Goal: Information Seeking & Learning: Learn about a topic

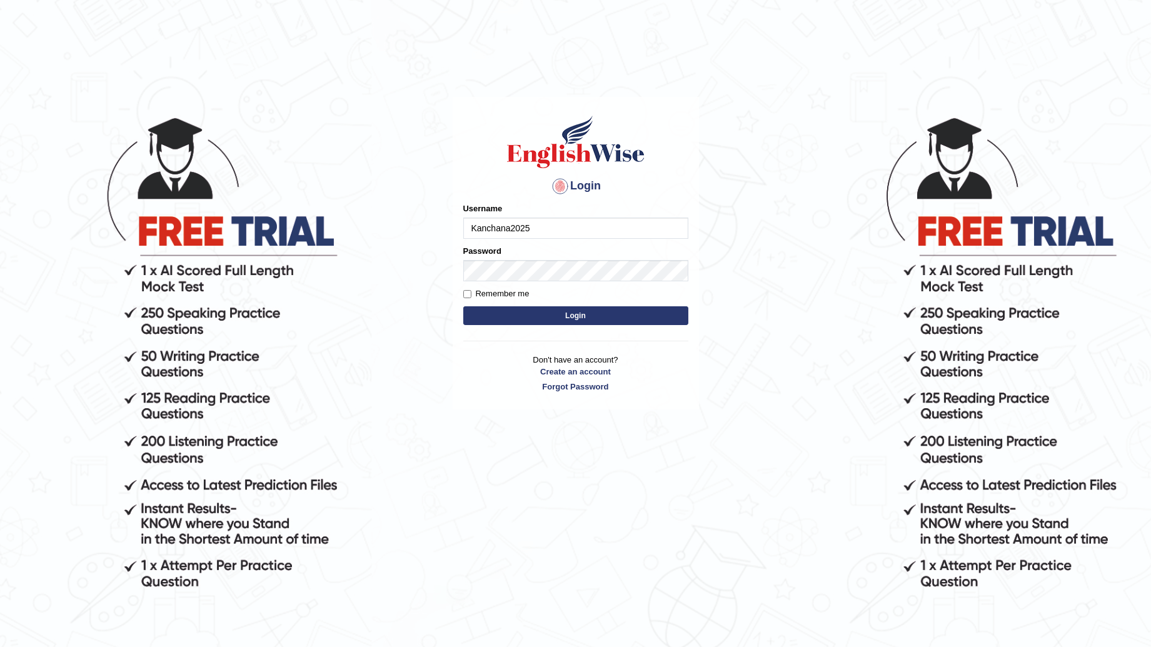
type input "Kanchana2025"
click at [586, 313] on button "Login" at bounding box center [575, 315] width 225 height 19
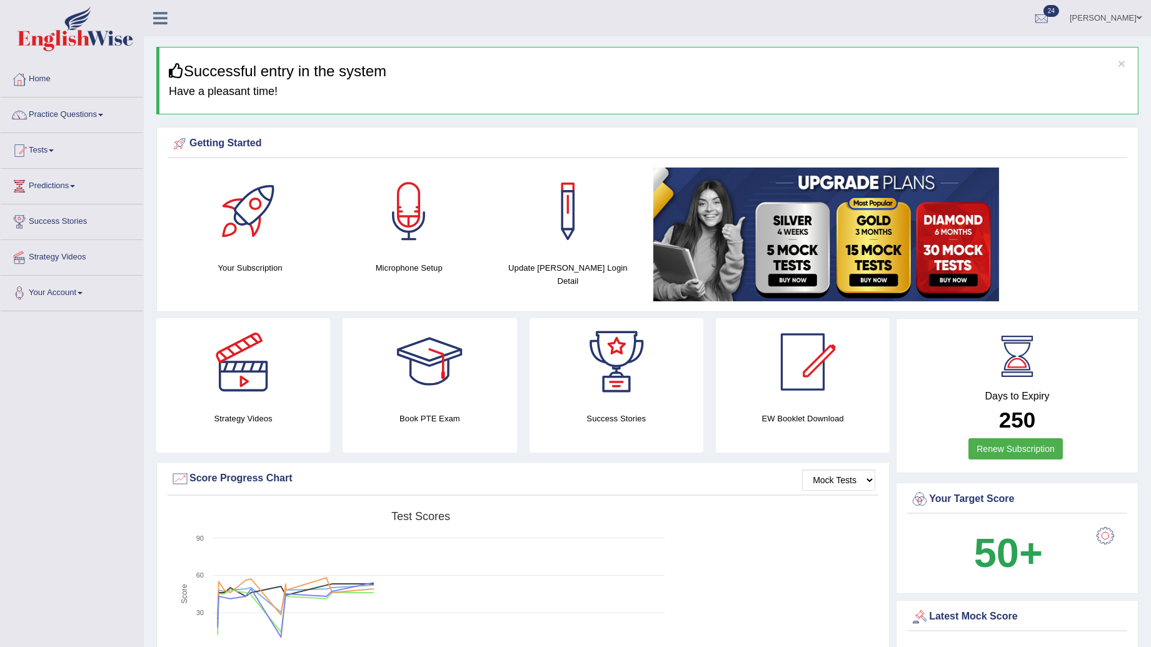
click at [1141, 14] on span at bounding box center [1139, 18] width 5 height 8
click at [1060, 164] on link "Log out" at bounding box center [1082, 175] width 135 height 29
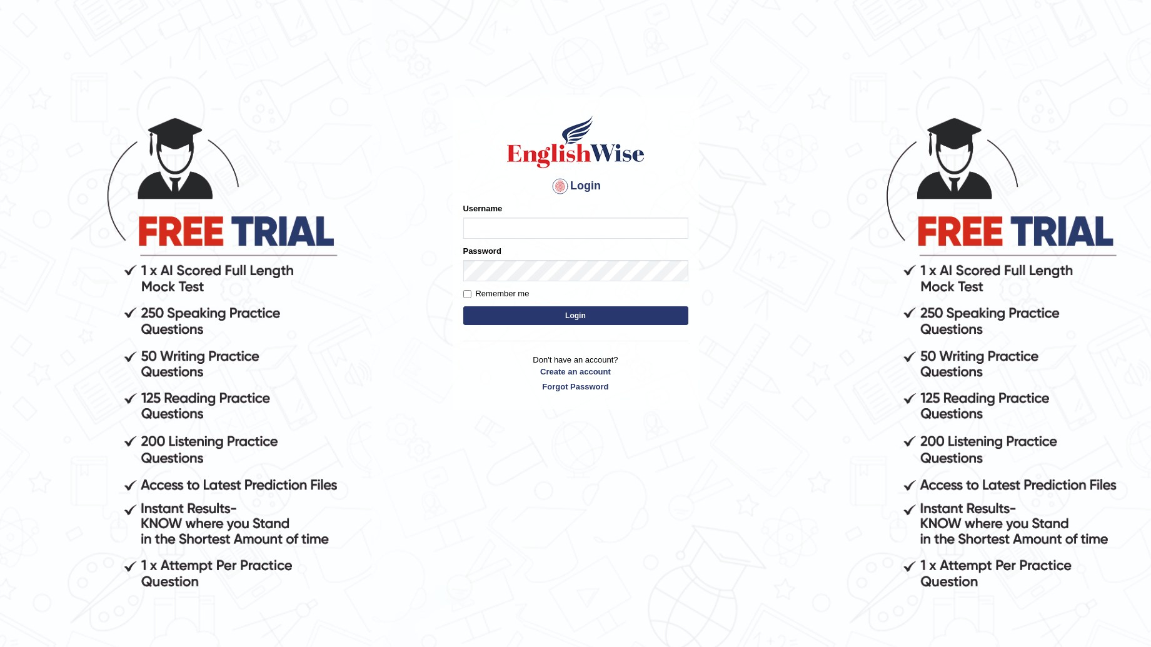
click at [558, 228] on input "Username" at bounding box center [575, 228] width 225 height 21
type input "Badmaarag"
click at [463, 306] on button "Login" at bounding box center [575, 315] width 225 height 19
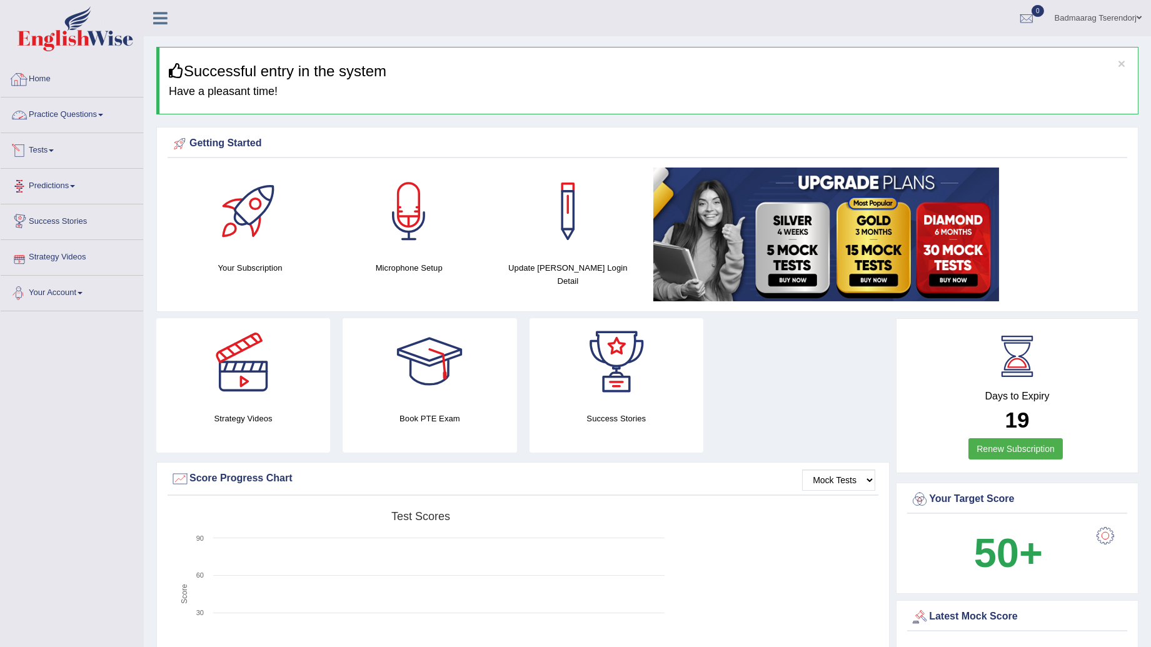
click at [98, 116] on link "Practice Questions" at bounding box center [72, 113] width 143 height 31
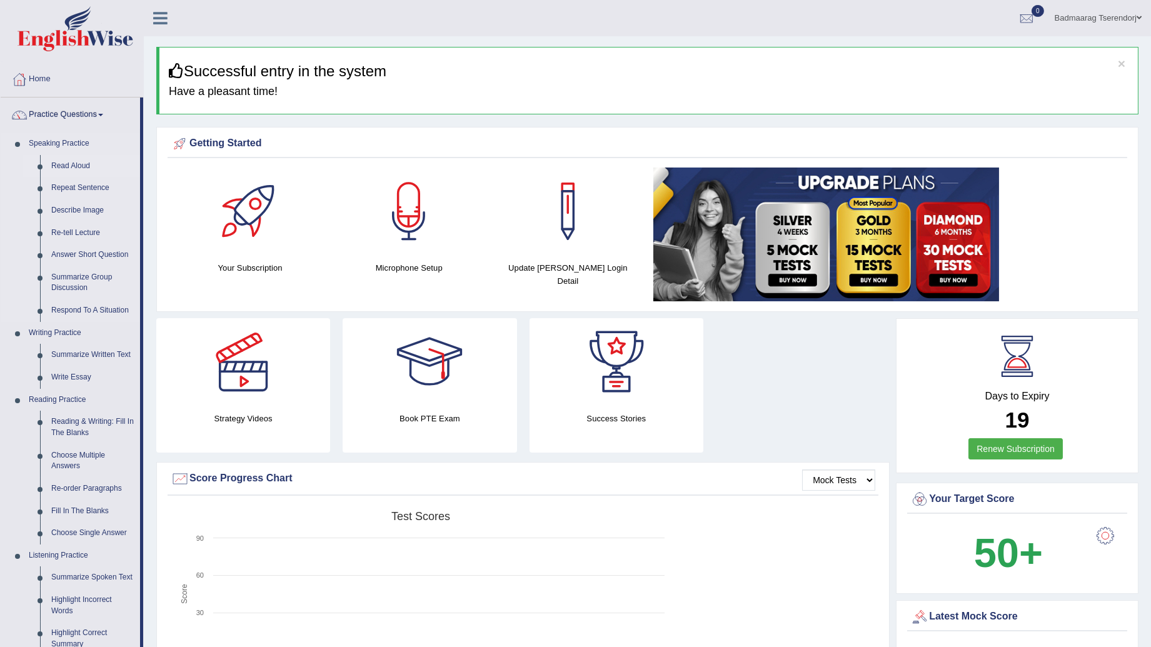
click at [79, 163] on link "Read Aloud" at bounding box center [93, 166] width 94 height 23
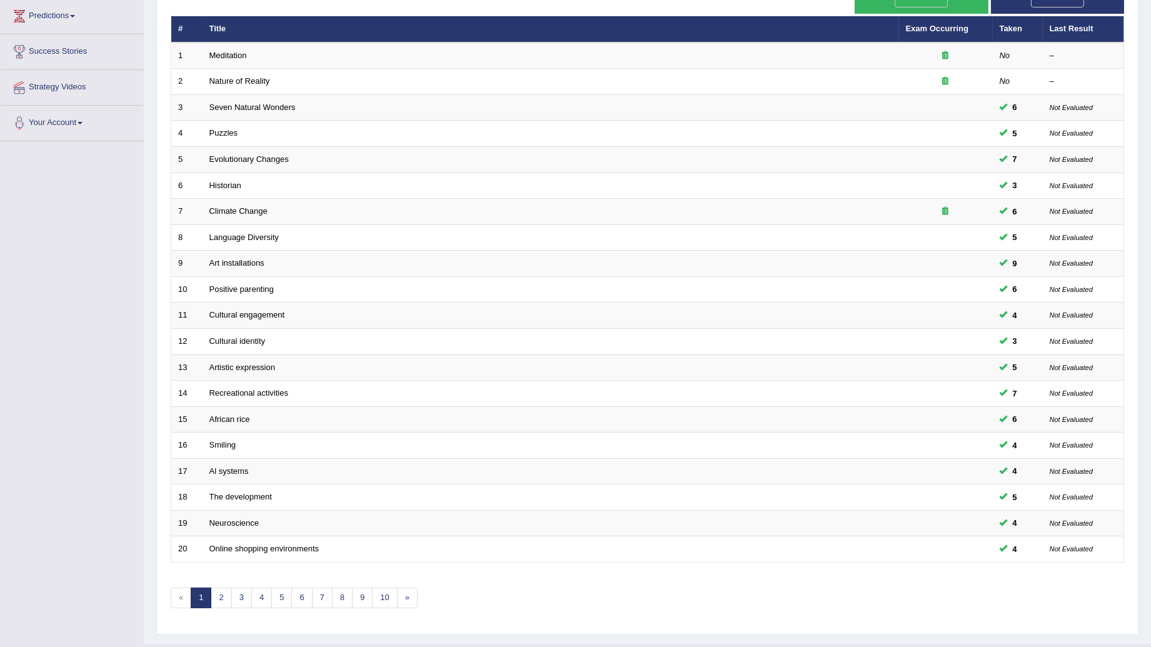
scroll to position [182, 0]
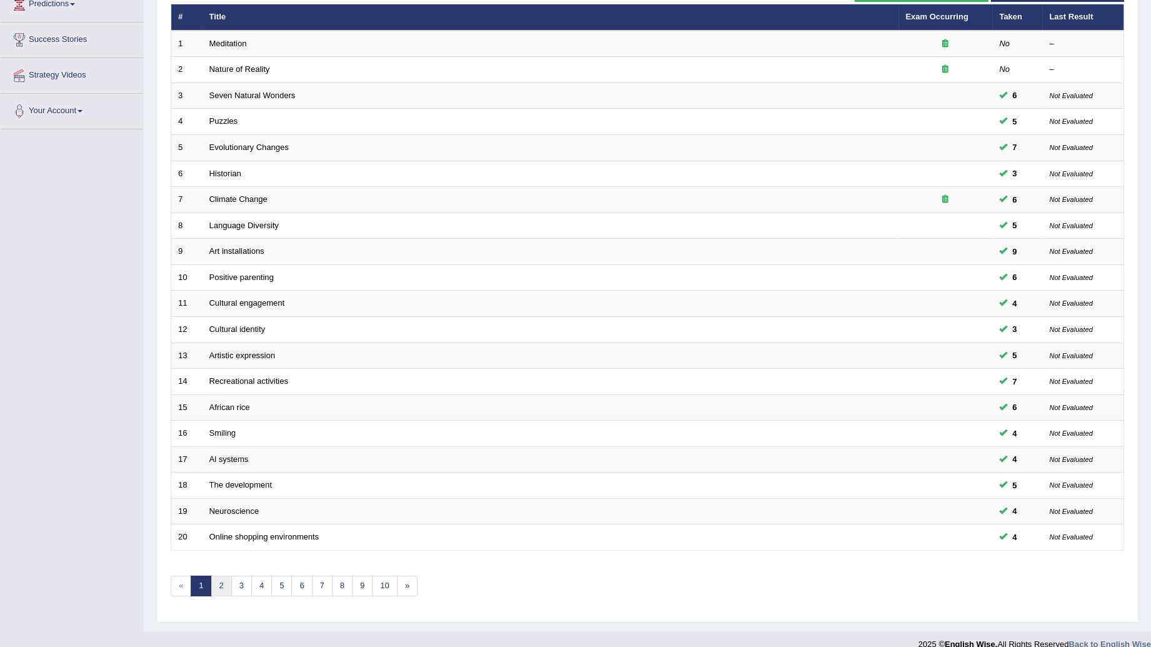
click at [223, 576] on link "2" at bounding box center [221, 586] width 21 height 21
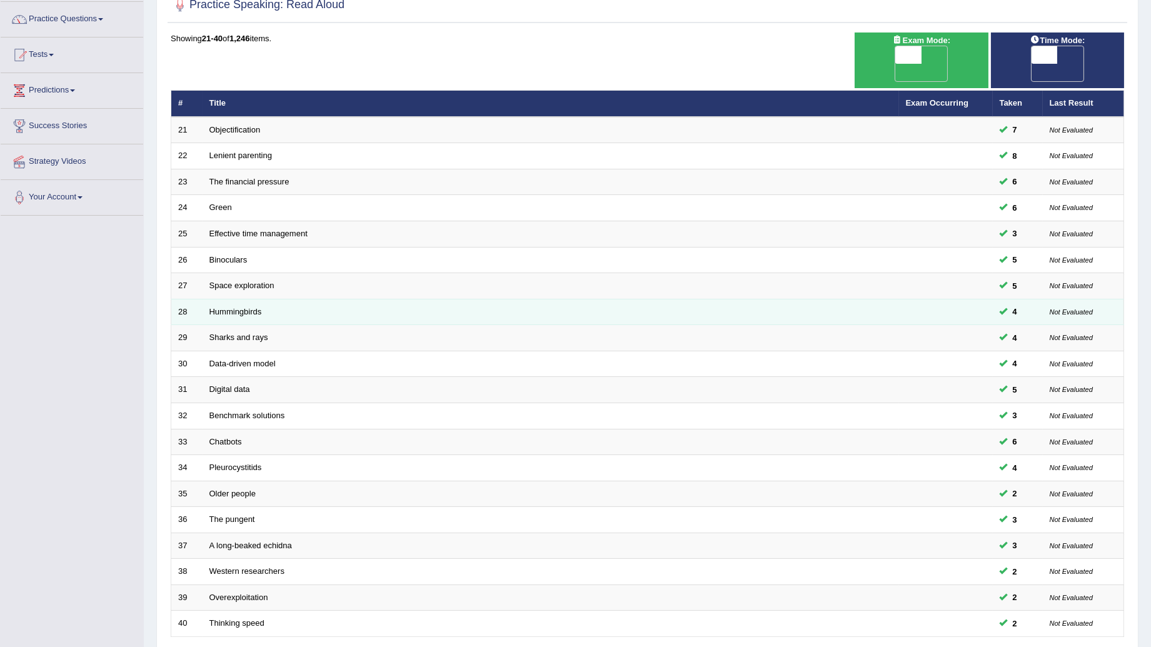
scroll to position [182, 0]
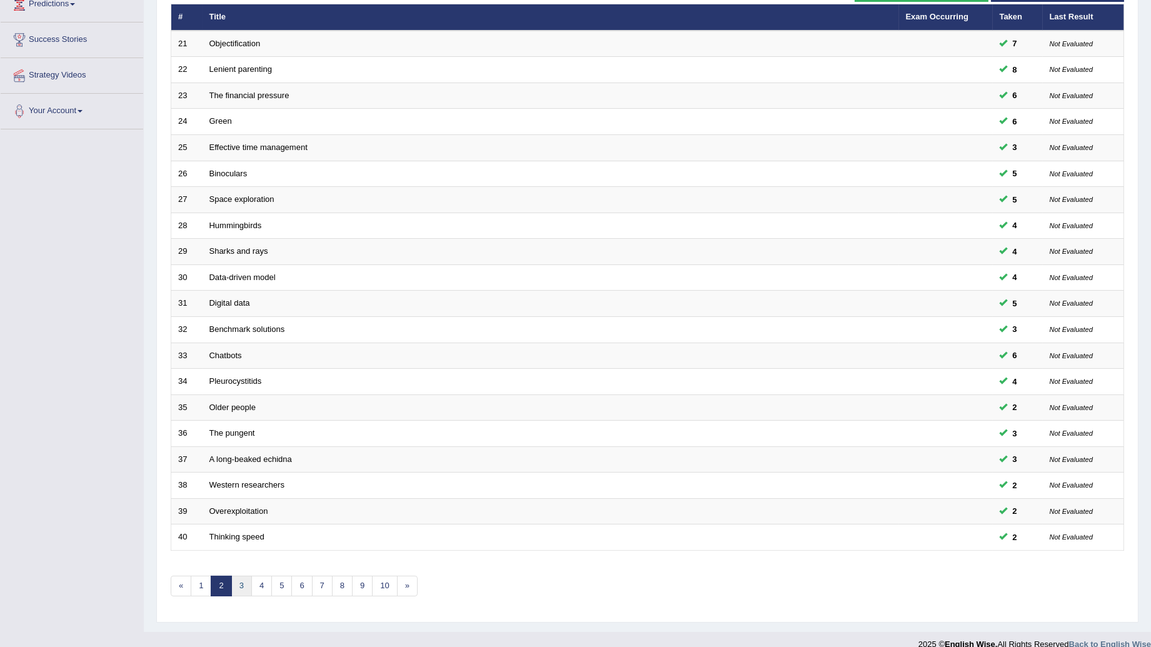
click at [241, 576] on link "3" at bounding box center [241, 586] width 21 height 21
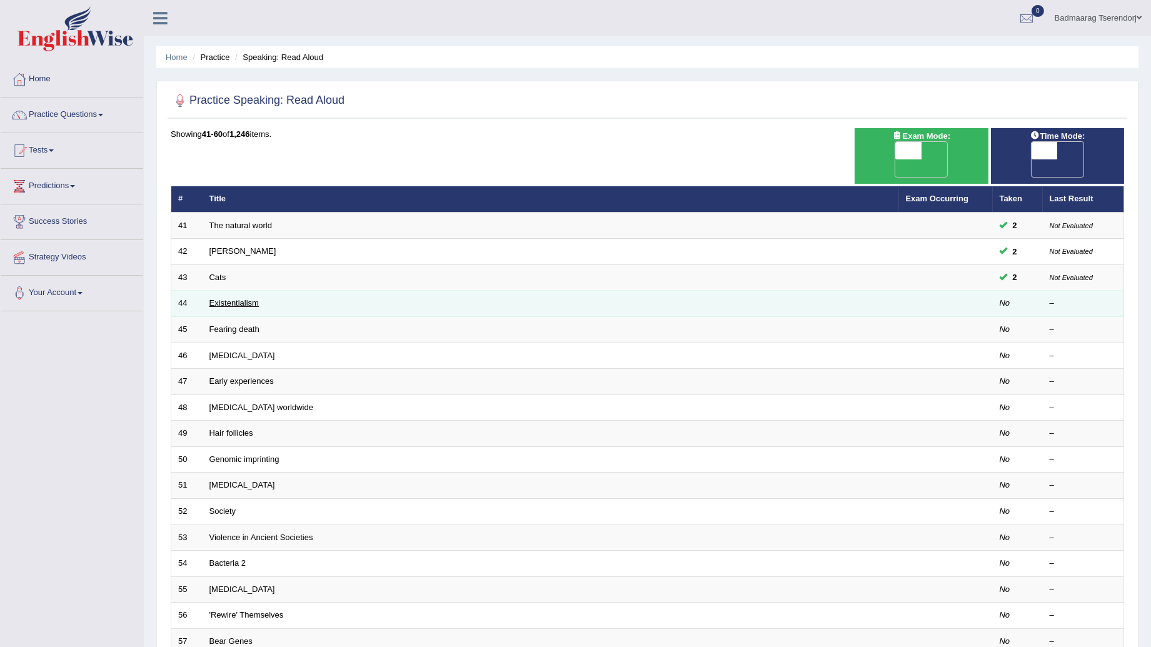
click at [227, 298] on link "Existentialism" at bounding box center [233, 302] width 49 height 9
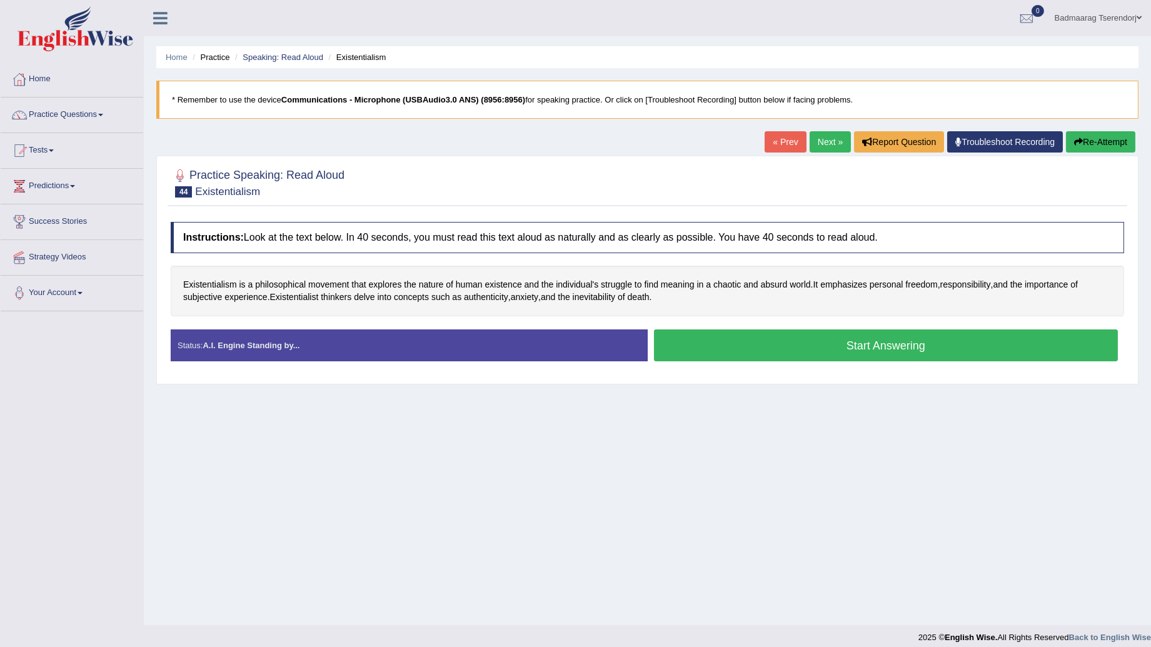
click at [815, 346] on button "Start Answering" at bounding box center [886, 345] width 464 height 32
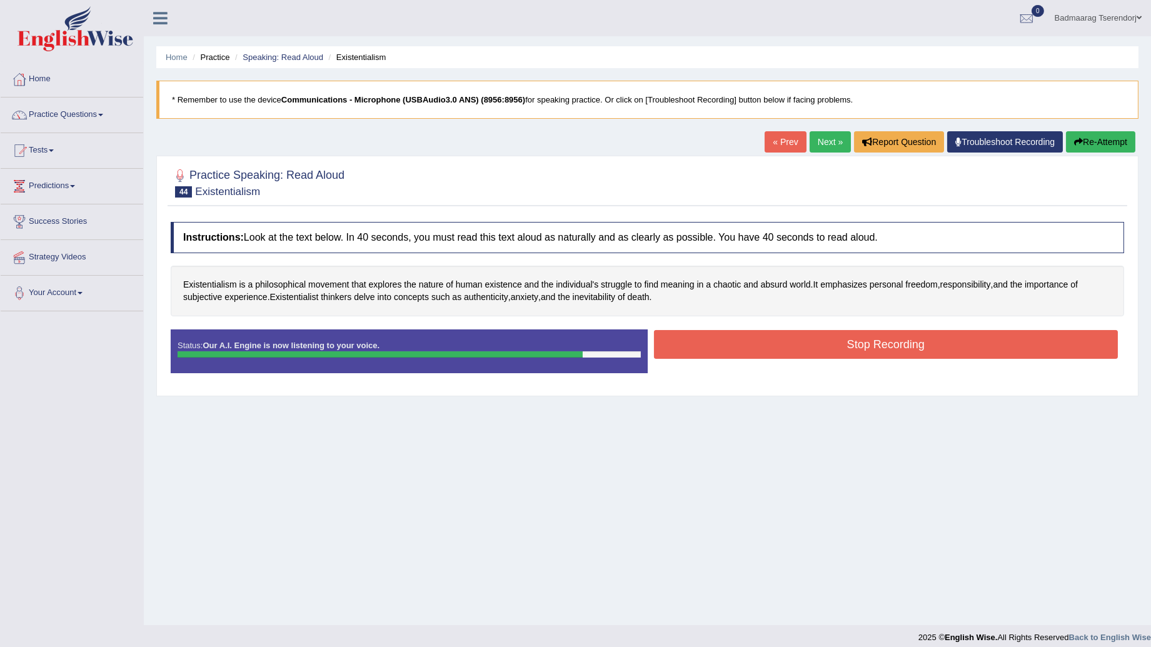
click at [804, 344] on button "Stop Recording" at bounding box center [886, 344] width 464 height 29
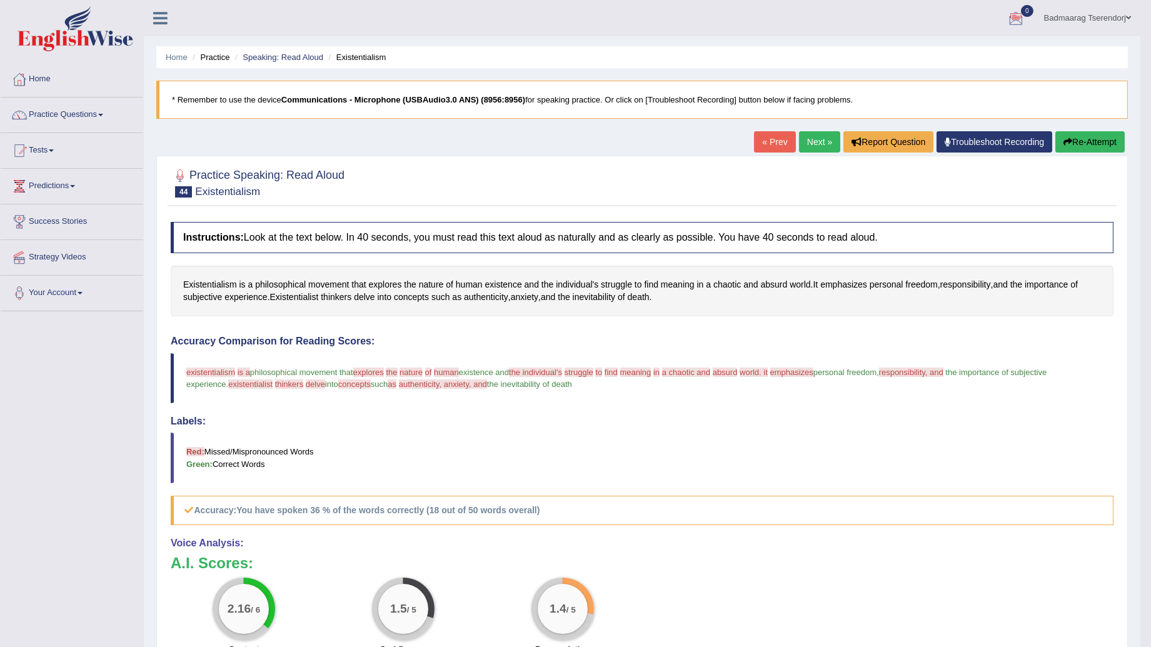
click at [1085, 144] on button "Re-Attempt" at bounding box center [1089, 141] width 69 height 21
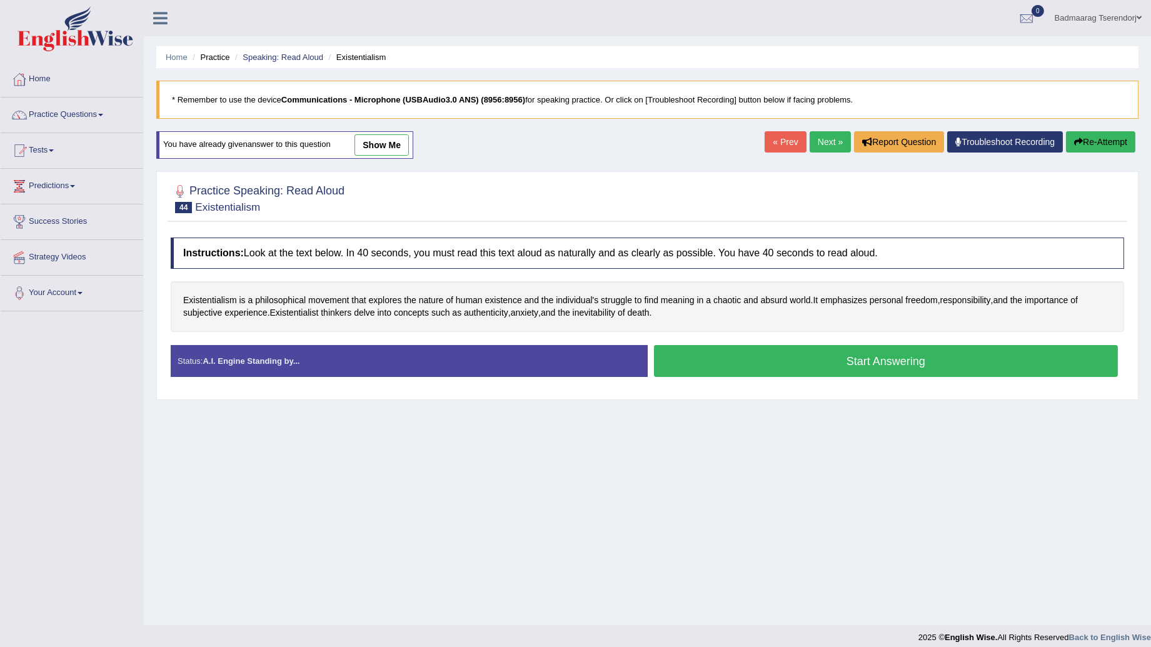
click at [953, 365] on button "Start Answering" at bounding box center [886, 361] width 464 height 32
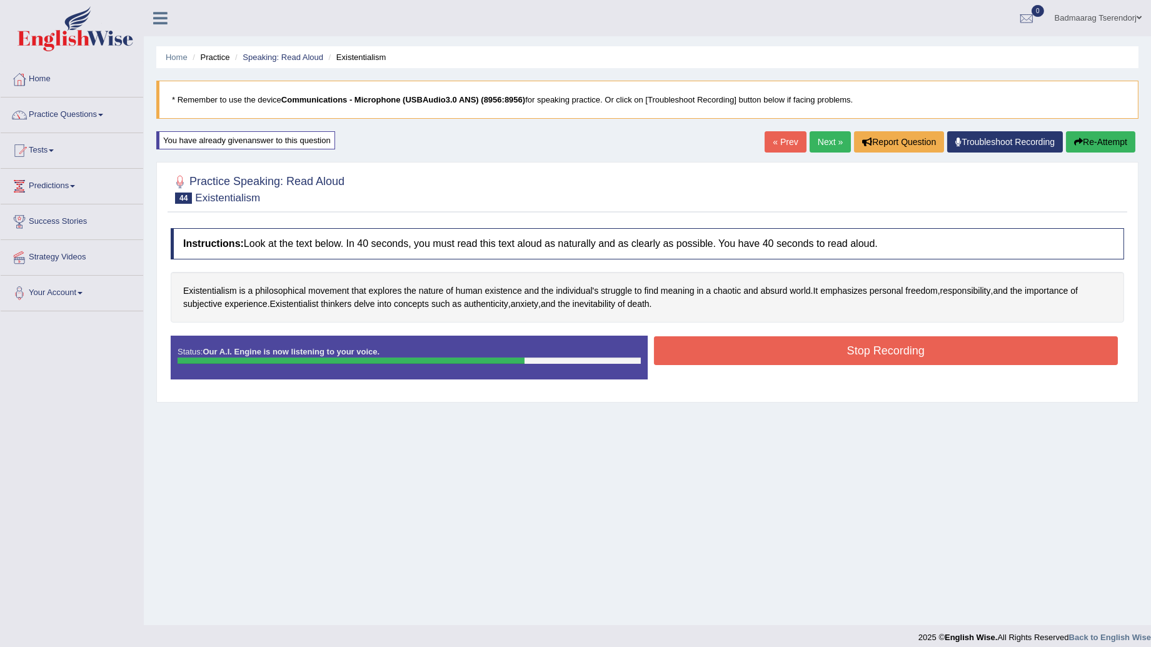
click at [836, 346] on button "Stop Recording" at bounding box center [886, 350] width 464 height 29
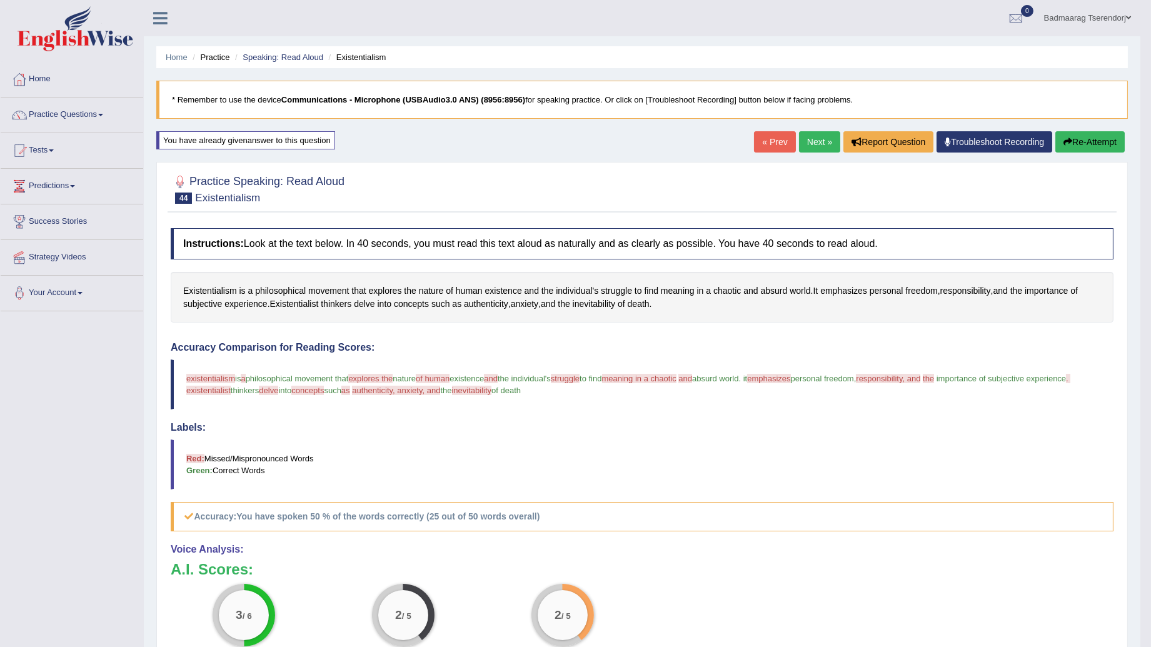
click at [1108, 136] on button "Re-Attempt" at bounding box center [1089, 141] width 69 height 21
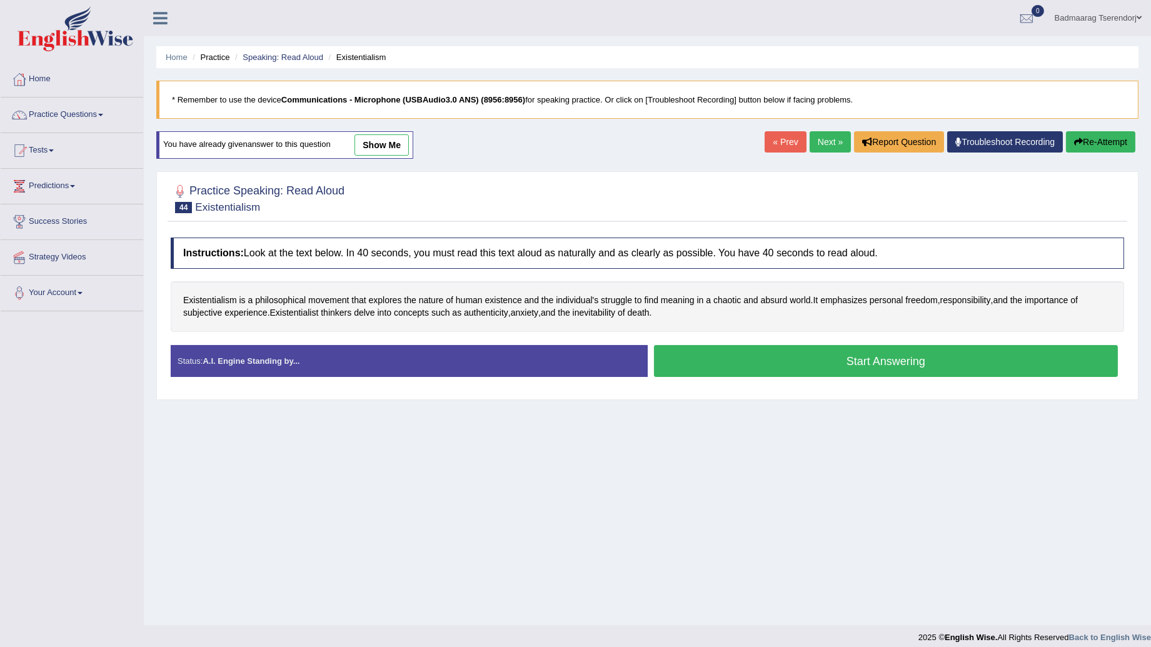
click at [780, 360] on button "Start Answering" at bounding box center [886, 361] width 464 height 32
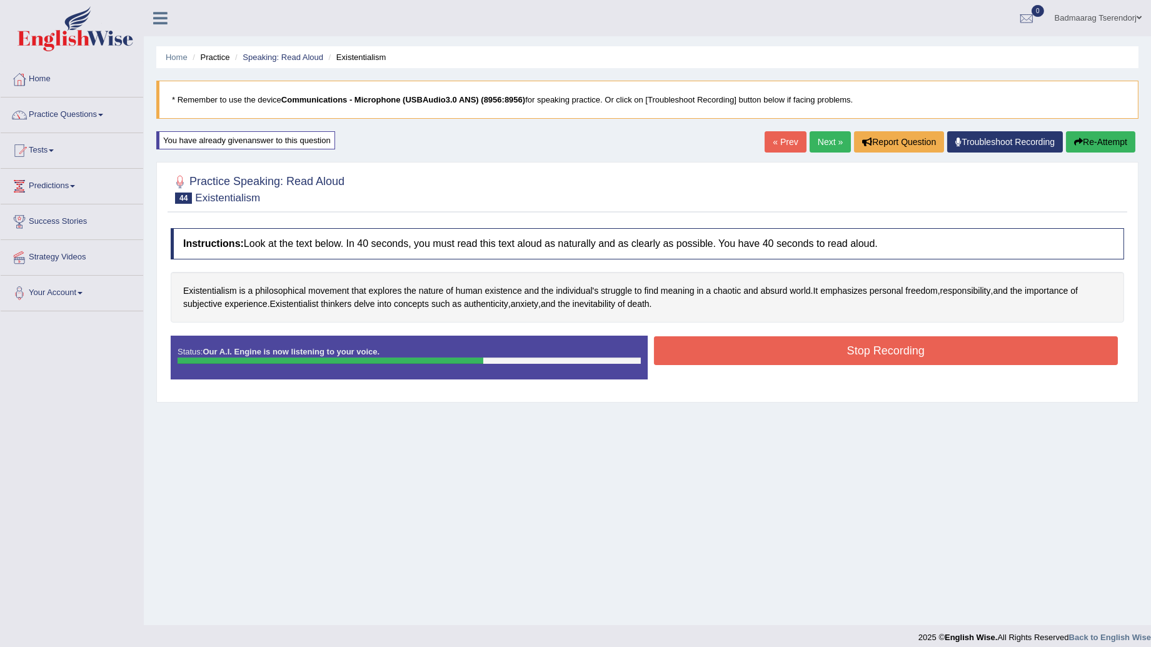
click at [803, 351] on button "Stop Recording" at bounding box center [886, 350] width 464 height 29
click at [803, 351] on div "Status: Our A.I. Engine is now listening to your voice. Start Answering Stop Re…" at bounding box center [647, 364] width 953 height 56
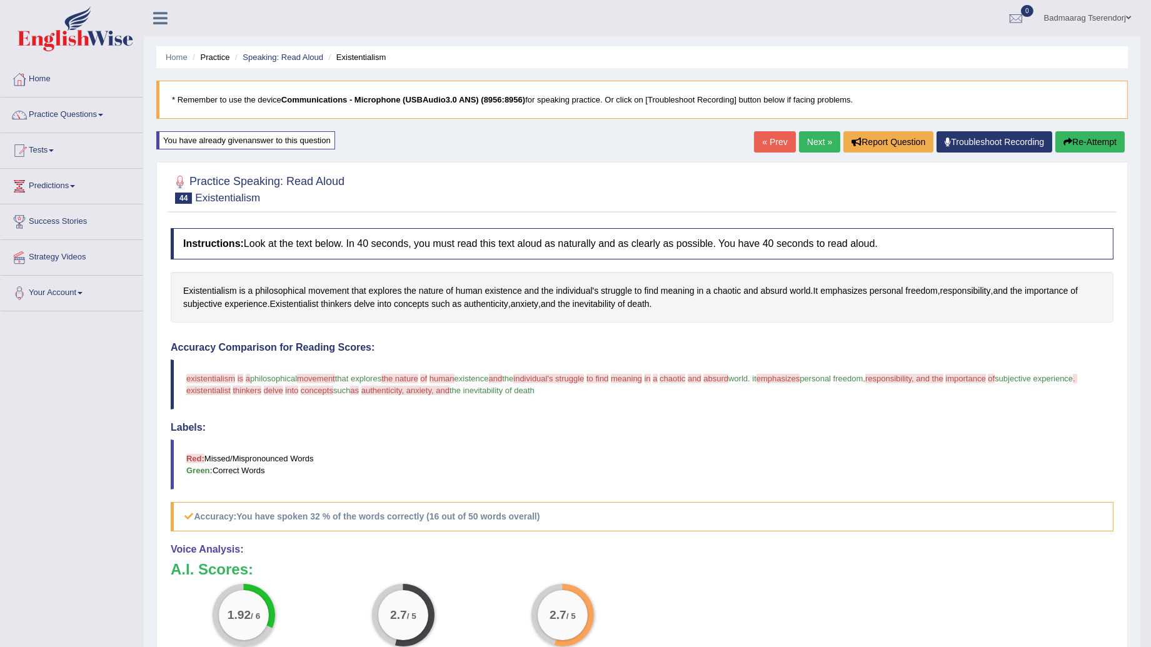
click at [1097, 142] on button "Re-Attempt" at bounding box center [1089, 141] width 69 height 21
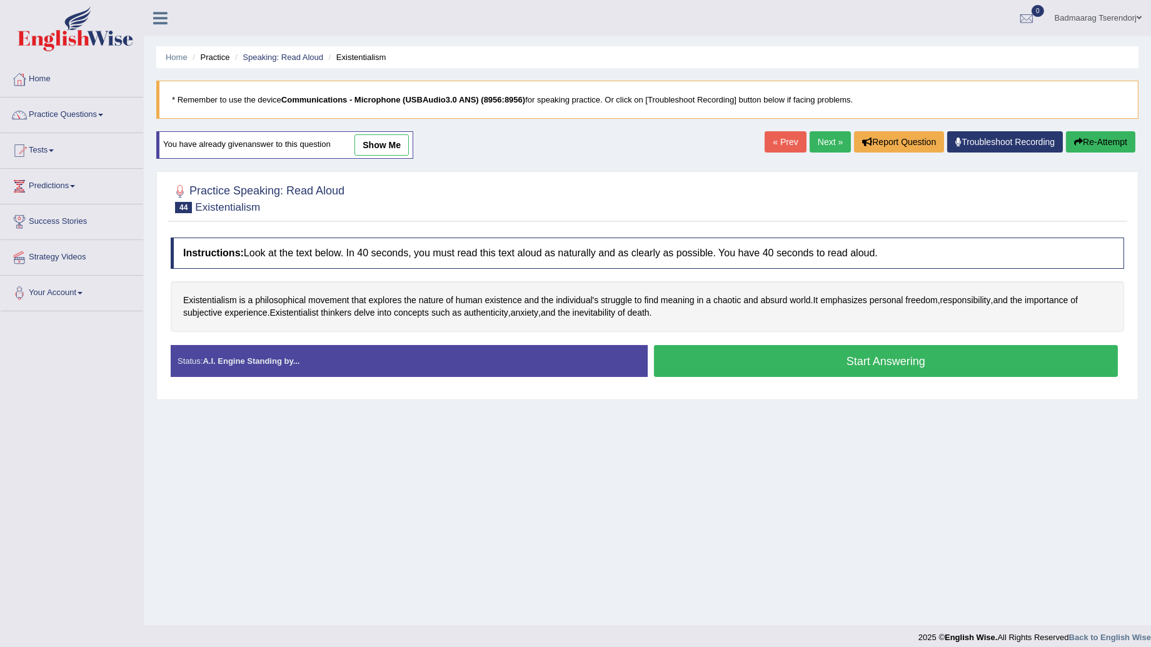
click at [831, 364] on button "Start Answering" at bounding box center [886, 361] width 464 height 32
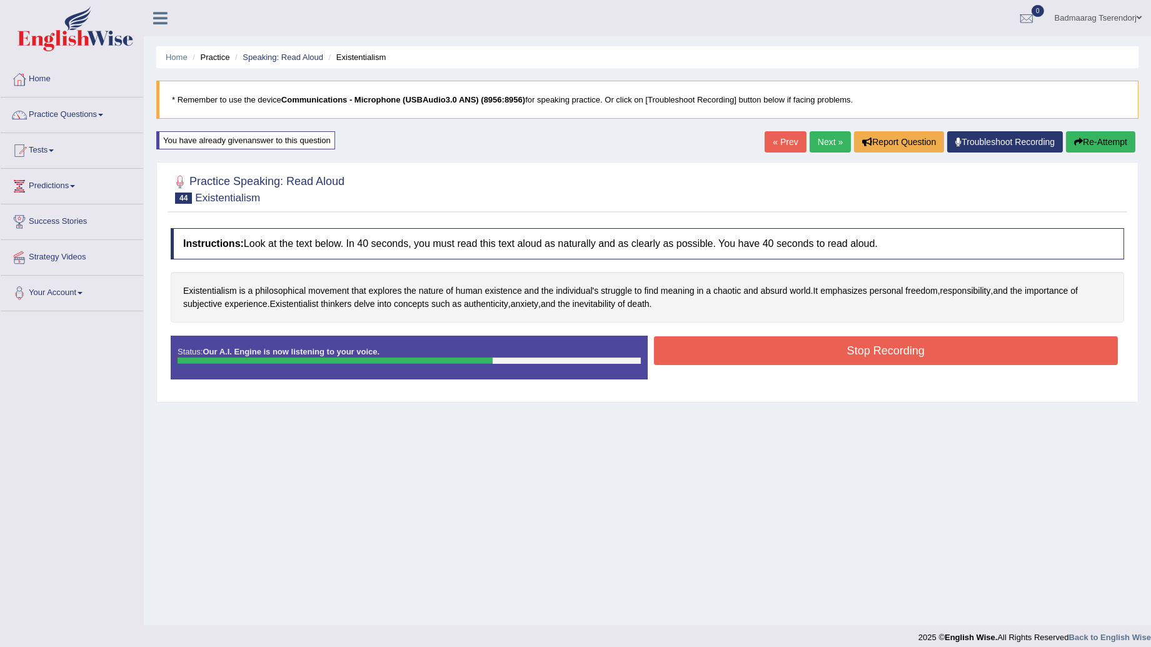
click at [764, 347] on button "Stop Recording" at bounding box center [886, 350] width 464 height 29
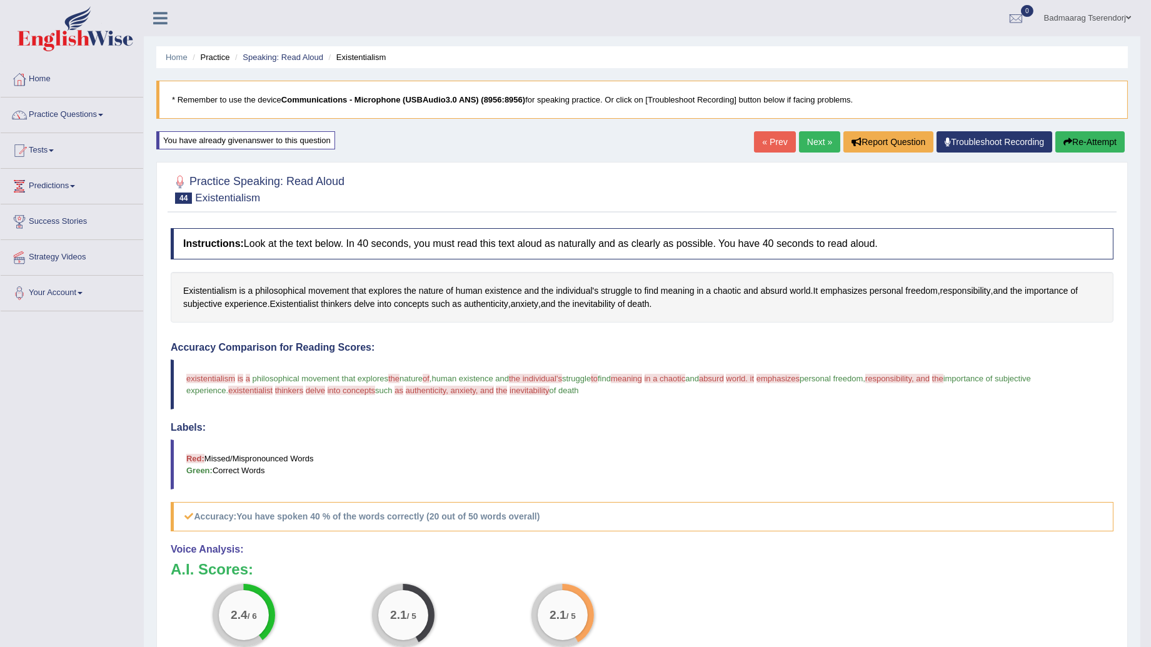
click at [811, 139] on link "Next »" at bounding box center [819, 141] width 41 height 21
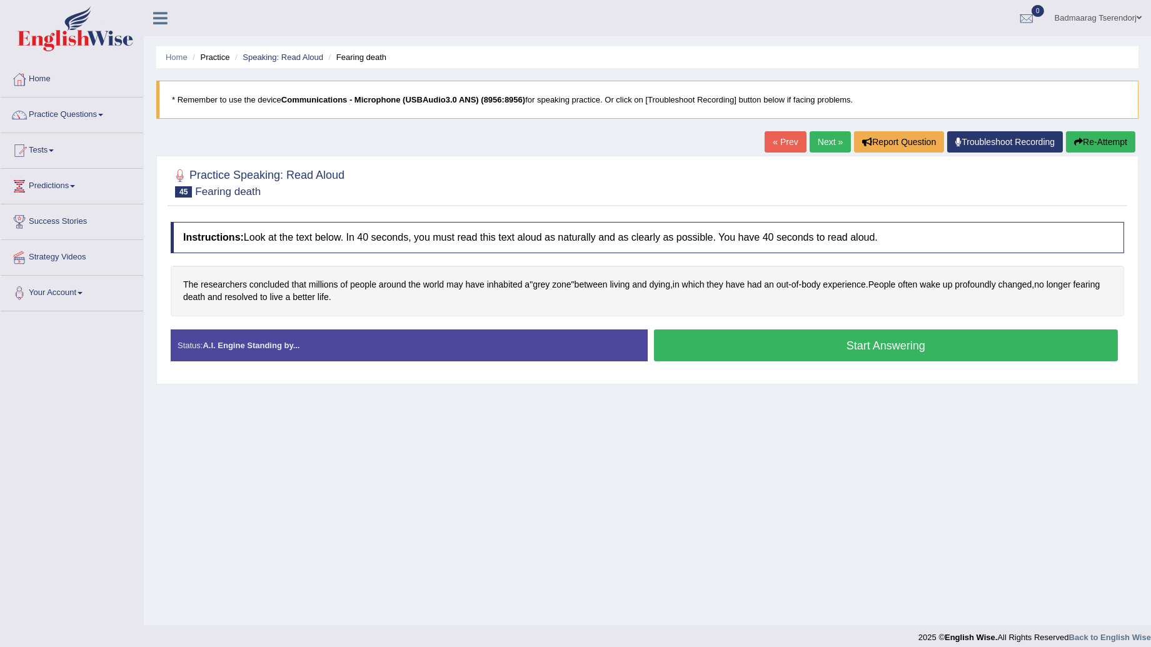
click at [805, 340] on button "Start Answering" at bounding box center [886, 345] width 464 height 32
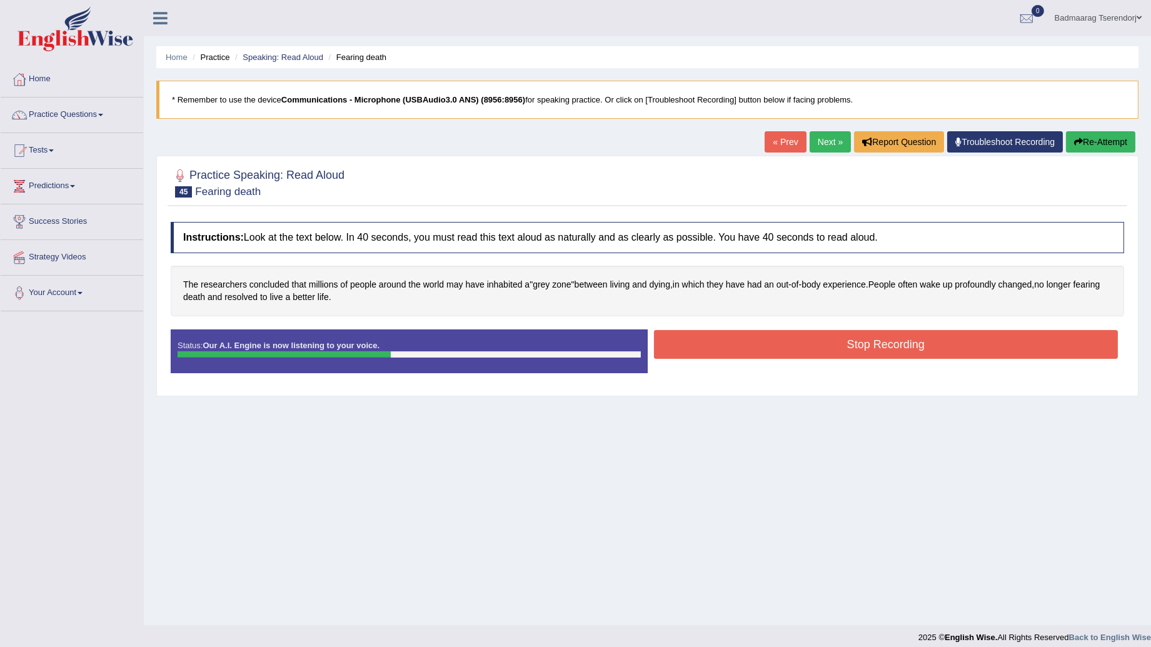
click at [802, 339] on button "Stop Recording" at bounding box center [886, 344] width 464 height 29
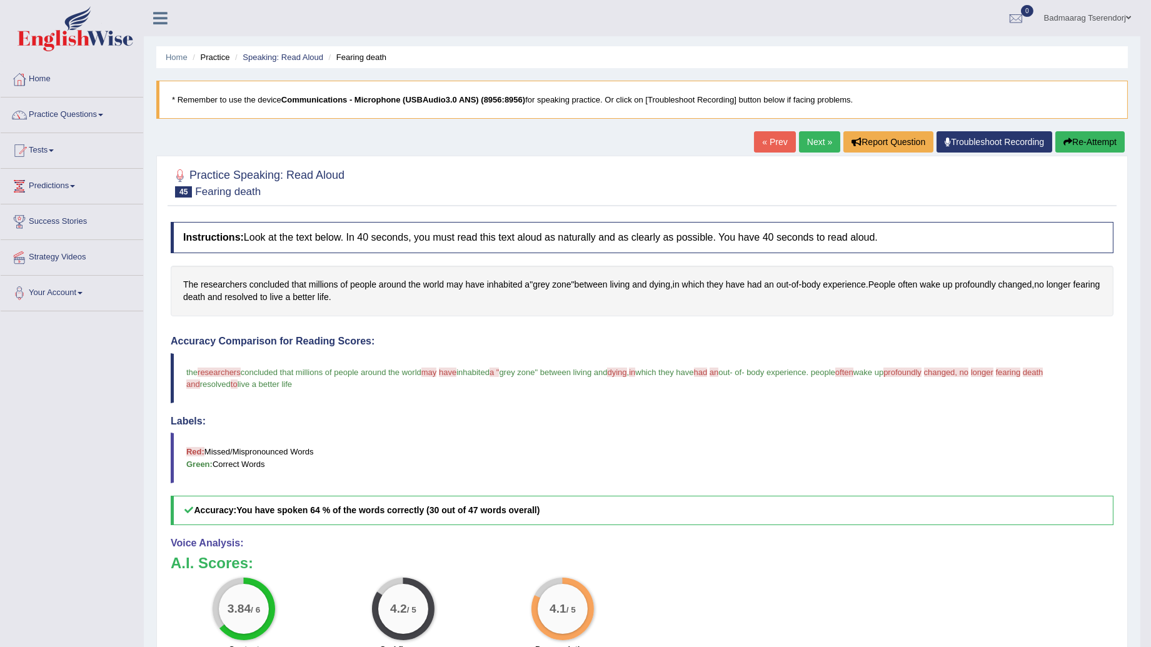
click at [1098, 139] on button "Re-Attempt" at bounding box center [1089, 141] width 69 height 21
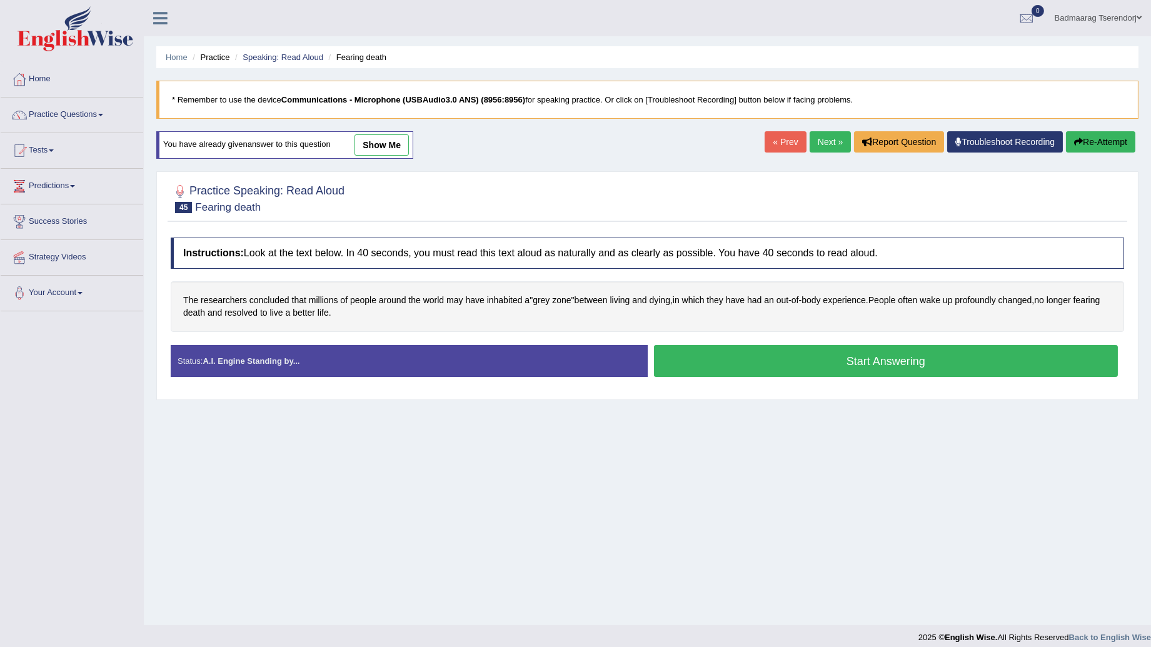
click at [783, 361] on button "Start Answering" at bounding box center [886, 361] width 464 height 32
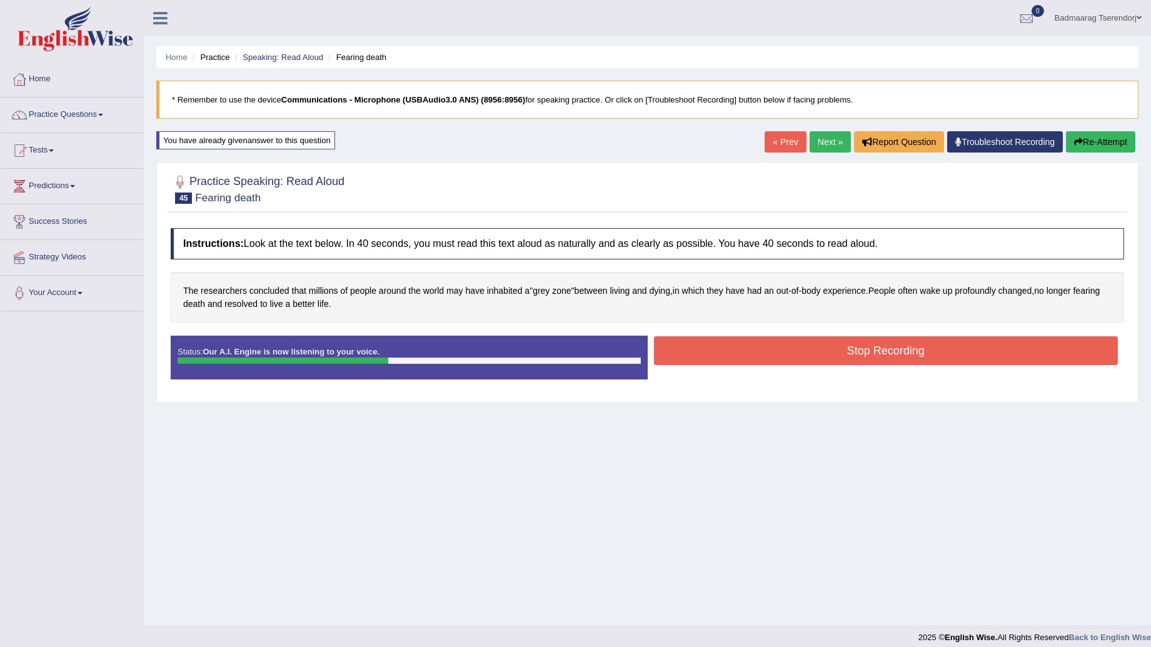
click at [736, 346] on button "Stop Recording" at bounding box center [886, 350] width 464 height 29
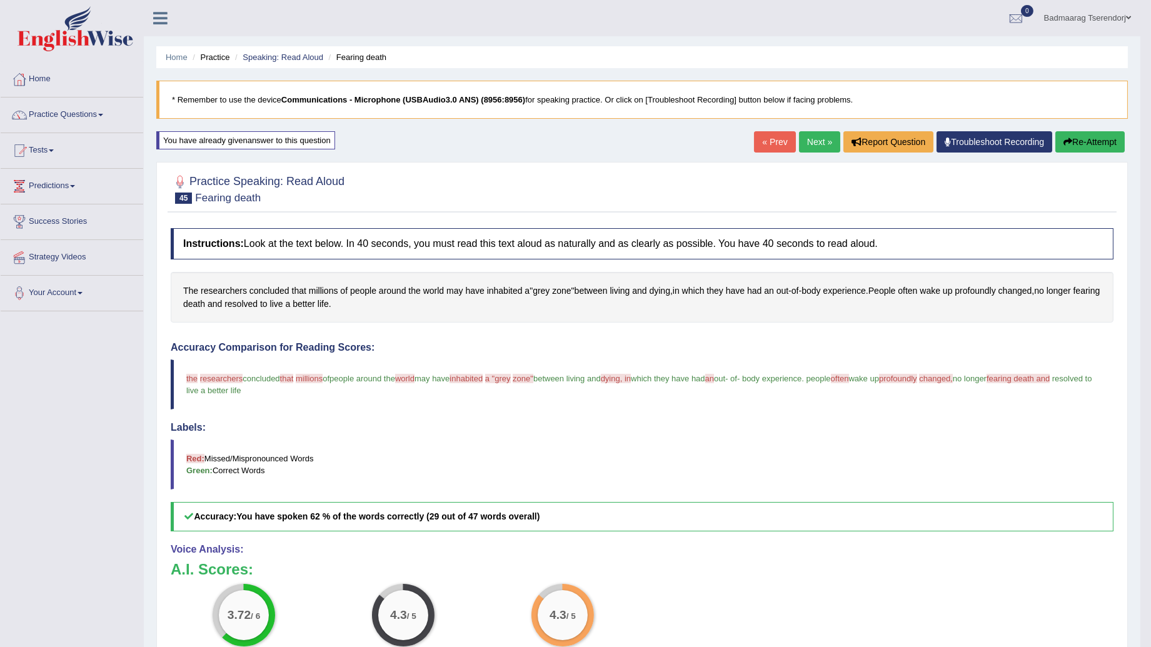
click at [1105, 136] on button "Re-Attempt" at bounding box center [1089, 141] width 69 height 21
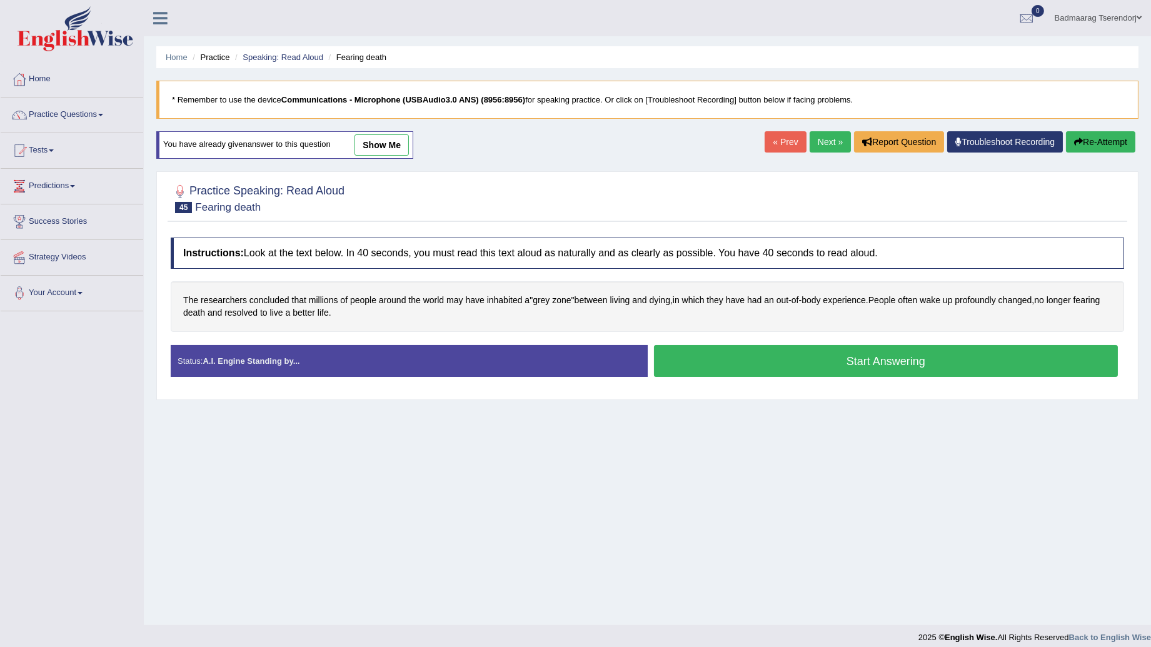
click at [794, 365] on button "Start Answering" at bounding box center [886, 361] width 464 height 32
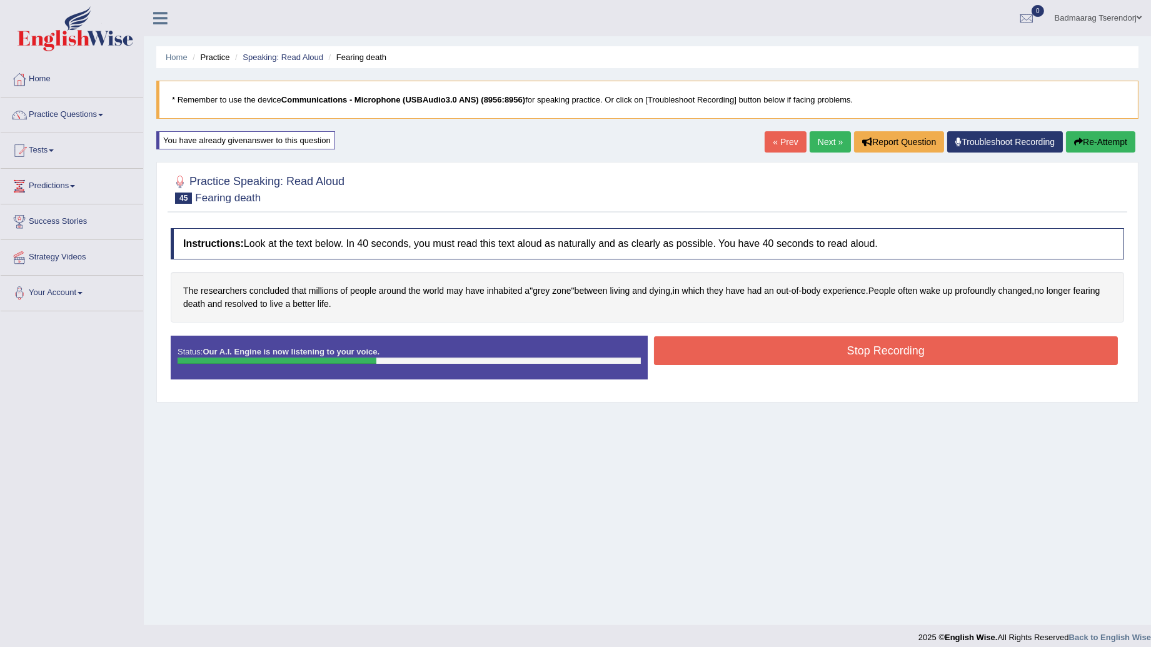
click at [774, 347] on button "Stop Recording" at bounding box center [886, 350] width 464 height 29
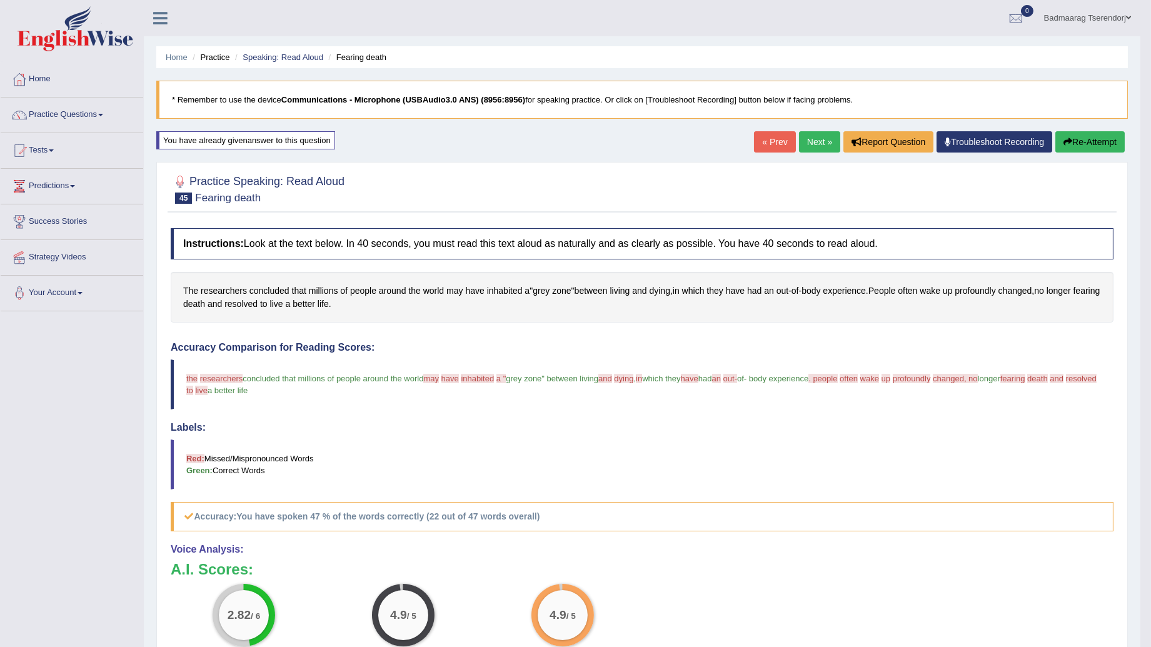
click at [813, 143] on link "Next »" at bounding box center [819, 141] width 41 height 21
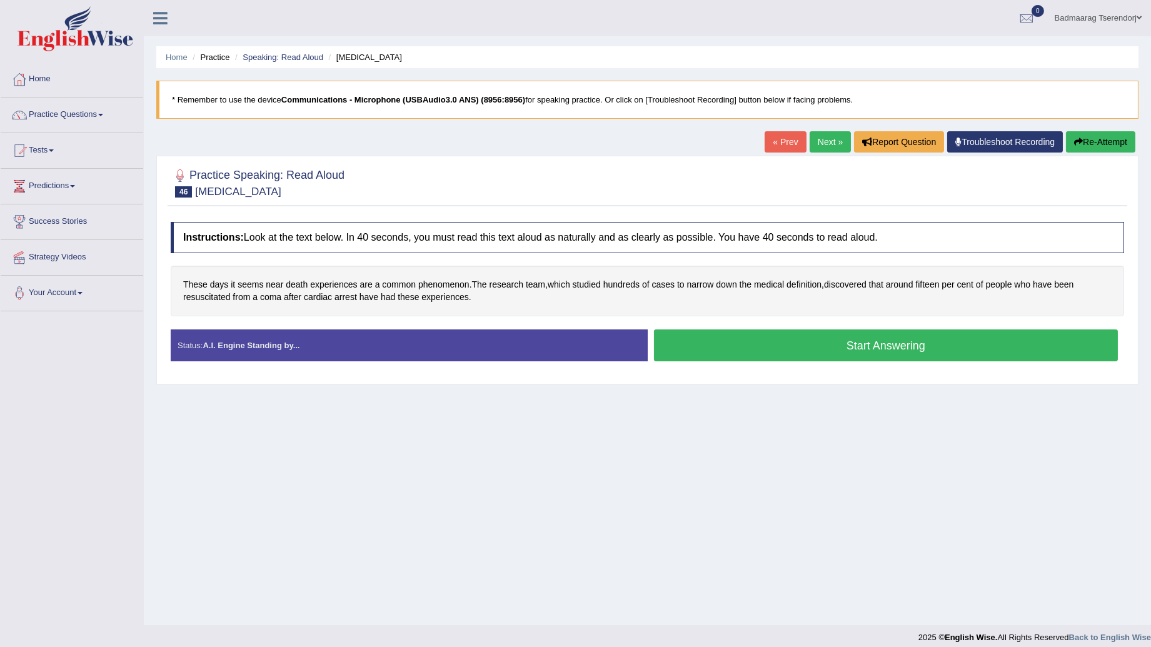
click at [751, 353] on button "Start Answering" at bounding box center [886, 345] width 464 height 32
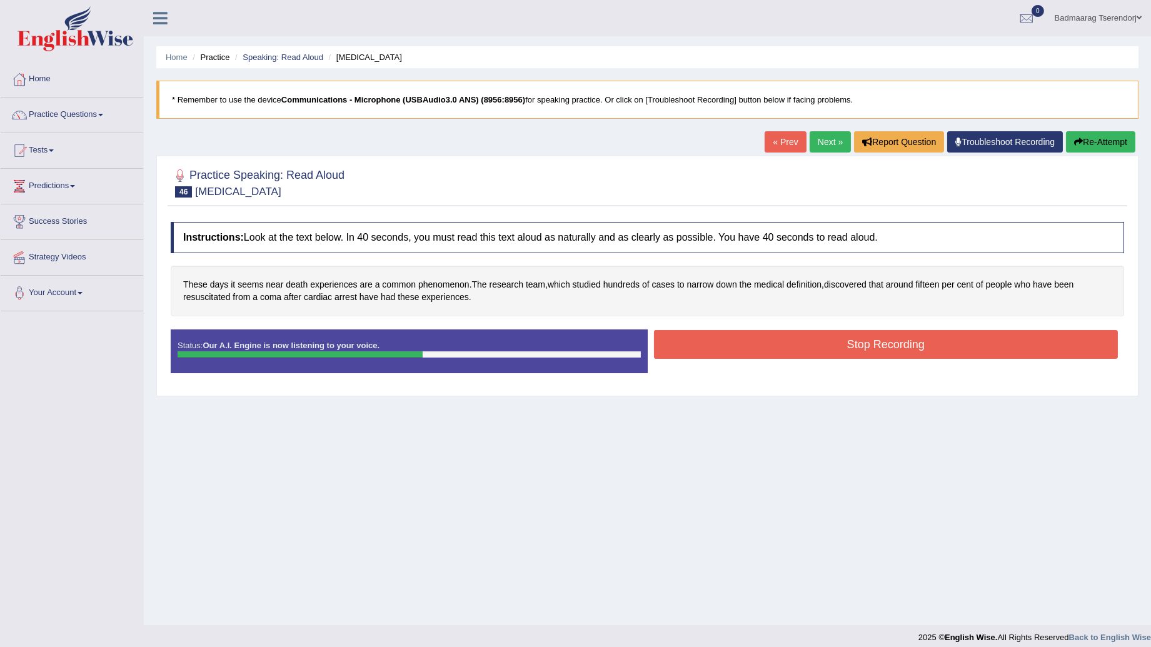
click at [741, 338] on button "Stop Recording" at bounding box center [886, 344] width 464 height 29
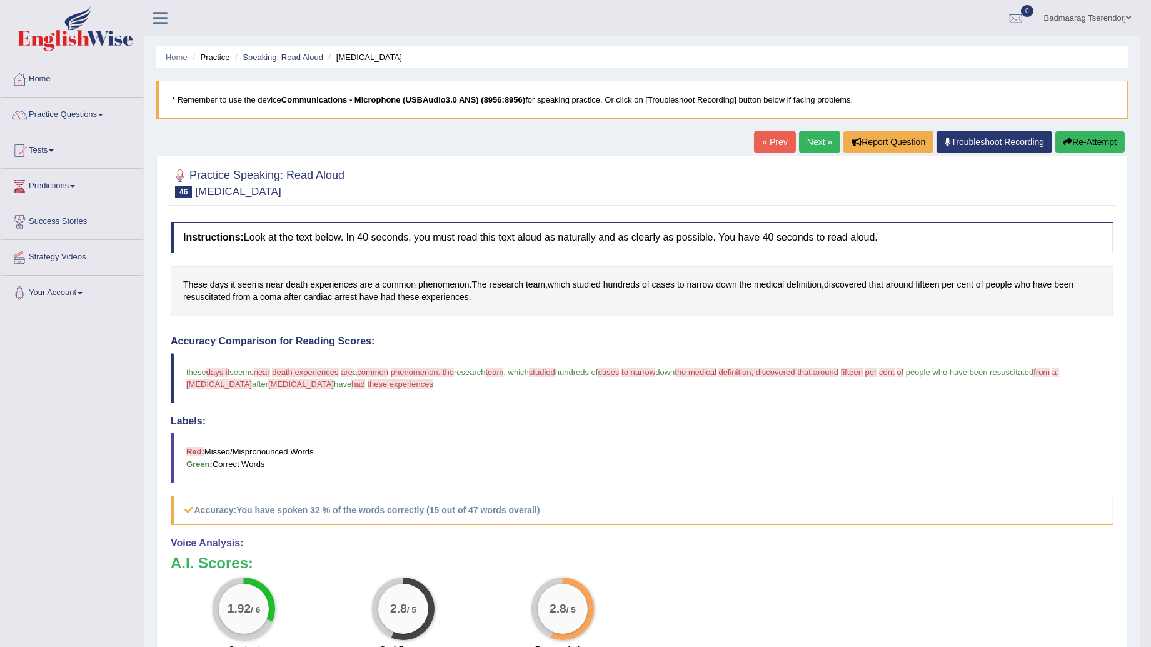
click at [1095, 140] on button "Re-Attempt" at bounding box center [1089, 141] width 69 height 21
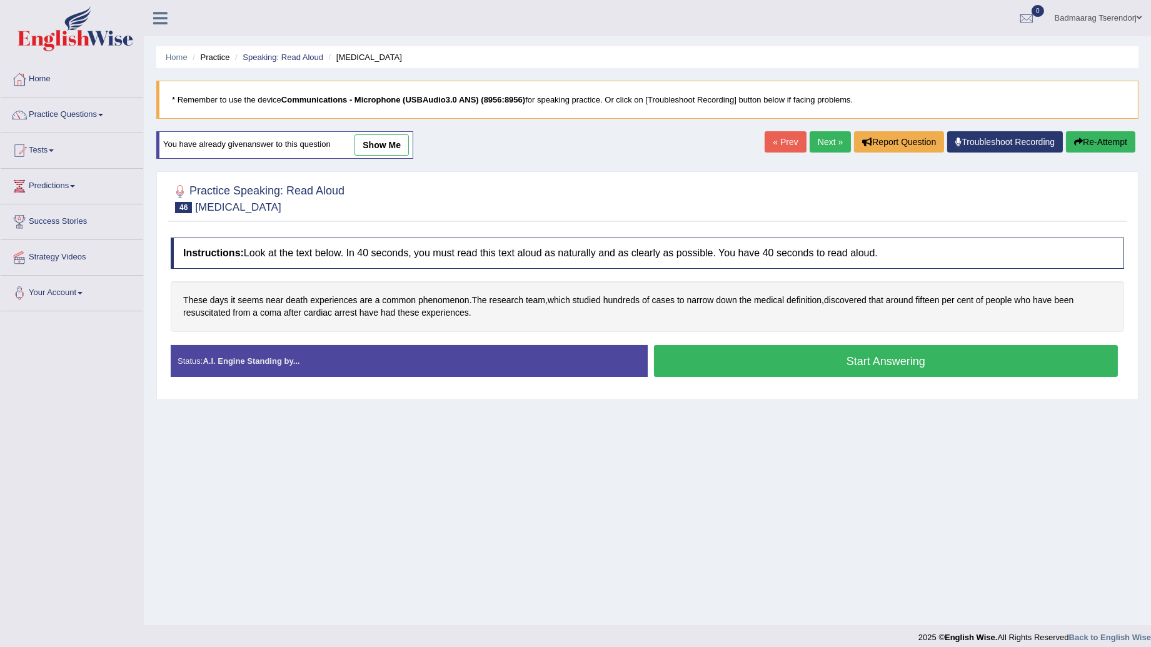
click at [799, 354] on button "Start Answering" at bounding box center [886, 361] width 464 height 32
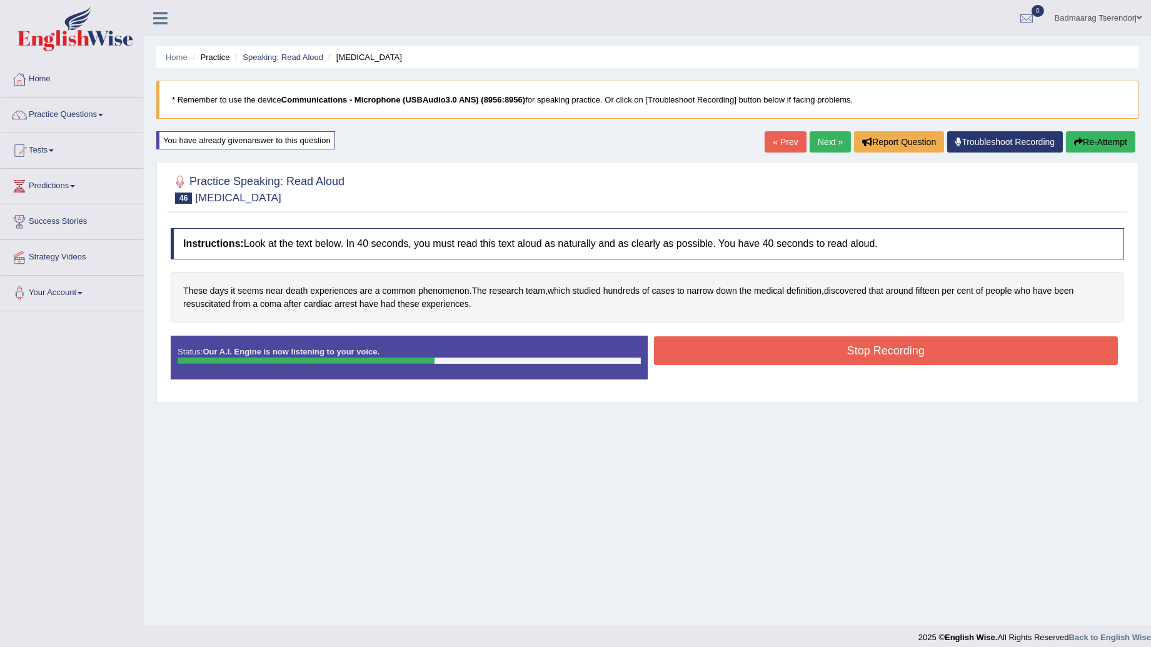
click at [746, 344] on button "Stop Recording" at bounding box center [886, 350] width 464 height 29
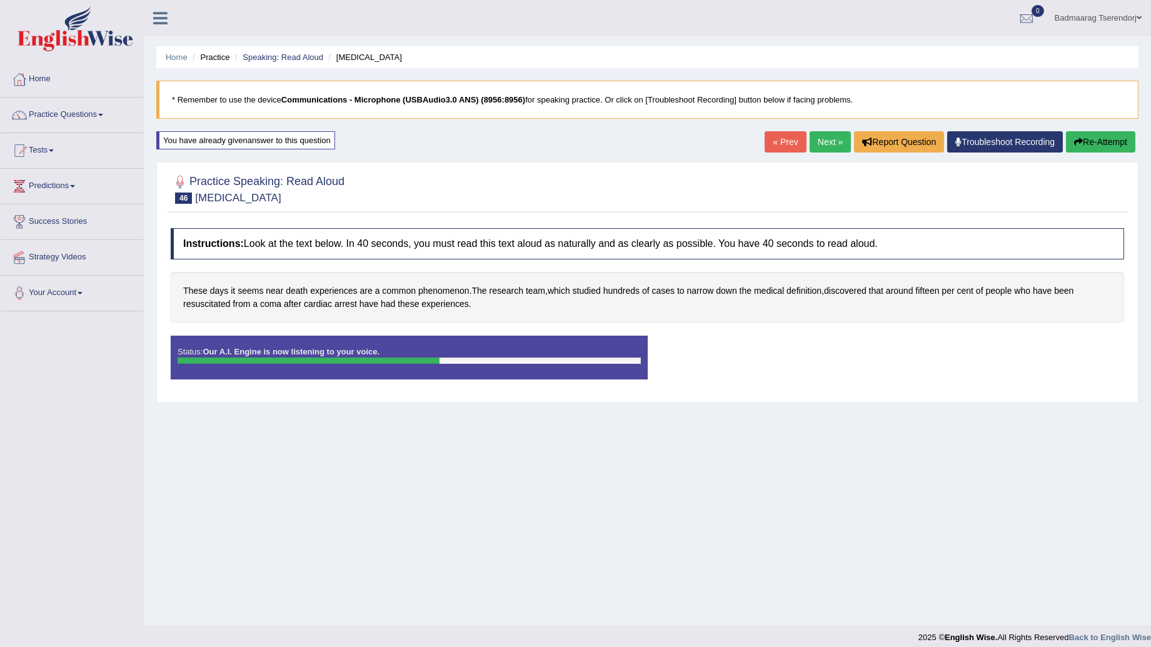
click at [746, 344] on div "Status: Our A.I. Engine is now listening to your voice. Start Answering Stop Re…" at bounding box center [647, 364] width 953 height 56
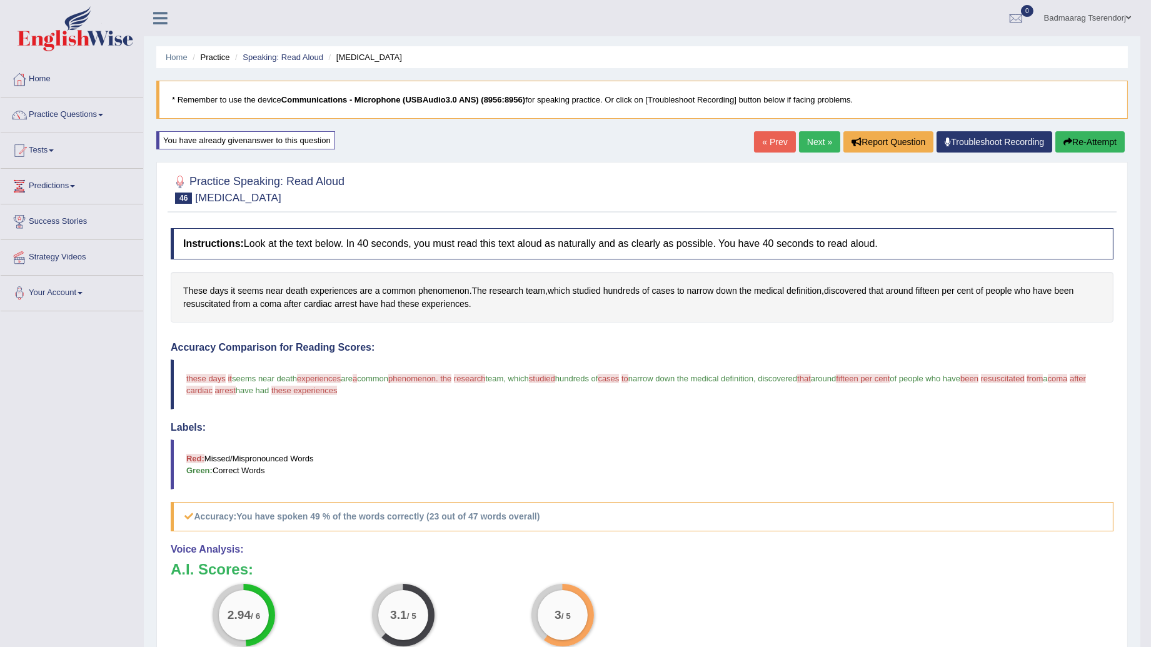
click at [820, 136] on link "Next »" at bounding box center [819, 141] width 41 height 21
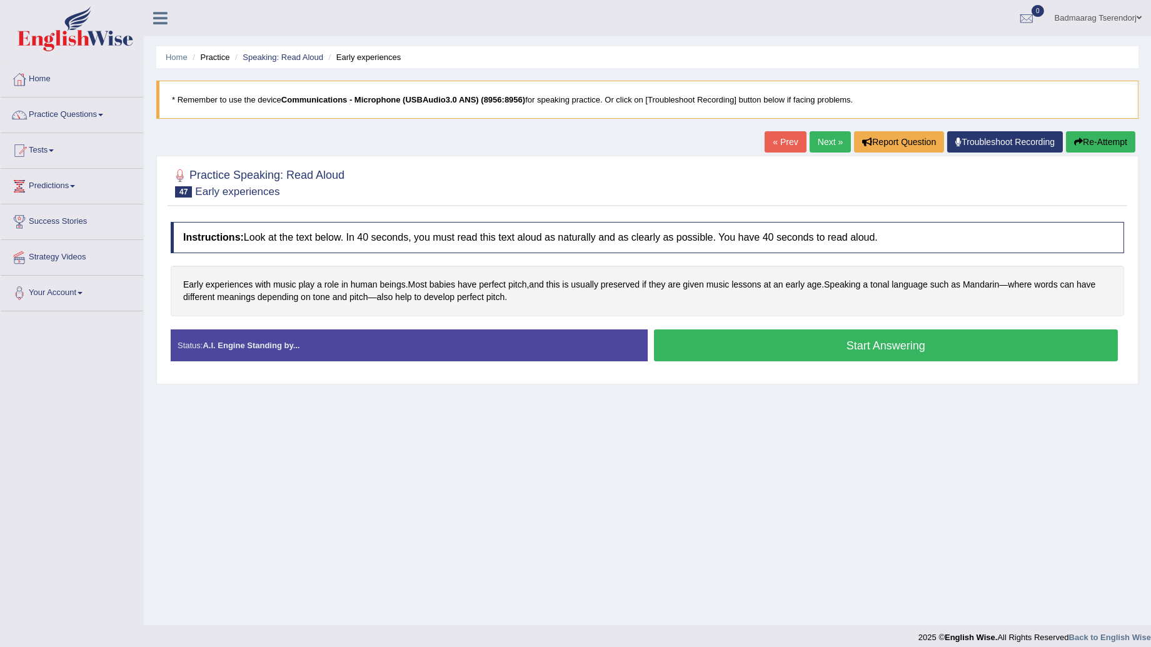
click at [698, 342] on button "Start Answering" at bounding box center [886, 345] width 464 height 32
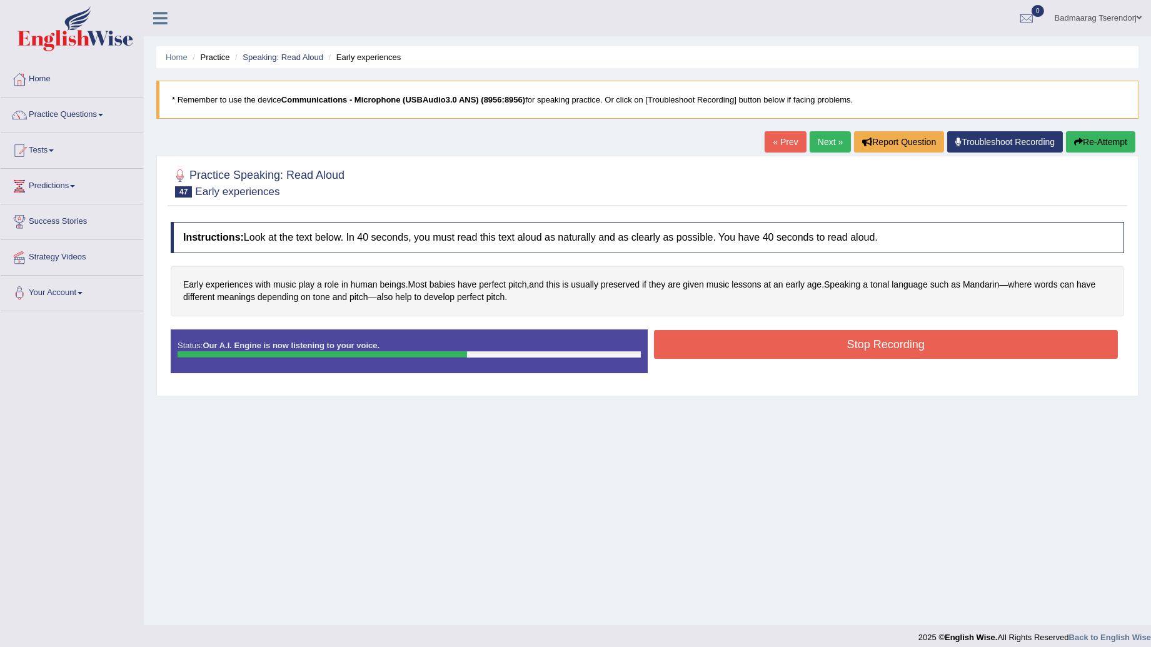
click at [711, 341] on button "Stop Recording" at bounding box center [886, 344] width 464 height 29
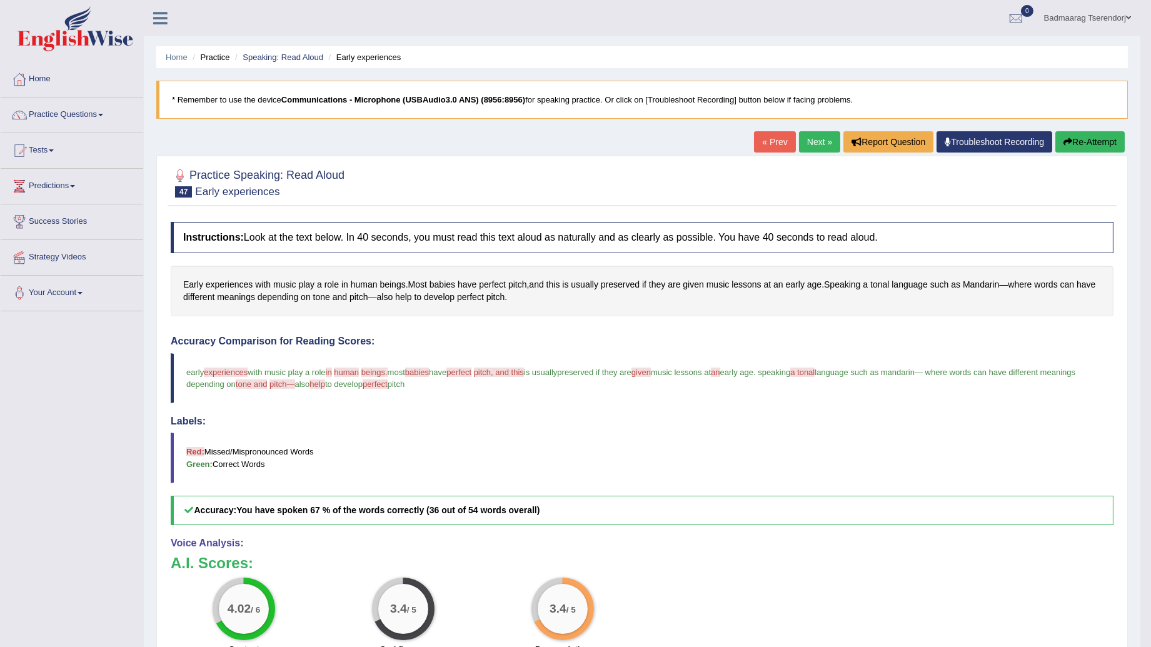
click at [1095, 141] on button "Re-Attempt" at bounding box center [1089, 141] width 69 height 21
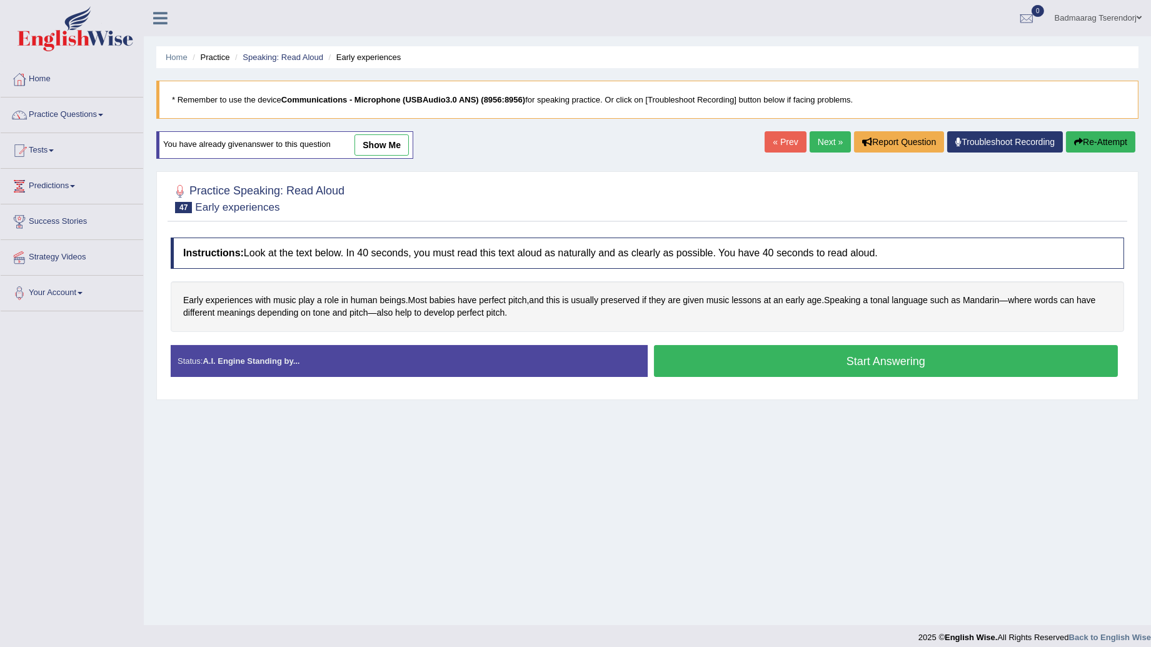
click at [771, 363] on button "Start Answering" at bounding box center [886, 361] width 464 height 32
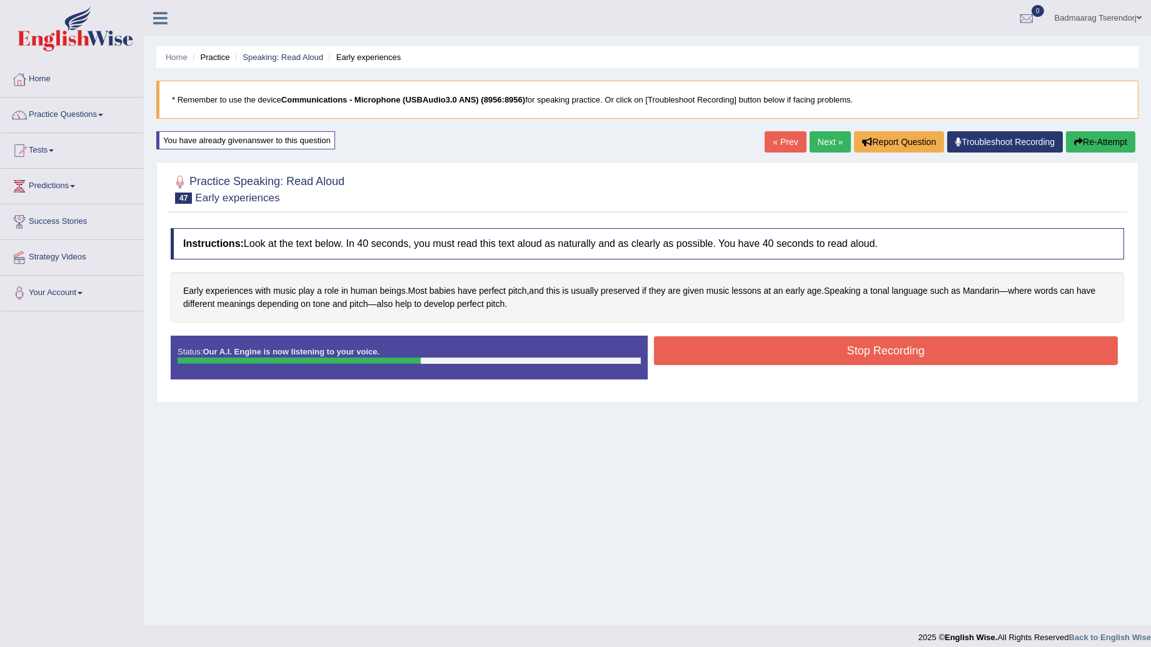
click at [768, 351] on button "Stop Recording" at bounding box center [886, 350] width 464 height 29
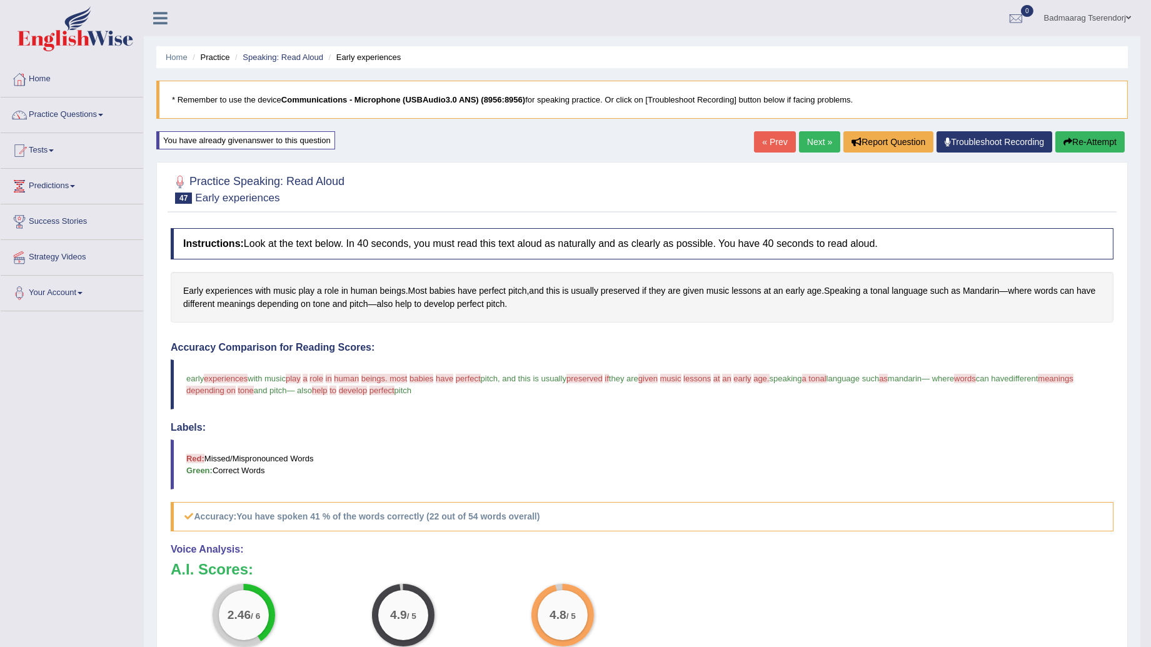
click at [822, 135] on link "Next »" at bounding box center [819, 141] width 41 height 21
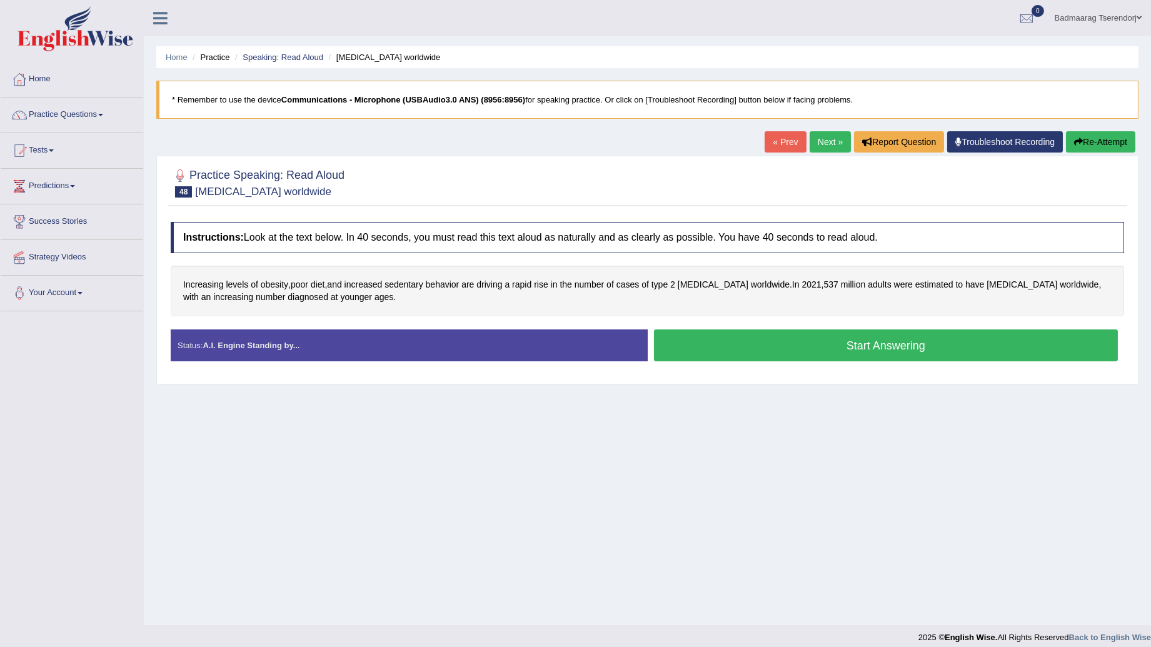
click at [715, 338] on button "Start Answering" at bounding box center [886, 345] width 464 height 32
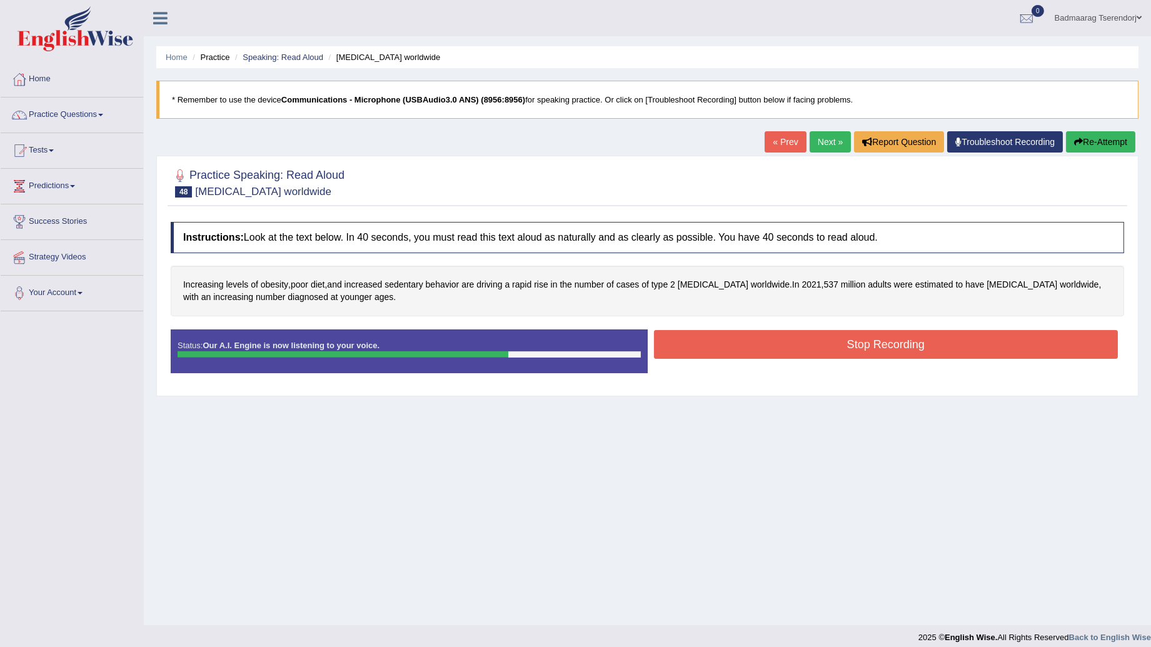
click at [757, 342] on button "Stop Recording" at bounding box center [886, 344] width 464 height 29
click at [757, 342] on div "Status: Our A.I. Engine is now listening to your voice. Start Answering Stop Re…" at bounding box center [647, 357] width 953 height 56
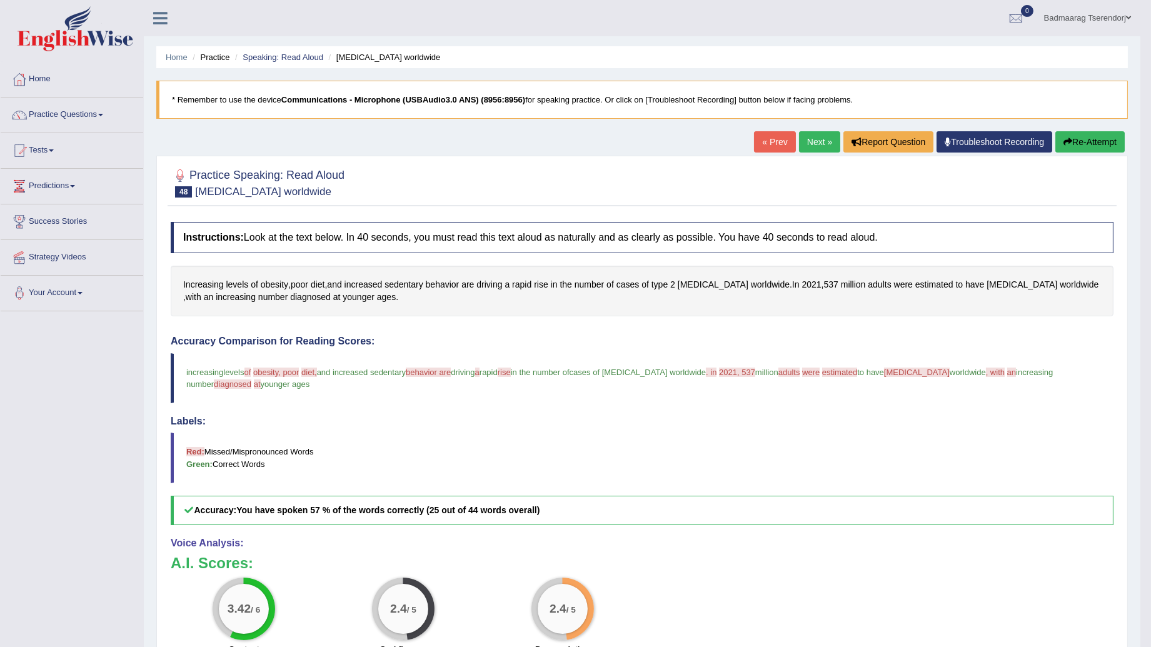
click at [1086, 138] on button "Re-Attempt" at bounding box center [1089, 141] width 69 height 21
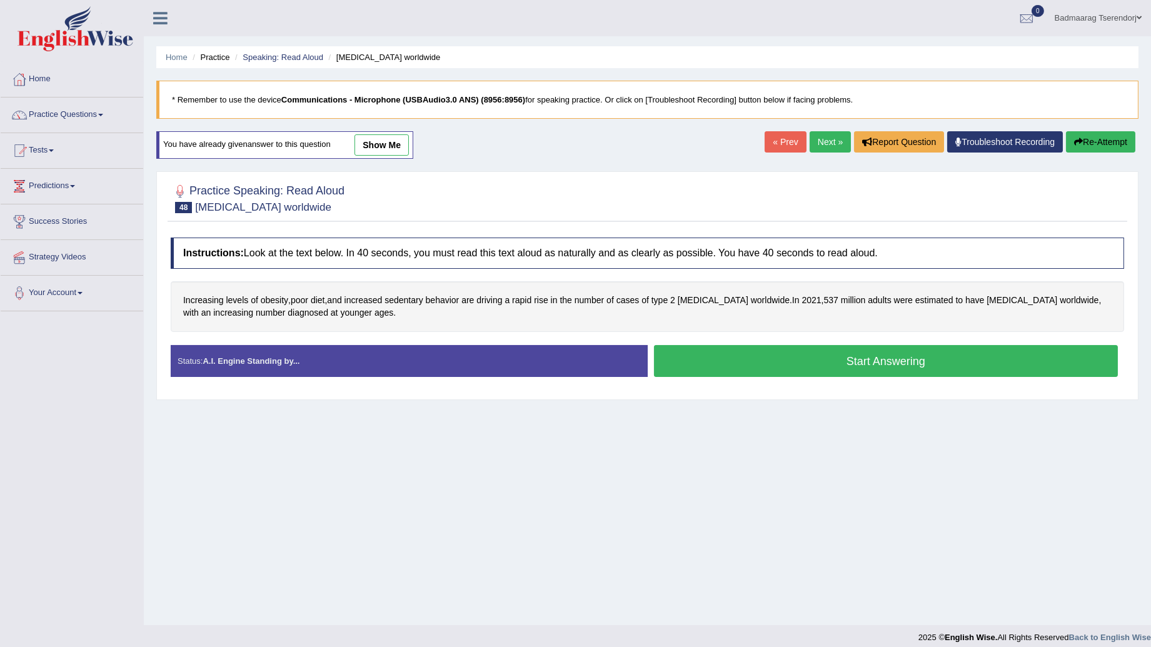
click at [780, 358] on button "Start Answering" at bounding box center [886, 361] width 464 height 32
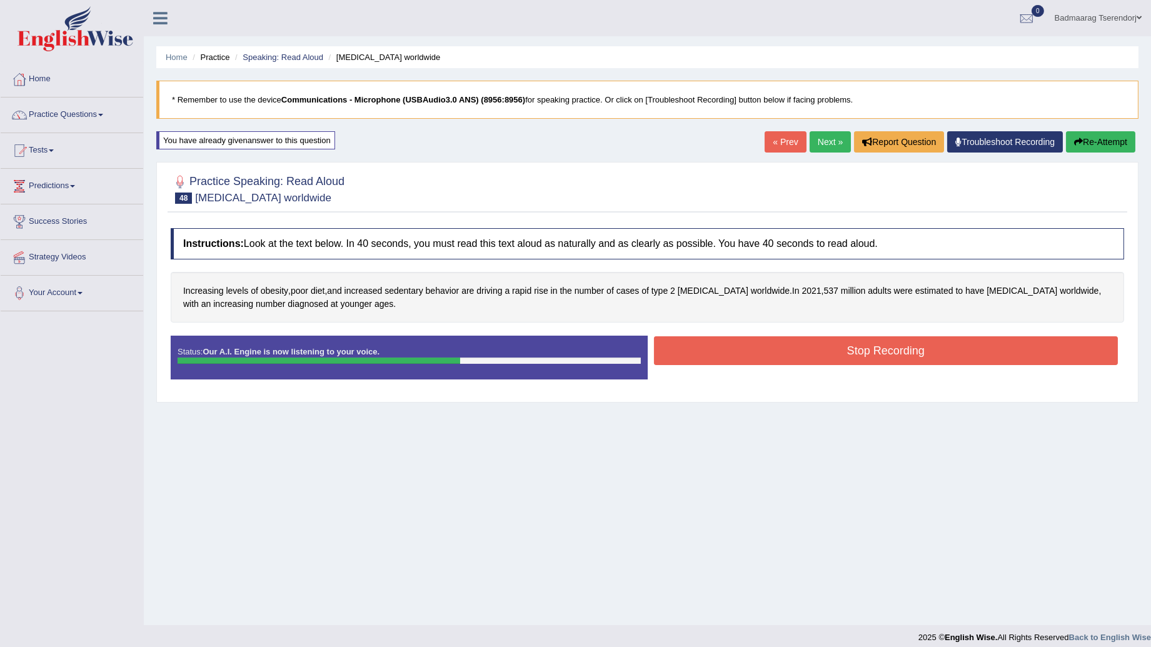
click at [744, 352] on button "Stop Recording" at bounding box center [886, 350] width 464 height 29
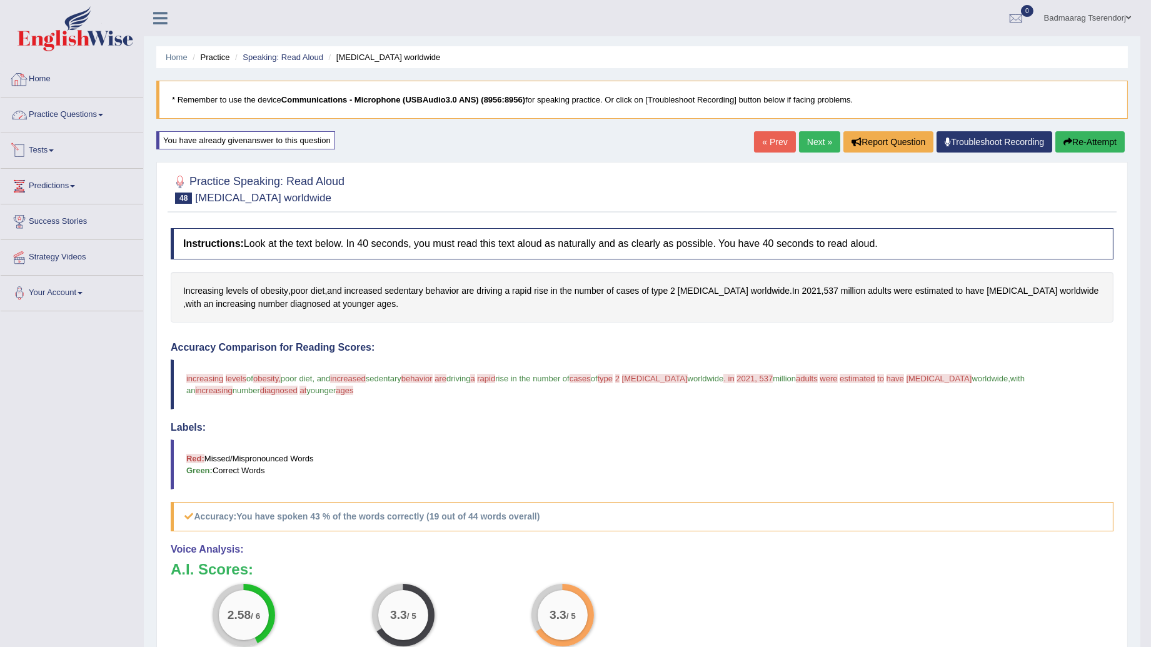
click at [95, 115] on link "Practice Questions" at bounding box center [72, 113] width 143 height 31
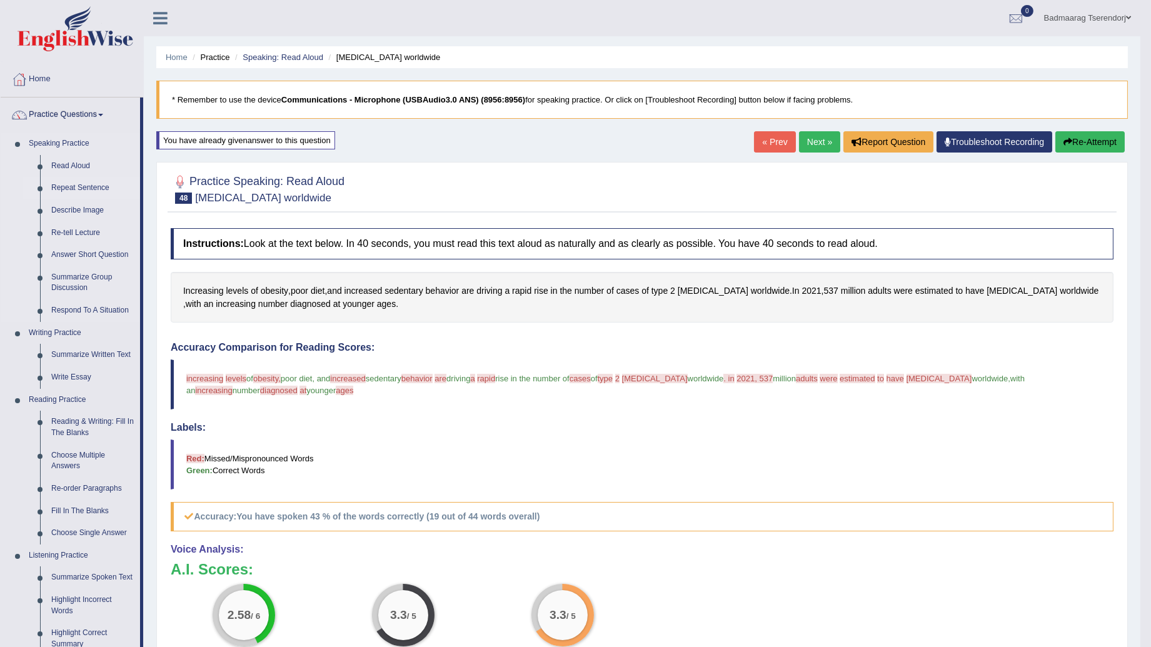
click at [78, 188] on link "Repeat Sentence" at bounding box center [93, 188] width 94 height 23
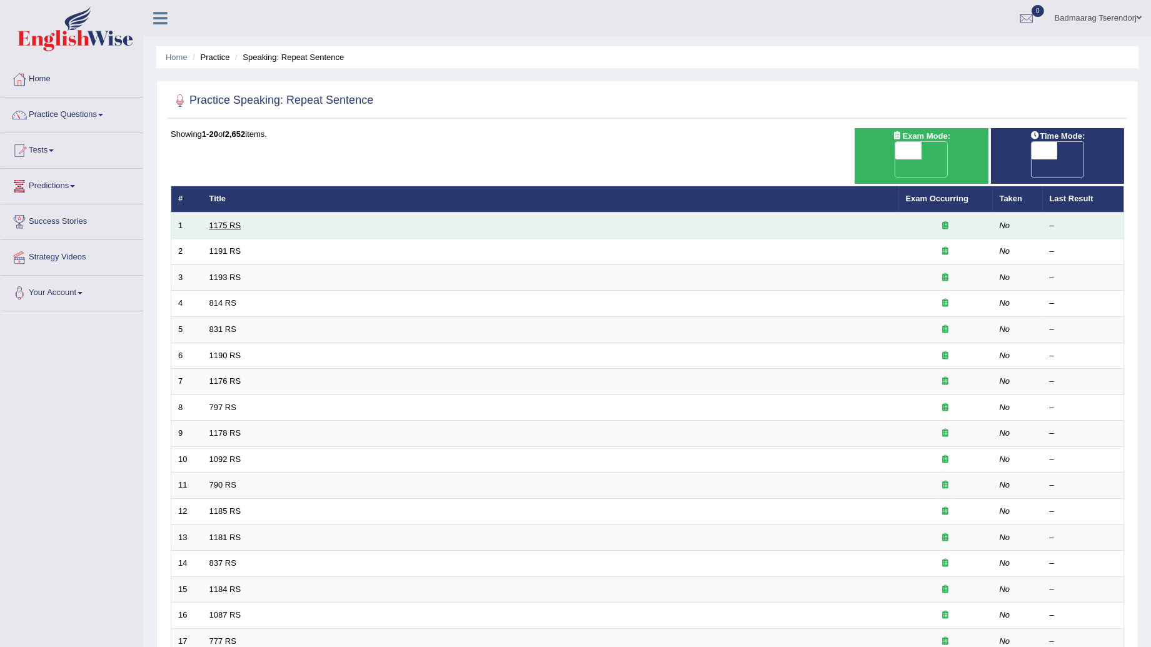
click at [227, 221] on link "1175 RS" at bounding box center [225, 225] width 32 height 9
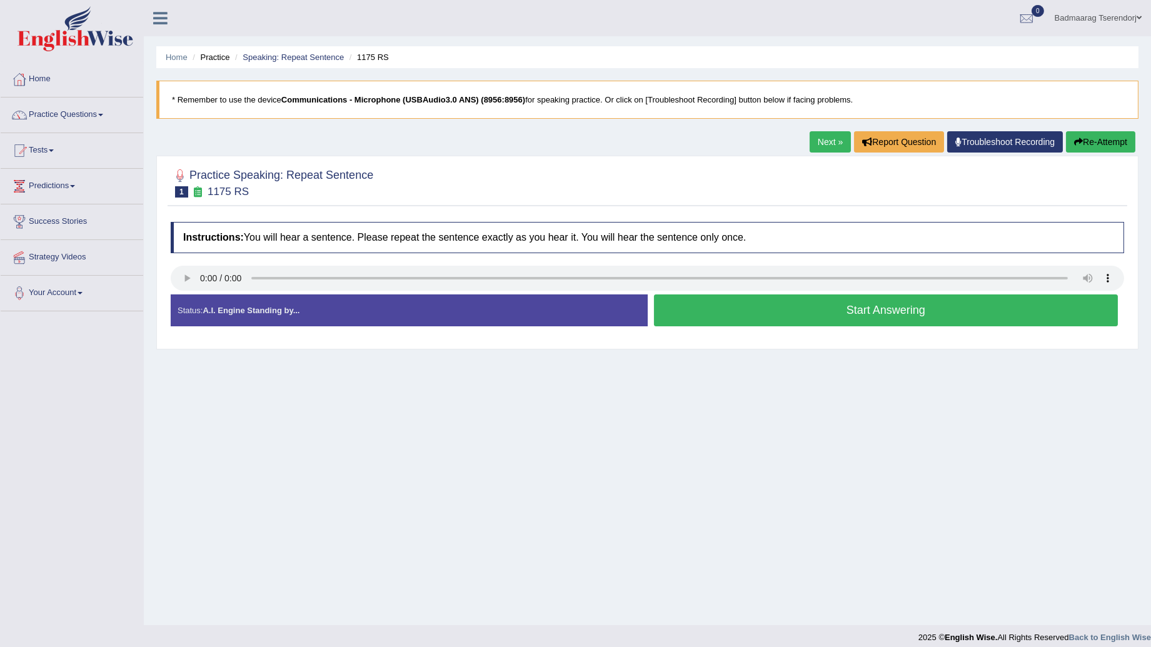
click at [788, 314] on button "Start Answering" at bounding box center [886, 310] width 464 height 32
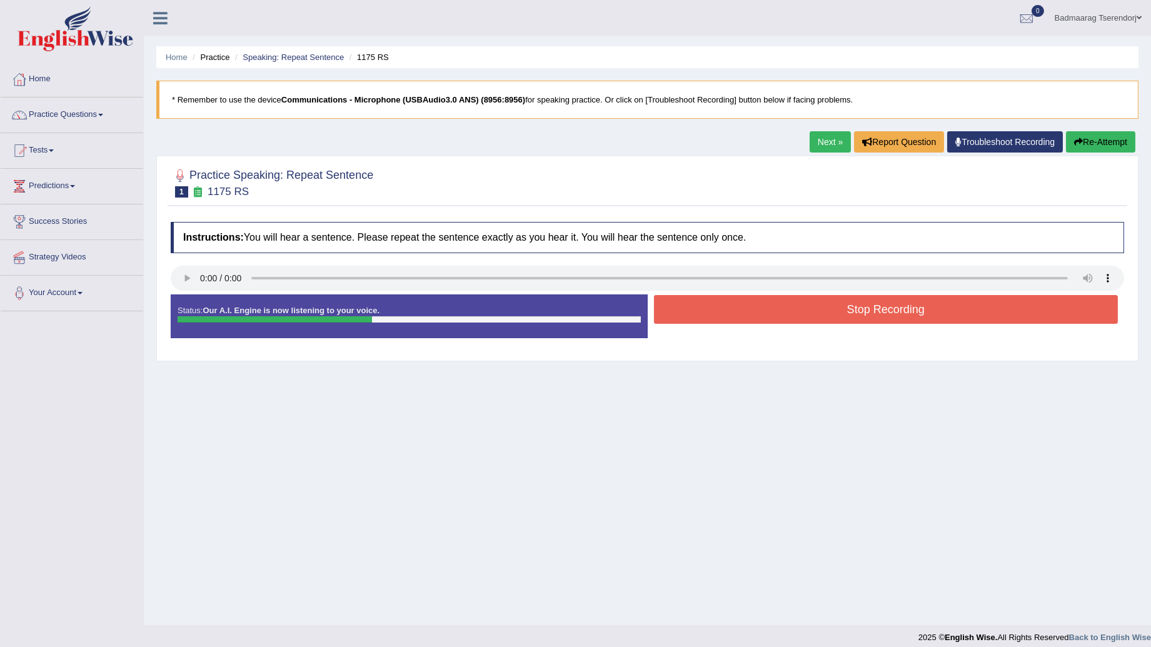
click at [829, 311] on button "Stop Recording" at bounding box center [886, 309] width 464 height 29
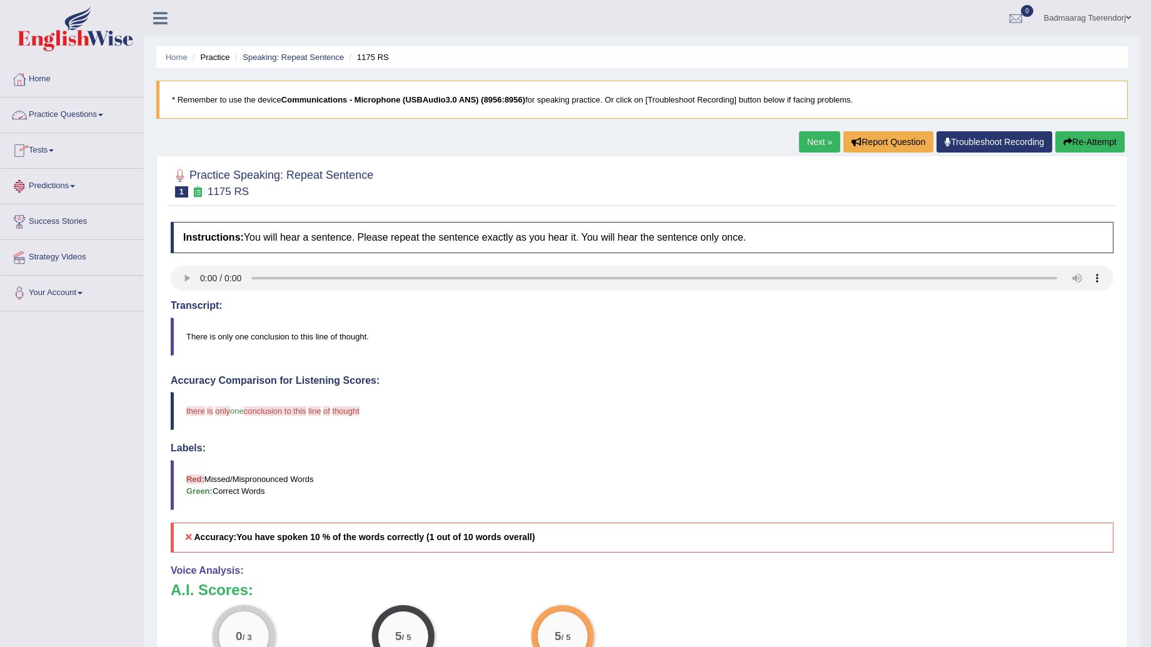
click at [101, 109] on link "Practice Questions" at bounding box center [72, 113] width 143 height 31
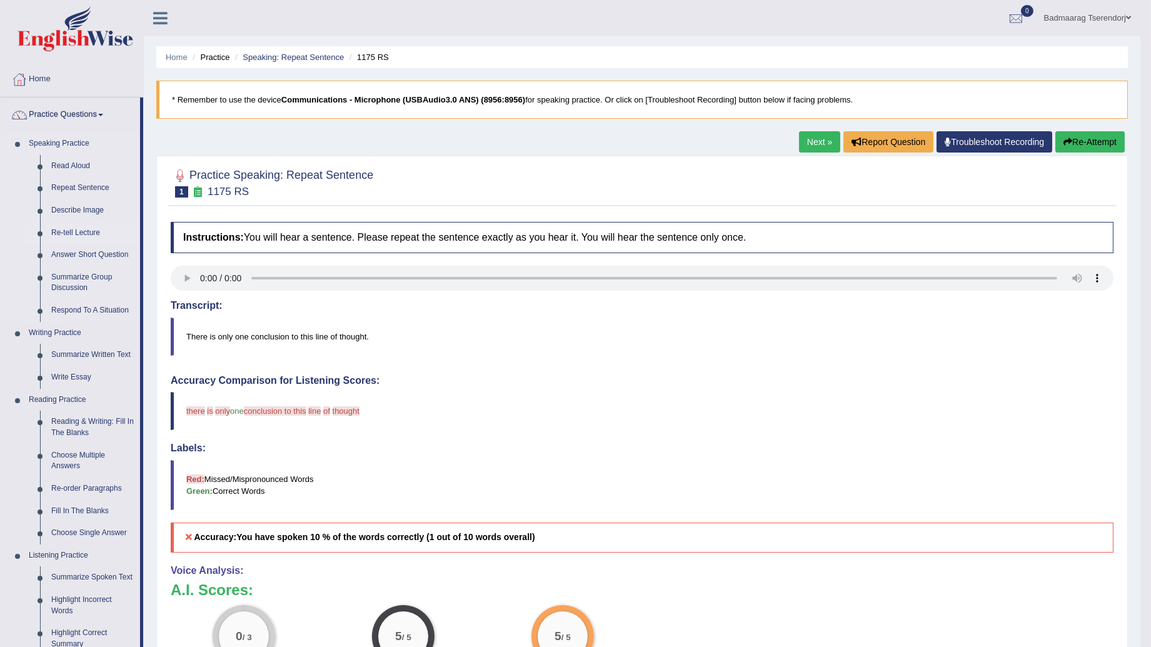
click at [83, 229] on link "Re-tell Lecture" at bounding box center [93, 233] width 94 height 23
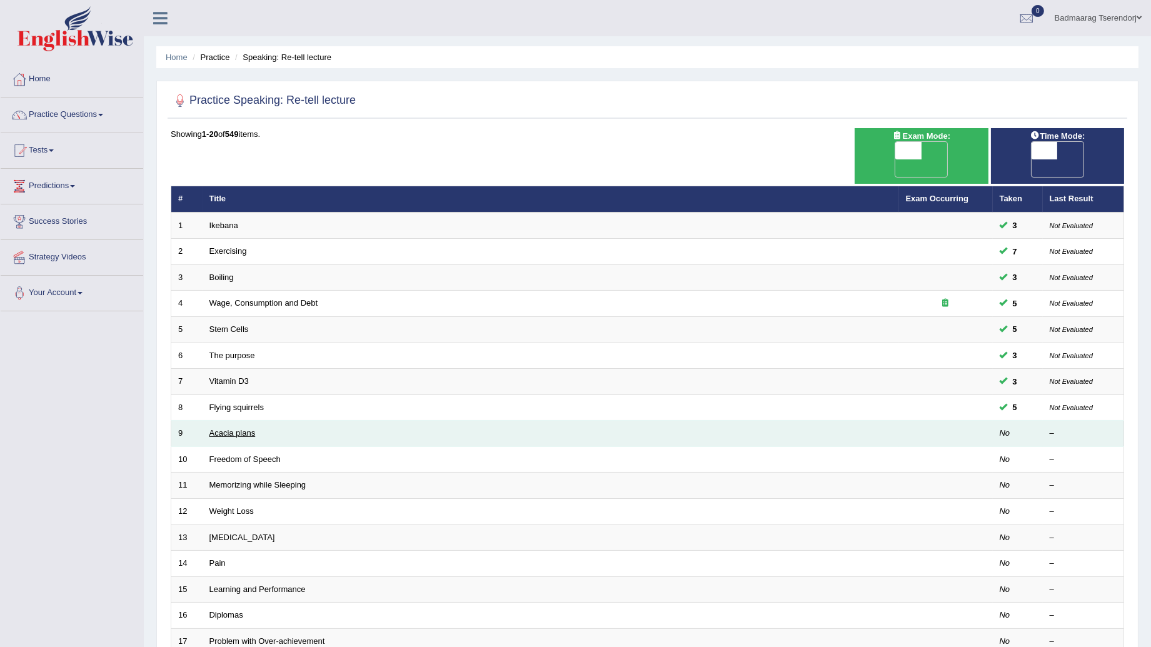
click at [241, 428] on link "Acacia plans" at bounding box center [232, 432] width 46 height 9
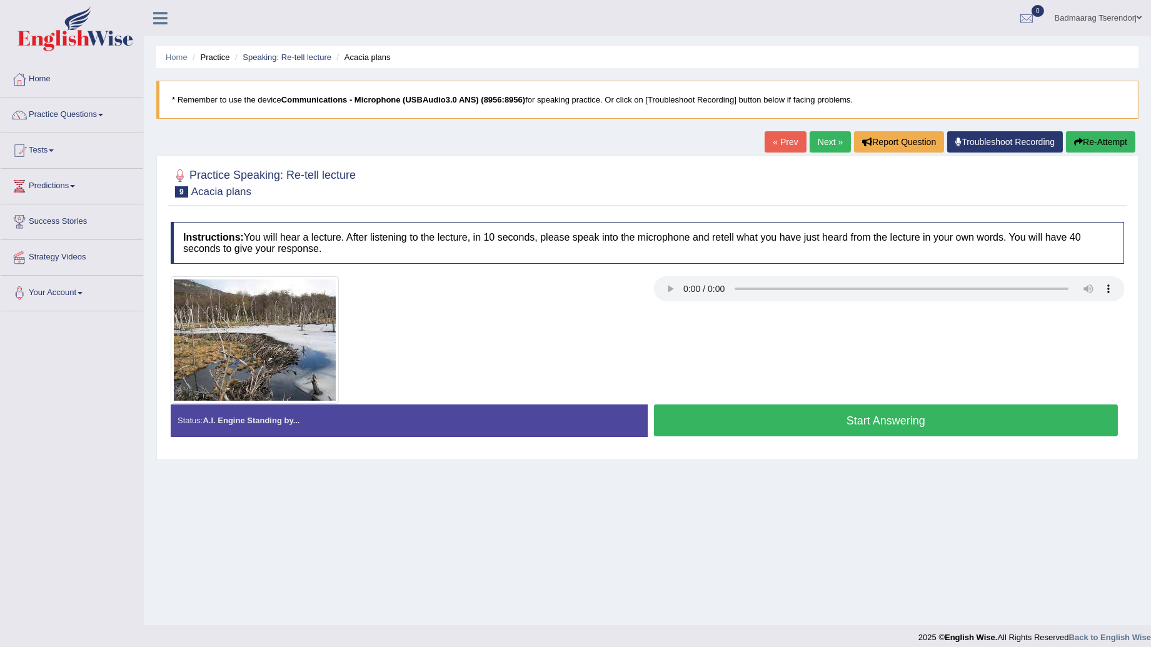
click at [842, 416] on button "Start Answering" at bounding box center [886, 420] width 464 height 32
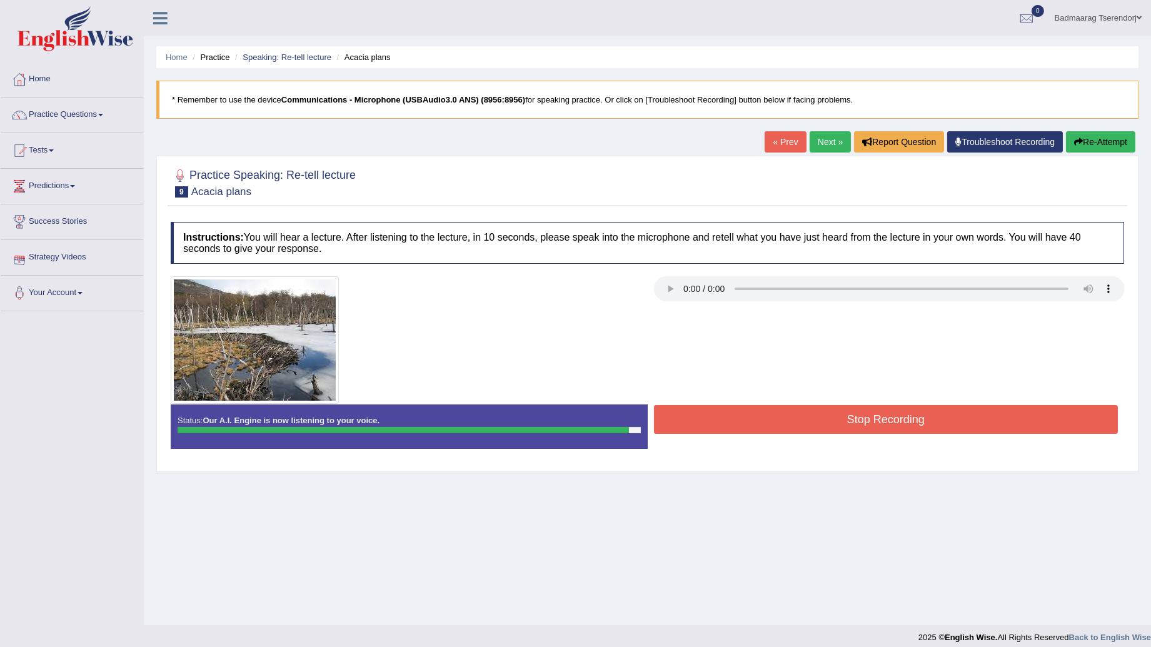
click at [809, 416] on button "Stop Recording" at bounding box center [886, 419] width 464 height 29
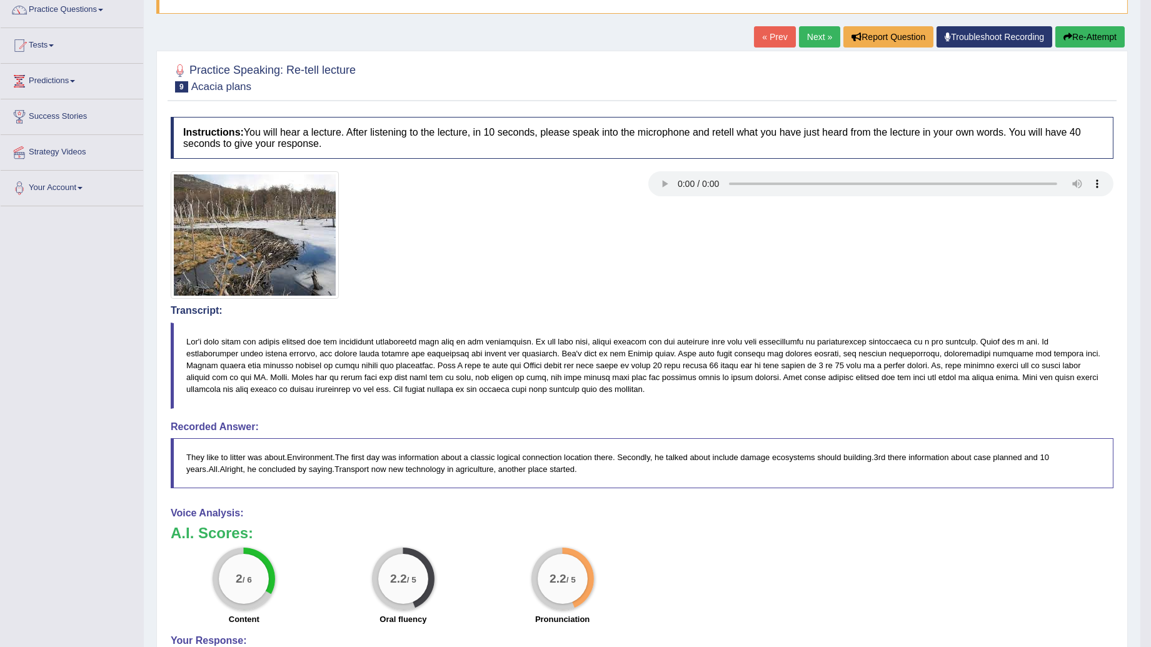
scroll to position [69, 0]
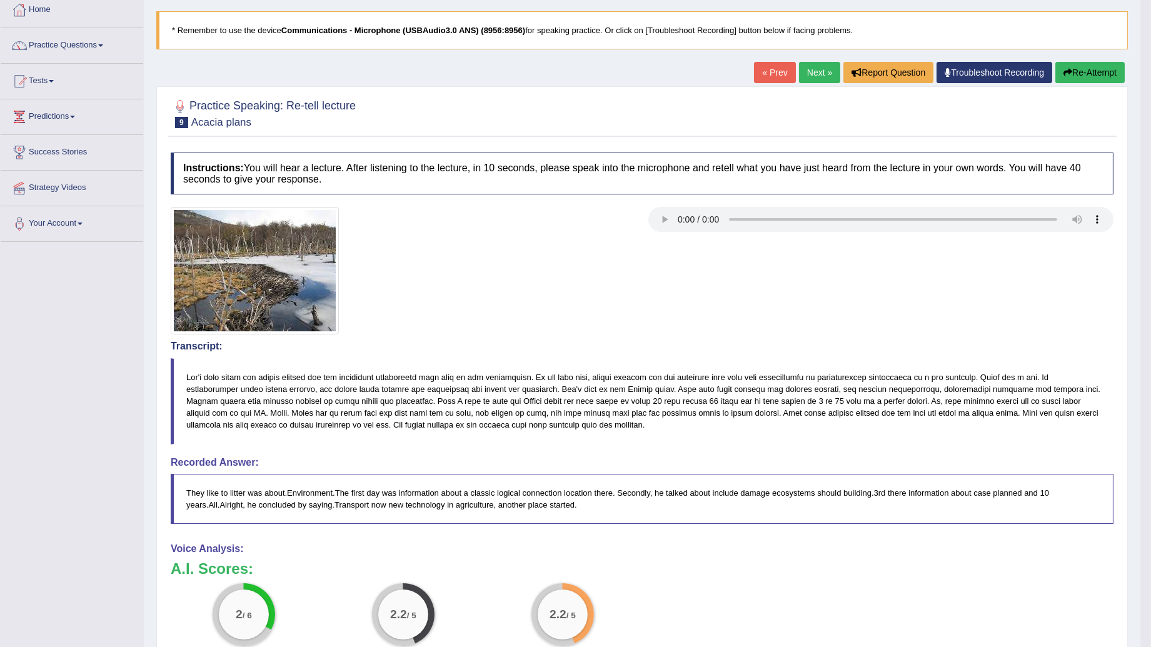
click at [1079, 72] on button "Re-Attempt" at bounding box center [1089, 72] width 69 height 21
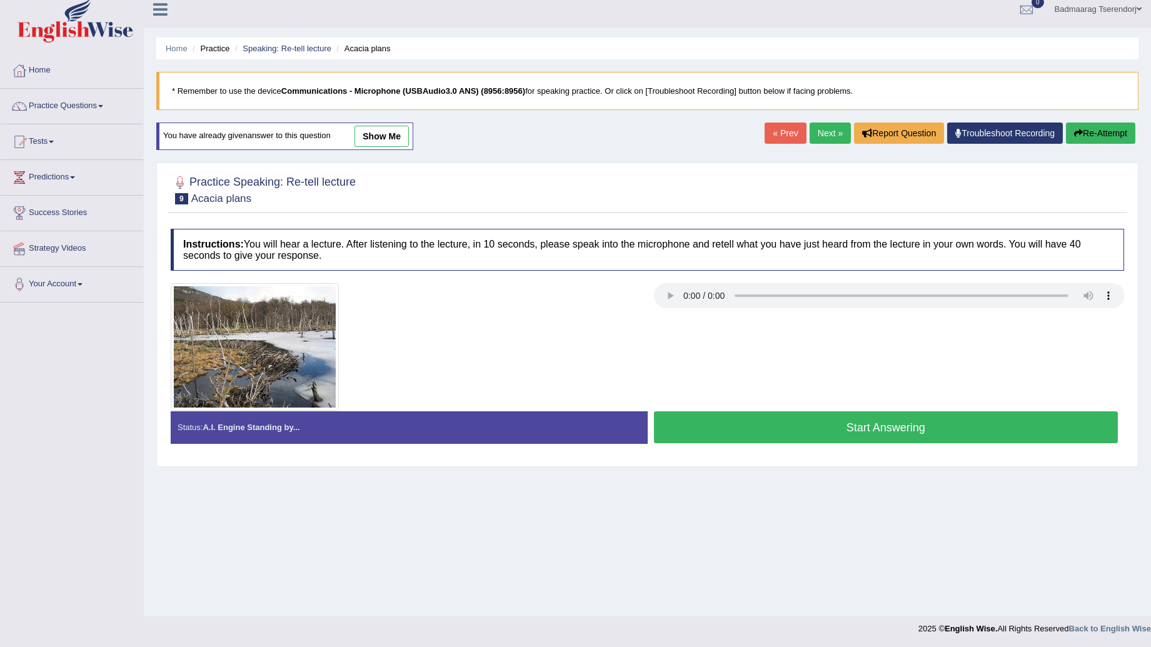
click at [746, 426] on button "Start Answering" at bounding box center [886, 427] width 464 height 32
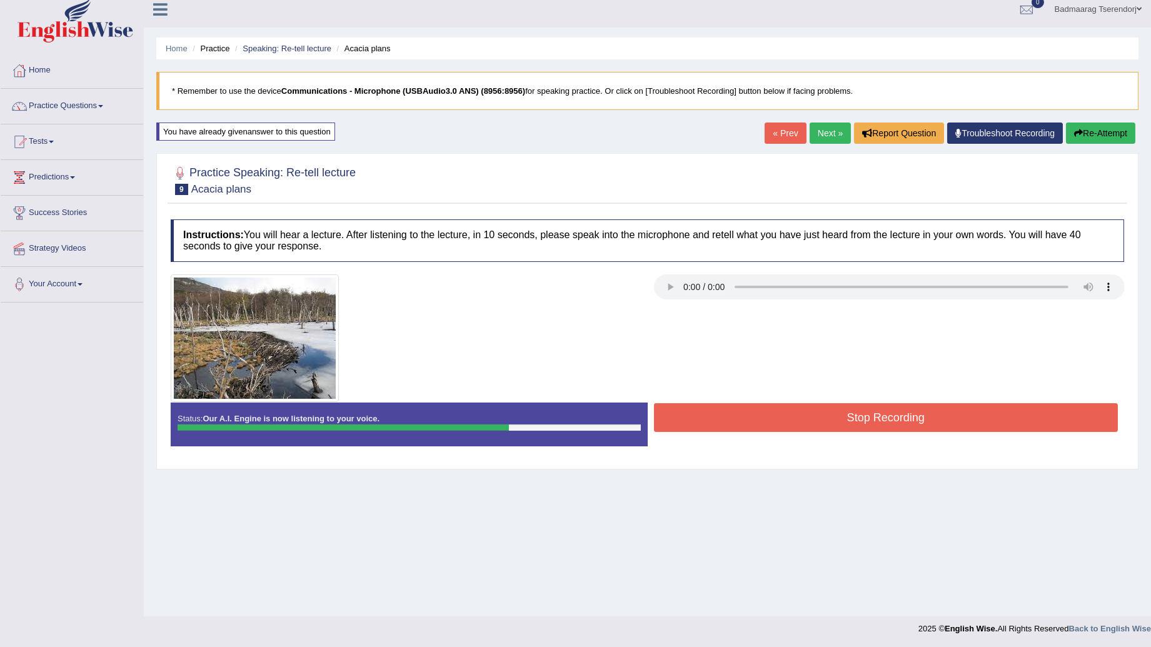
click at [809, 414] on button "Stop Recording" at bounding box center [886, 417] width 464 height 29
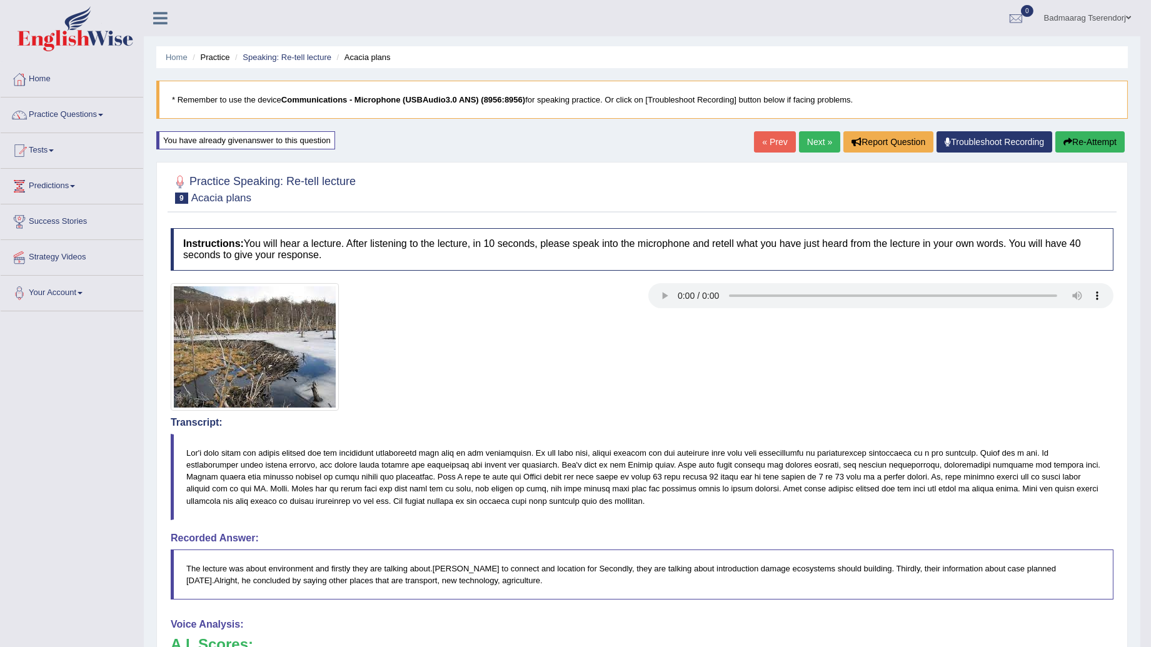
click at [1097, 144] on button "Re-Attempt" at bounding box center [1089, 141] width 69 height 21
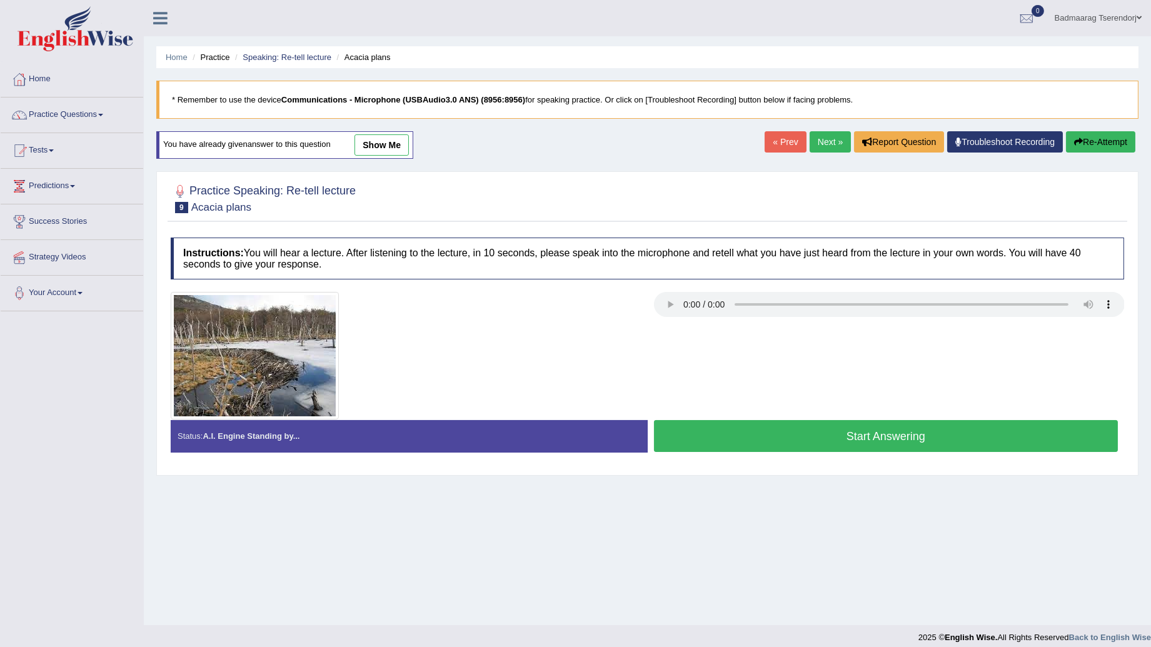
scroll to position [9, 0]
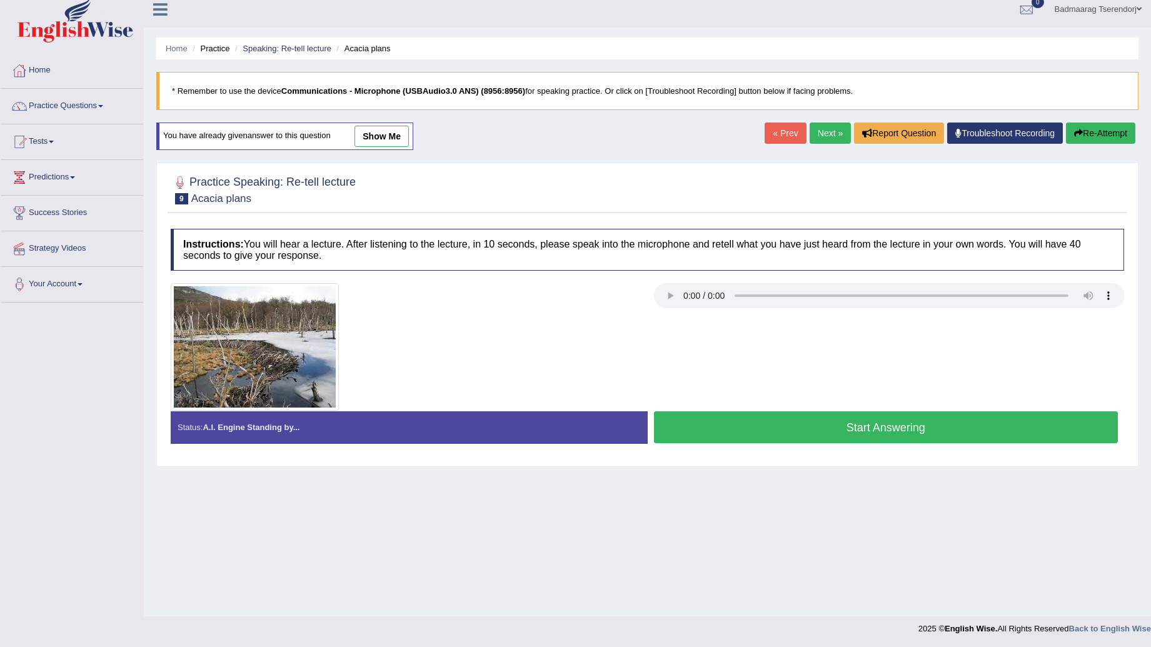
click at [828, 423] on button "Start Answering" at bounding box center [886, 427] width 464 height 32
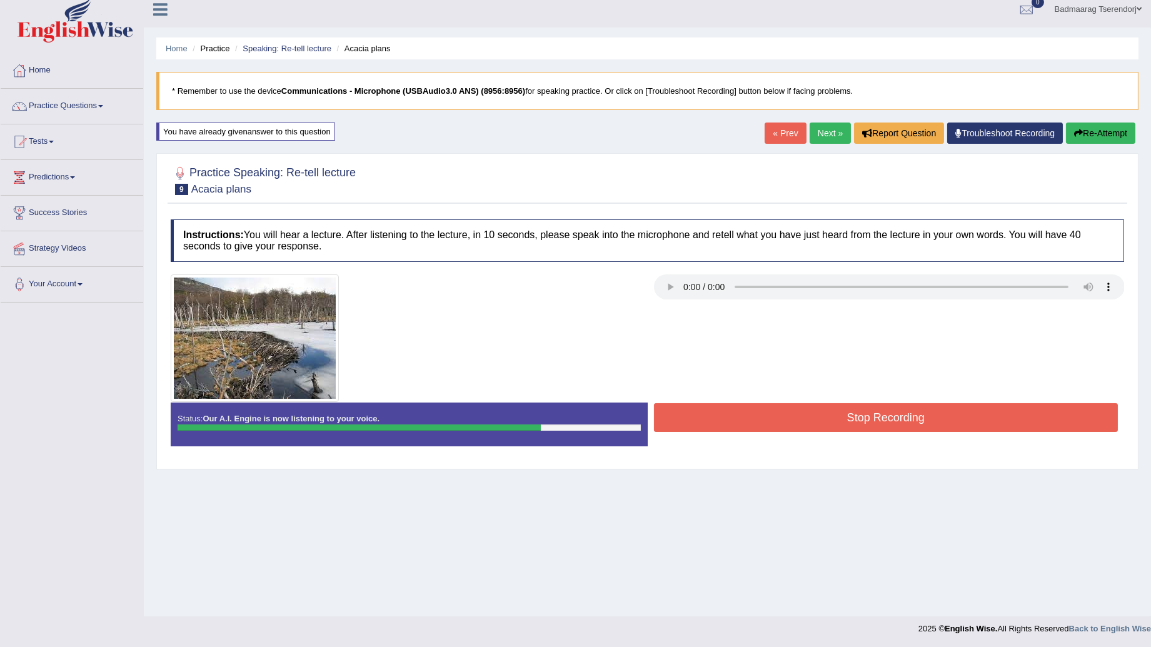
click at [814, 411] on button "Stop Recording" at bounding box center [886, 417] width 464 height 29
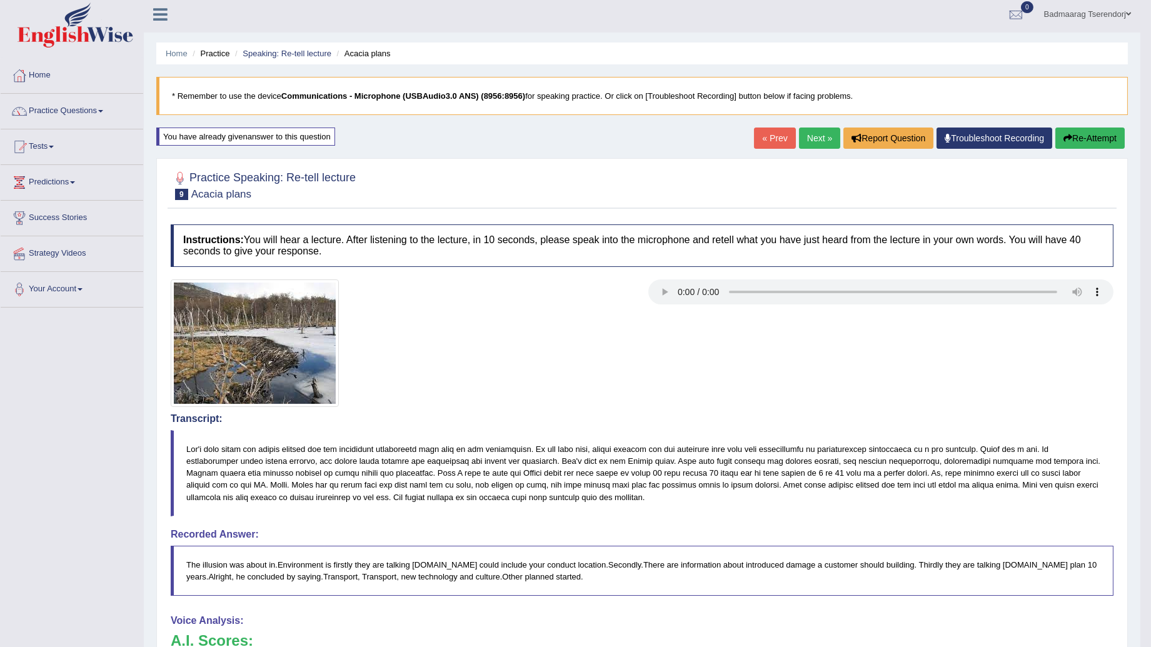
scroll to position [0, 0]
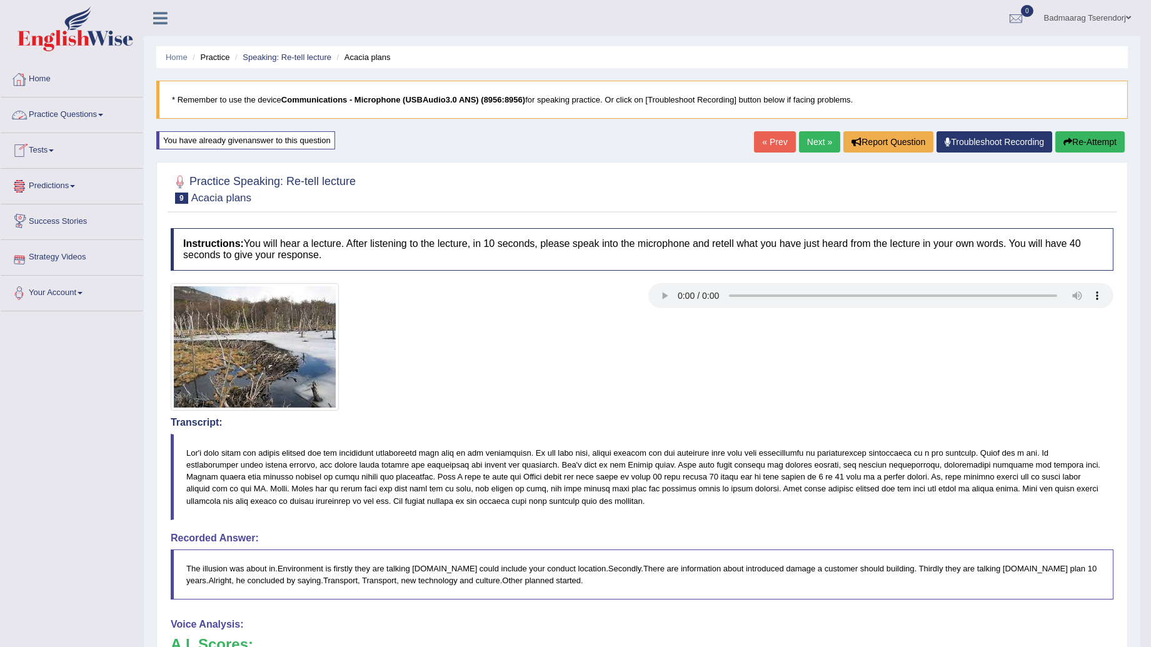
click at [92, 109] on link "Practice Questions" at bounding box center [72, 113] width 143 height 31
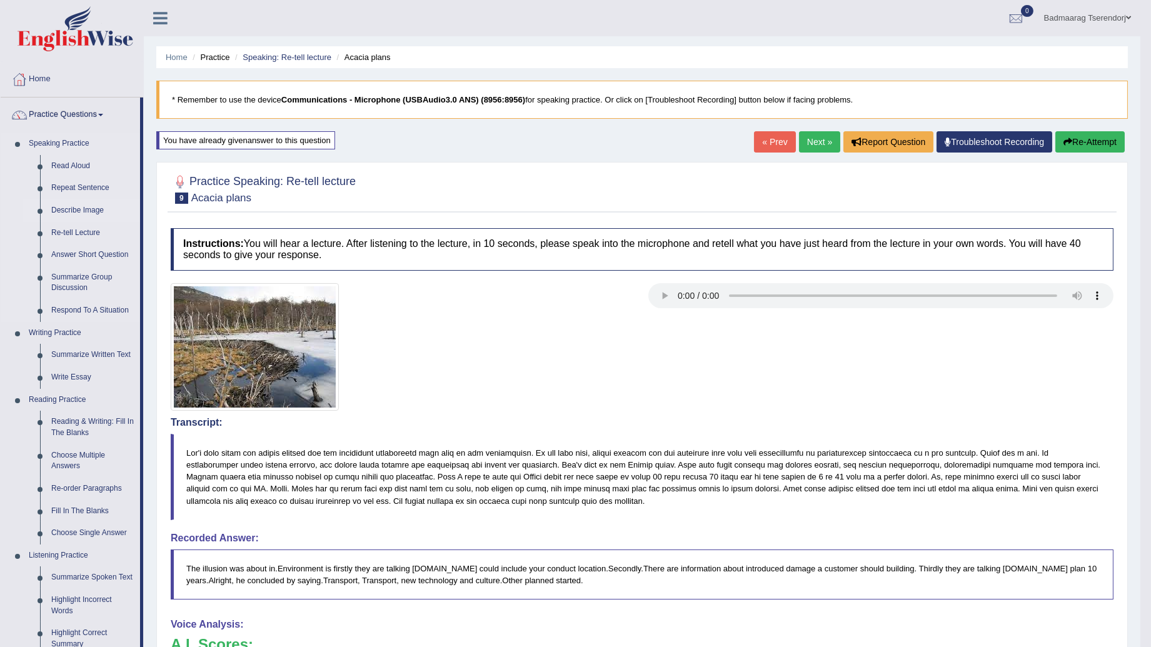
click at [91, 208] on link "Describe Image" at bounding box center [93, 210] width 94 height 23
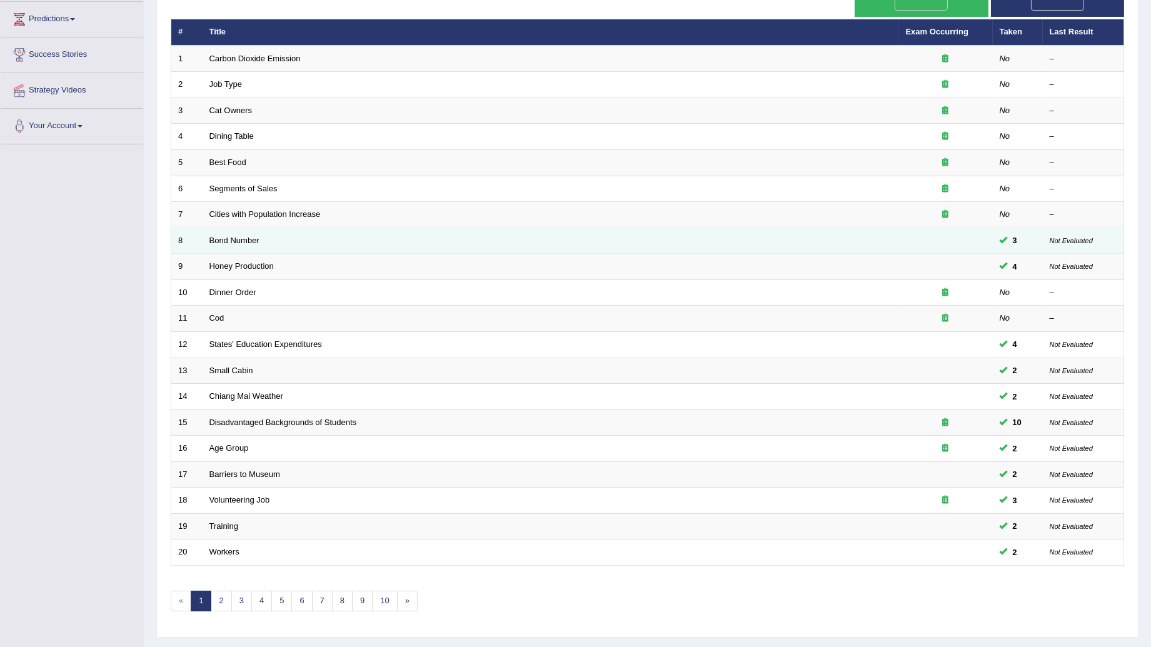
scroll to position [182, 0]
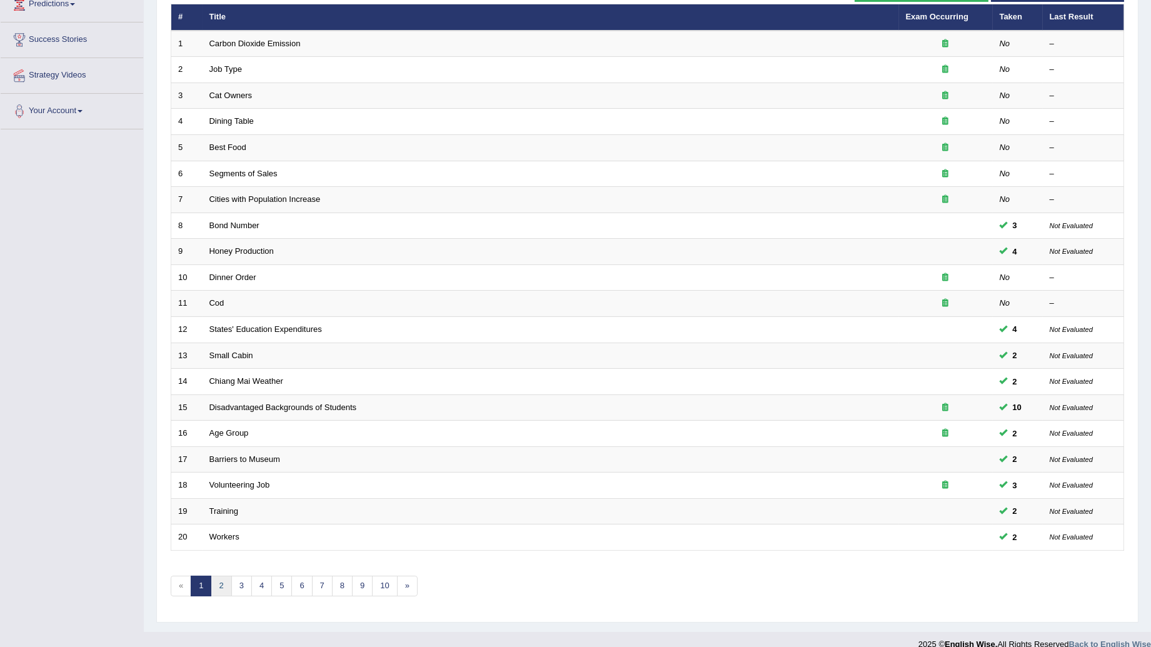
click at [219, 576] on link "2" at bounding box center [221, 586] width 21 height 21
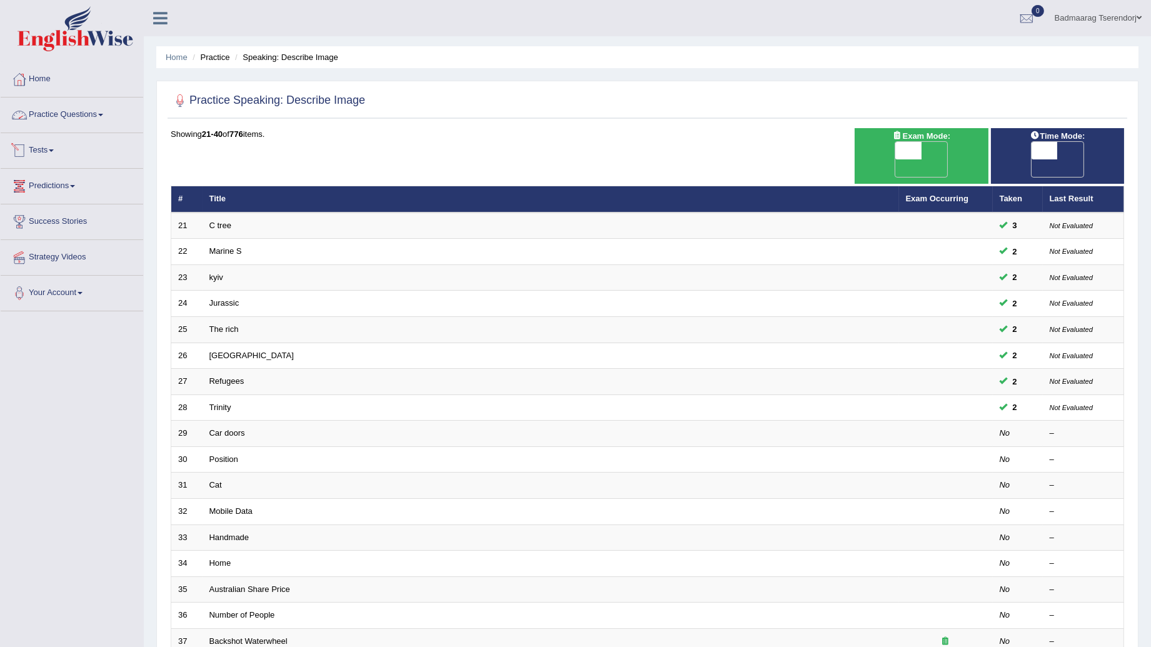
click at [91, 110] on link "Practice Questions" at bounding box center [72, 113] width 143 height 31
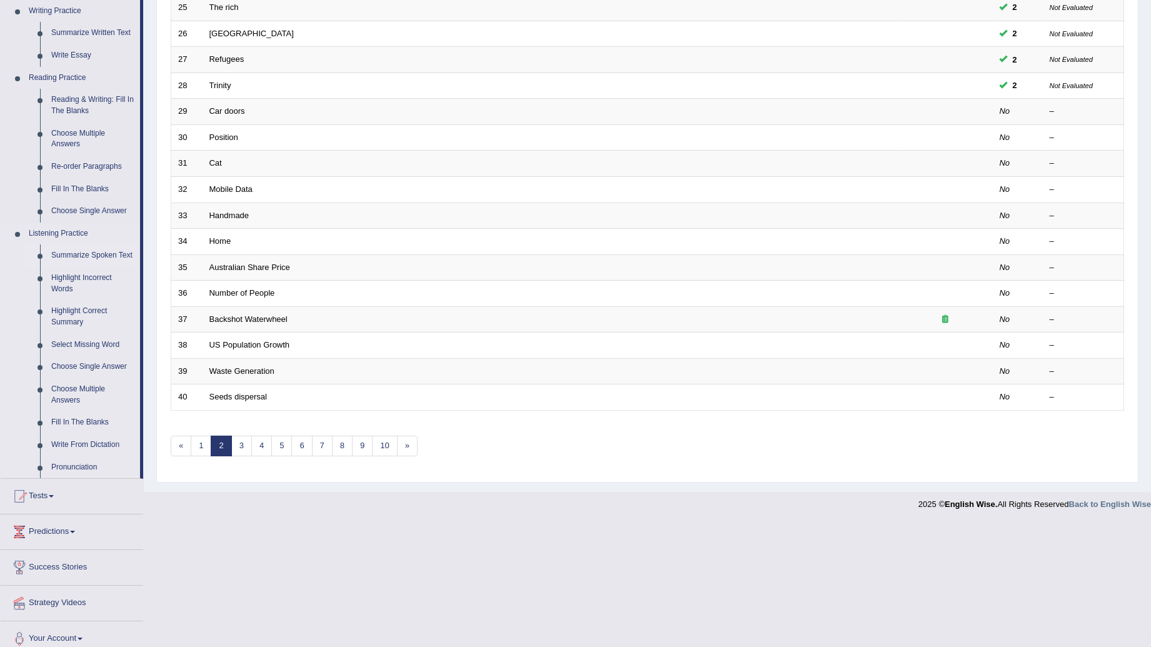
scroll to position [333, 0]
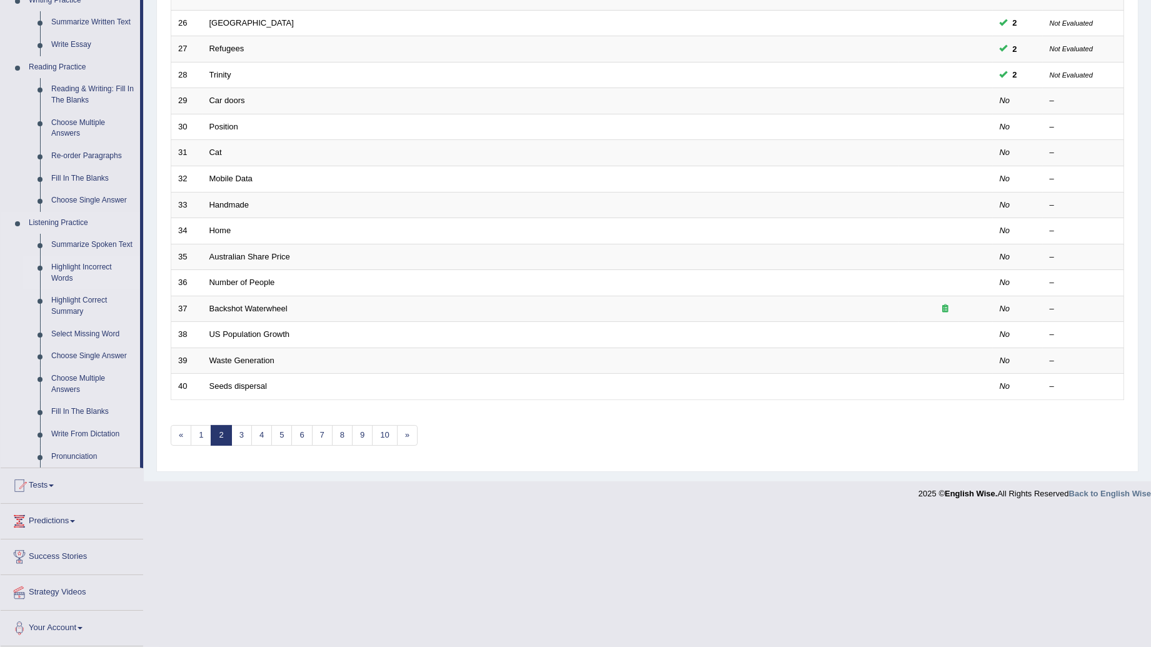
click at [61, 269] on link "Highlight Incorrect Words" at bounding box center [93, 272] width 94 height 33
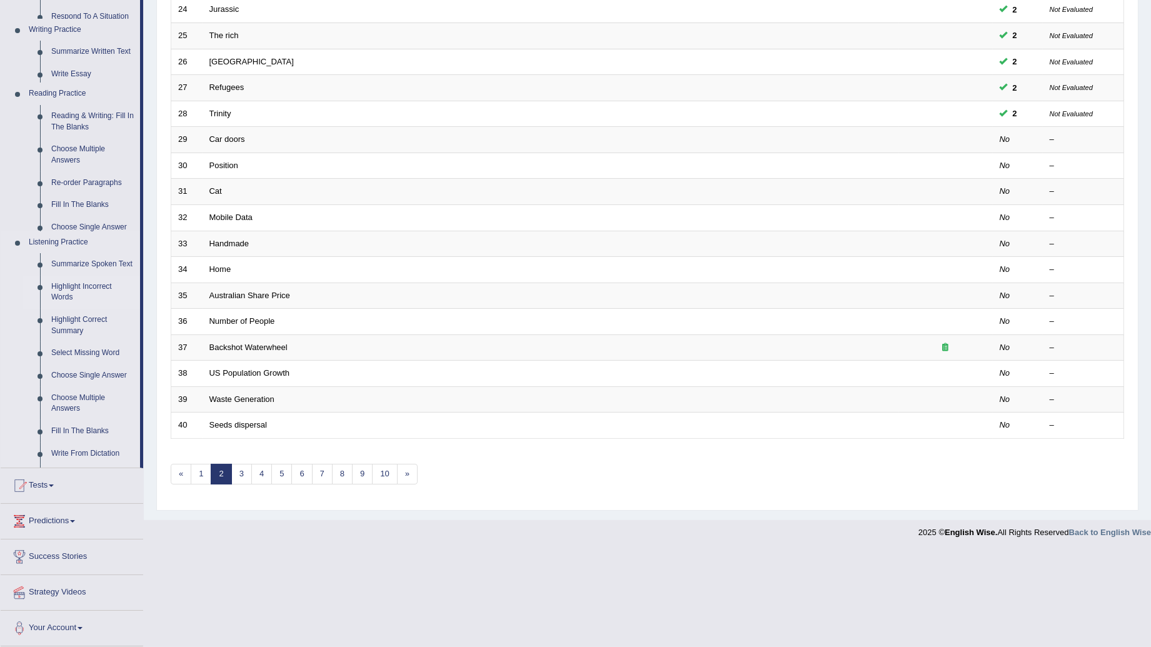
scroll to position [182, 0]
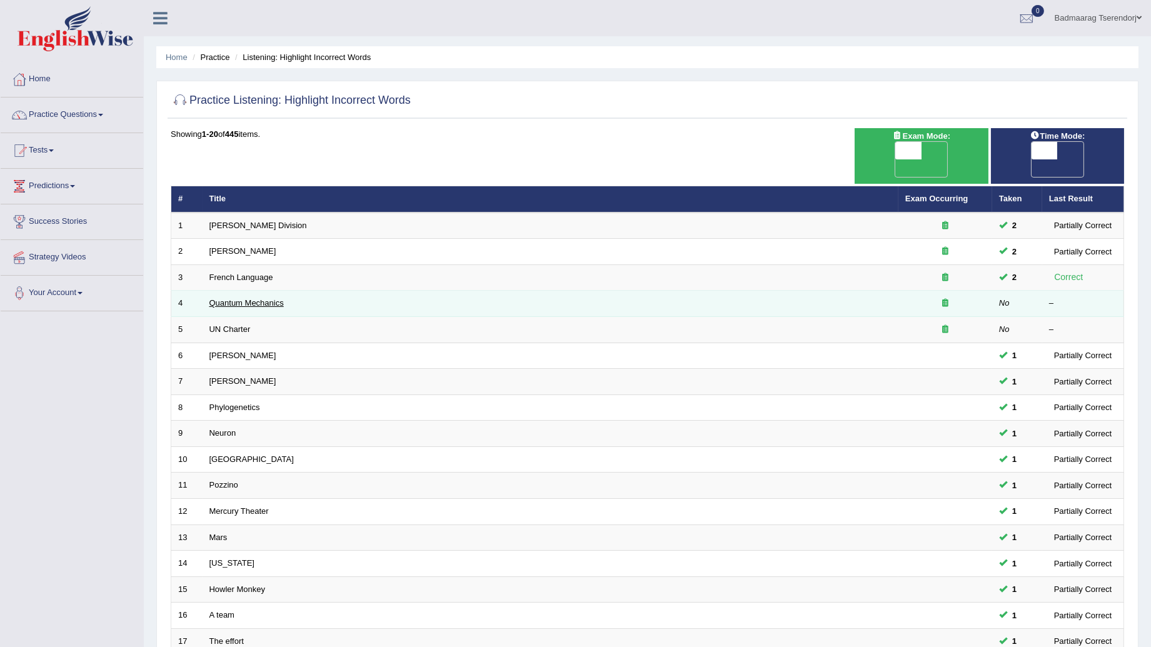
click at [233, 298] on link "Quantum Mechanics" at bounding box center [246, 302] width 74 height 9
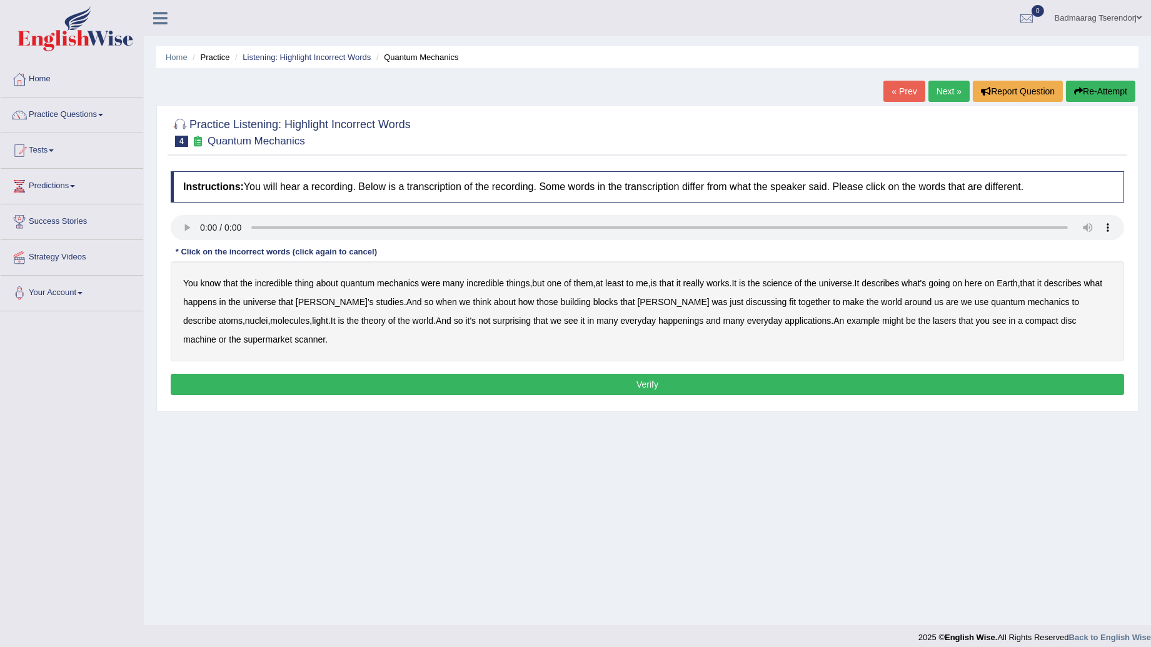
click at [789, 278] on div "You know that the incredible thing about quantum mechanics were many incredible…" at bounding box center [647, 311] width 953 height 100
click at [792, 283] on b "science" at bounding box center [777, 283] width 29 height 10
click at [658, 316] on b "happenings" at bounding box center [680, 321] width 45 height 10
click at [216, 334] on b "machine" at bounding box center [199, 339] width 33 height 10
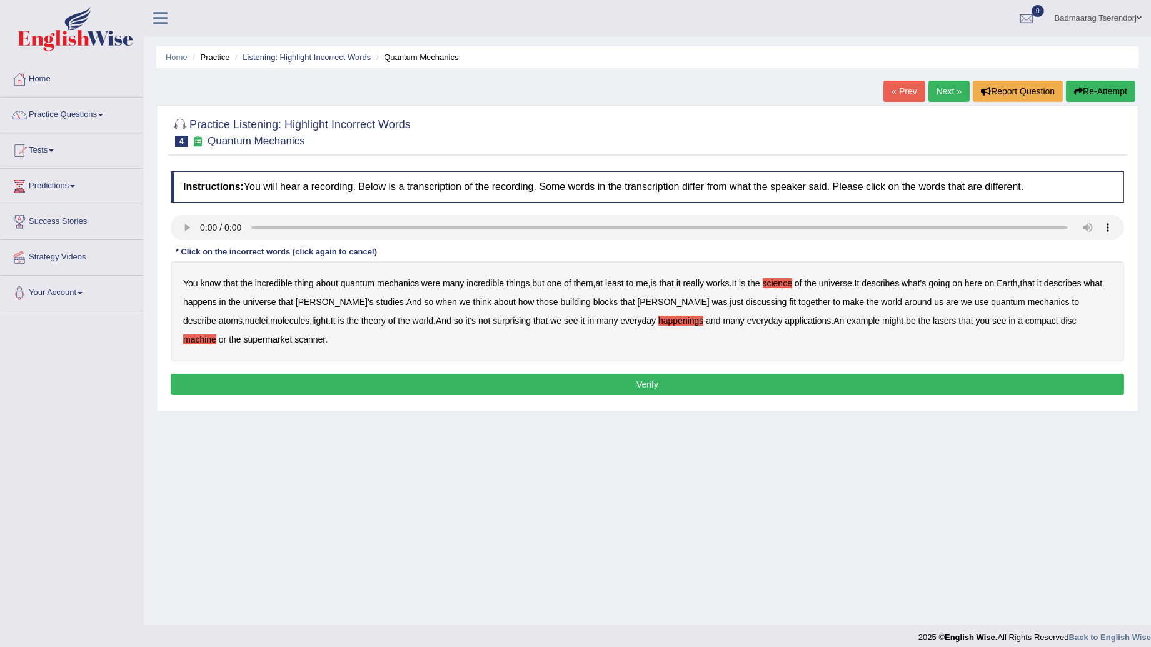
click at [338, 382] on button "Verify" at bounding box center [647, 384] width 953 height 21
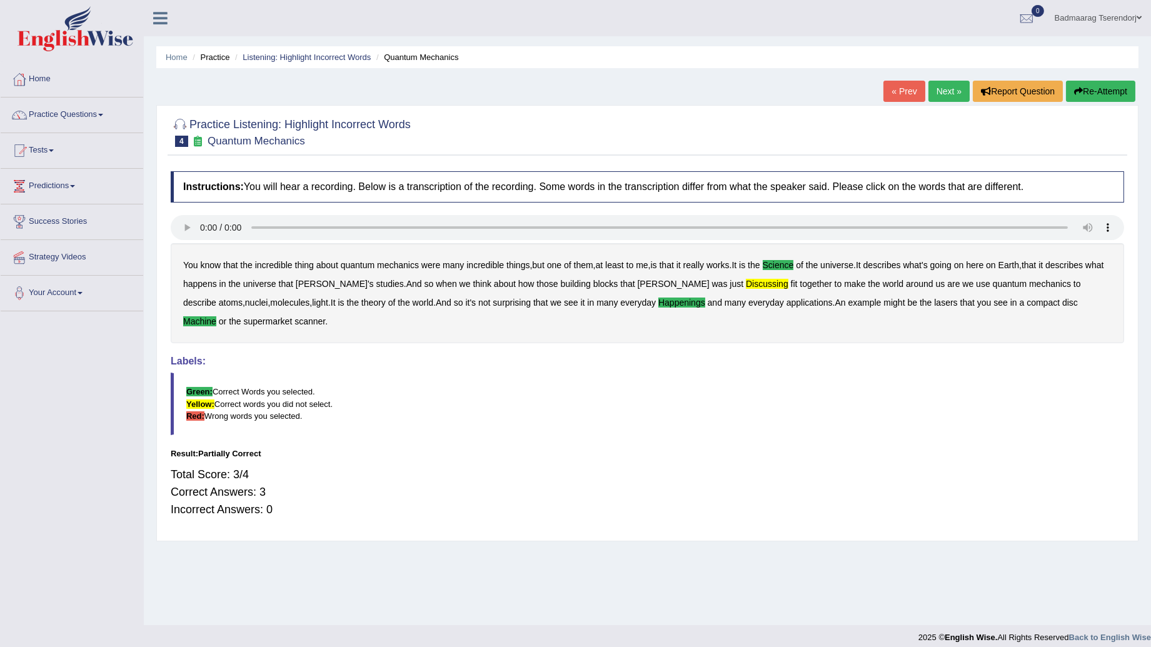
click at [940, 83] on link "Next »" at bounding box center [948, 91] width 41 height 21
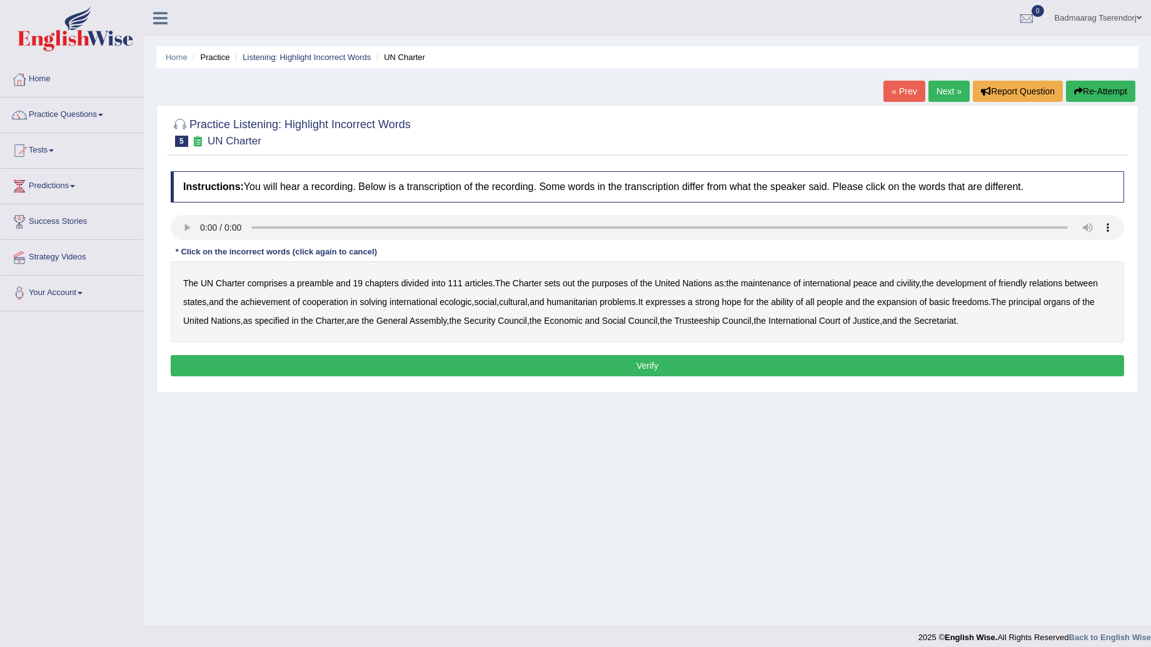
click at [914, 284] on b "civility" at bounding box center [907, 283] width 23 height 10
click at [466, 300] on b "ecologic" at bounding box center [455, 302] width 32 height 10
click at [793, 302] on b "ability" at bounding box center [782, 302] width 23 height 10
click at [950, 365] on button "Verify" at bounding box center [647, 365] width 953 height 21
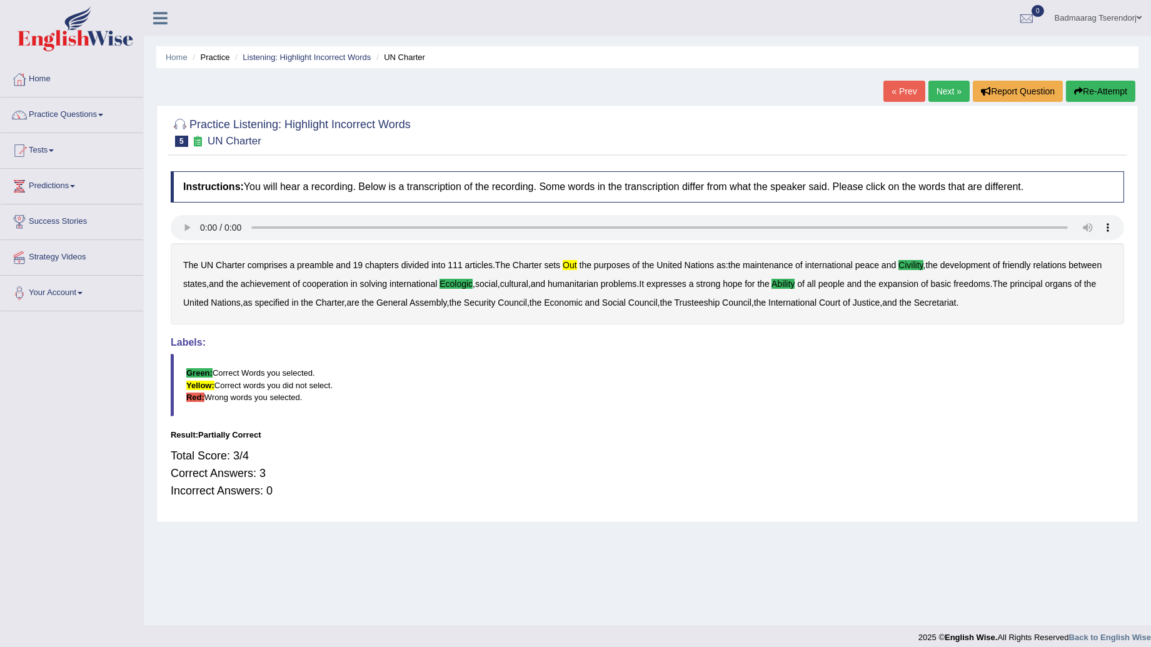
click at [944, 89] on link "Next »" at bounding box center [948, 91] width 41 height 21
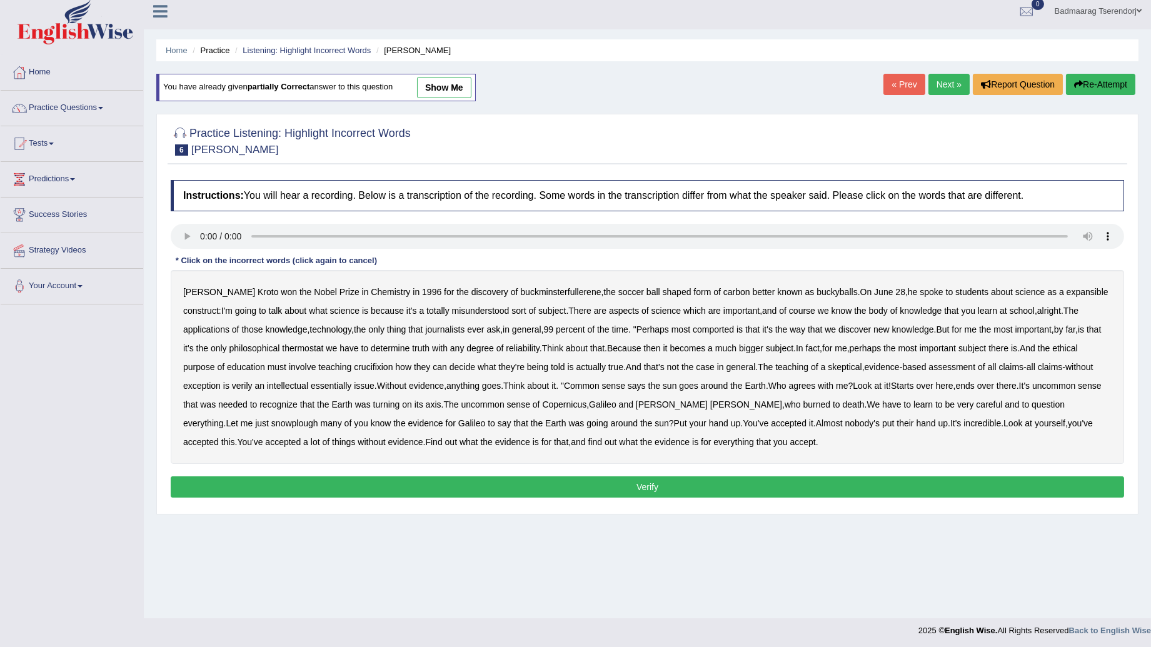
scroll to position [9, 0]
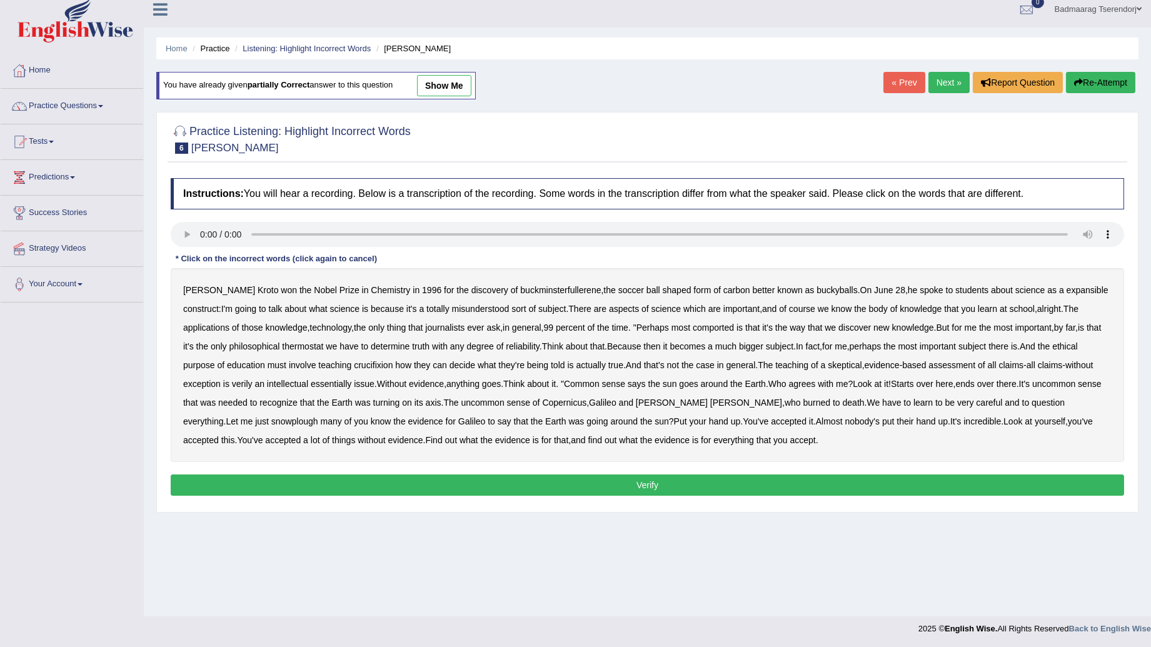
click at [1067, 291] on b "expansible" at bounding box center [1088, 290] width 42 height 10
click at [693, 326] on b "comported" at bounding box center [713, 328] width 41 height 10
click at [286, 346] on b "thermostat" at bounding box center [302, 346] width 41 height 10
click at [318, 416] on b "snowplough" at bounding box center [294, 421] width 47 height 10
click at [620, 491] on button "Verify" at bounding box center [647, 484] width 953 height 21
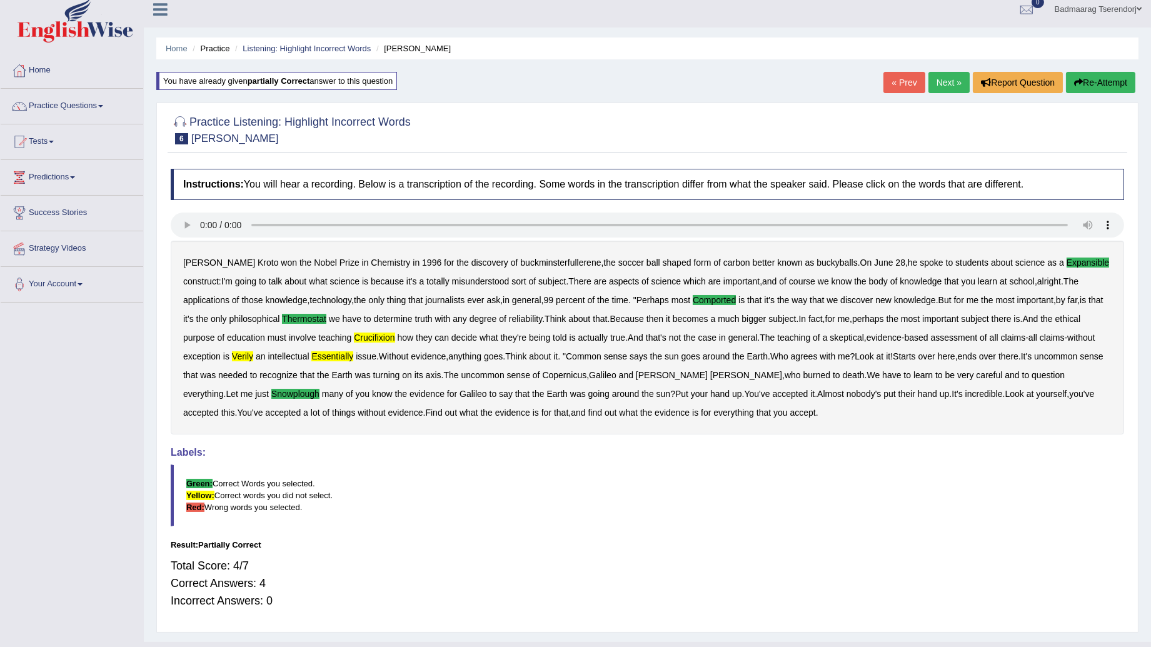
click at [945, 83] on link "Next »" at bounding box center [948, 82] width 41 height 21
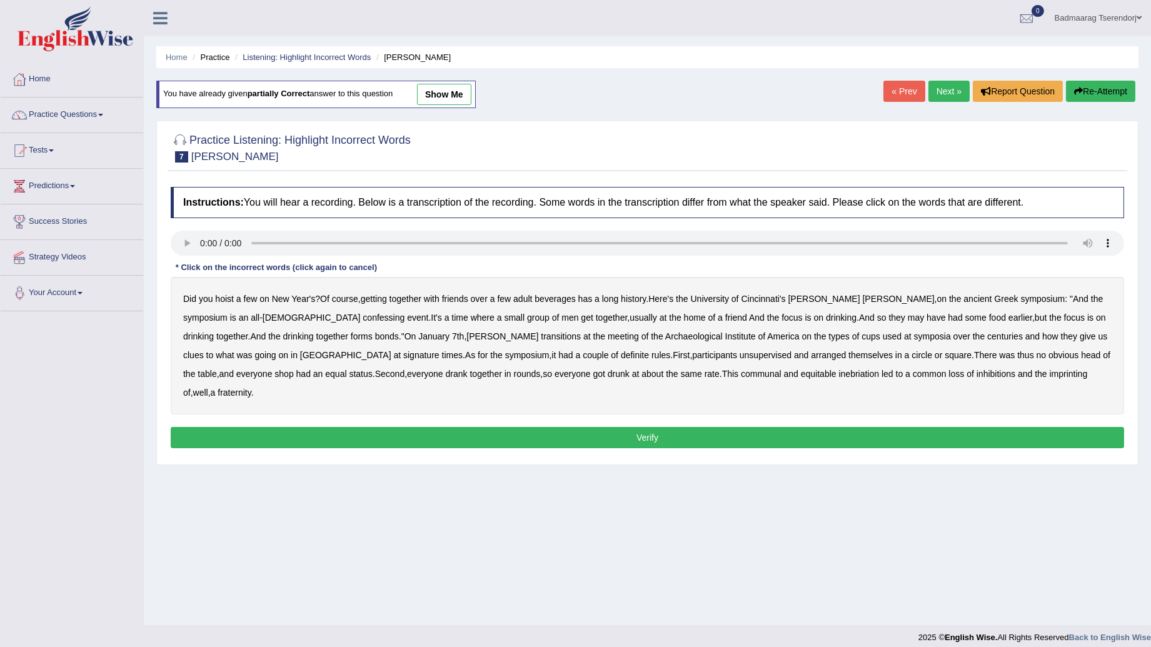
click at [363, 318] on b "confessing" at bounding box center [384, 318] width 42 height 10
click at [363, 317] on b "confessing" at bounding box center [384, 318] width 42 height 10
click at [363, 318] on b "confessing" at bounding box center [384, 318] width 42 height 10
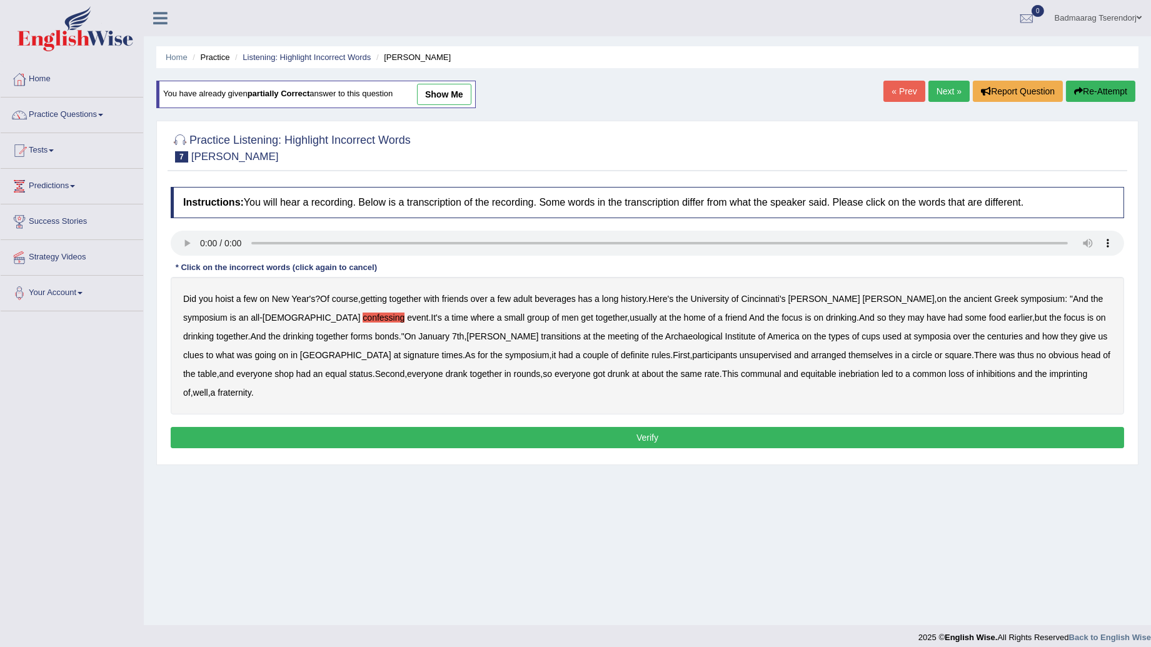
click at [541, 338] on b "transitions" at bounding box center [561, 336] width 40 height 10
click at [740, 357] on b "unsupervised" at bounding box center [766, 355] width 52 height 10
click at [740, 356] on b "unsupervised" at bounding box center [766, 355] width 52 height 10
click at [1050, 369] on b "imprinting" at bounding box center [1069, 374] width 38 height 10
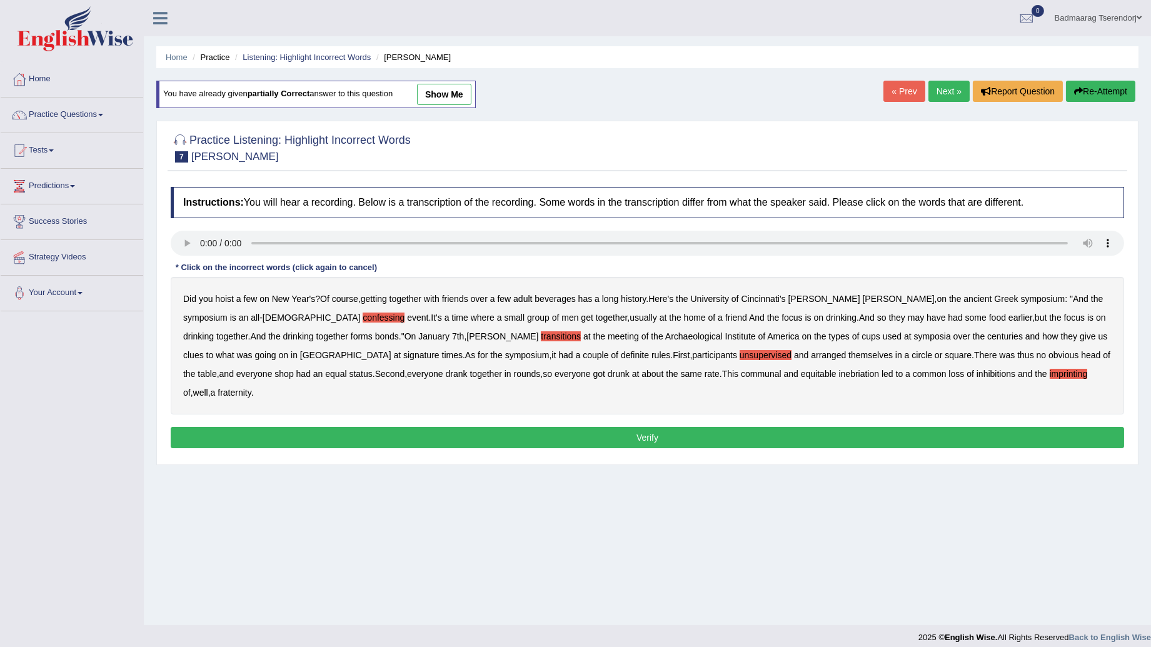
click at [953, 409] on div "Instructions: You will hear a recording. Below is a transcription of the record…" at bounding box center [648, 320] width 960 height 278
click at [952, 427] on button "Verify" at bounding box center [647, 437] width 953 height 21
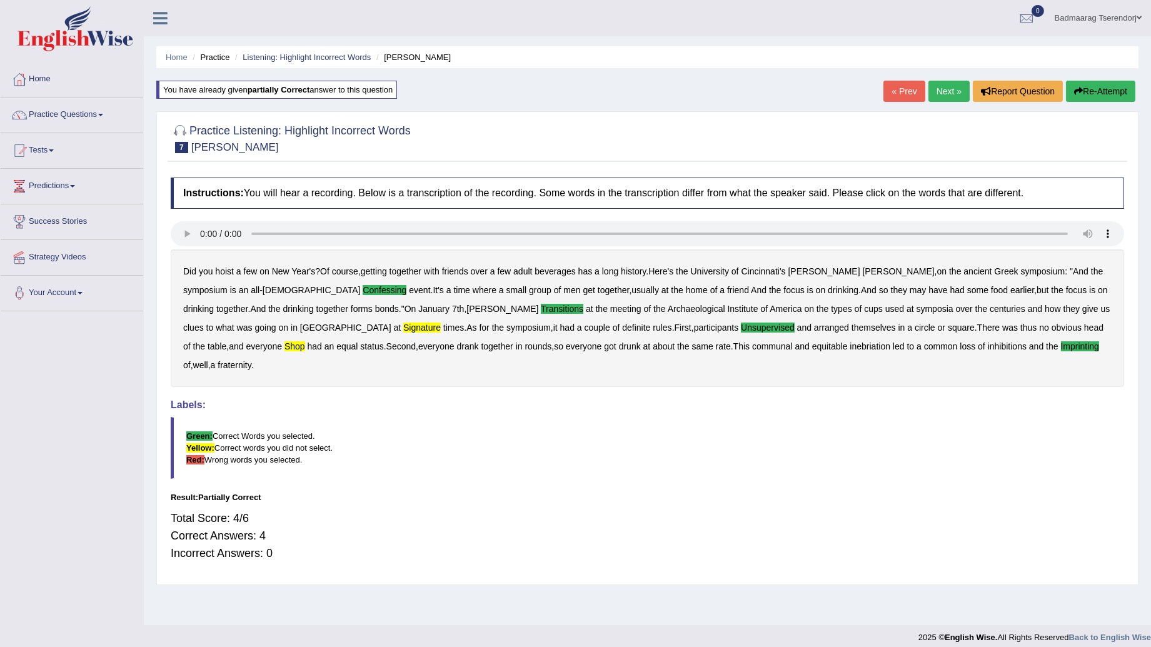
click at [935, 91] on link "Next »" at bounding box center [948, 91] width 41 height 21
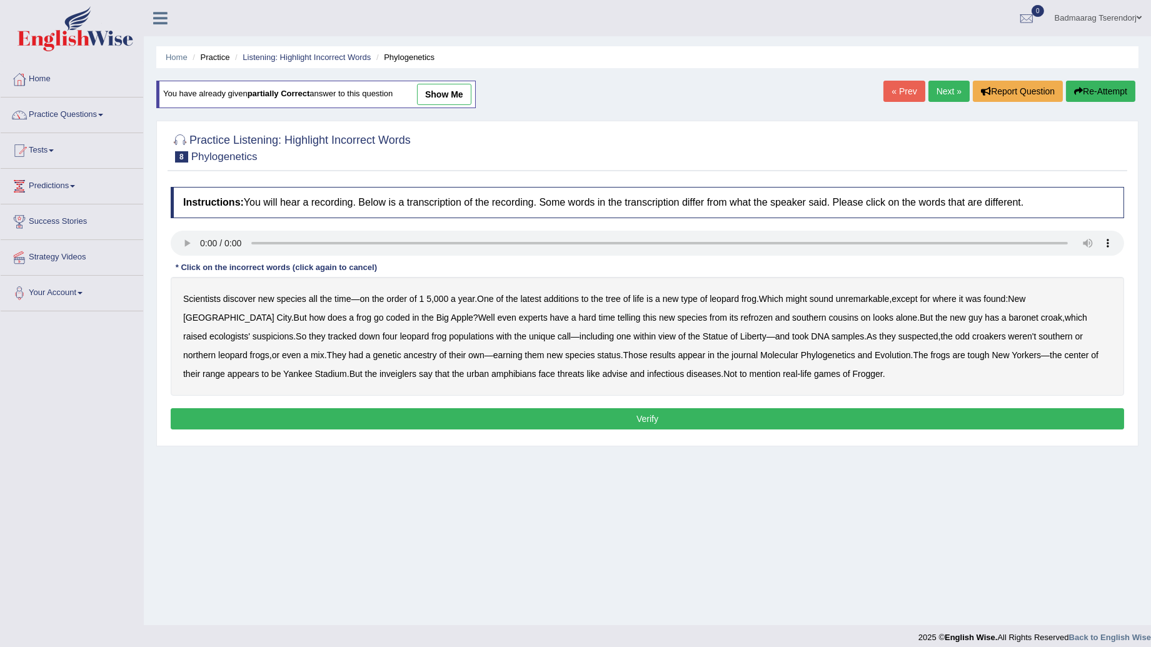
click at [1009, 314] on b "baronet" at bounding box center [1023, 318] width 29 height 10
click at [379, 376] on b "inveiglers" at bounding box center [397, 374] width 37 height 10
click at [600, 426] on button "Verify" at bounding box center [647, 418] width 953 height 21
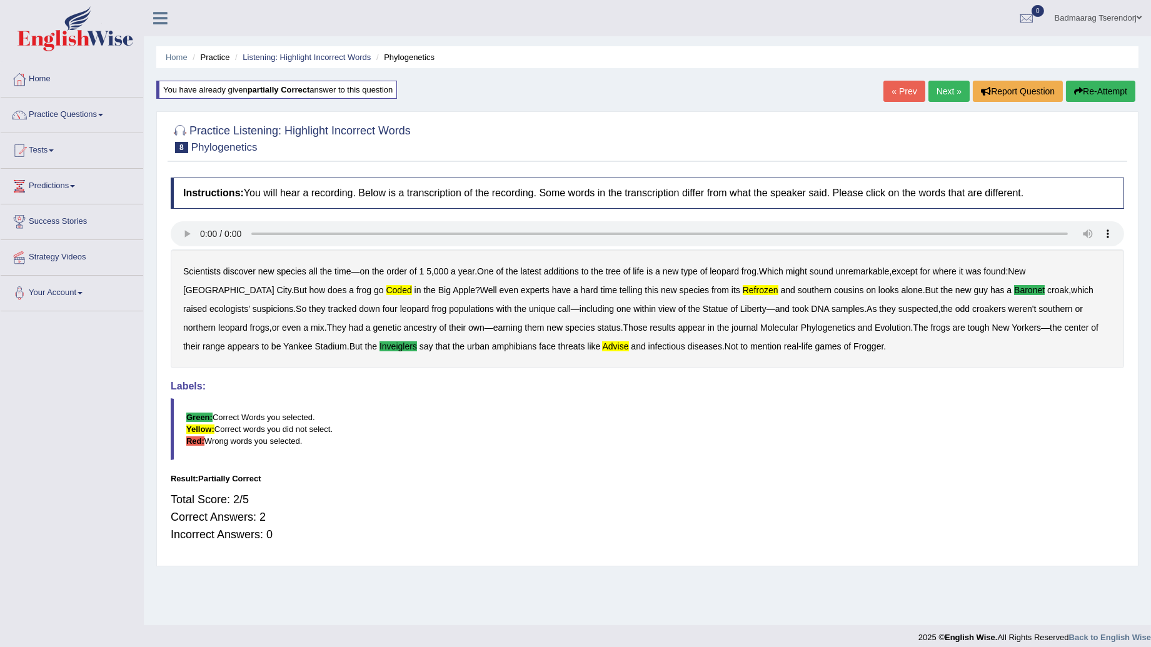
click at [953, 83] on link "Next »" at bounding box center [948, 91] width 41 height 21
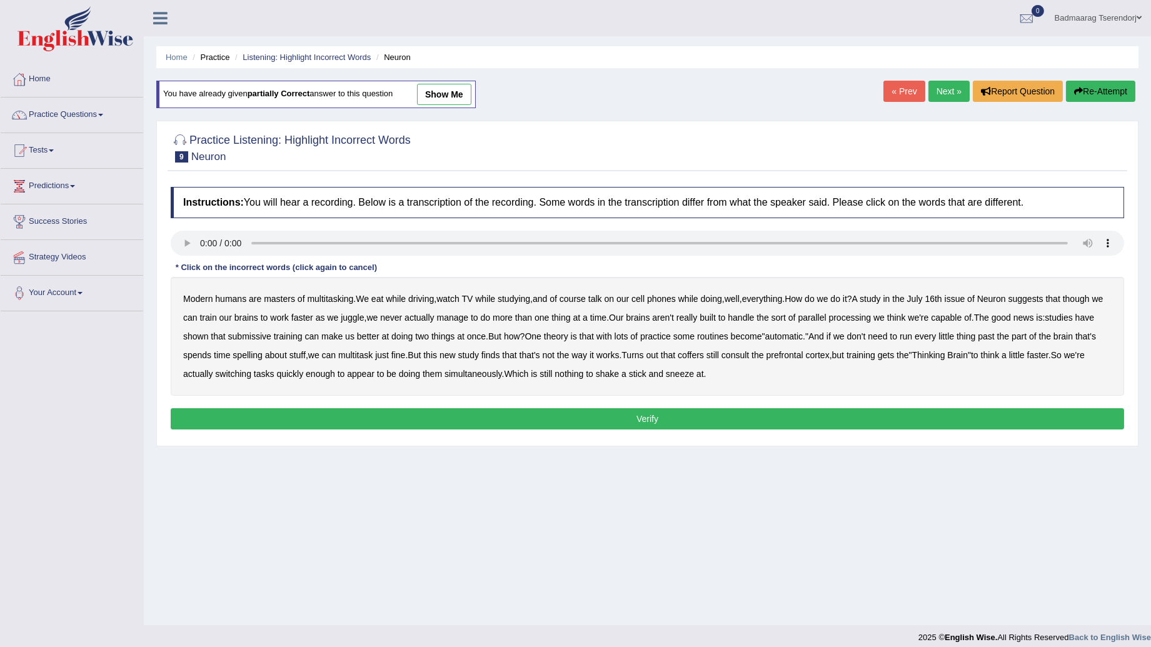
click at [271, 338] on b "submissive" at bounding box center [249, 336] width 43 height 10
click at [704, 358] on b "coffers" at bounding box center [691, 355] width 26 height 10
click at [538, 414] on button "Verify" at bounding box center [647, 418] width 953 height 21
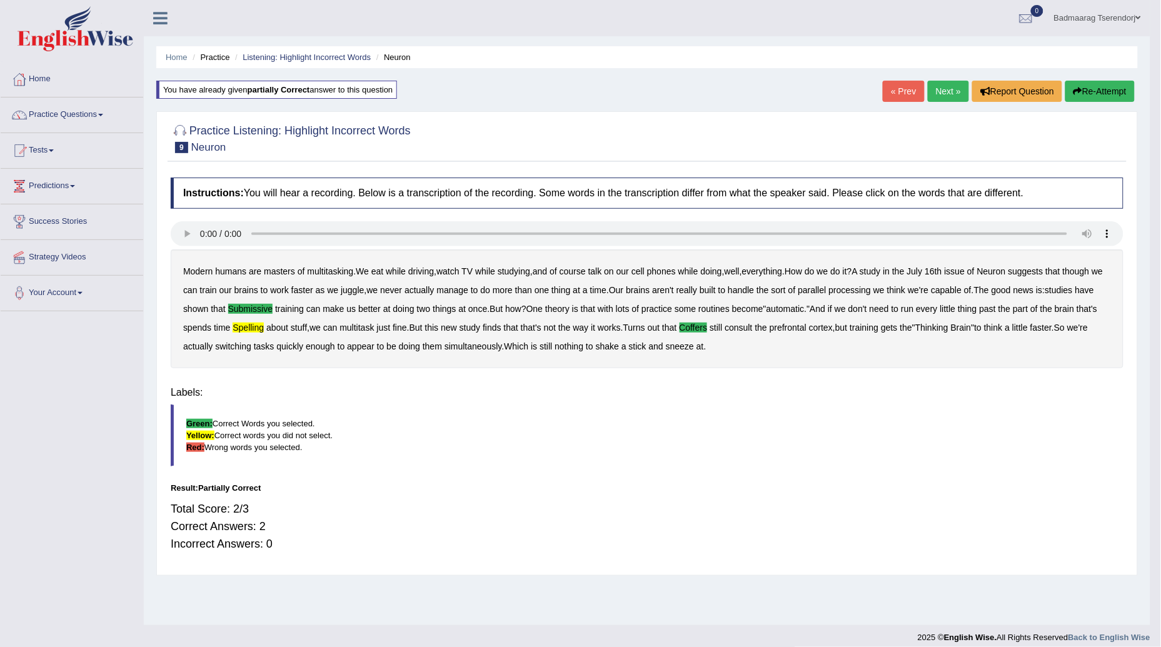
click at [538, 414] on div "Home Practice Listening: Highlight Incorrect Words Neuron You have already give…" at bounding box center [647, 312] width 1007 height 625
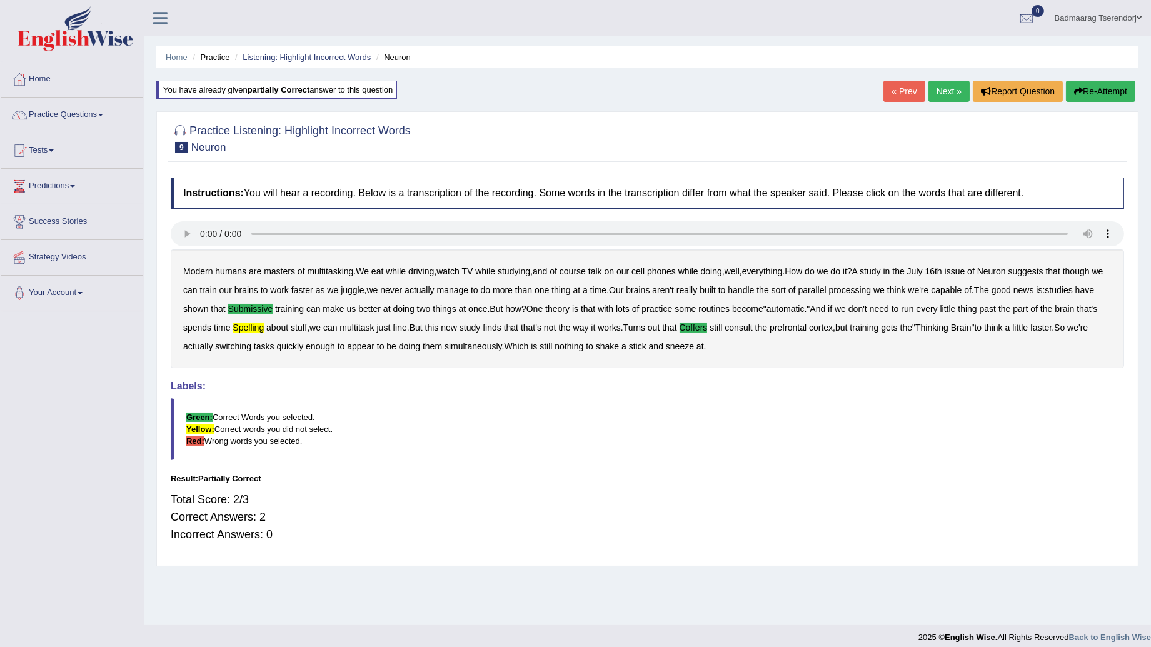
click at [945, 92] on link "Next »" at bounding box center [948, 91] width 41 height 21
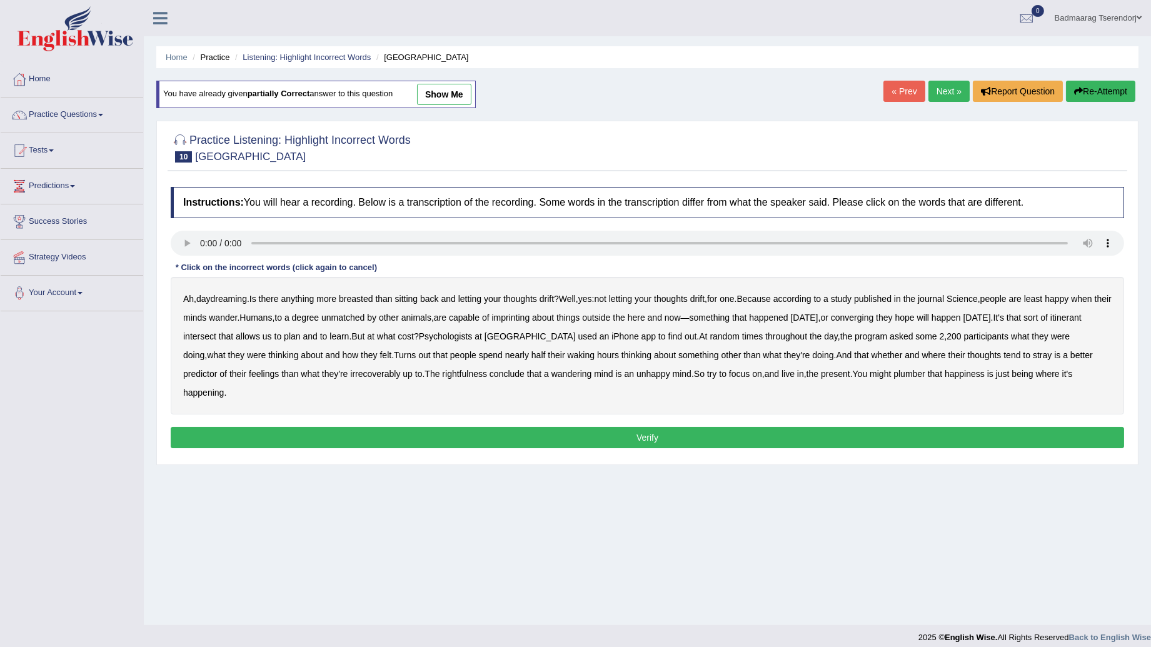
click at [377, 427] on button "Verify" at bounding box center [647, 437] width 953 height 21
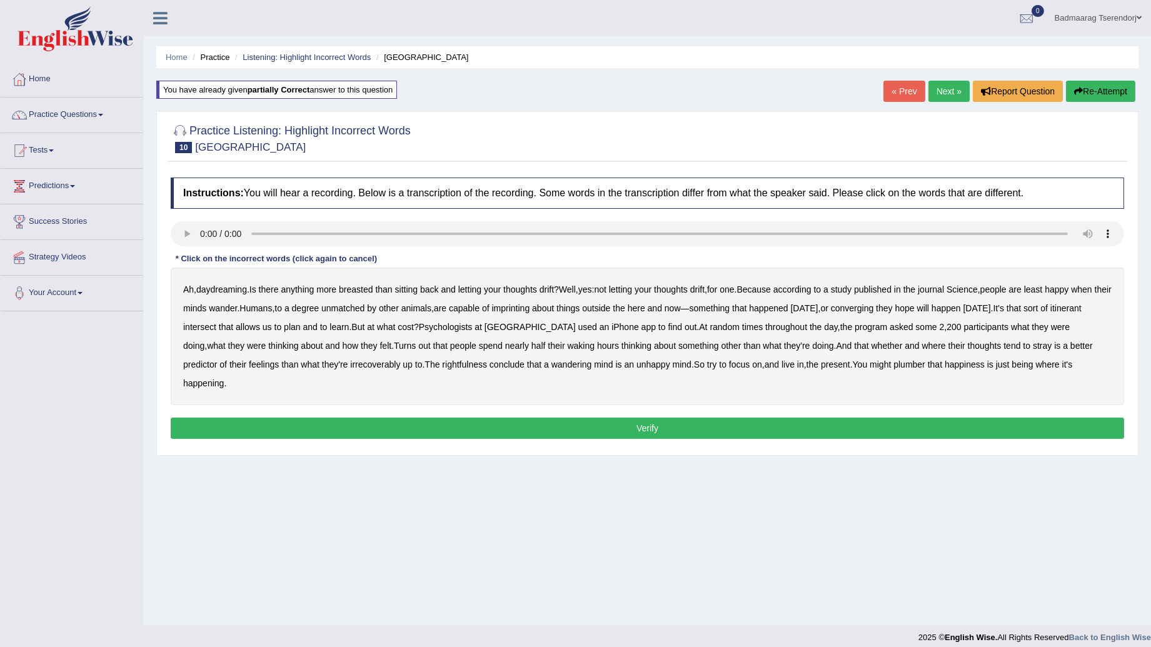
click at [874, 307] on b "converging" at bounding box center [852, 308] width 43 height 10
click at [350, 367] on b "irrecoverably" at bounding box center [375, 364] width 50 height 10
click at [893, 365] on b "plumber" at bounding box center [909, 364] width 32 height 10
click at [882, 418] on button "Verify" at bounding box center [647, 428] width 953 height 21
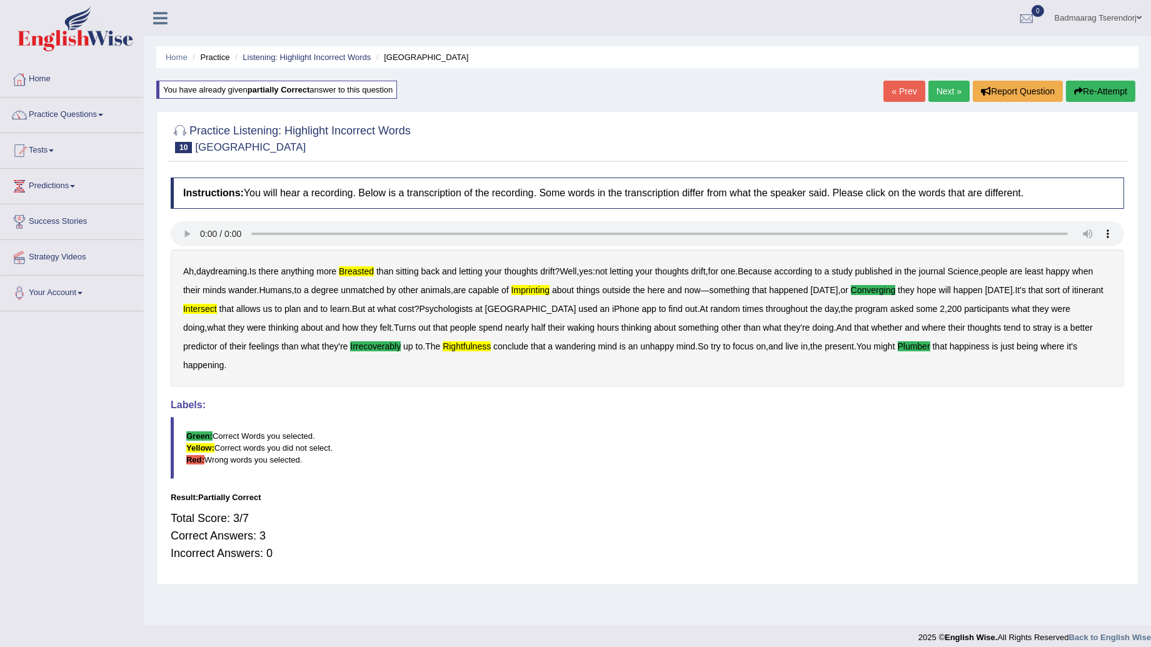
click at [934, 88] on link "Next »" at bounding box center [948, 91] width 41 height 21
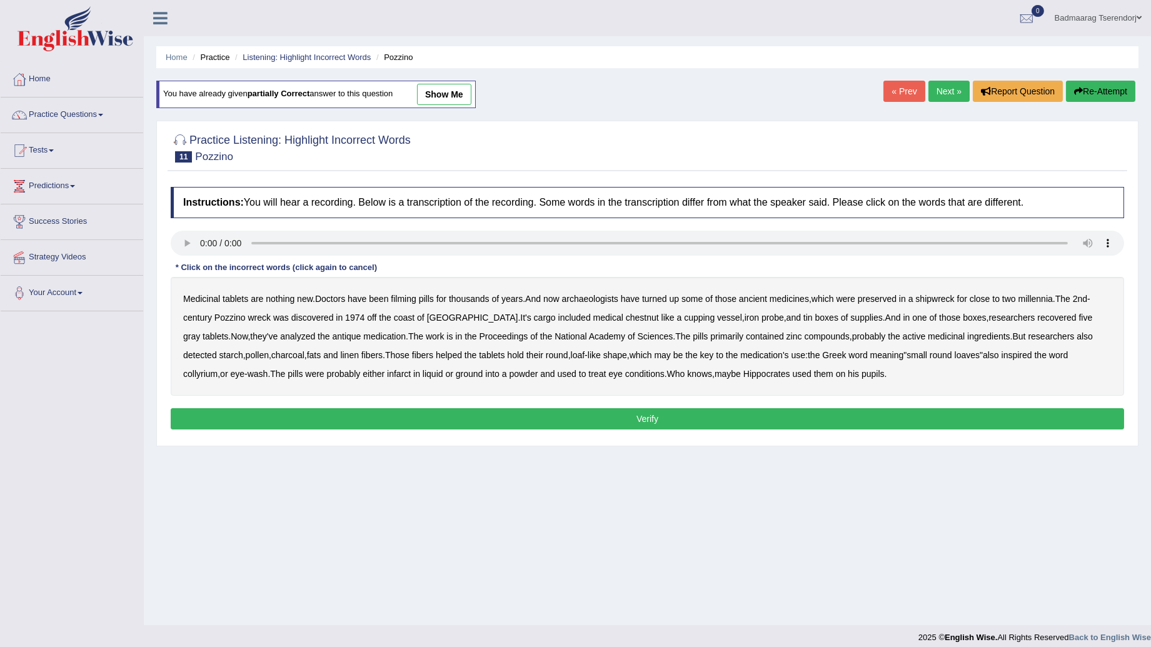
click at [408, 302] on b "filming" at bounding box center [403, 299] width 25 height 10
click at [626, 319] on b "chestnut" at bounding box center [642, 318] width 33 height 10
click at [720, 414] on button "Verify" at bounding box center [647, 418] width 953 height 21
click at [720, 414] on div "Home Practice Listening: Highlight Incorrect Words Pozzino You have already giv…" at bounding box center [647, 312] width 1007 height 625
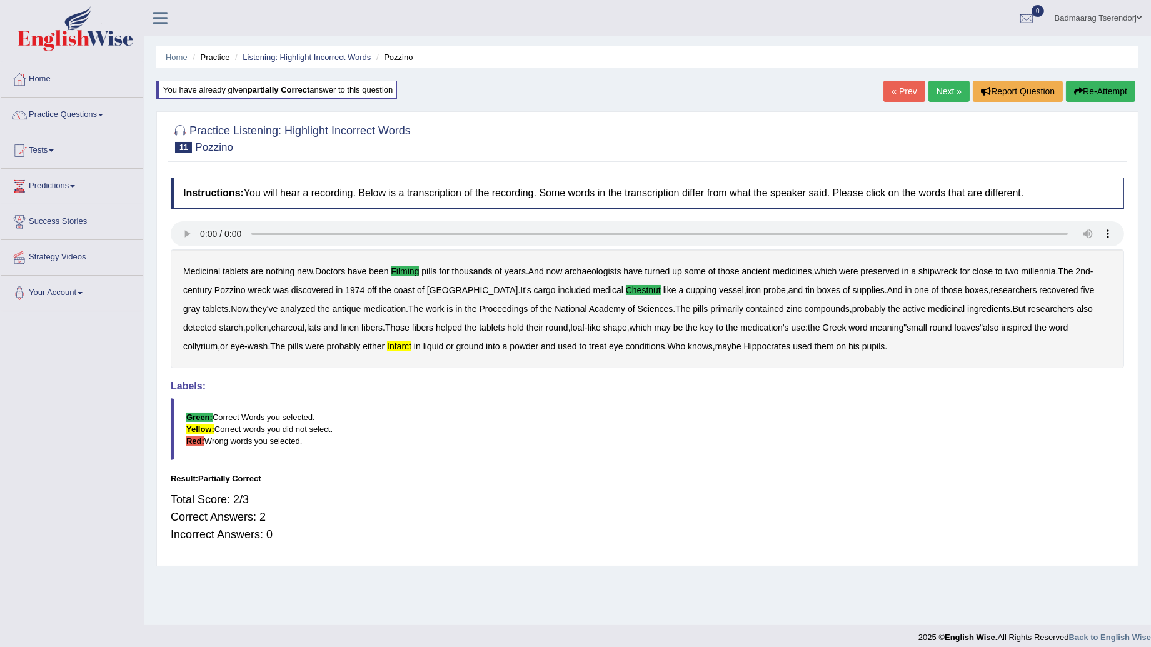
click at [947, 92] on link "Next »" at bounding box center [948, 91] width 41 height 21
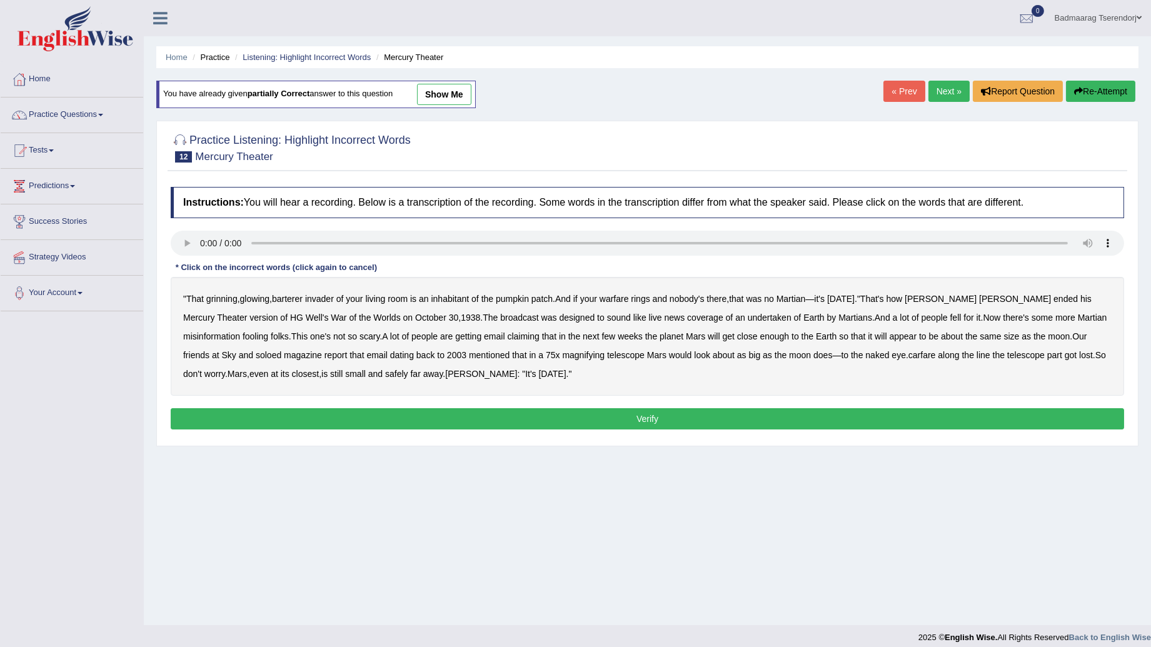
click at [538, 422] on button "Verify" at bounding box center [647, 418] width 953 height 21
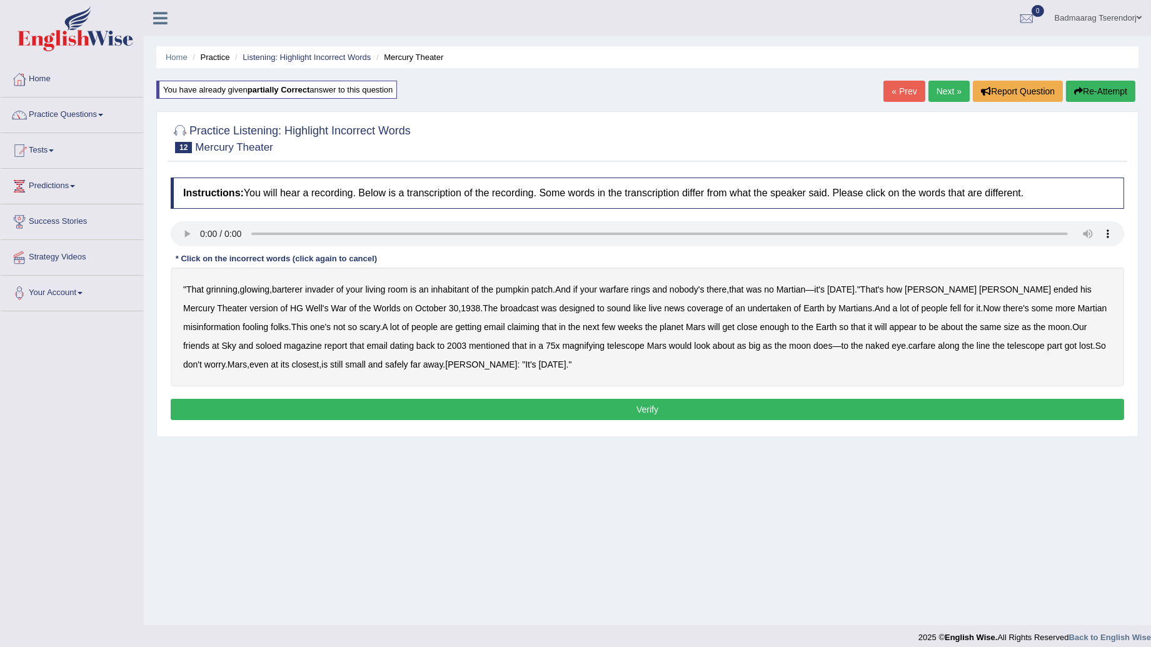
click at [300, 290] on b "barterer" at bounding box center [287, 289] width 31 height 10
click at [748, 309] on b "undertaken" at bounding box center [770, 308] width 44 height 10
click at [256, 344] on b "soloed" at bounding box center [269, 346] width 26 height 10
click at [908, 344] on b "carfare" at bounding box center [922, 346] width 28 height 10
click at [598, 411] on button "Verify" at bounding box center [647, 409] width 953 height 21
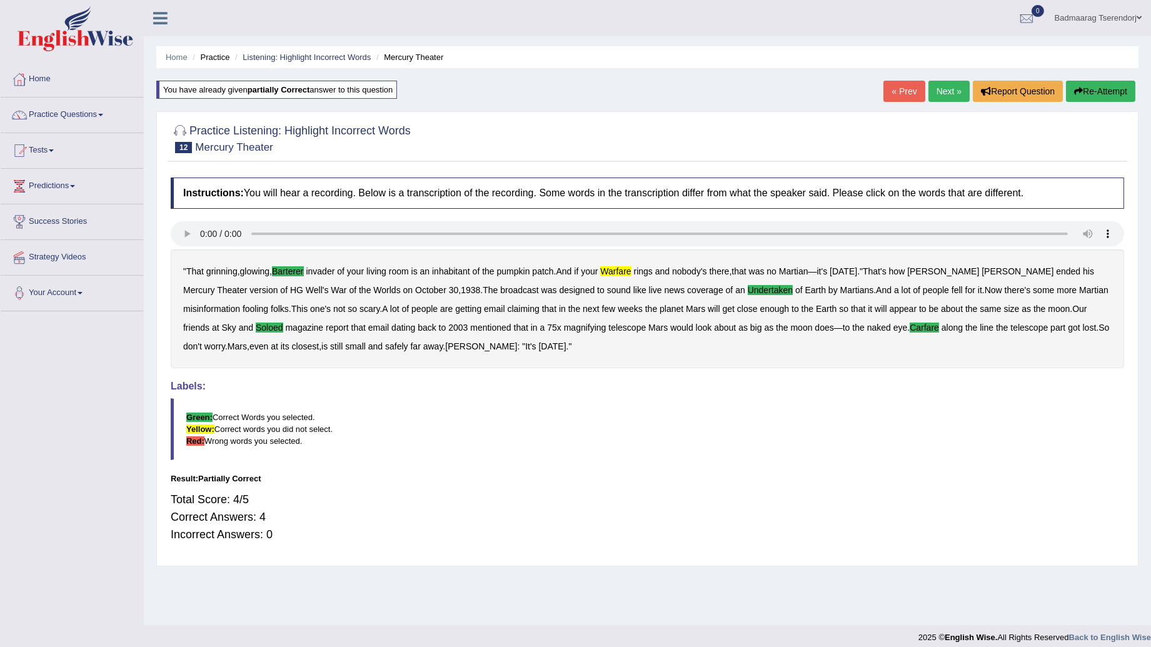
click at [947, 85] on link "Next »" at bounding box center [948, 91] width 41 height 21
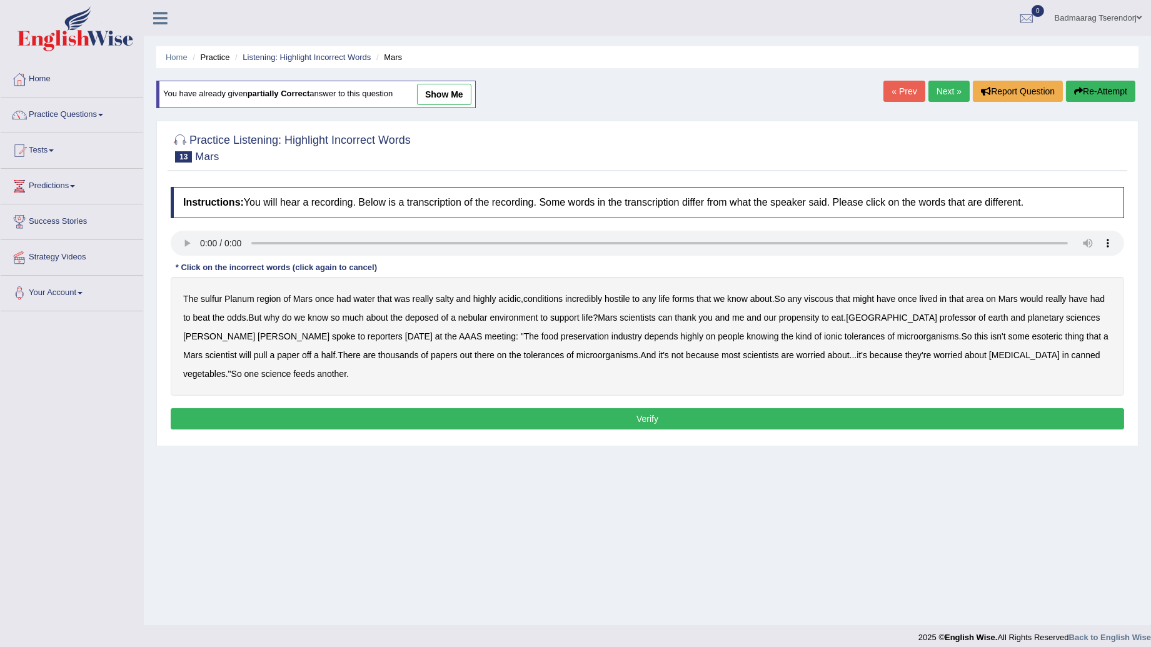
click at [813, 300] on b "viscous" at bounding box center [818, 299] width 29 height 10
click at [1032, 336] on b "esoteric" at bounding box center [1047, 336] width 31 height 10
click at [796, 408] on button "Verify" at bounding box center [647, 418] width 953 height 21
click at [796, 398] on div "Instructions: You will hear a recording. Below is a transcription of the record…" at bounding box center [648, 310] width 960 height 259
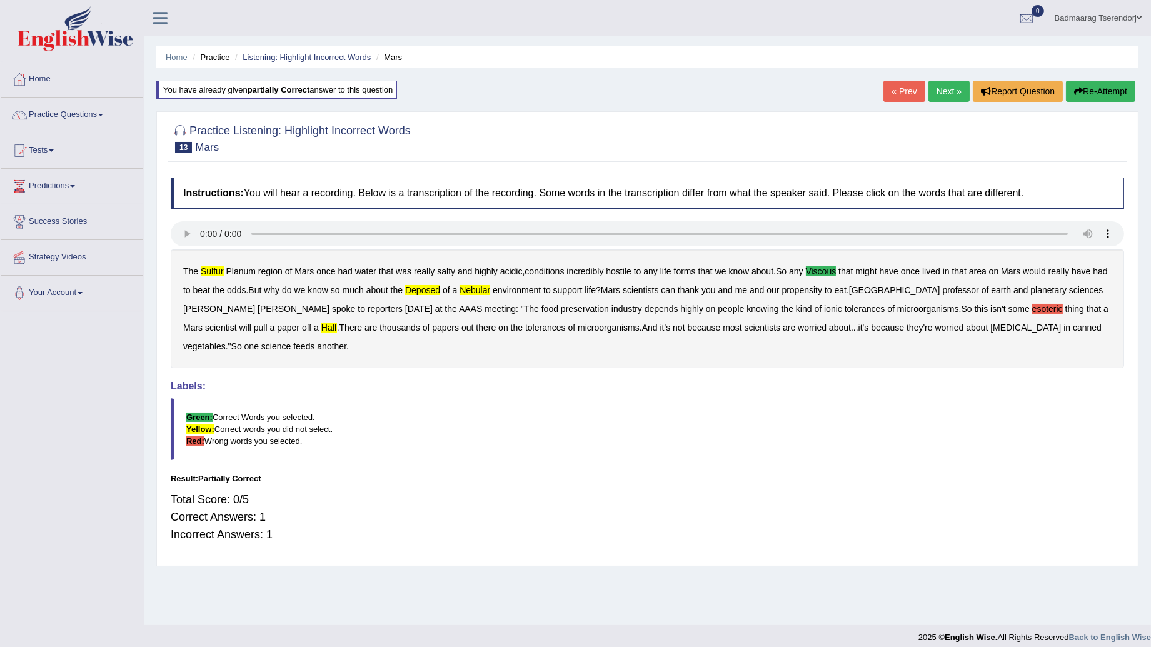
click at [941, 98] on link "Next »" at bounding box center [948, 91] width 41 height 21
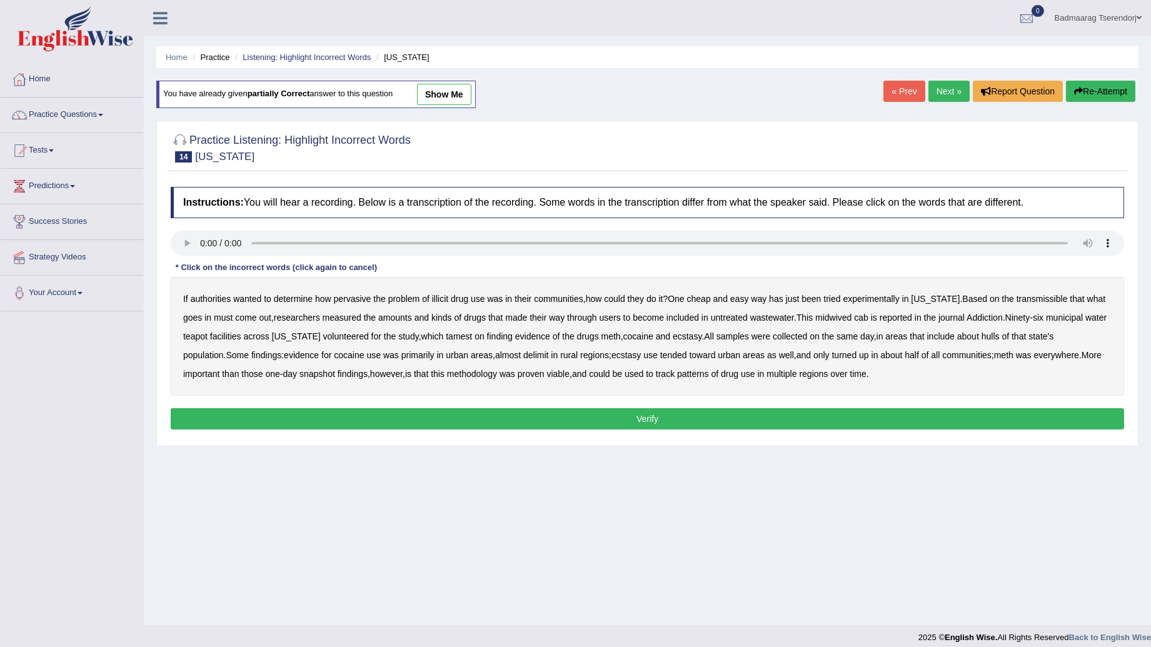
click at [834, 317] on b "midwived" at bounding box center [833, 318] width 36 height 10
click at [468, 332] on b "tamest" at bounding box center [459, 336] width 26 height 10
click at [1000, 338] on b "hulls" at bounding box center [991, 336] width 18 height 10
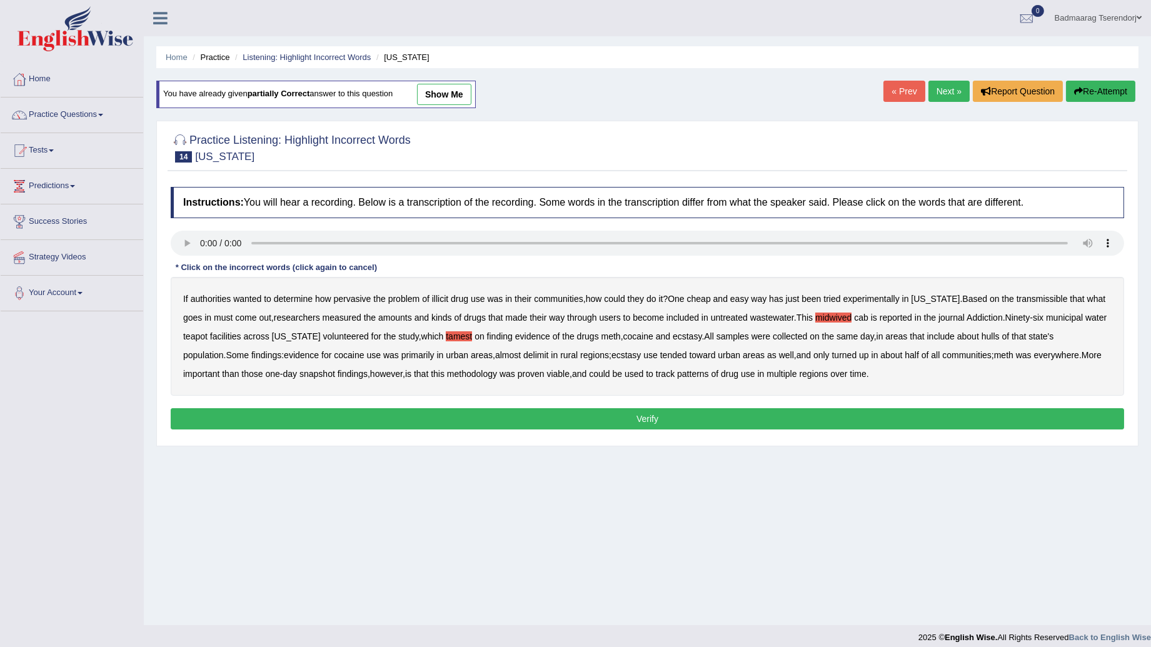
click at [1000, 338] on b "hulls" at bounding box center [991, 336] width 18 height 10
click at [874, 425] on button "Verify" at bounding box center [647, 418] width 953 height 21
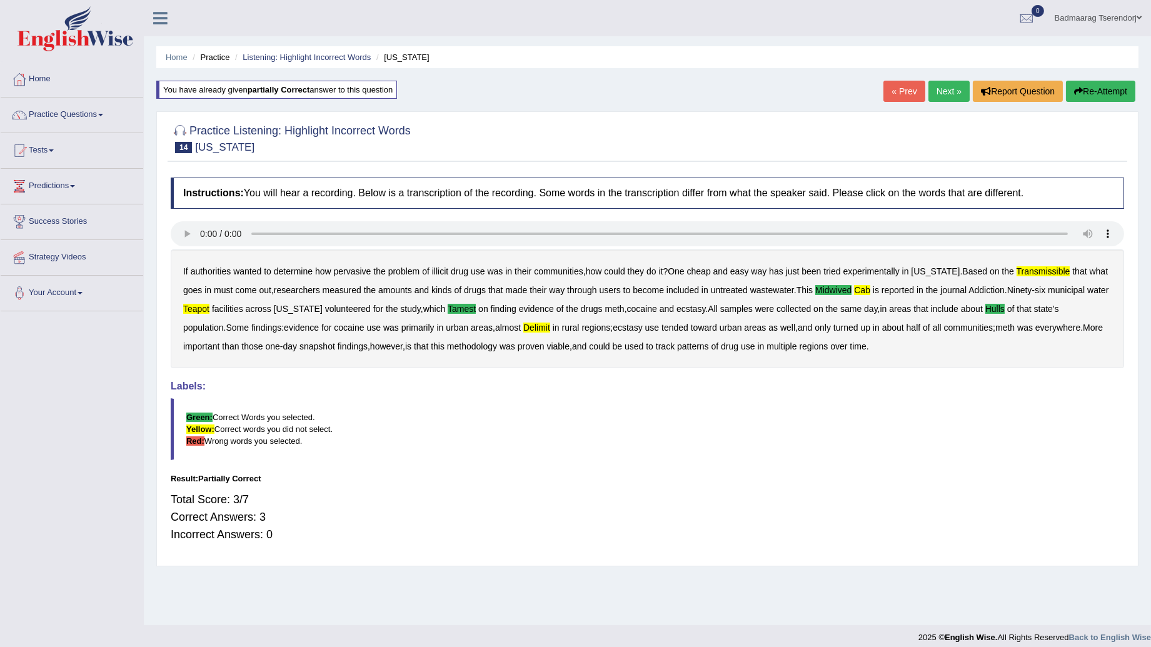
click at [946, 89] on link "Next »" at bounding box center [948, 91] width 41 height 21
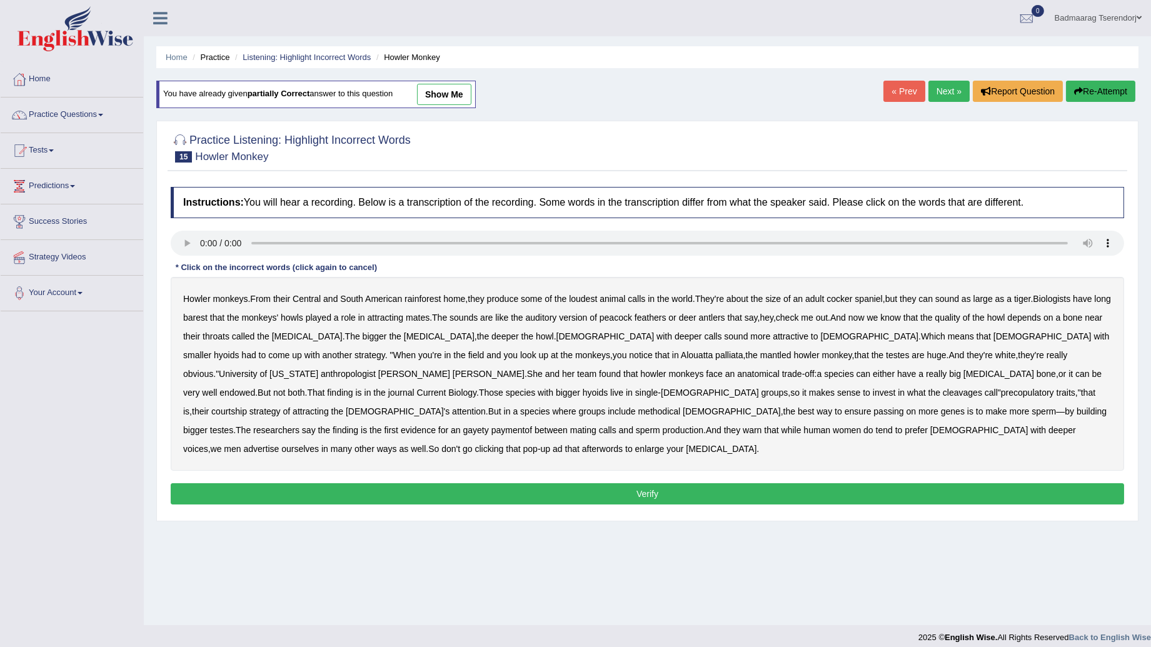
click at [943, 395] on b "cleavages" at bounding box center [962, 393] width 39 height 10
click at [489, 425] on b "gayety" at bounding box center [476, 430] width 26 height 10
click at [765, 483] on button "Verify" at bounding box center [647, 493] width 953 height 21
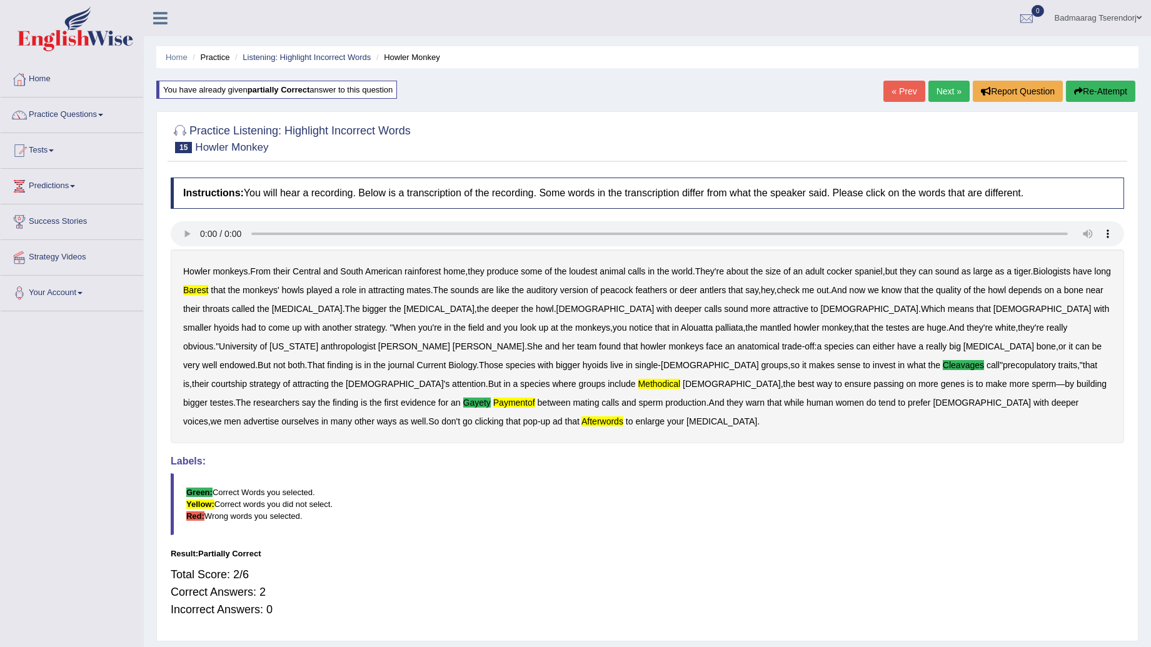
click at [945, 94] on link "Next »" at bounding box center [948, 91] width 41 height 21
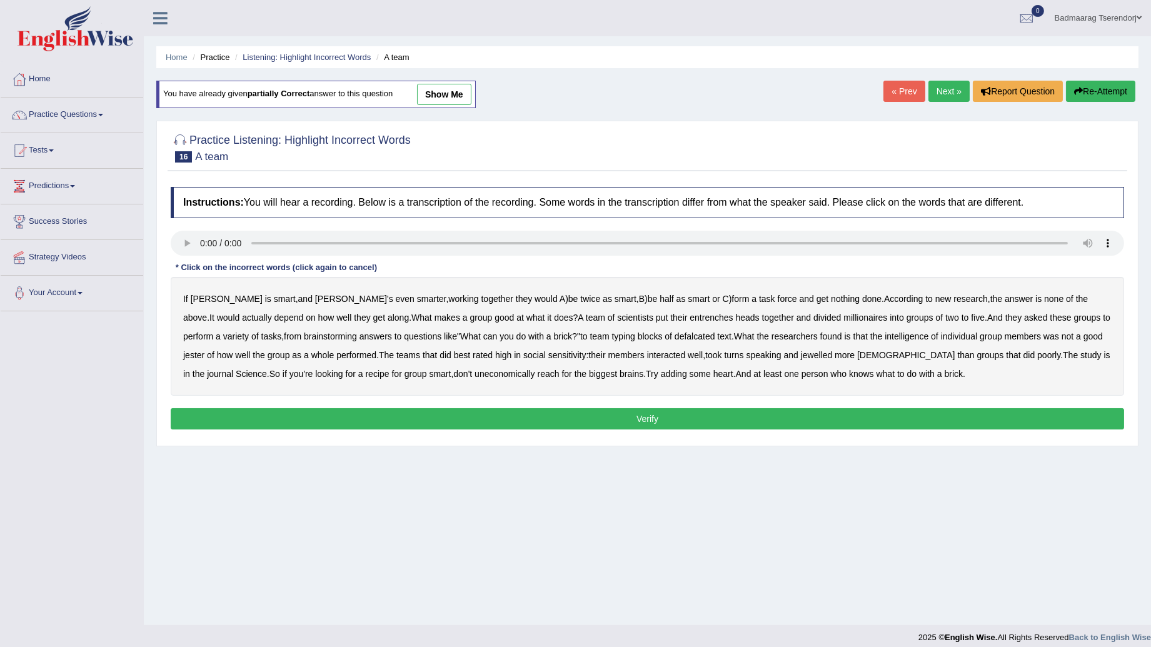
click at [690, 318] on b "entrenches" at bounding box center [711, 318] width 43 height 10
click at [801, 356] on b "jewelled" at bounding box center [817, 355] width 32 height 10
click at [741, 420] on button "Verify" at bounding box center [647, 418] width 953 height 21
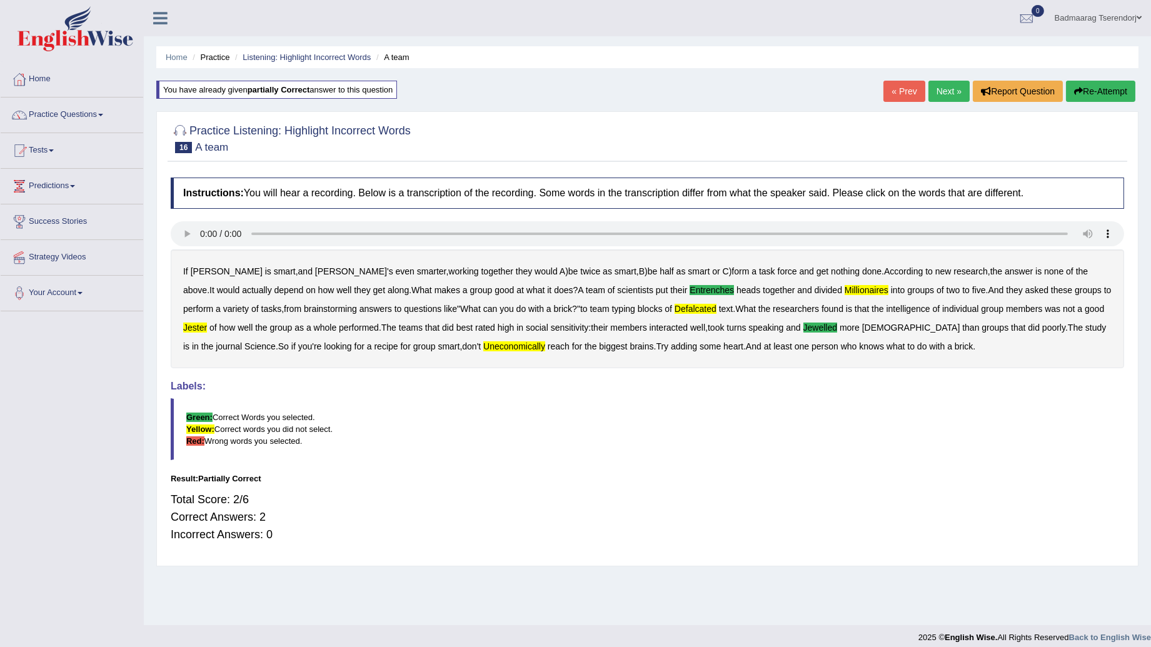
click at [948, 92] on link "Next »" at bounding box center [948, 91] width 41 height 21
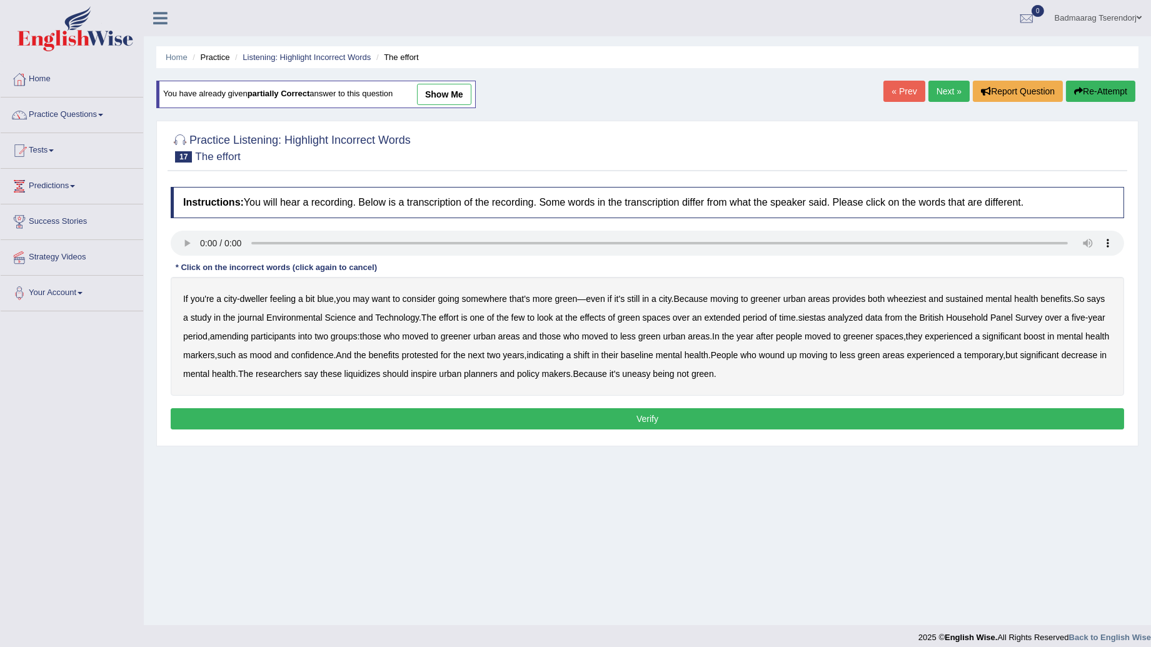
click at [381, 371] on b "liquidizes" at bounding box center [362, 374] width 36 height 10
click at [630, 415] on button "Verify" at bounding box center [647, 418] width 953 height 21
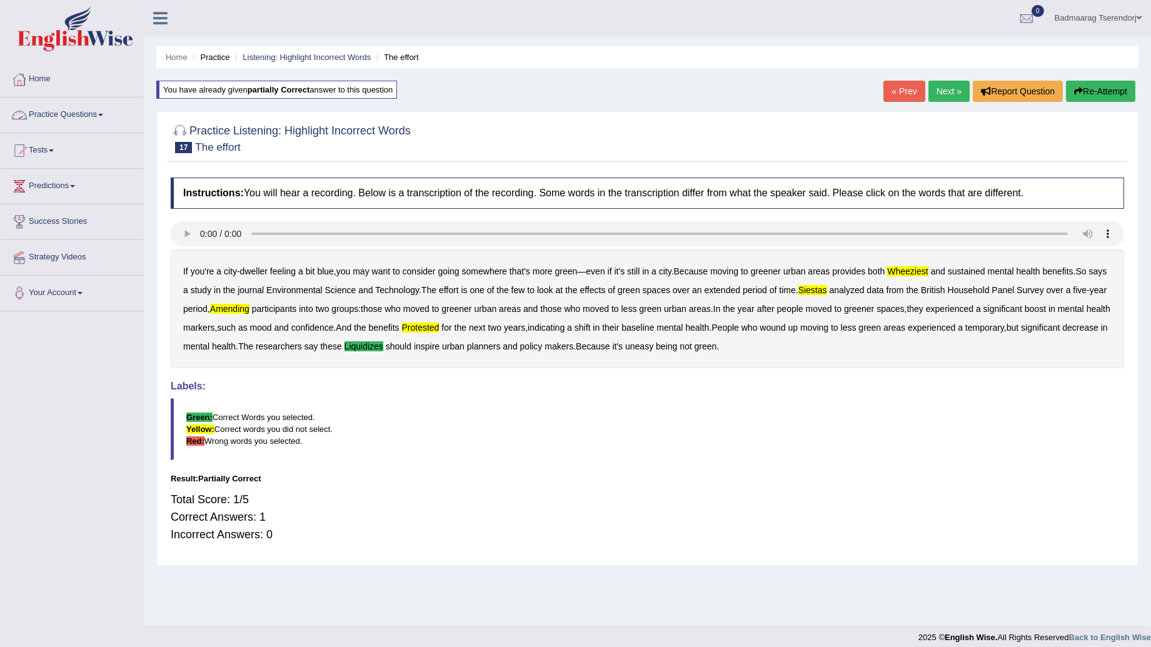
click at [98, 113] on link "Practice Questions" at bounding box center [72, 113] width 143 height 31
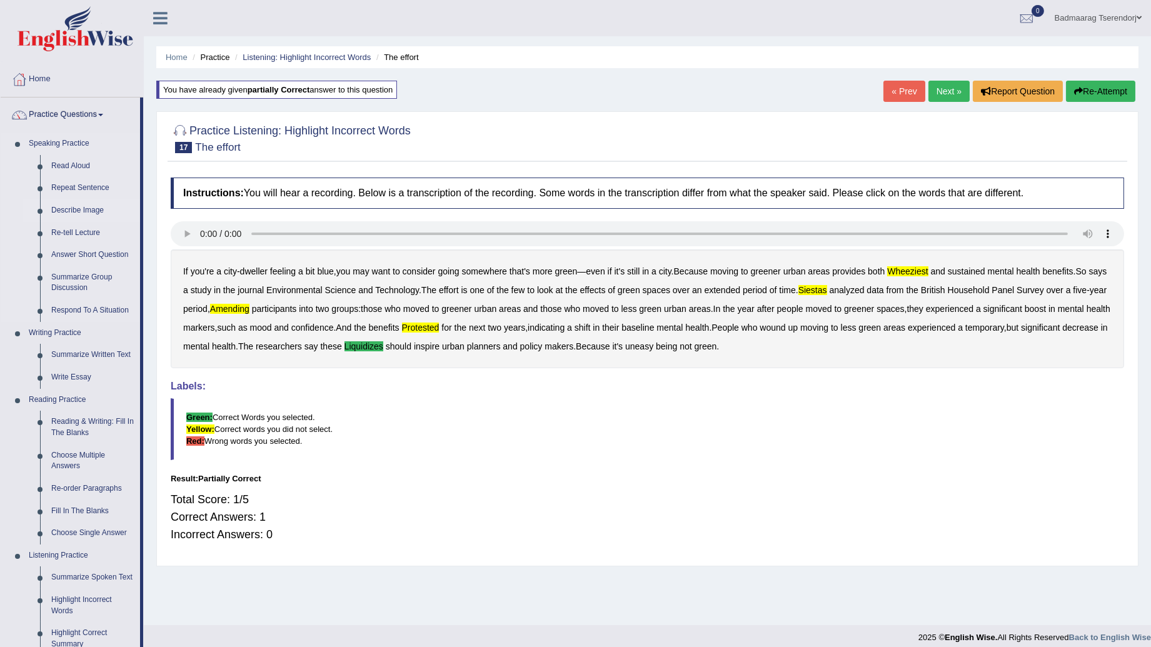
click at [79, 210] on link "Describe Image" at bounding box center [93, 210] width 94 height 23
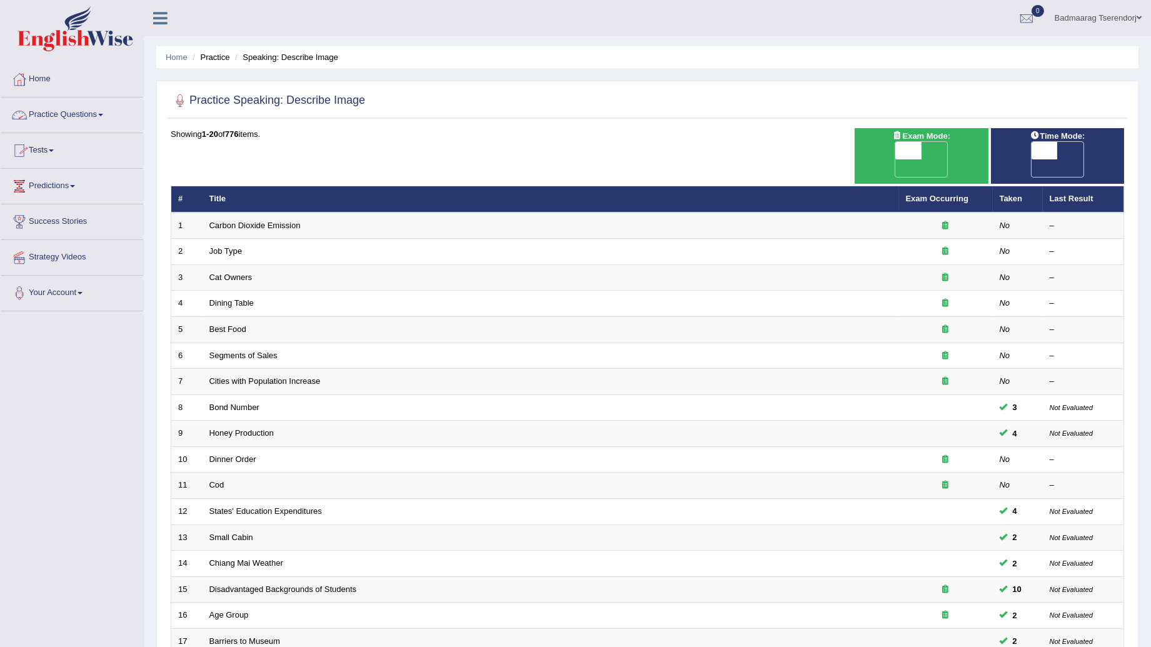
click at [98, 117] on link "Practice Questions" at bounding box center [72, 113] width 143 height 31
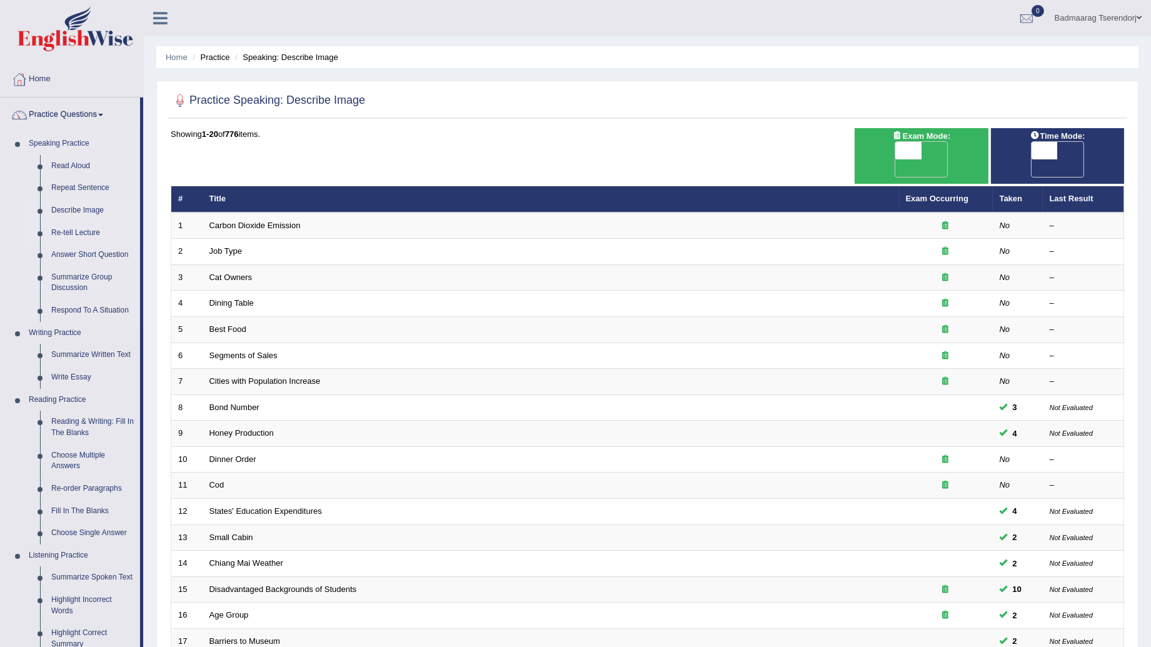
click at [72, 234] on link "Re-tell Lecture" at bounding box center [93, 233] width 94 height 23
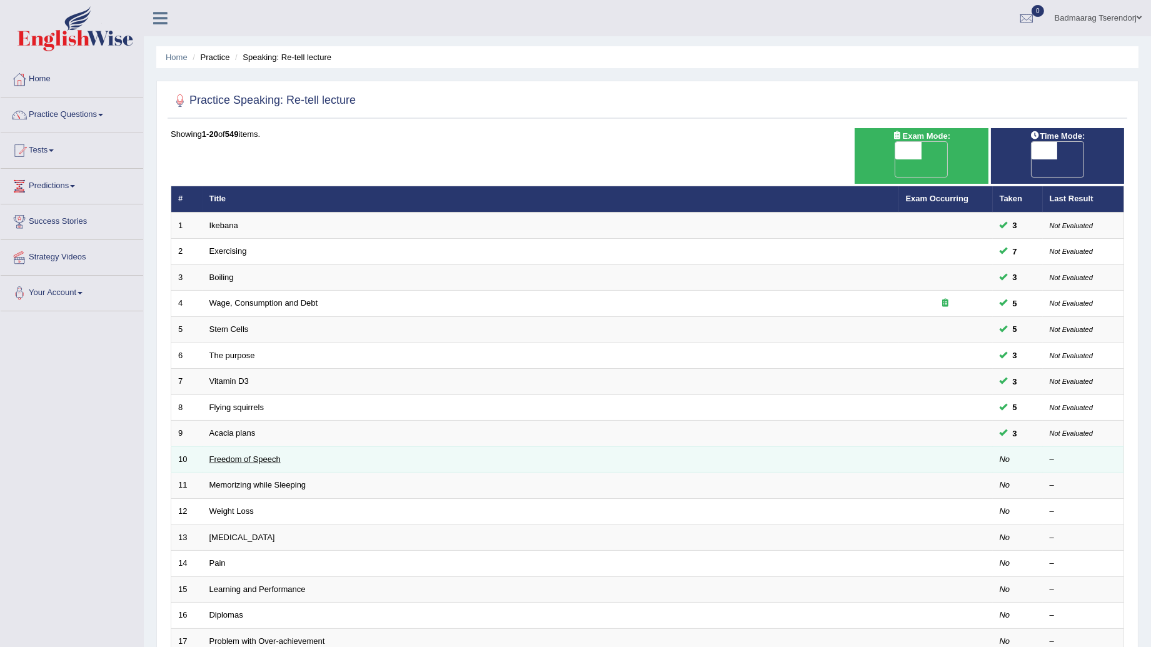
click at [232, 454] on link "Freedom of Speech" at bounding box center [244, 458] width 71 height 9
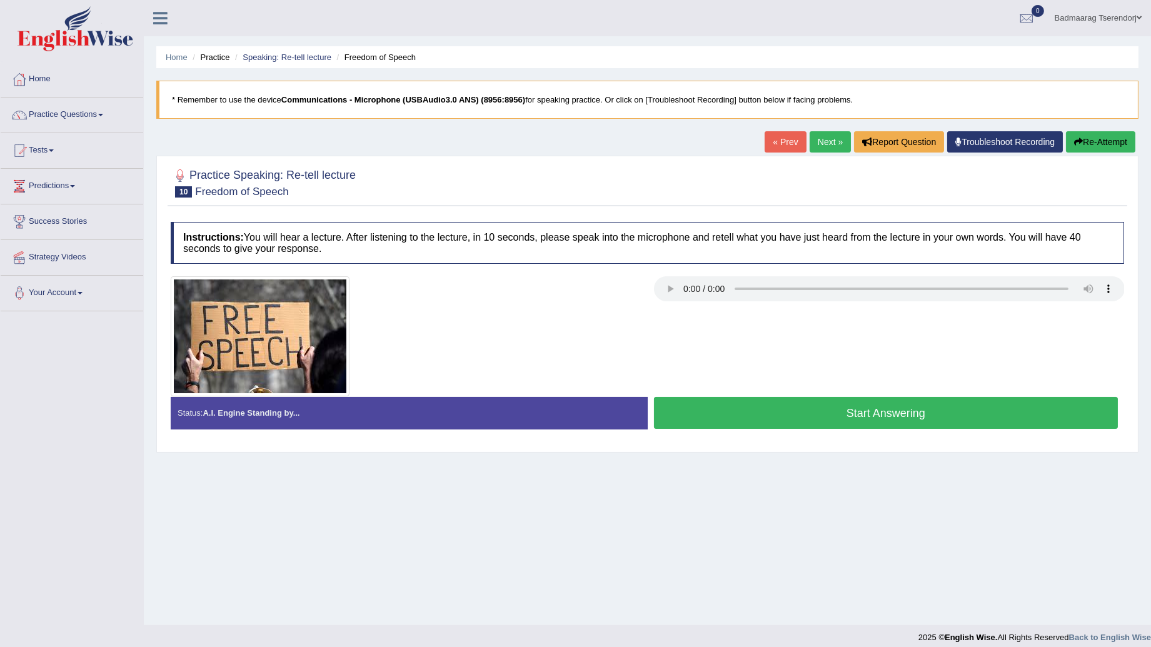
click at [770, 416] on button "Start Answering" at bounding box center [886, 413] width 464 height 32
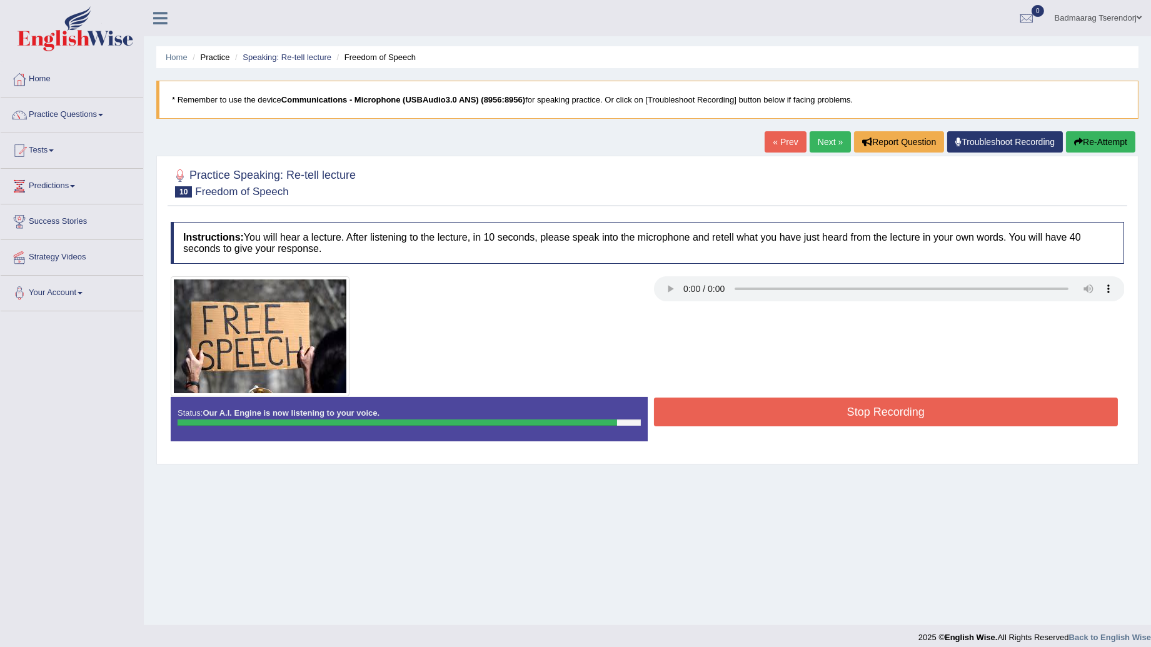
click at [770, 416] on button "Stop Recording" at bounding box center [886, 412] width 464 height 29
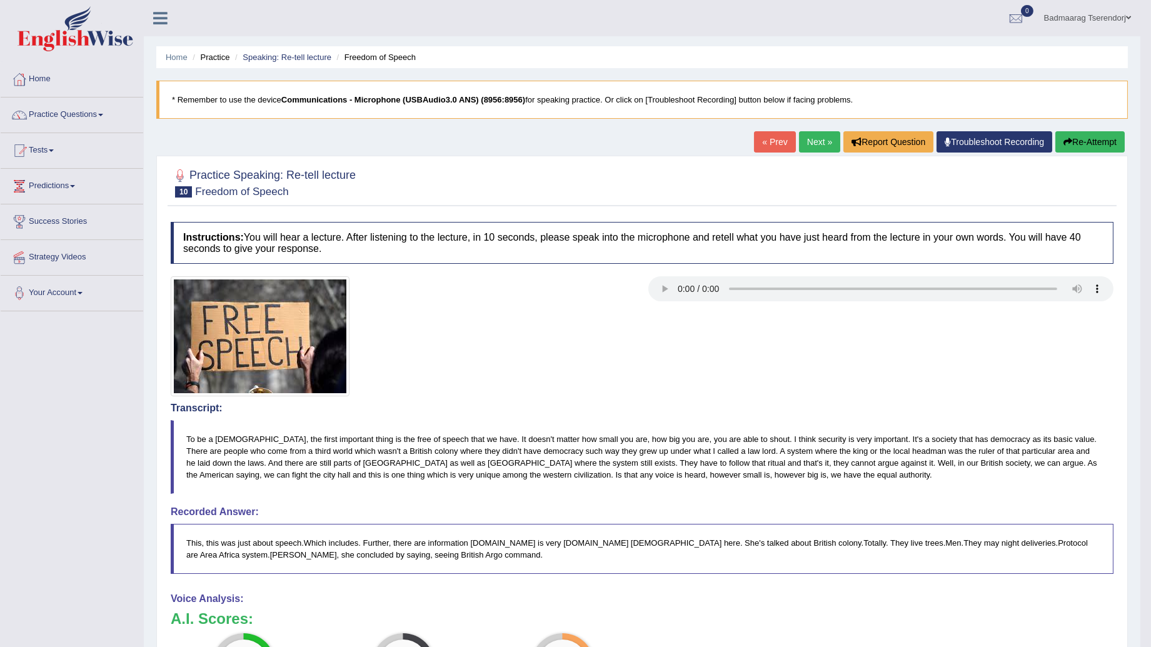
click at [1079, 144] on button "Re-Attempt" at bounding box center [1089, 141] width 69 height 21
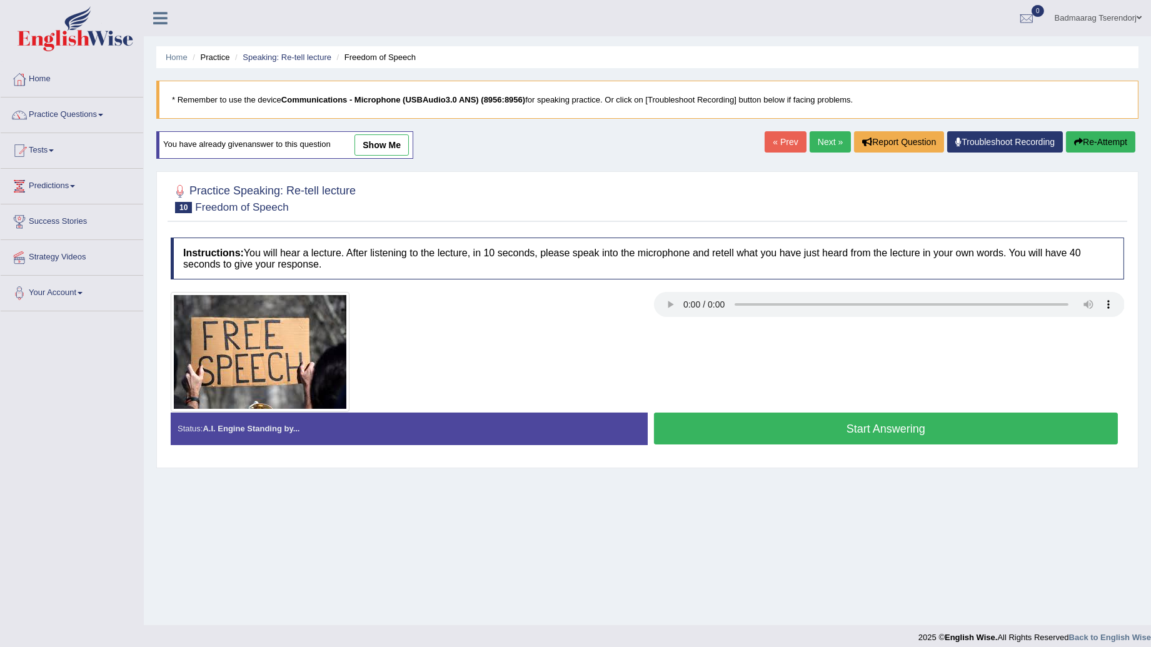
click at [992, 422] on button "Start Answering" at bounding box center [886, 429] width 464 height 32
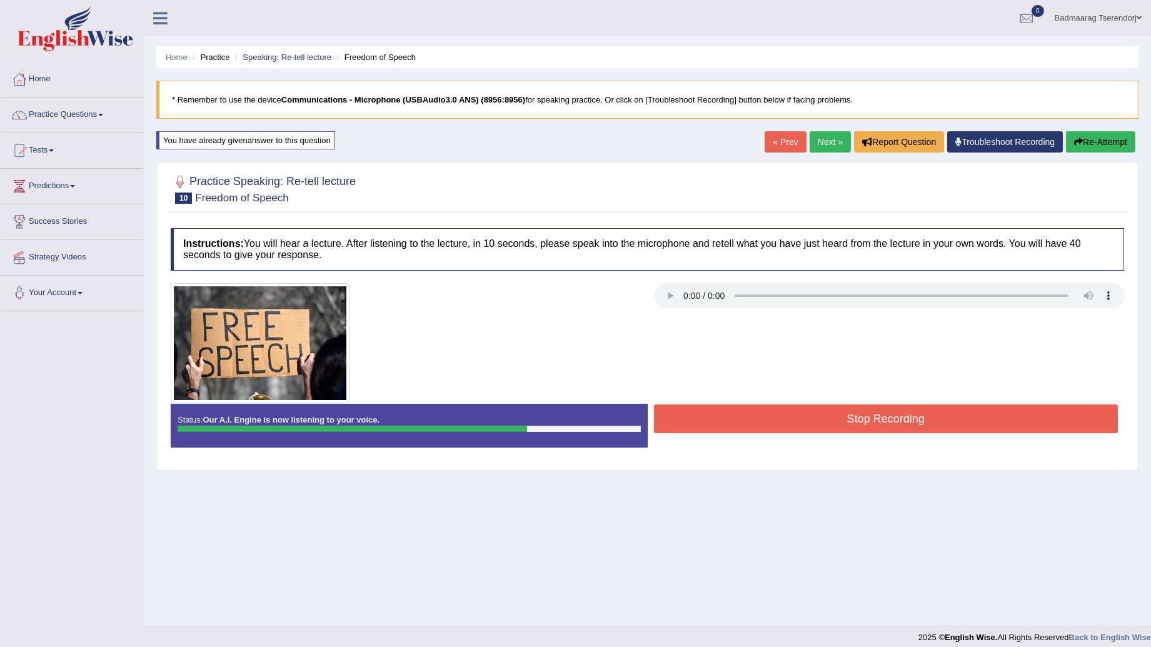
click at [786, 416] on button "Stop Recording" at bounding box center [886, 418] width 464 height 29
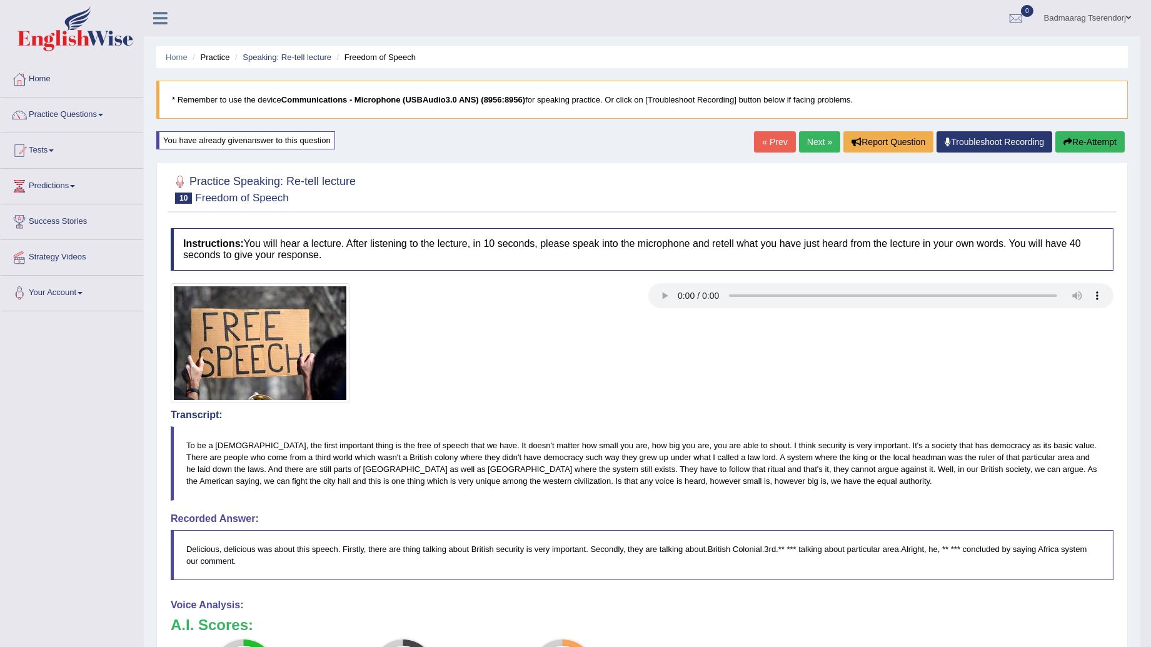
click at [1097, 141] on button "Re-Attempt" at bounding box center [1089, 141] width 69 height 21
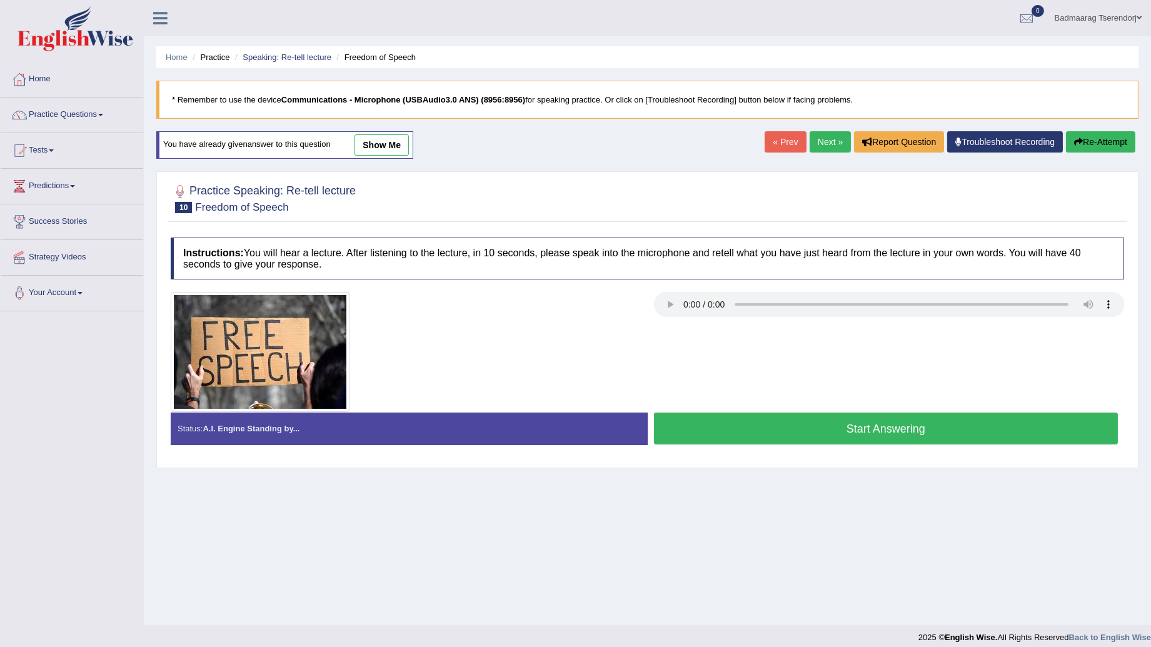
click at [951, 434] on button "Start Answering" at bounding box center [886, 429] width 464 height 32
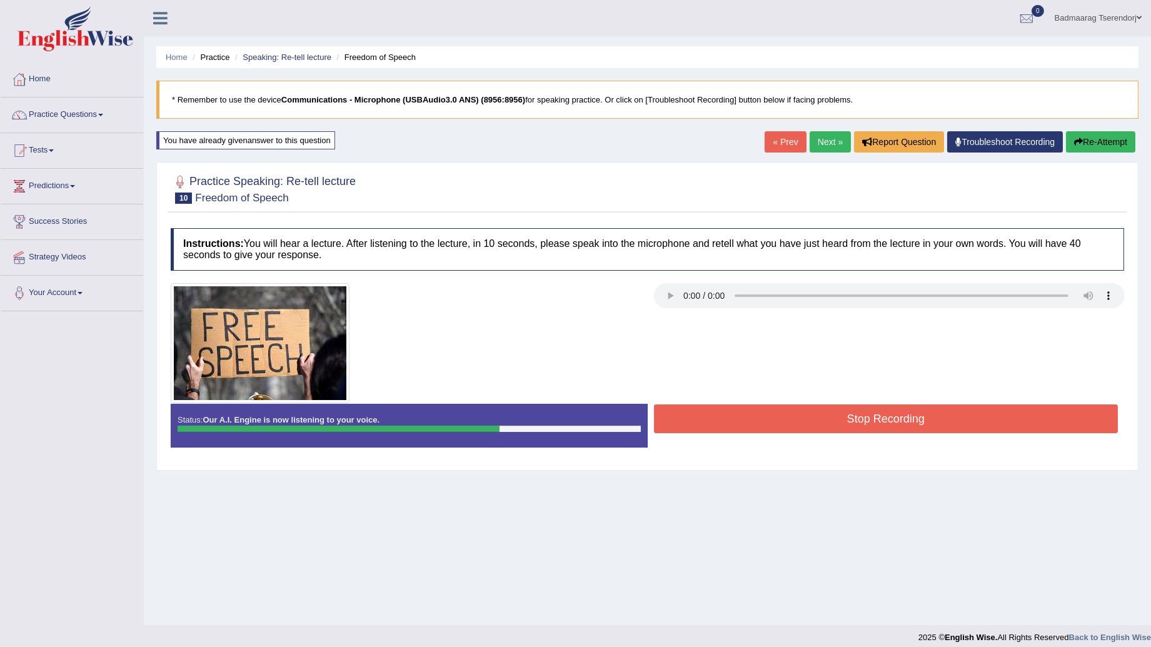
click at [799, 420] on button "Stop Recording" at bounding box center [886, 418] width 464 height 29
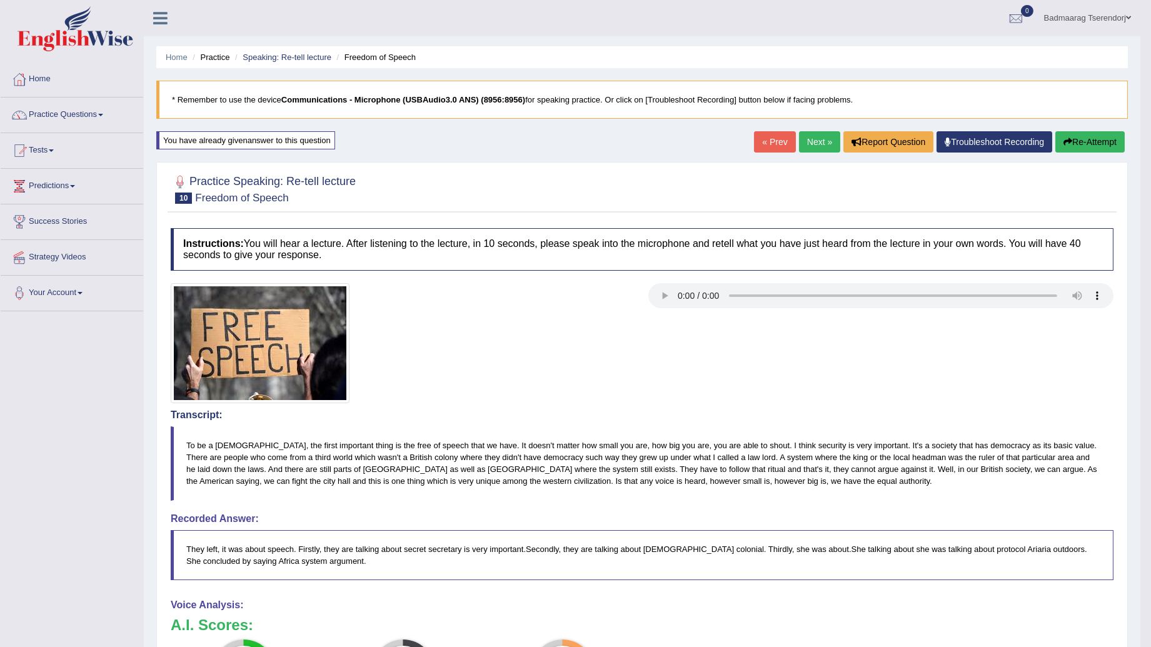
click at [811, 147] on link "Next »" at bounding box center [819, 141] width 41 height 21
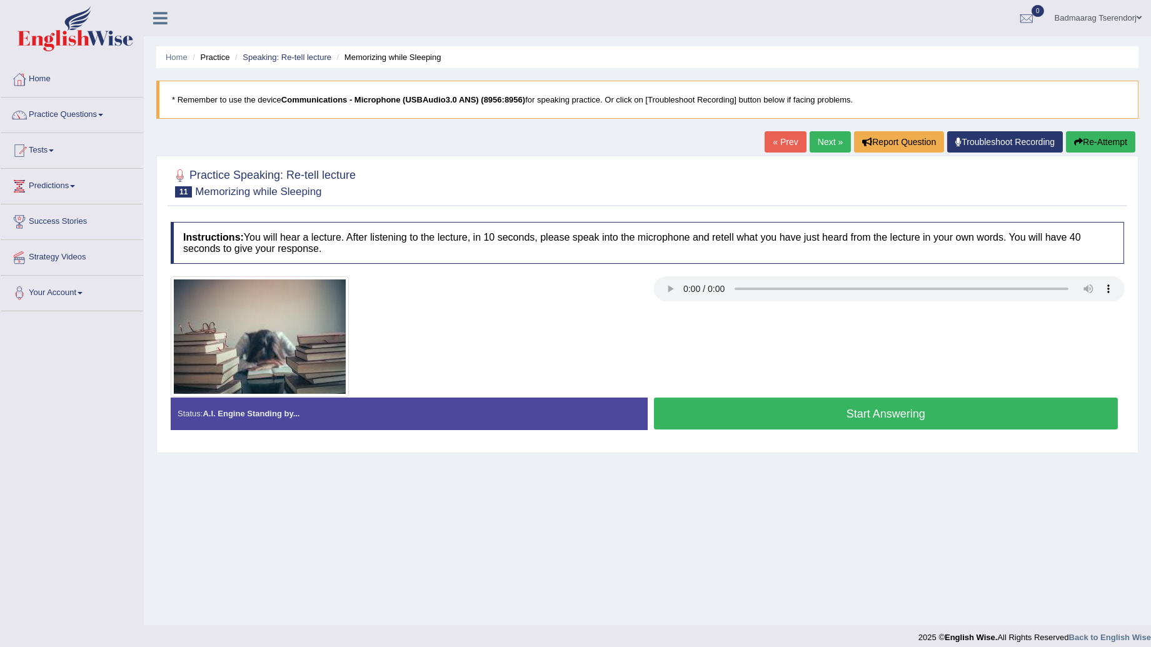
click at [763, 414] on button "Start Answering" at bounding box center [886, 414] width 464 height 32
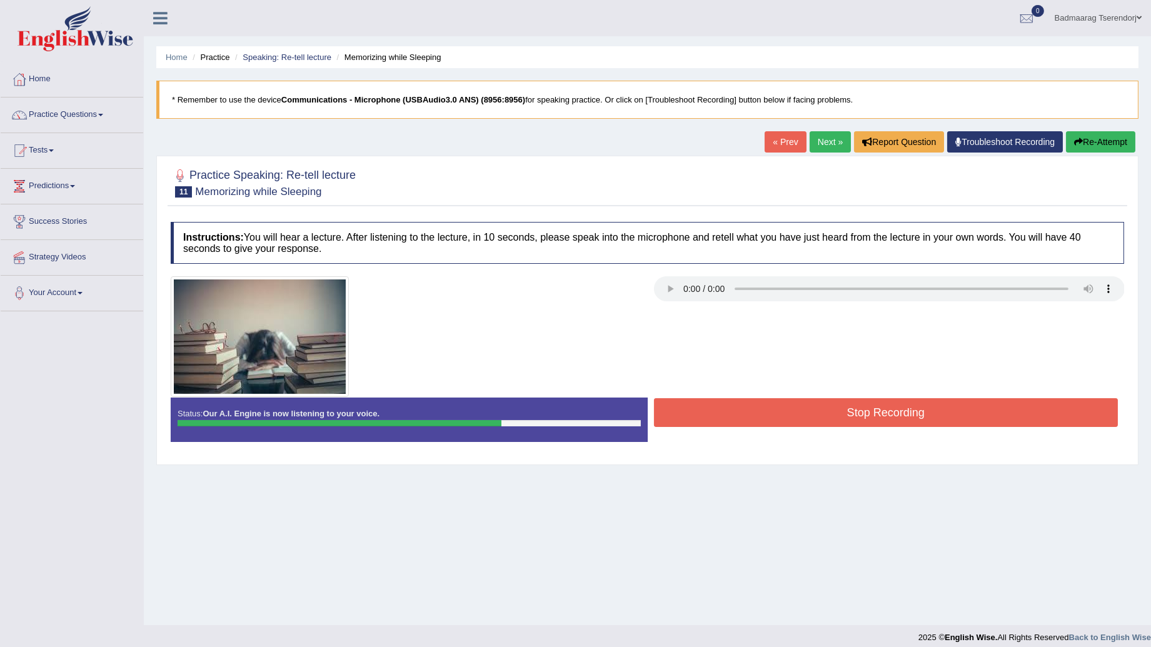
click at [783, 419] on button "Stop Recording" at bounding box center [886, 412] width 464 height 29
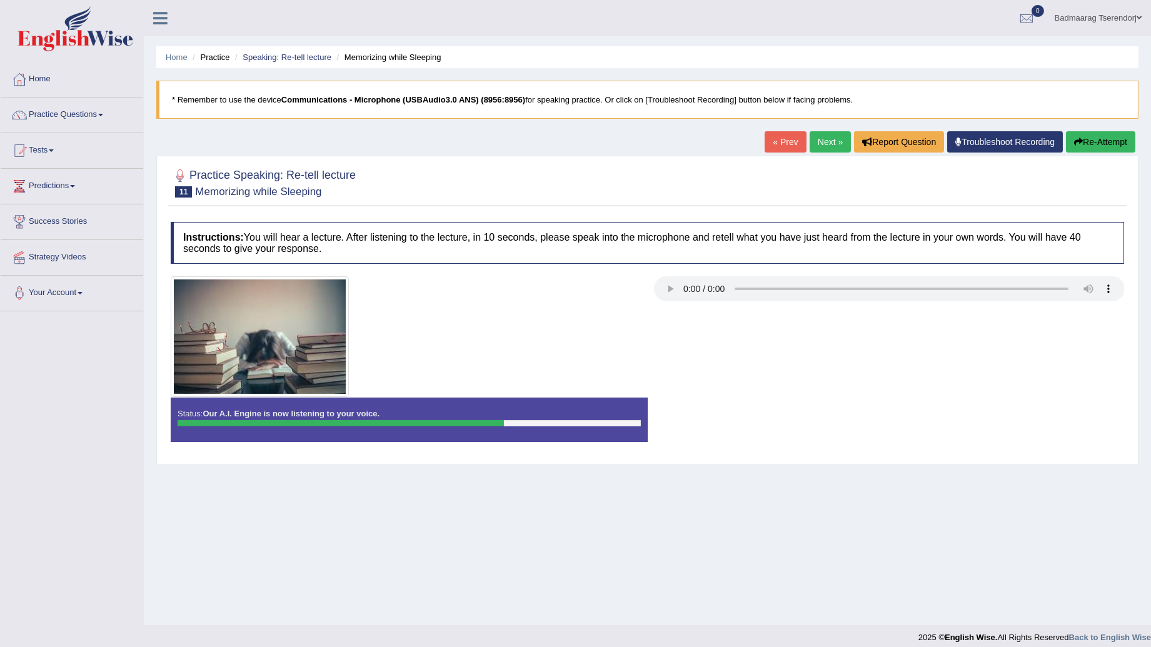
click at [783, 419] on div "Status: Our A.I. Engine is now listening to your voice. Start Answering Stop Re…" at bounding box center [647, 426] width 953 height 56
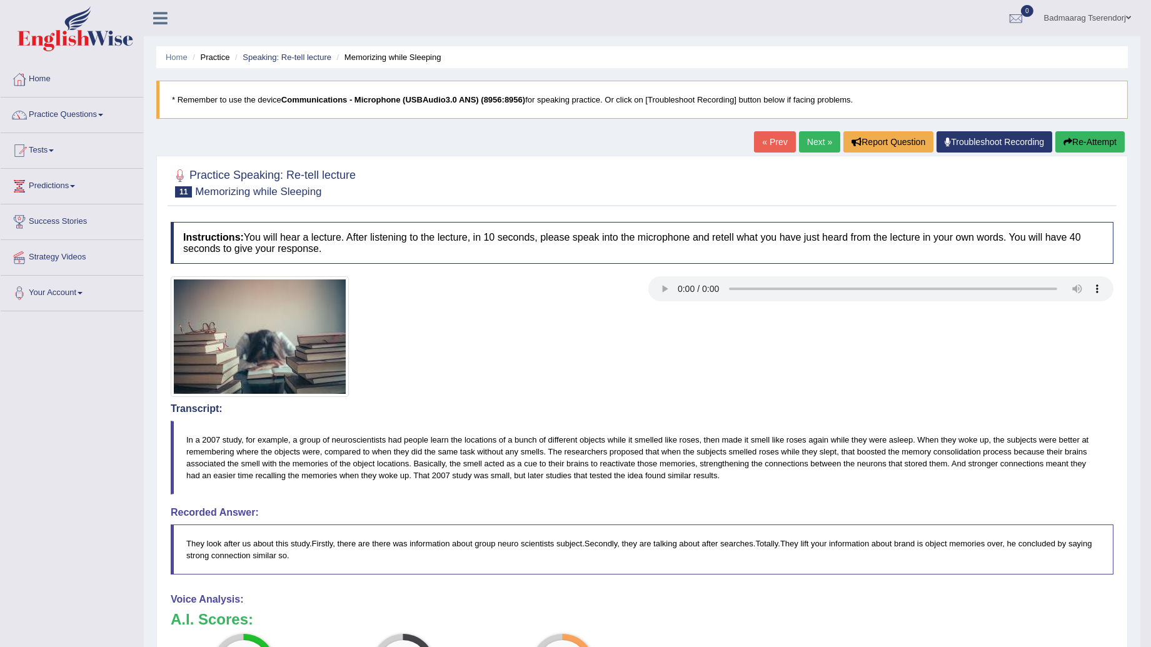
click at [1089, 134] on button "Re-Attempt" at bounding box center [1089, 141] width 69 height 21
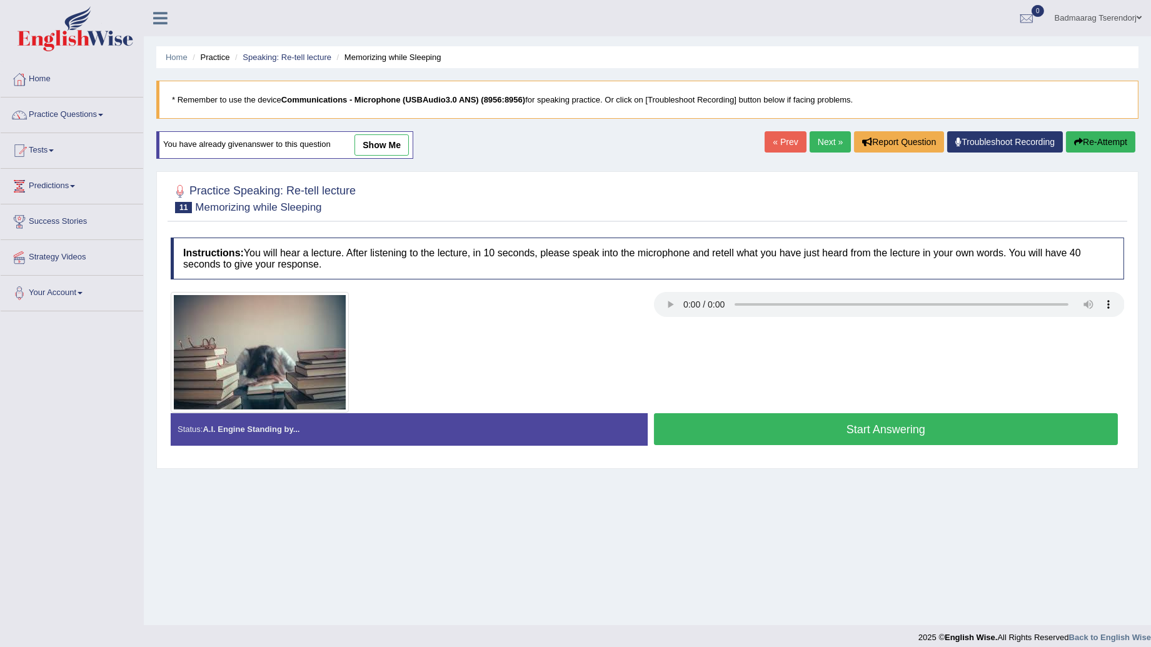
click at [782, 436] on button "Start Answering" at bounding box center [886, 429] width 464 height 32
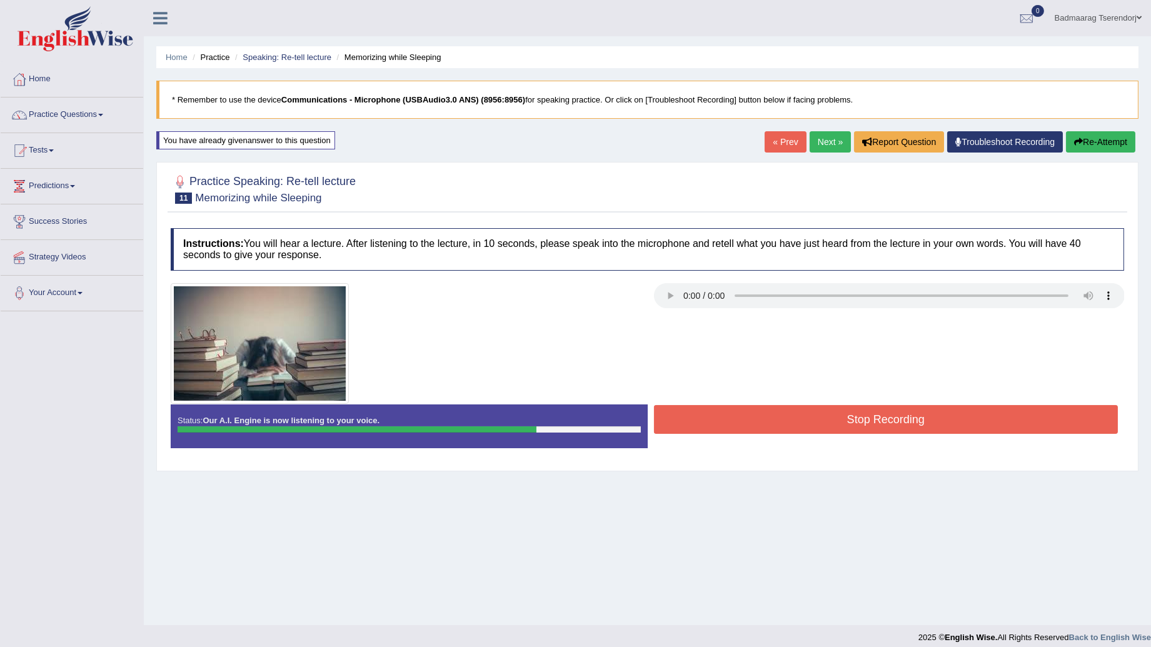
click at [673, 411] on button "Stop Recording" at bounding box center [886, 419] width 464 height 29
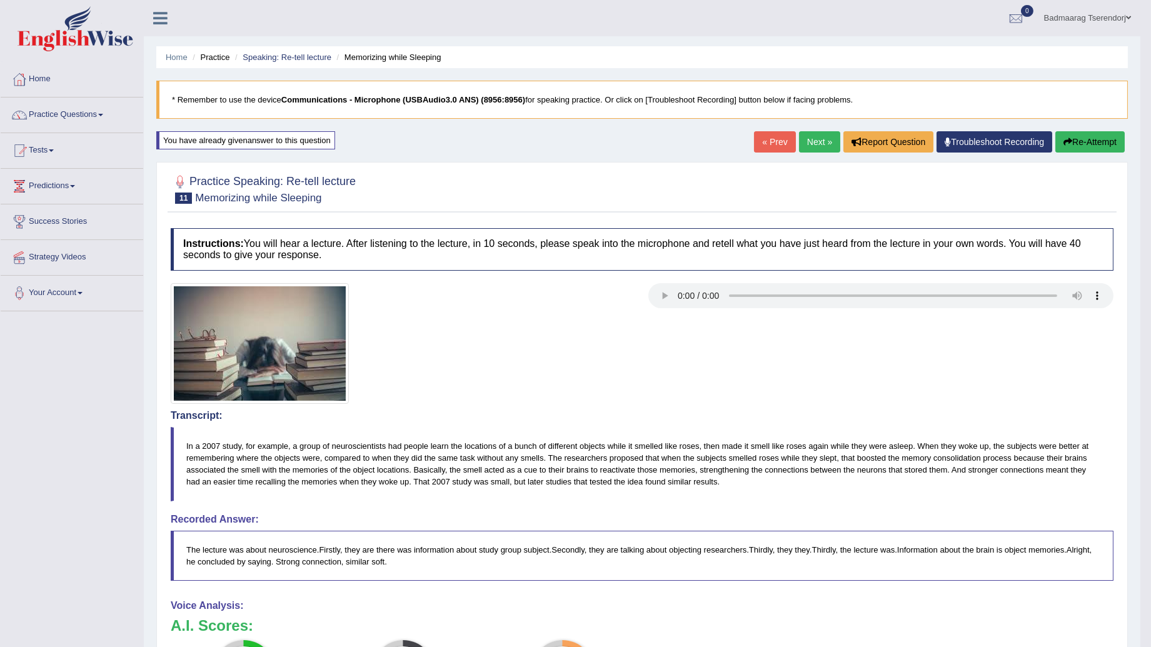
click at [1087, 136] on button "Re-Attempt" at bounding box center [1089, 141] width 69 height 21
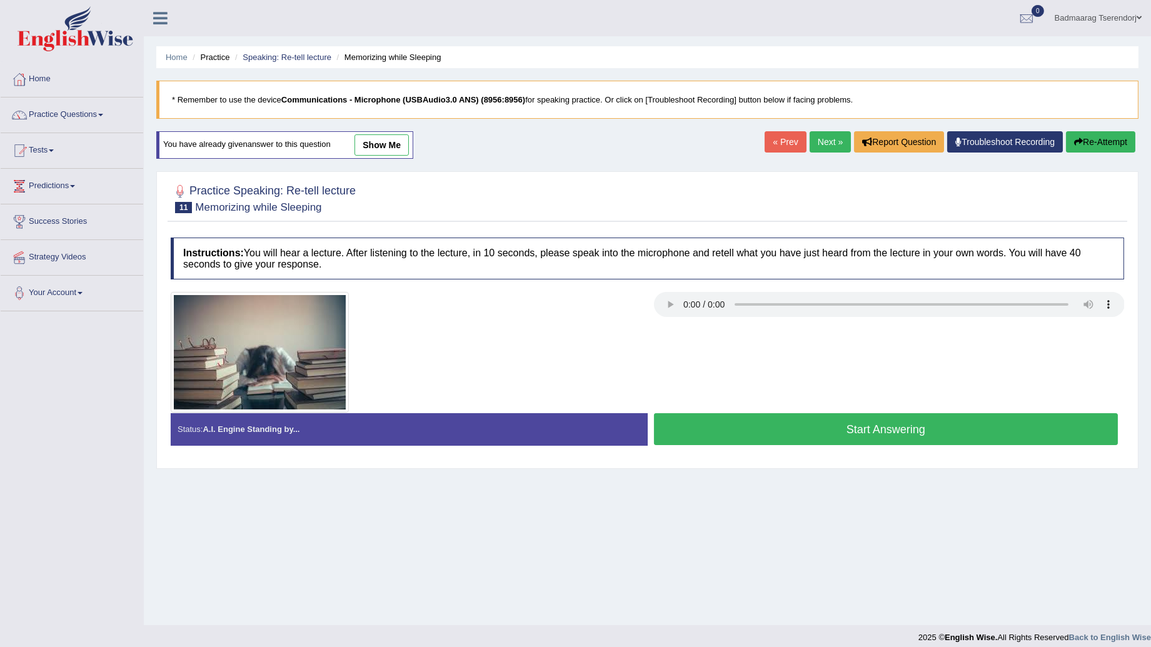
click at [807, 431] on button "Start Answering" at bounding box center [886, 429] width 464 height 32
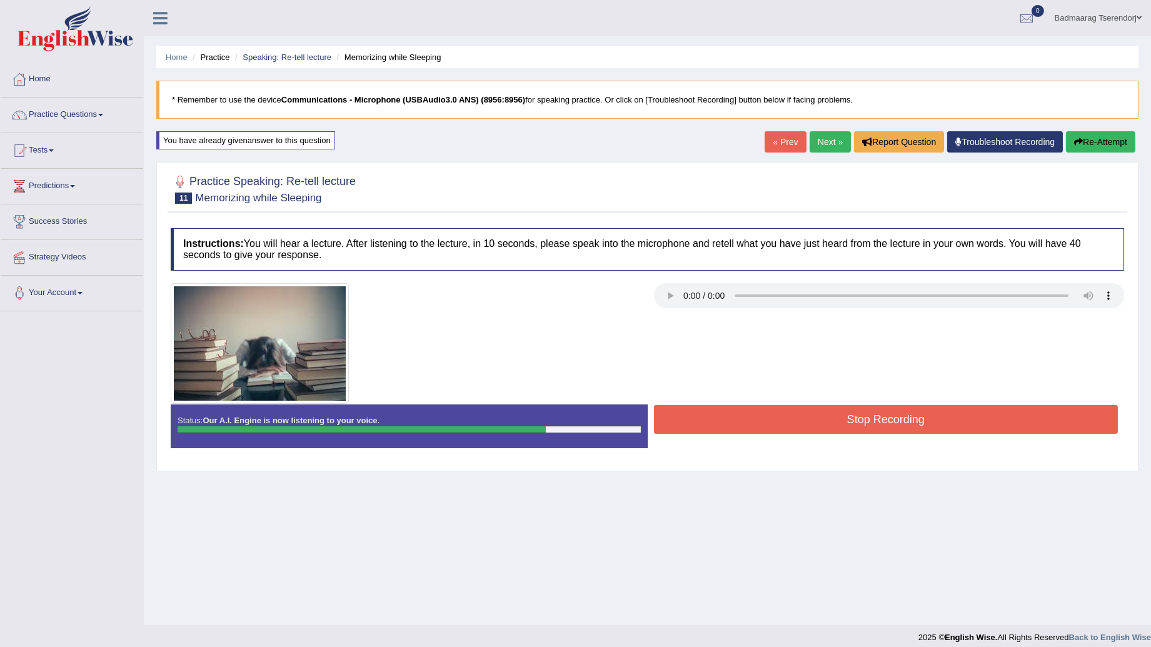
click at [823, 418] on button "Stop Recording" at bounding box center [886, 419] width 464 height 29
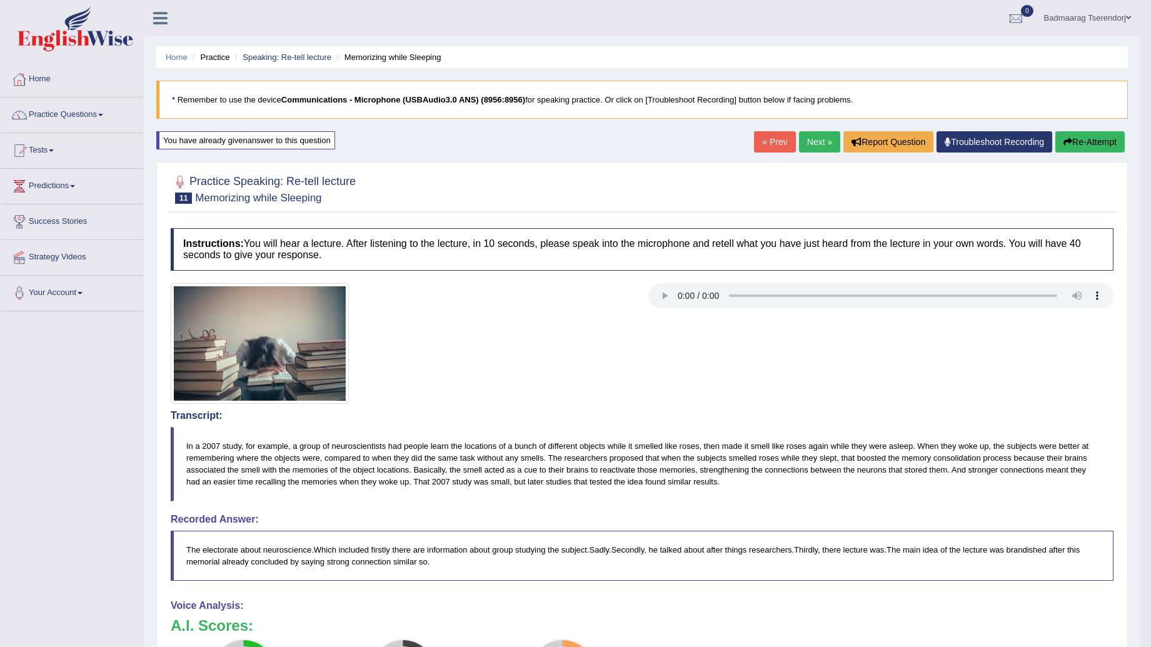
click at [1092, 138] on button "Re-Attempt" at bounding box center [1089, 141] width 69 height 21
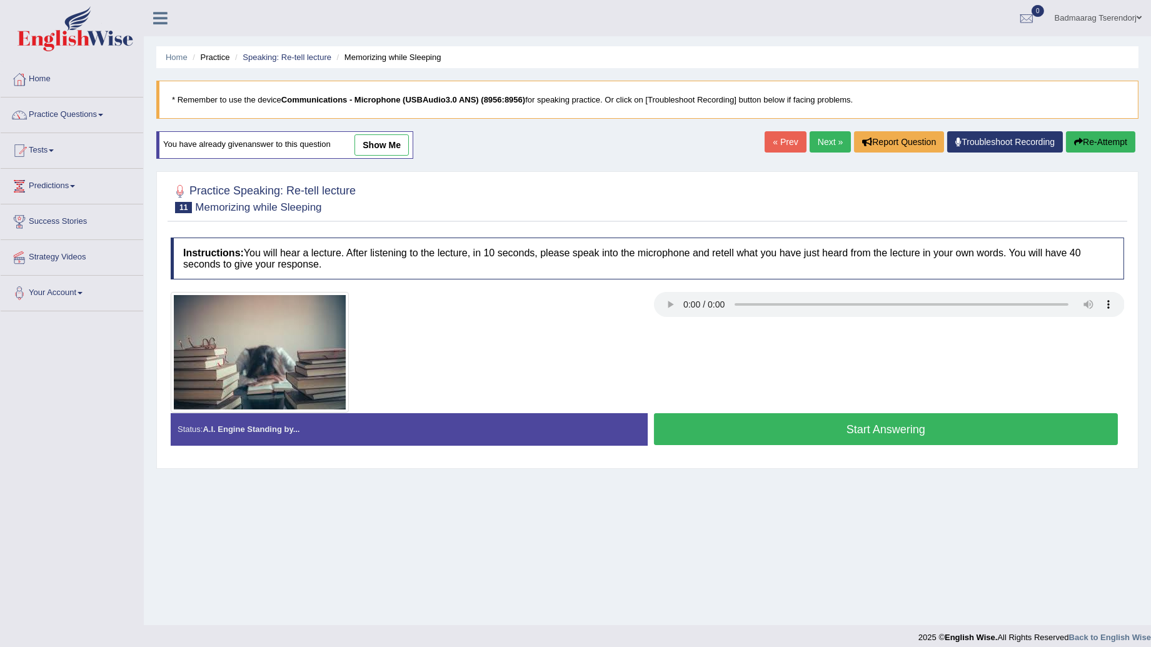
click at [755, 441] on button "Start Answering" at bounding box center [886, 429] width 464 height 32
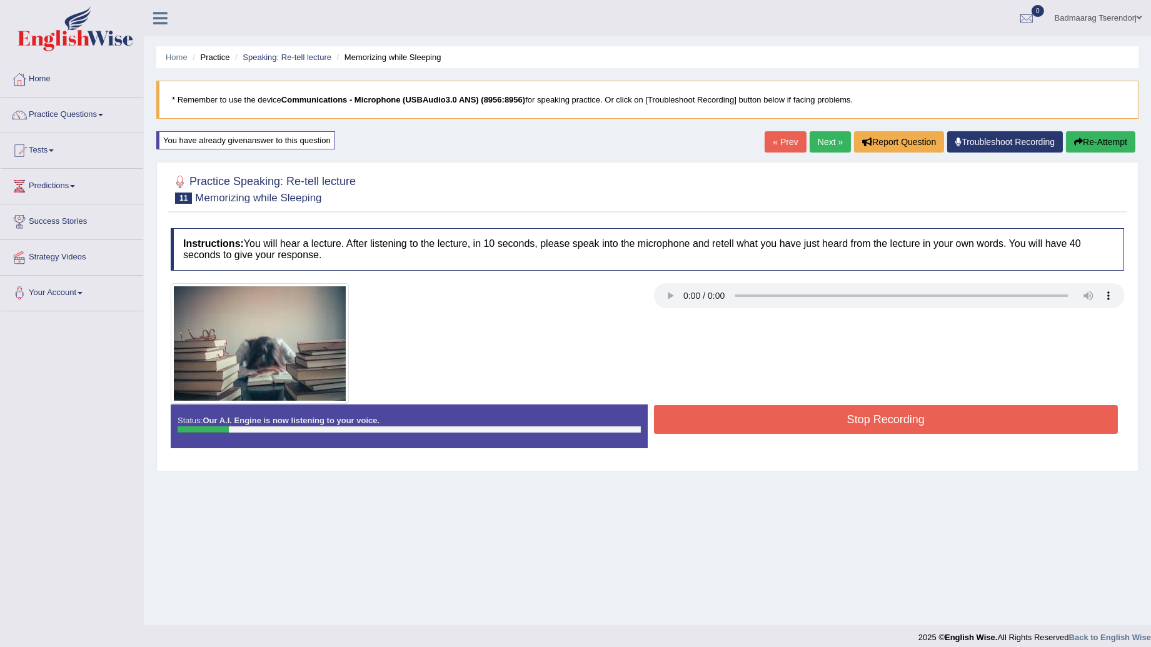
click at [1115, 142] on button "Re-Attempt" at bounding box center [1100, 141] width 69 height 21
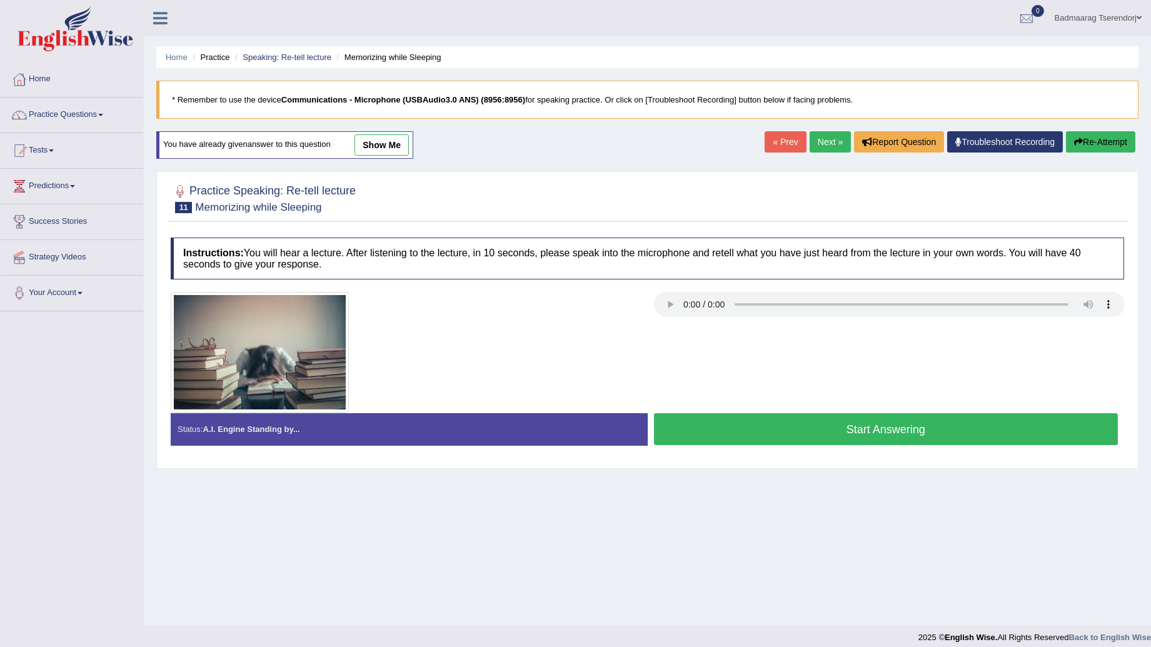
click at [375, 151] on link "show me" at bounding box center [381, 144] width 54 height 21
click at [375, 151] on div "Home Practice Speaking: Re-tell lecture Memorizing while Sleeping * Remember to…" at bounding box center [647, 312] width 1007 height 625
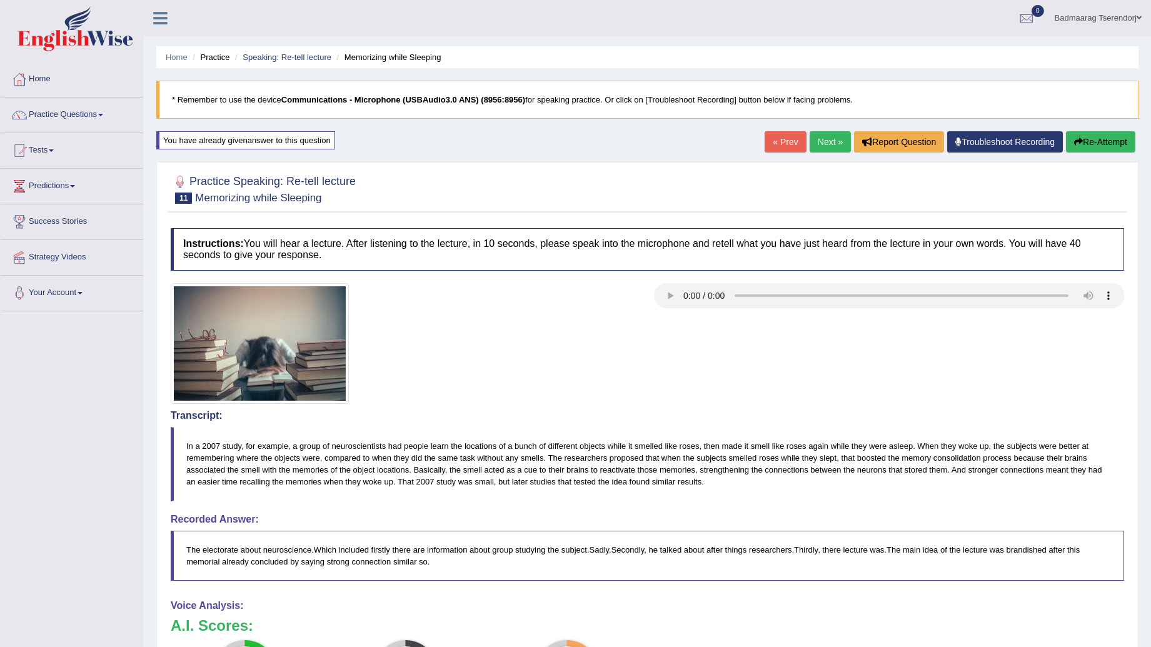
click at [1121, 140] on button "Re-Attempt" at bounding box center [1100, 141] width 69 height 21
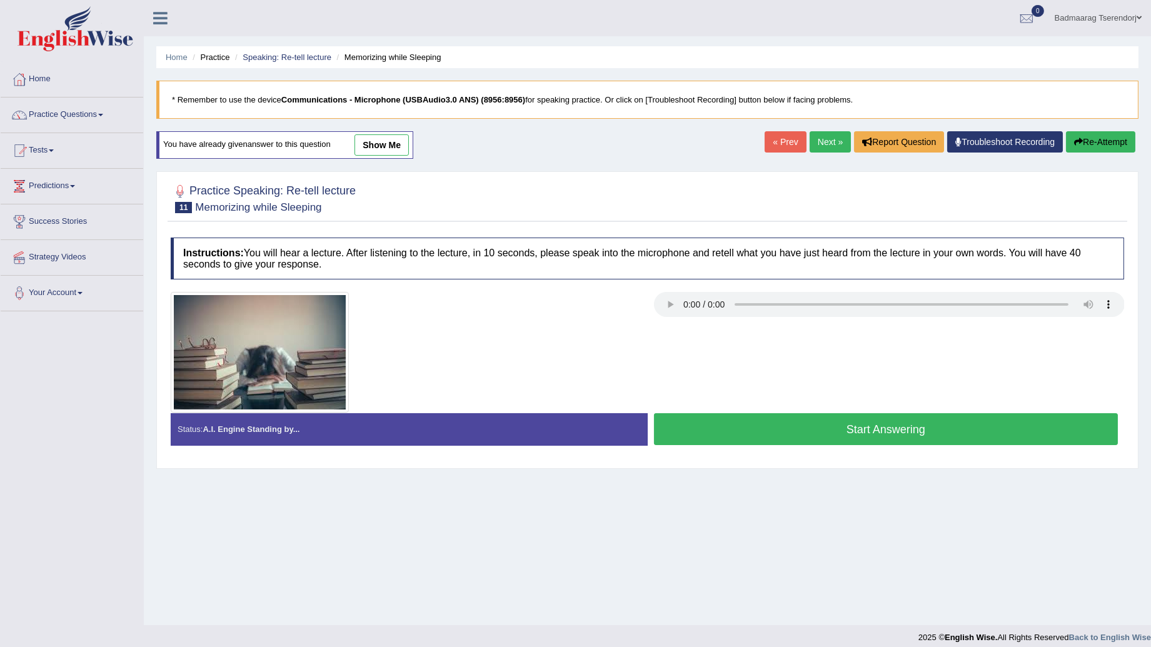
click at [814, 431] on button "Start Answering" at bounding box center [886, 429] width 464 height 32
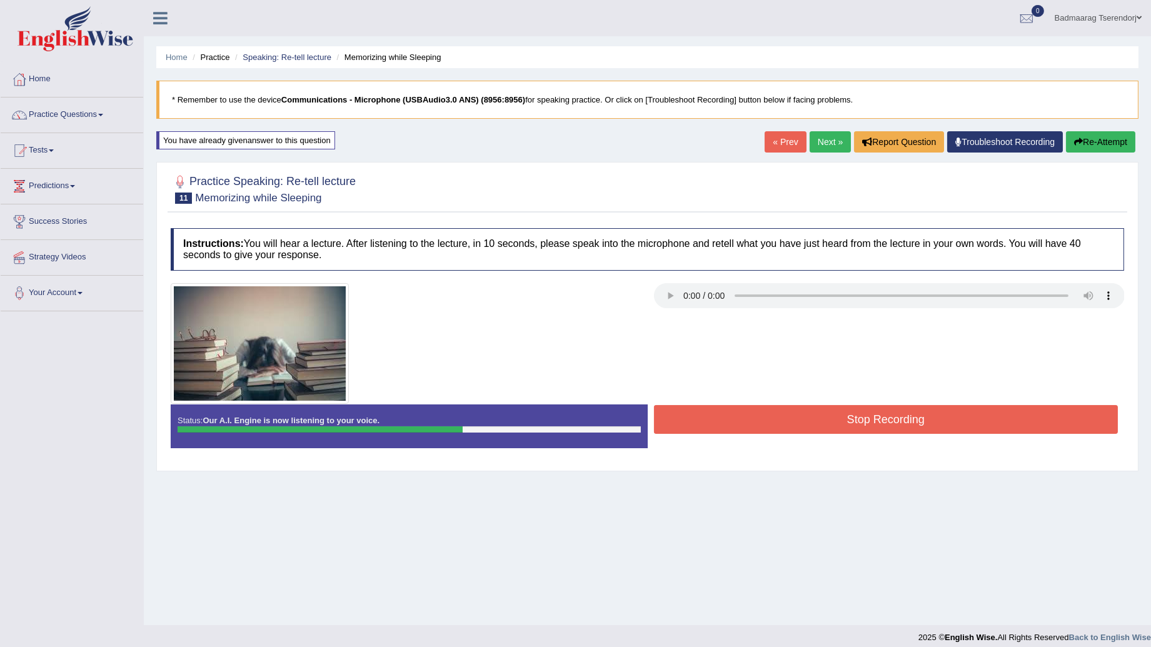
click at [748, 428] on button "Stop Recording" at bounding box center [886, 419] width 464 height 29
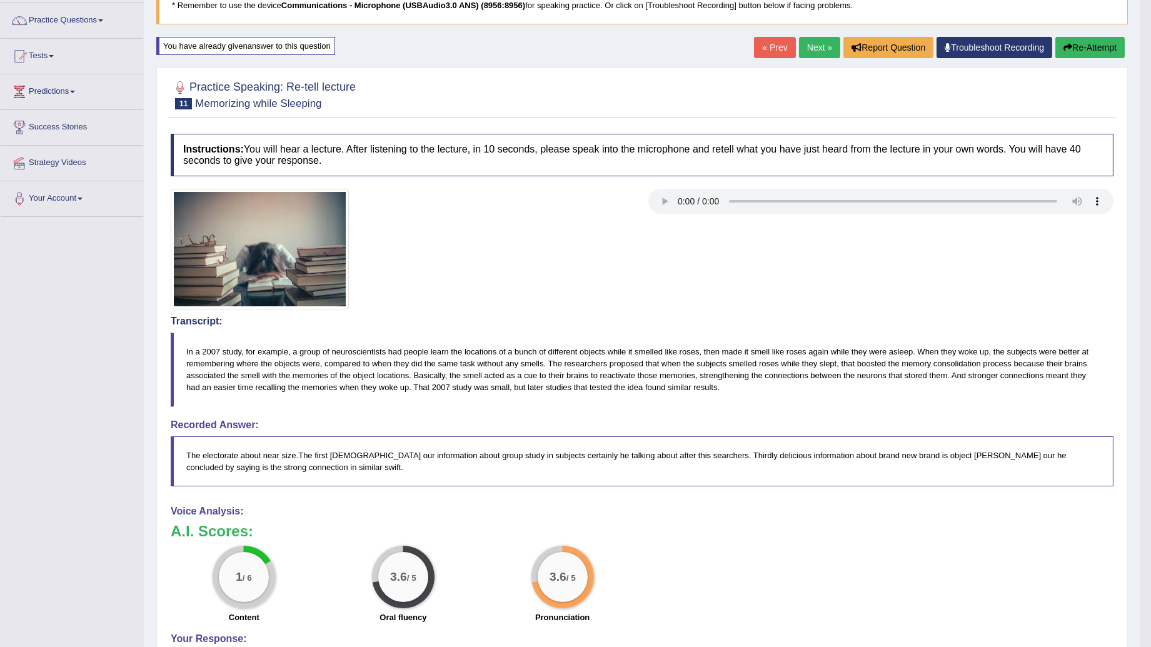
scroll to position [69, 0]
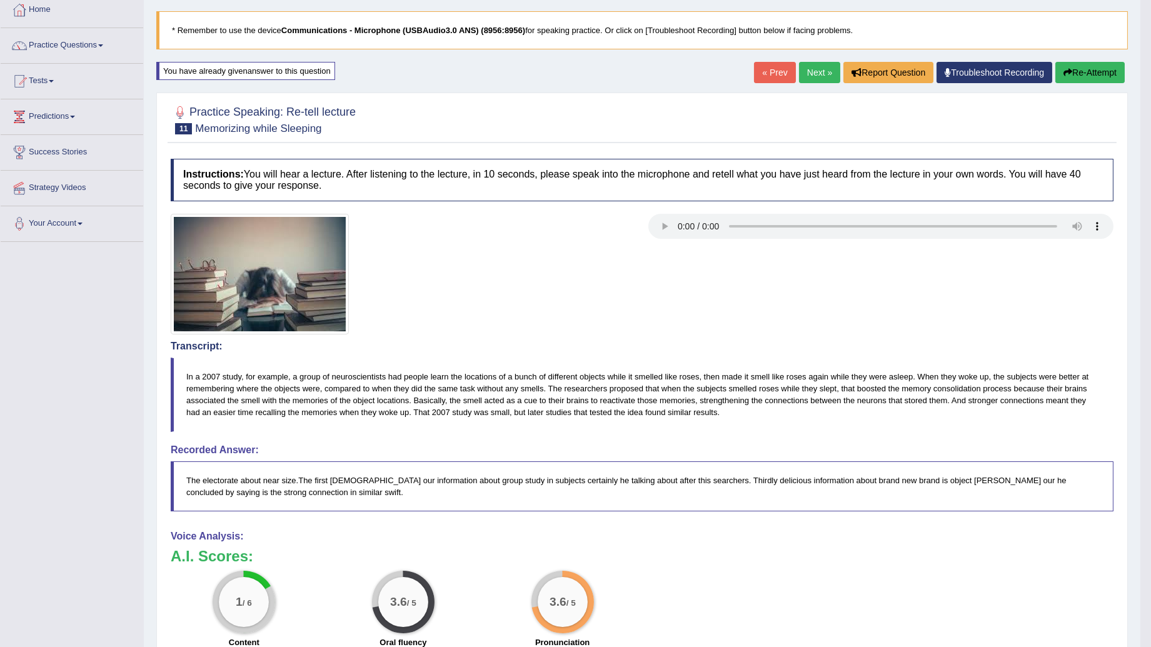
click at [816, 73] on link "Next »" at bounding box center [819, 72] width 41 height 21
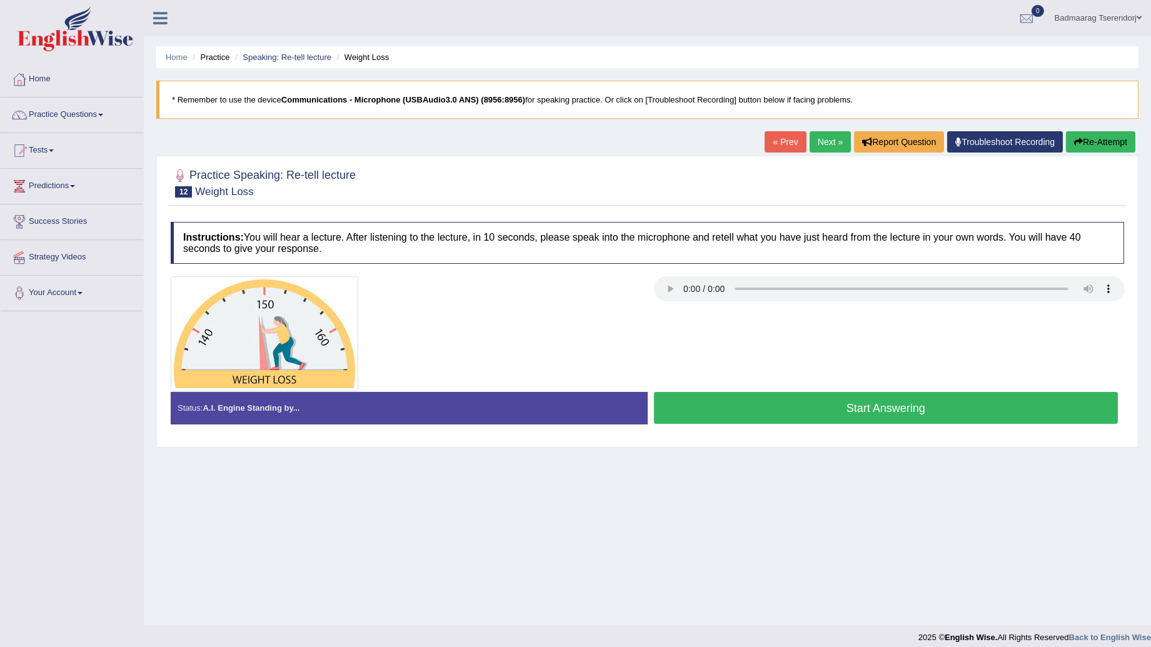
click at [752, 411] on button "Start Answering" at bounding box center [886, 408] width 464 height 32
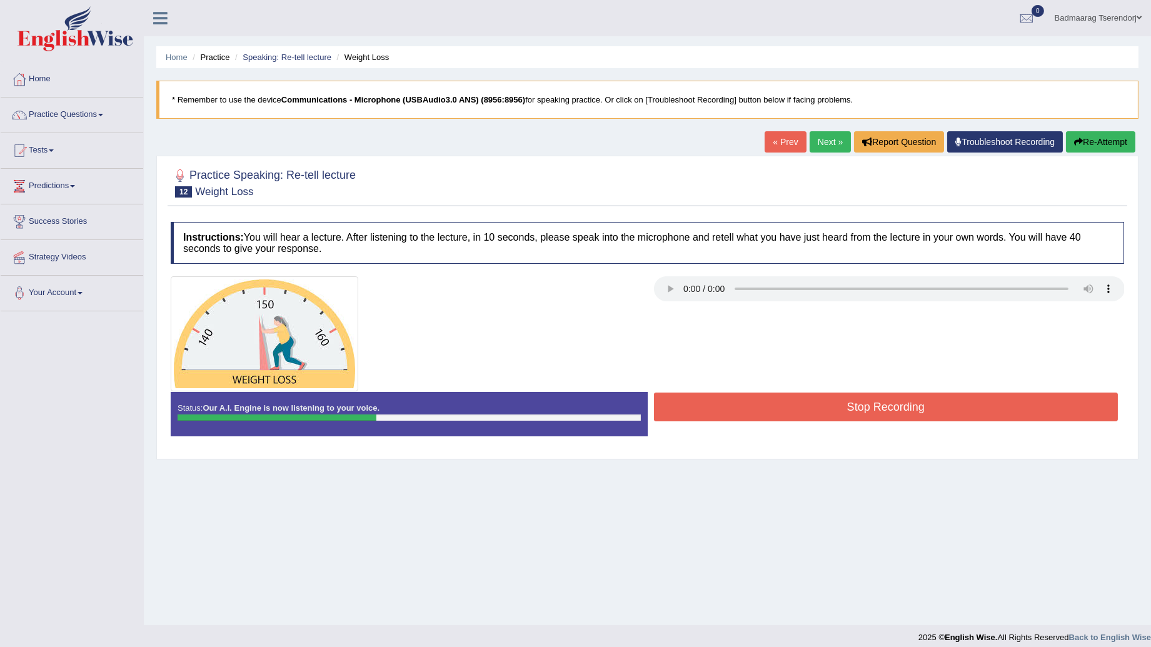
click at [1100, 141] on button "Re-Attempt" at bounding box center [1100, 141] width 69 height 21
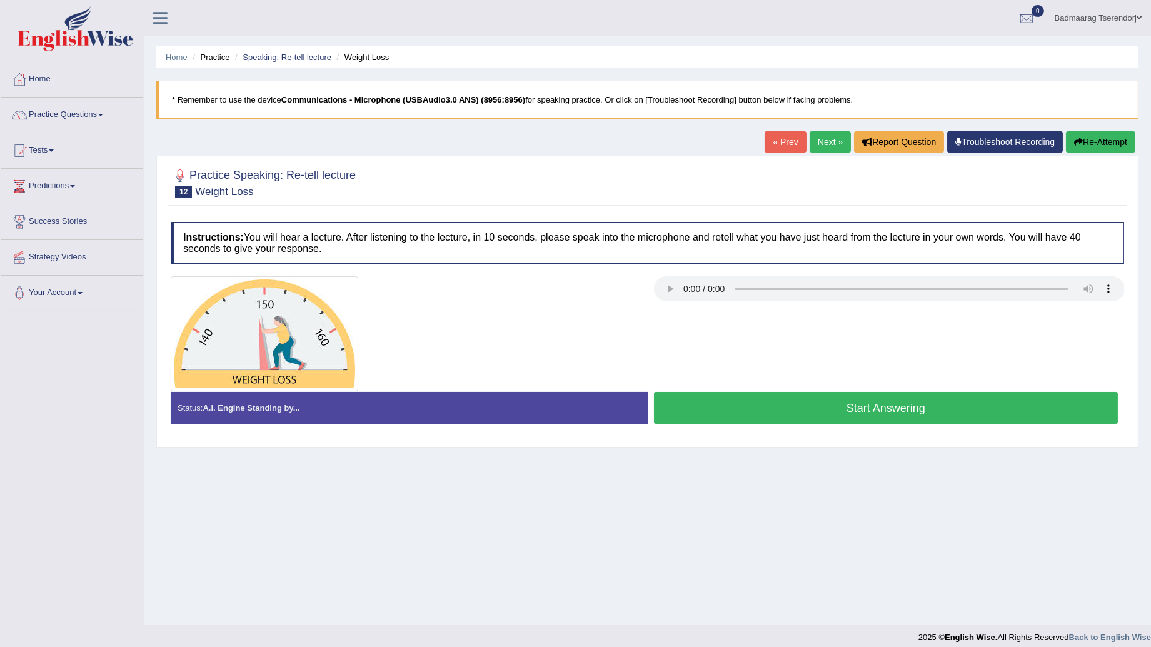
click at [965, 414] on button "Start Answering" at bounding box center [886, 408] width 464 height 32
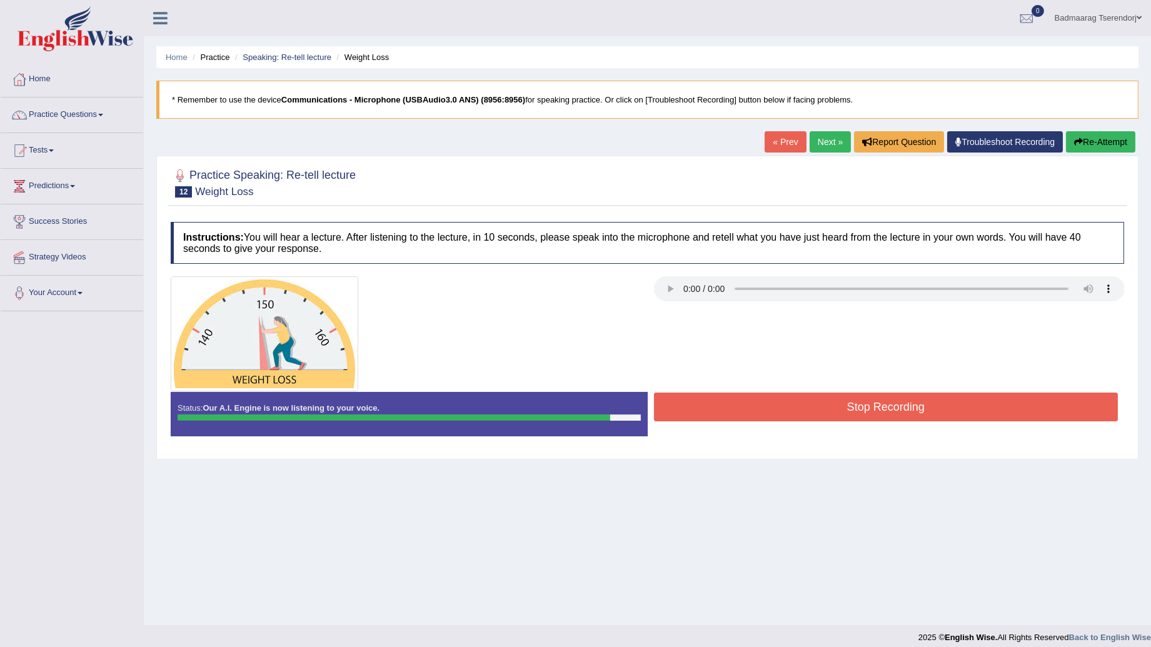
click at [835, 405] on button "Stop Recording" at bounding box center [886, 407] width 464 height 29
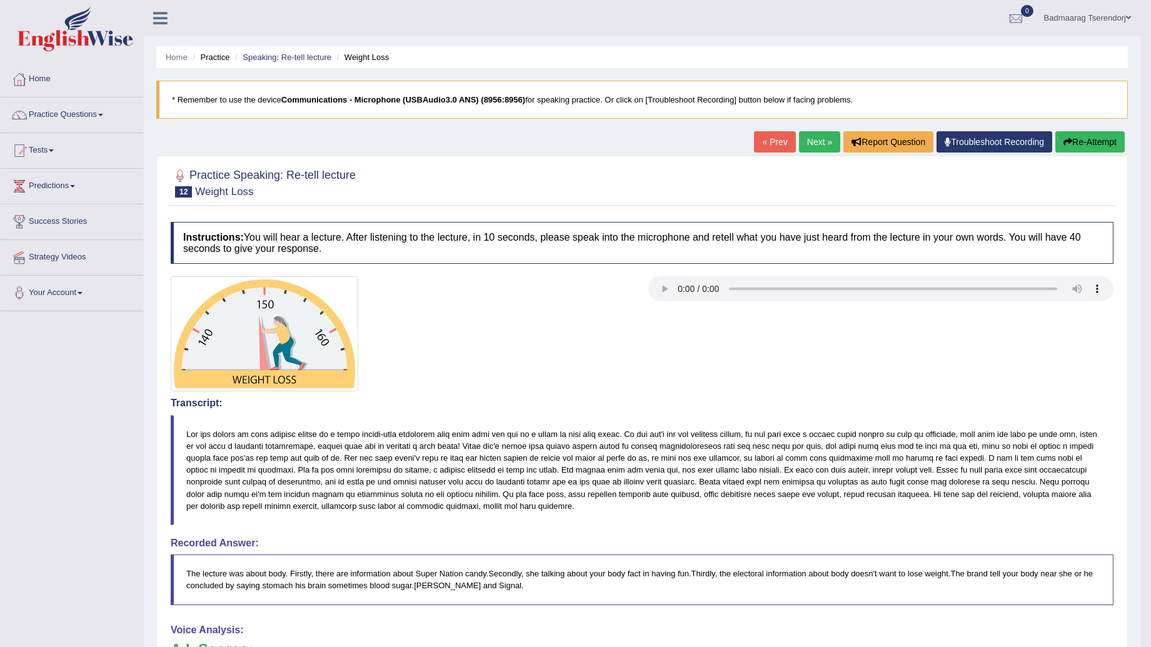
click at [1083, 144] on button "Re-Attempt" at bounding box center [1089, 141] width 69 height 21
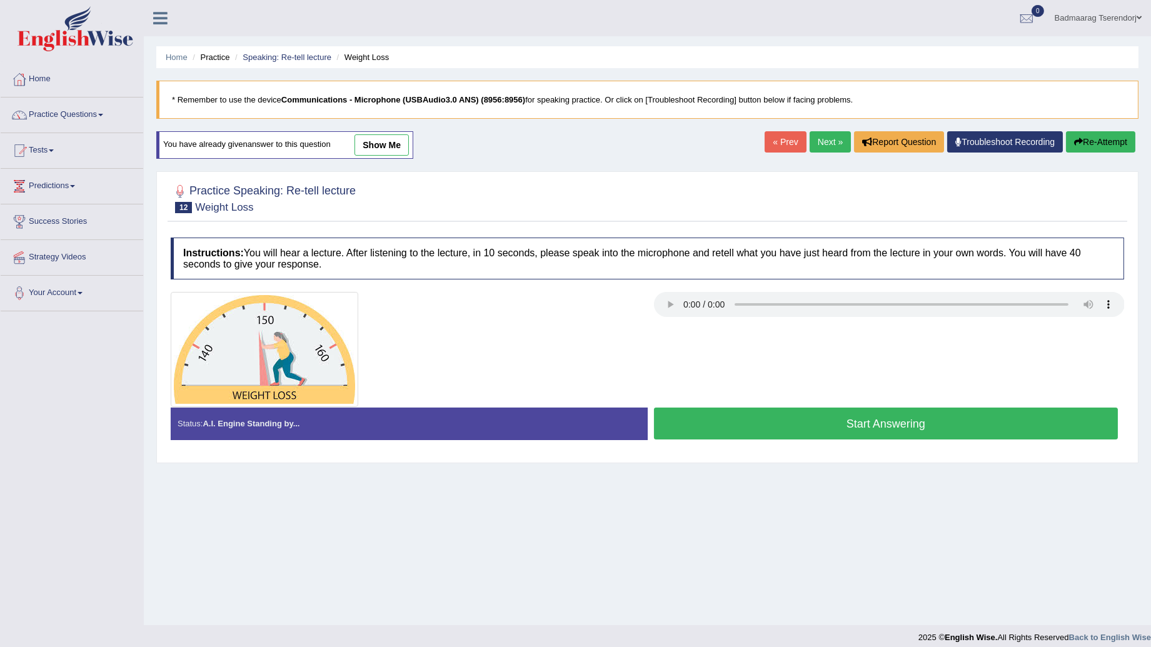
click at [785, 429] on button "Start Answering" at bounding box center [886, 424] width 464 height 32
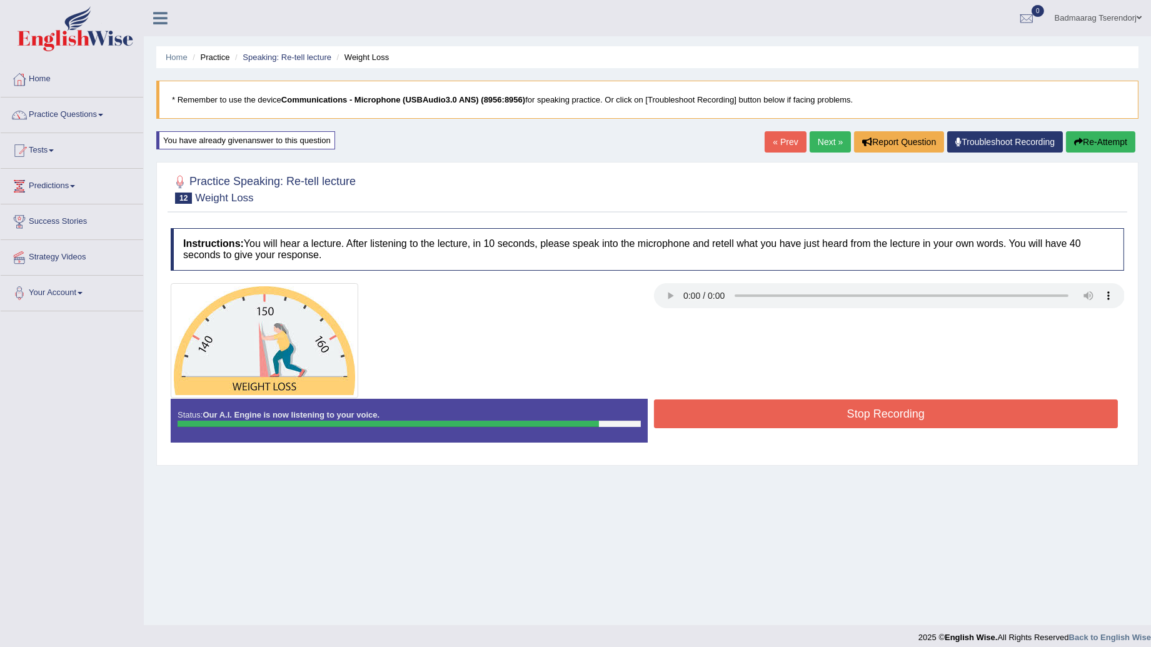
click at [771, 423] on button "Stop Recording" at bounding box center [886, 413] width 464 height 29
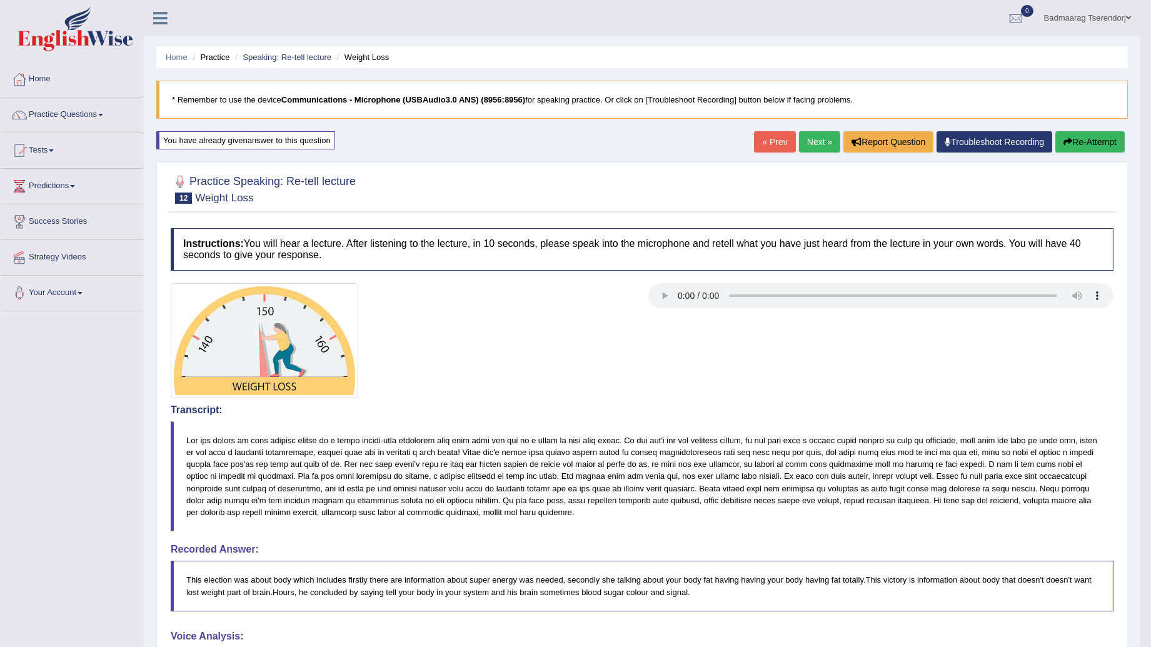
click at [808, 139] on link "Next »" at bounding box center [819, 141] width 41 height 21
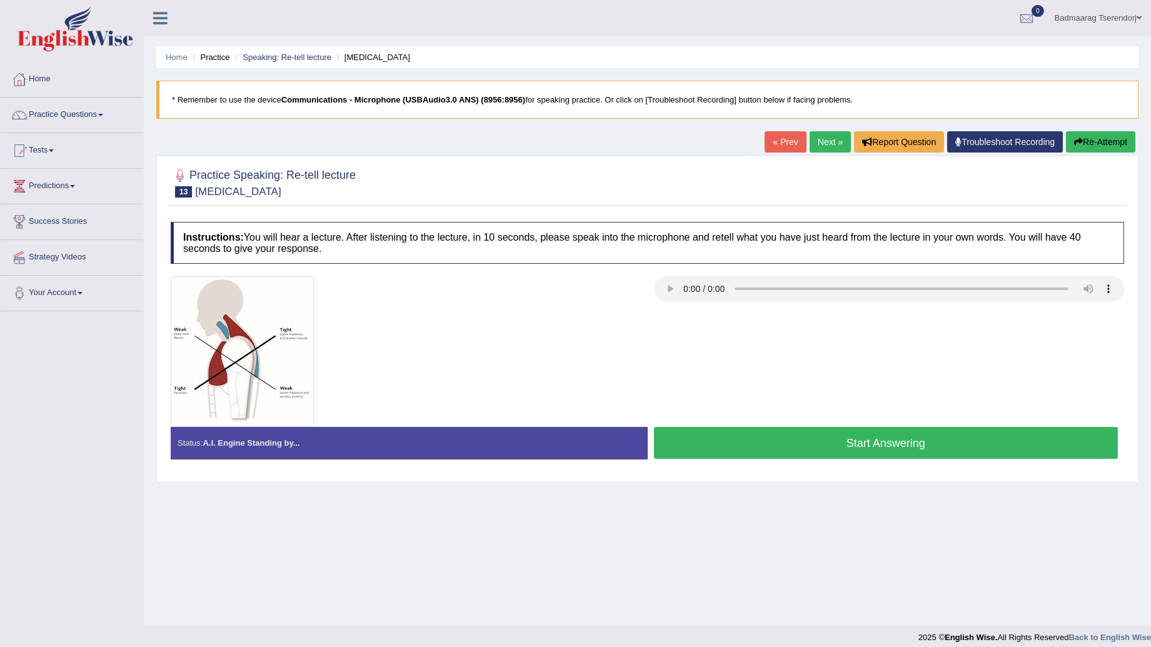
click at [798, 449] on button "Start Answering" at bounding box center [886, 443] width 464 height 32
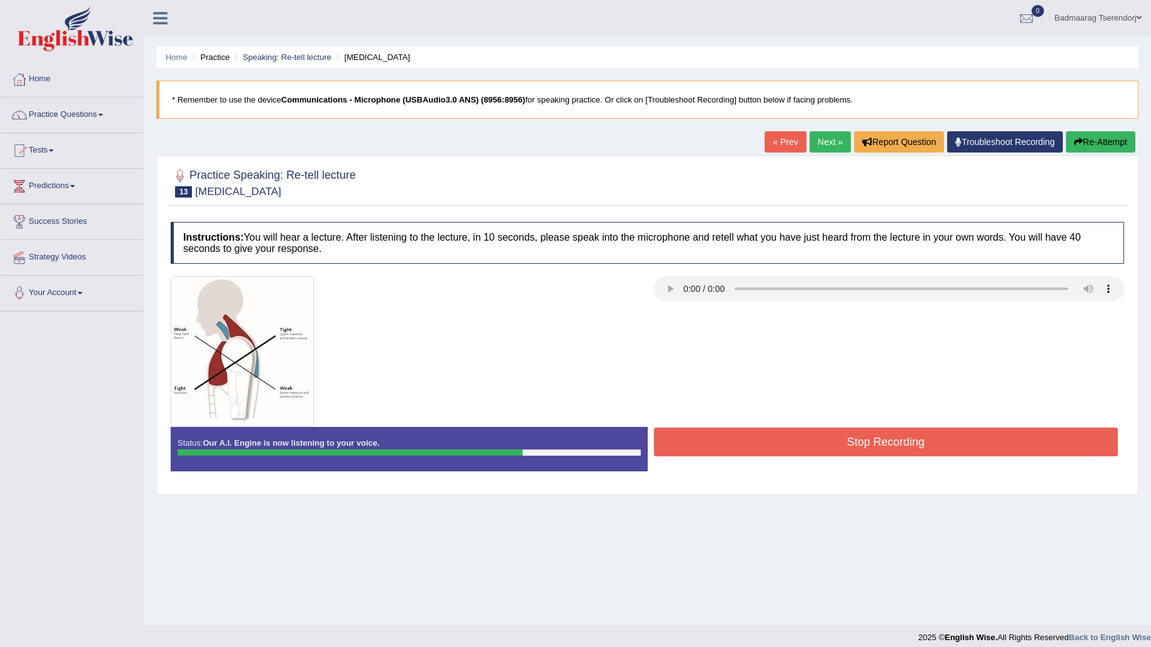
click at [799, 449] on button "Stop Recording" at bounding box center [886, 442] width 464 height 29
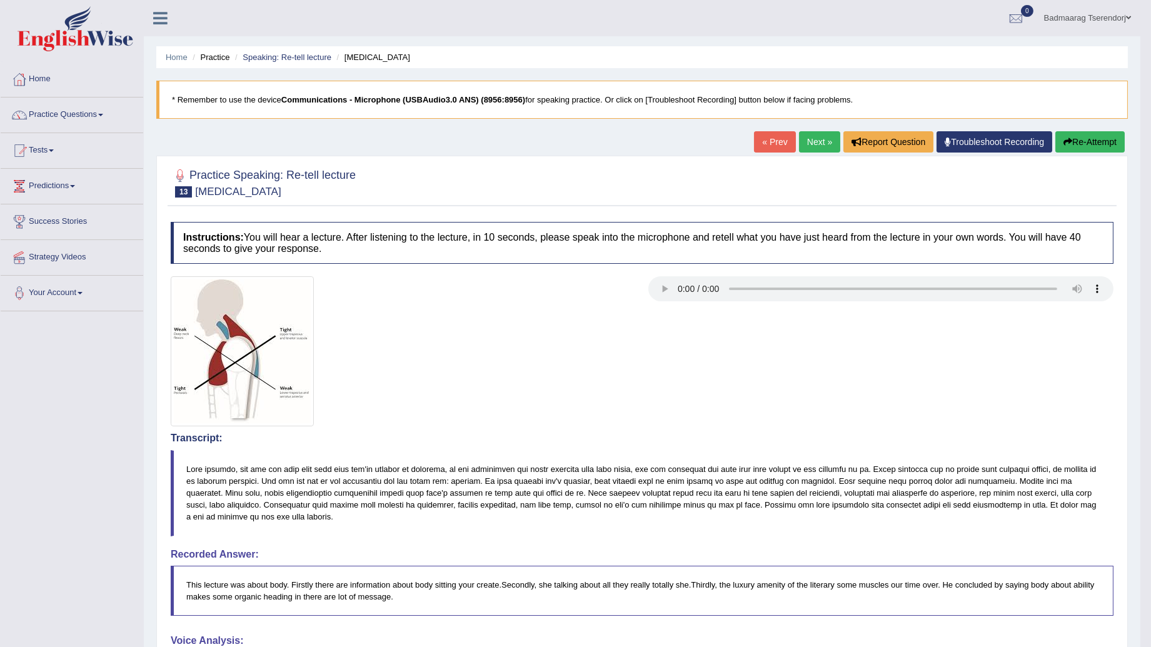
click at [816, 138] on link "Next »" at bounding box center [819, 141] width 41 height 21
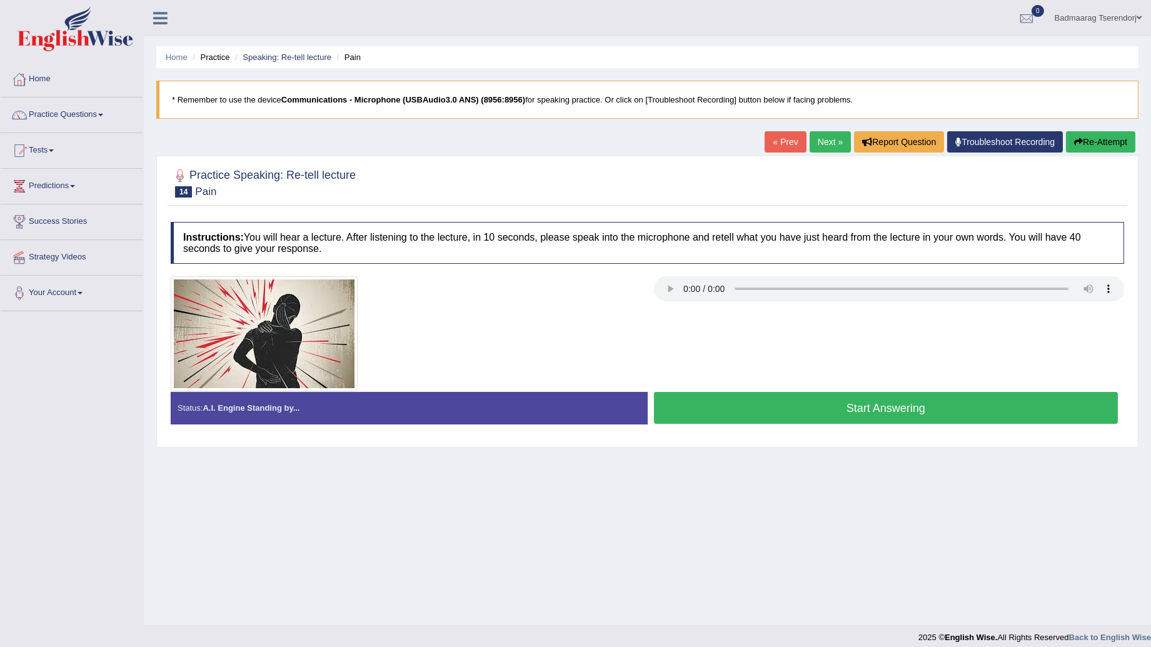
click at [815, 410] on button "Start Answering" at bounding box center [886, 408] width 464 height 32
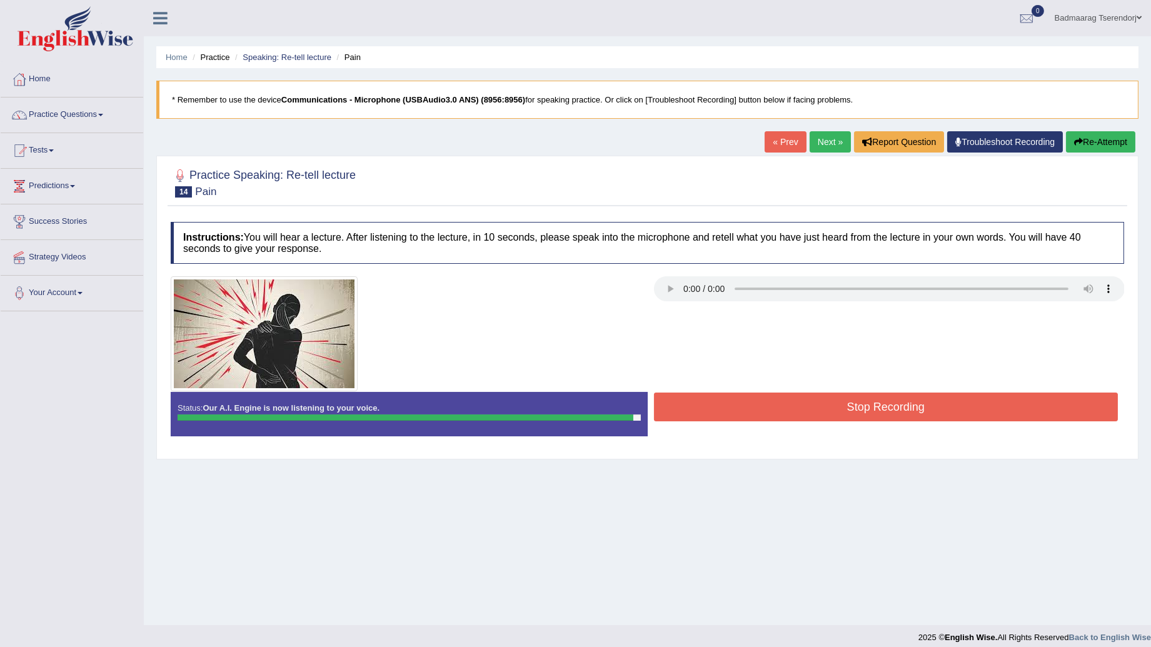
click at [804, 401] on button "Stop Recording" at bounding box center [886, 407] width 464 height 29
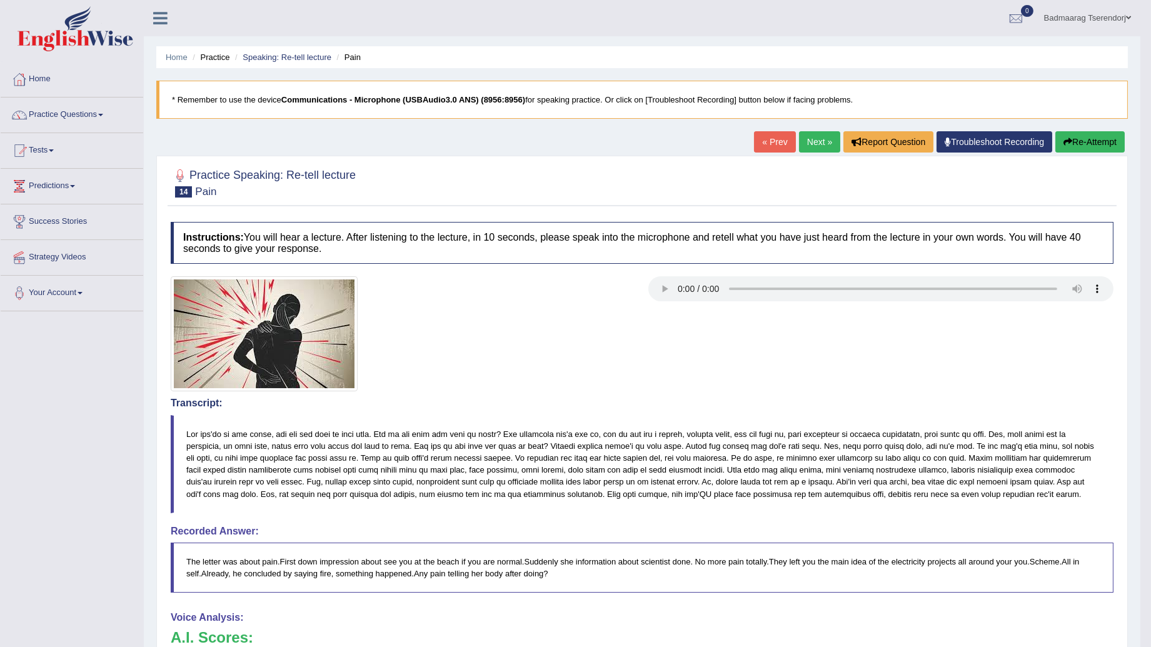
click at [1080, 140] on button "Re-Attempt" at bounding box center [1089, 141] width 69 height 21
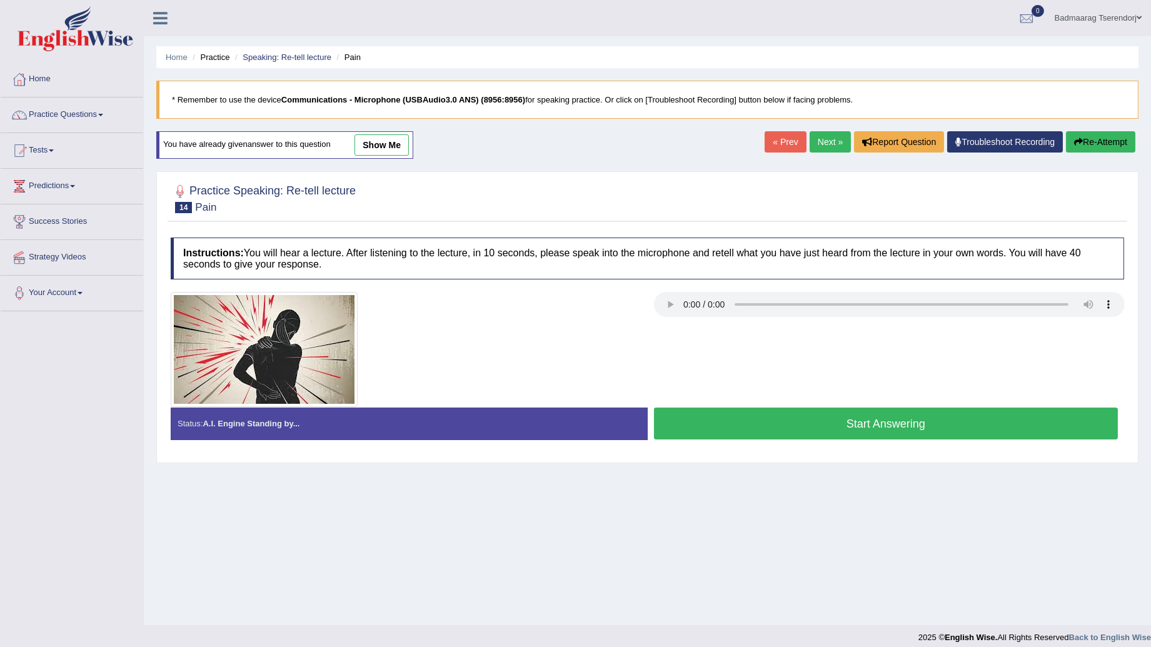
click at [797, 428] on button "Start Answering" at bounding box center [886, 424] width 464 height 32
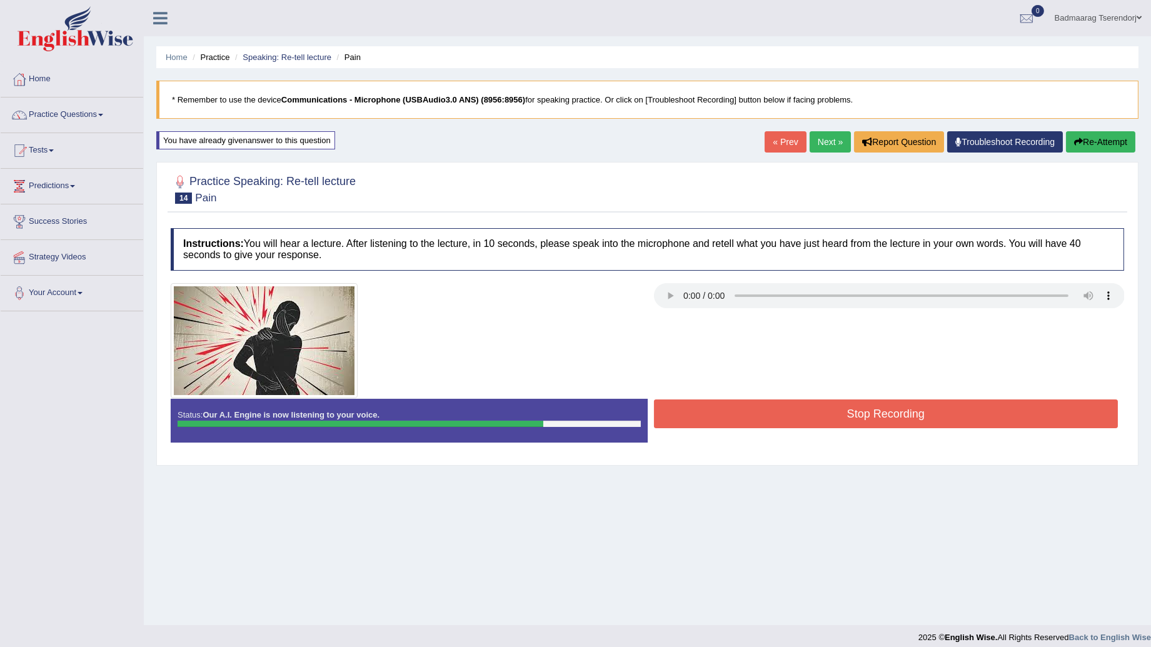
click at [820, 418] on button "Stop Recording" at bounding box center [886, 413] width 464 height 29
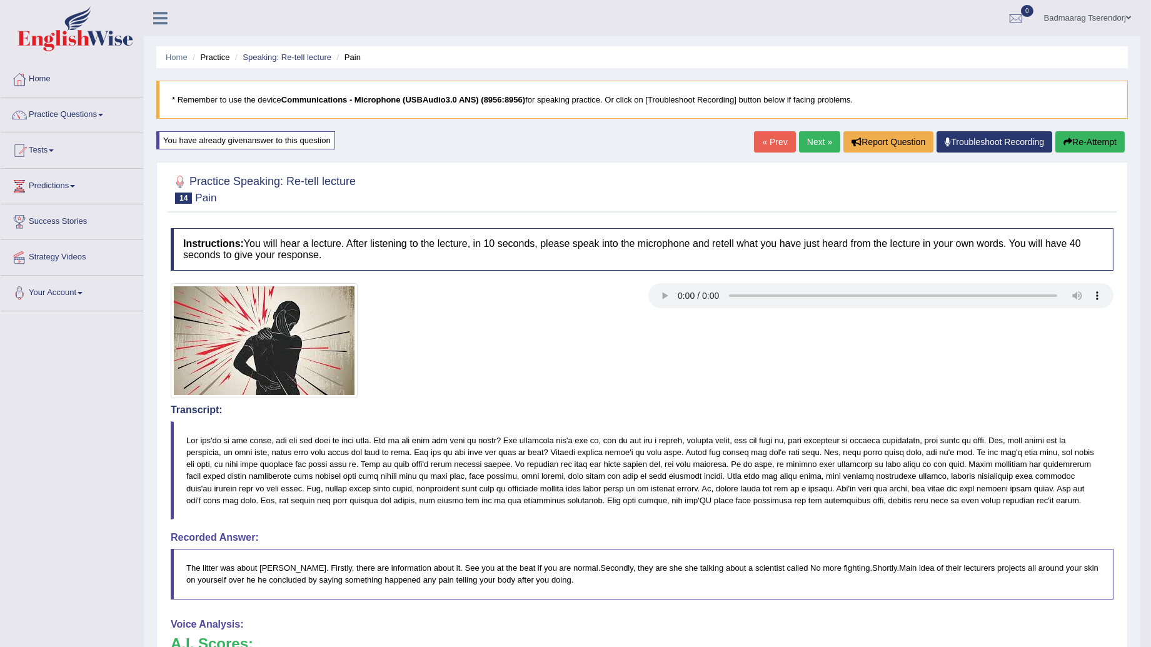
click at [806, 147] on link "Next »" at bounding box center [819, 141] width 41 height 21
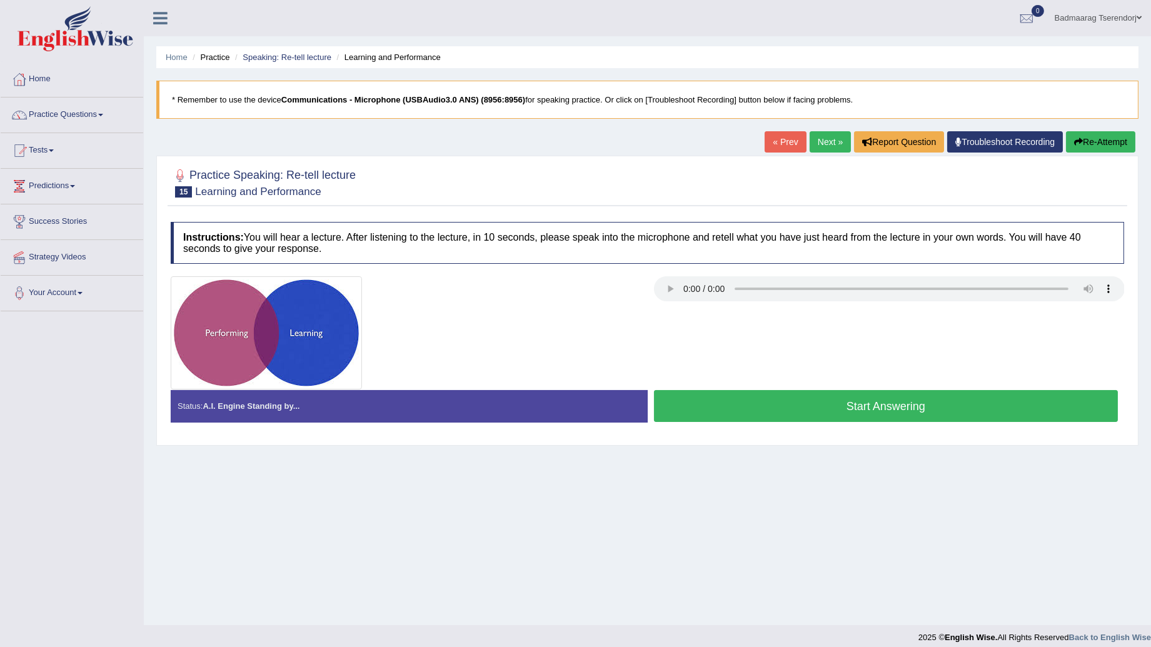
click at [753, 407] on button "Start Answering" at bounding box center [886, 406] width 464 height 32
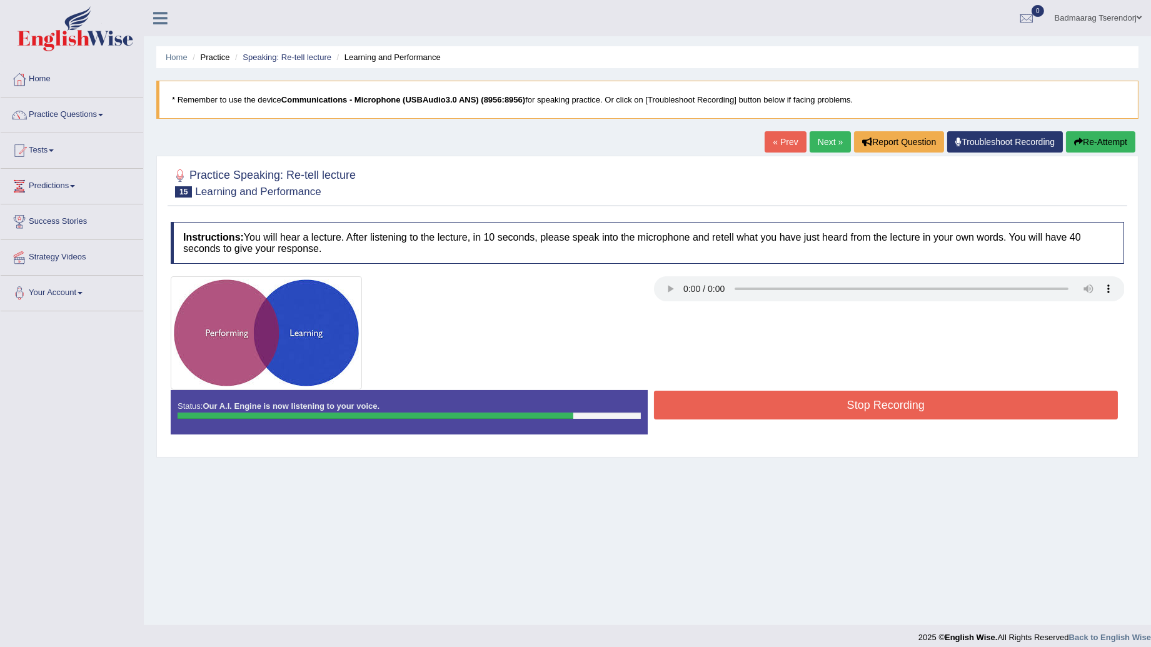
click at [764, 408] on button "Stop Recording" at bounding box center [886, 405] width 464 height 29
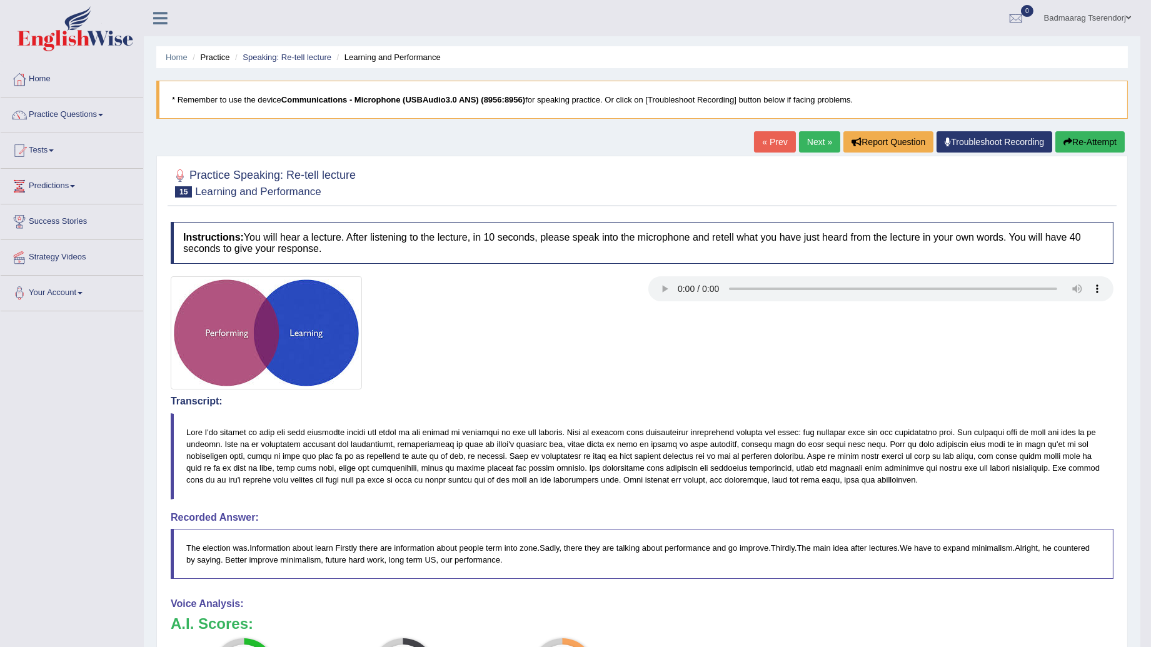
click at [1087, 138] on button "Re-Attempt" at bounding box center [1089, 141] width 69 height 21
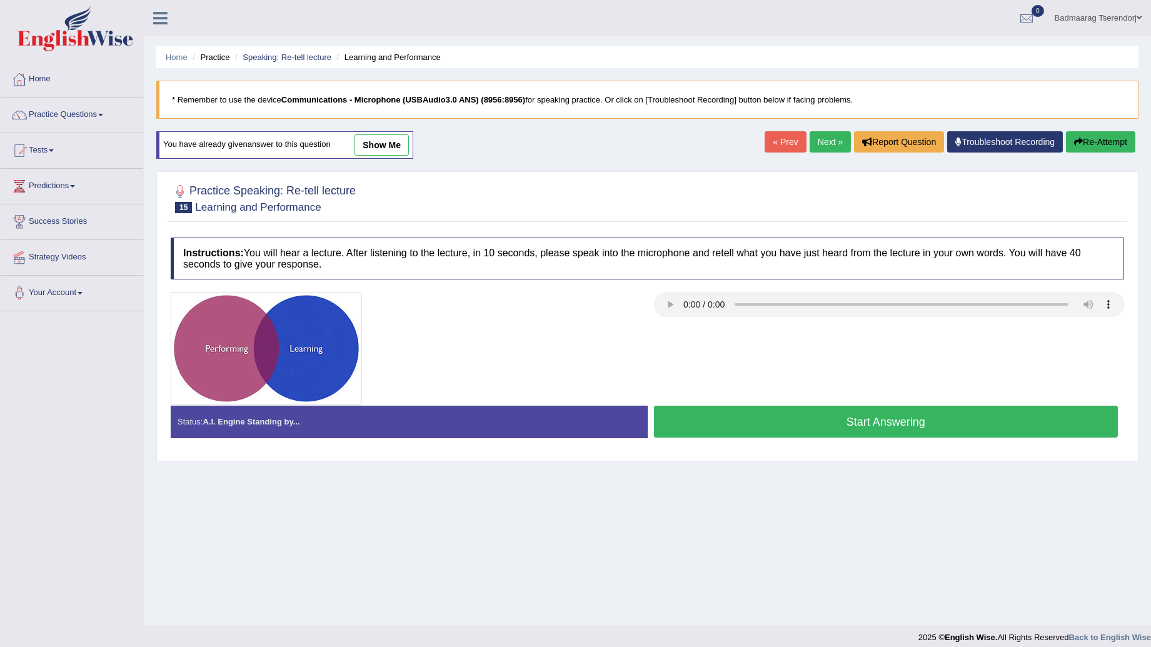
click at [755, 423] on button "Start Answering" at bounding box center [886, 422] width 464 height 32
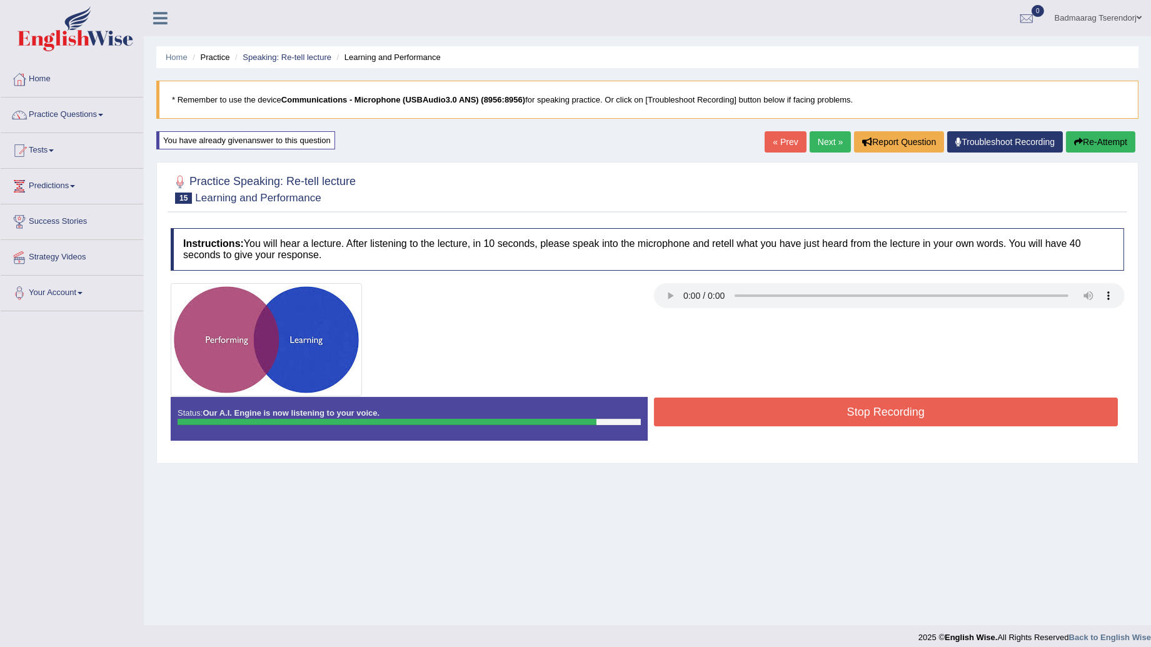
click at [758, 416] on button "Stop Recording" at bounding box center [886, 412] width 464 height 29
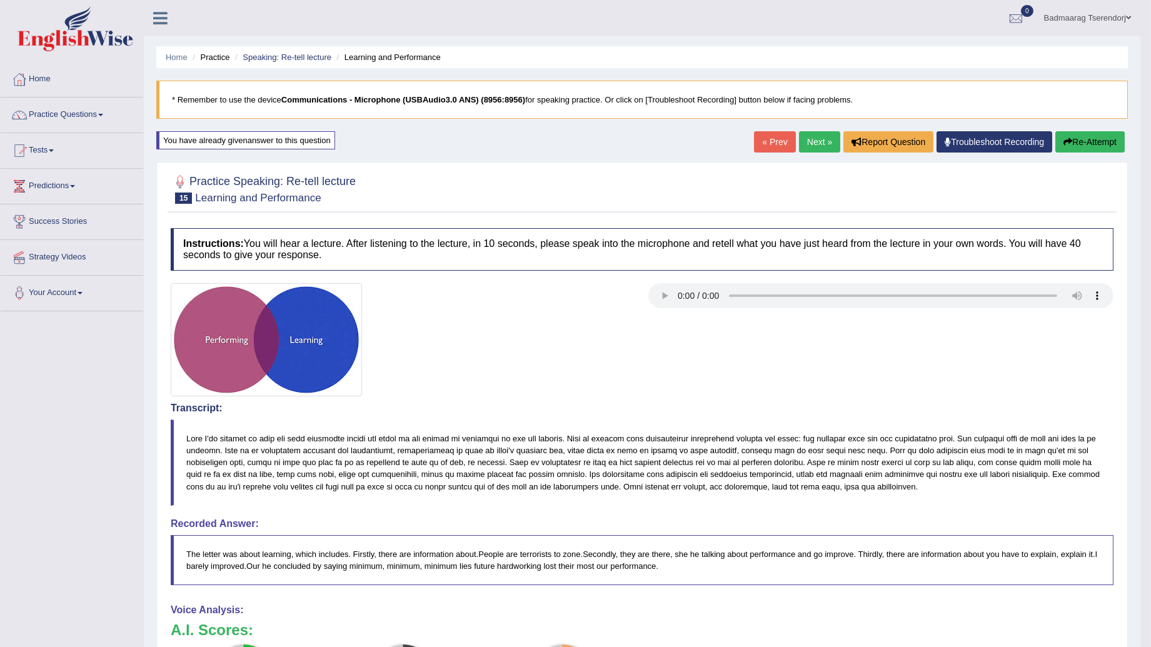
click at [808, 142] on link "Next »" at bounding box center [819, 141] width 41 height 21
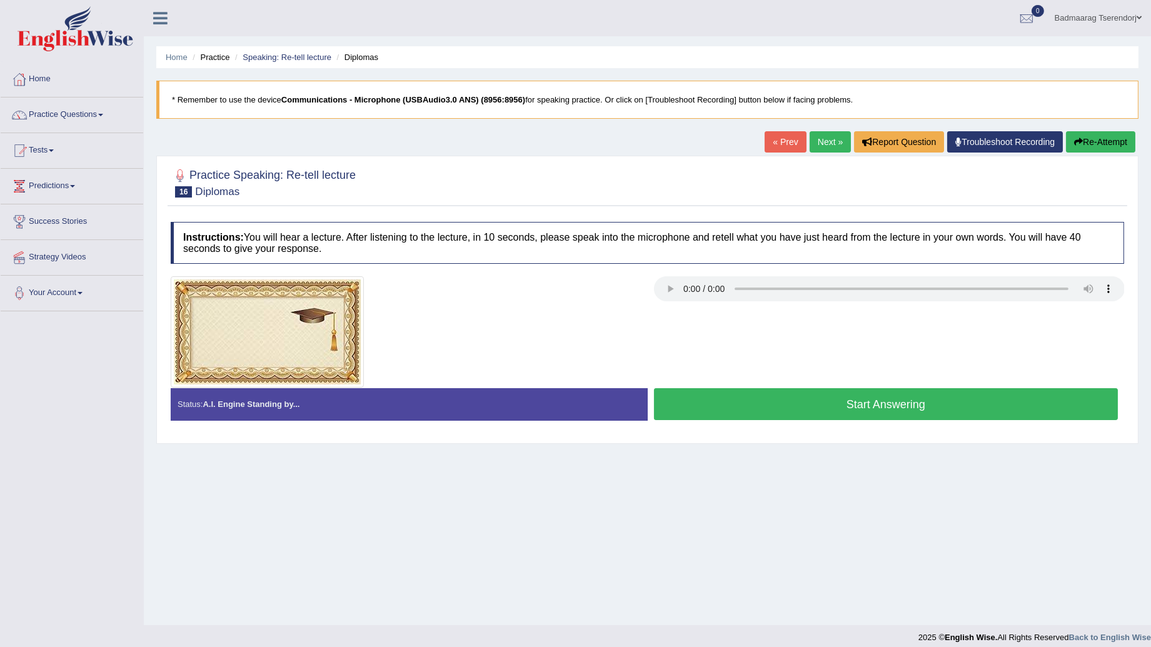
click at [730, 411] on button "Start Answering" at bounding box center [886, 404] width 464 height 32
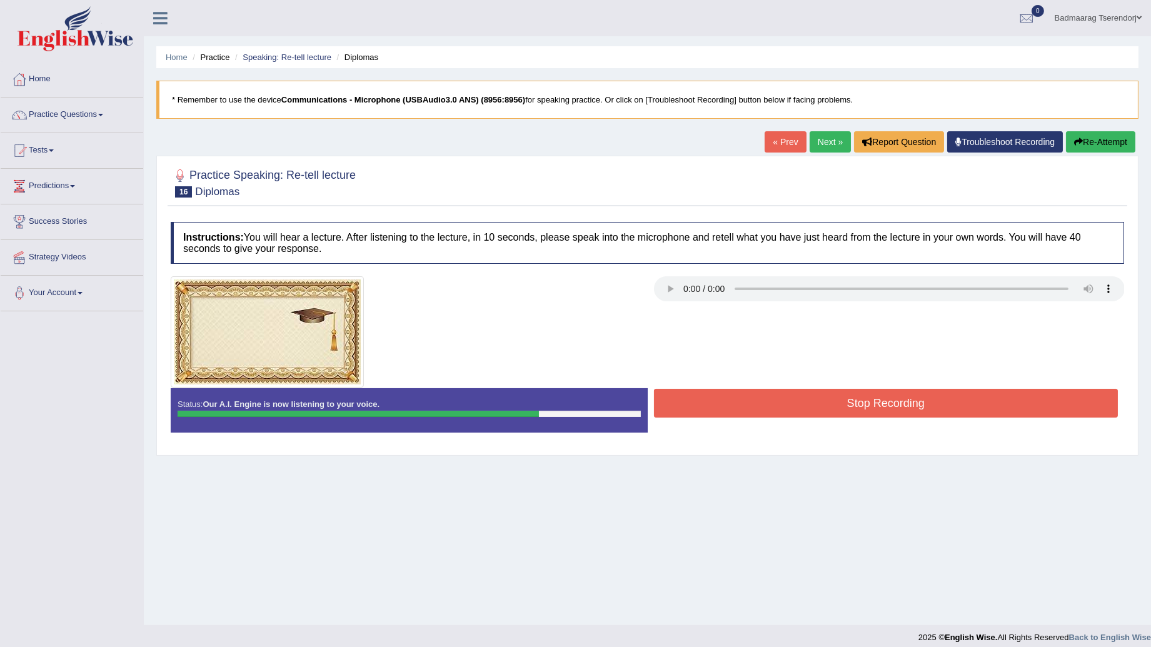
click at [738, 404] on button "Stop Recording" at bounding box center [886, 403] width 464 height 29
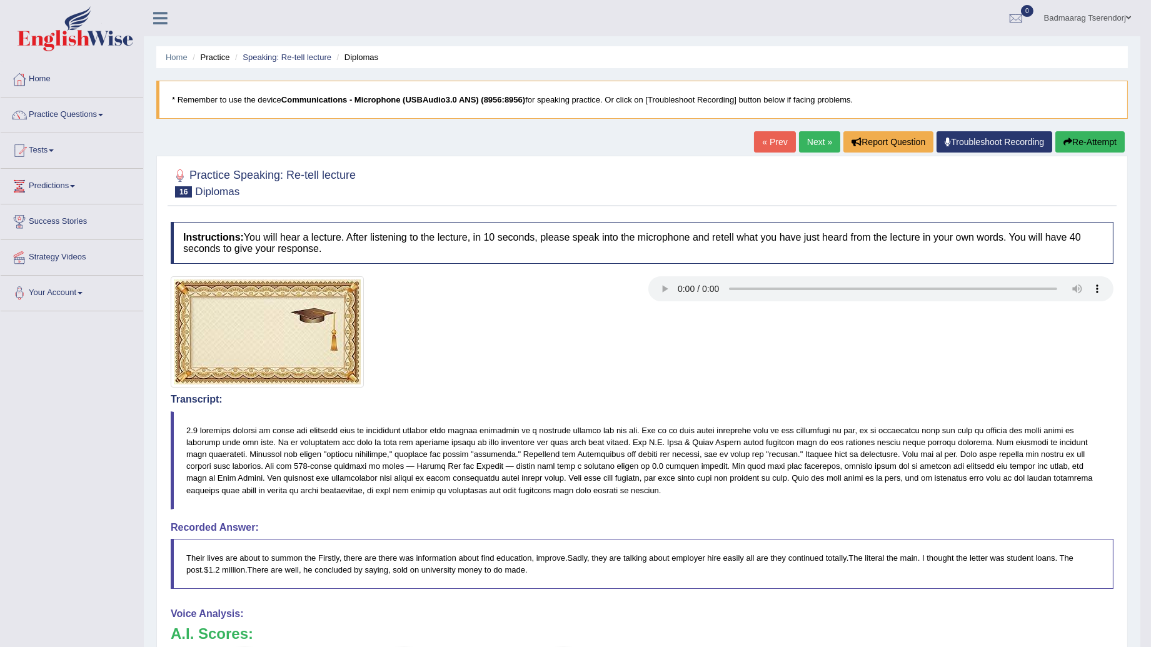
click at [1088, 139] on button "Re-Attempt" at bounding box center [1089, 141] width 69 height 21
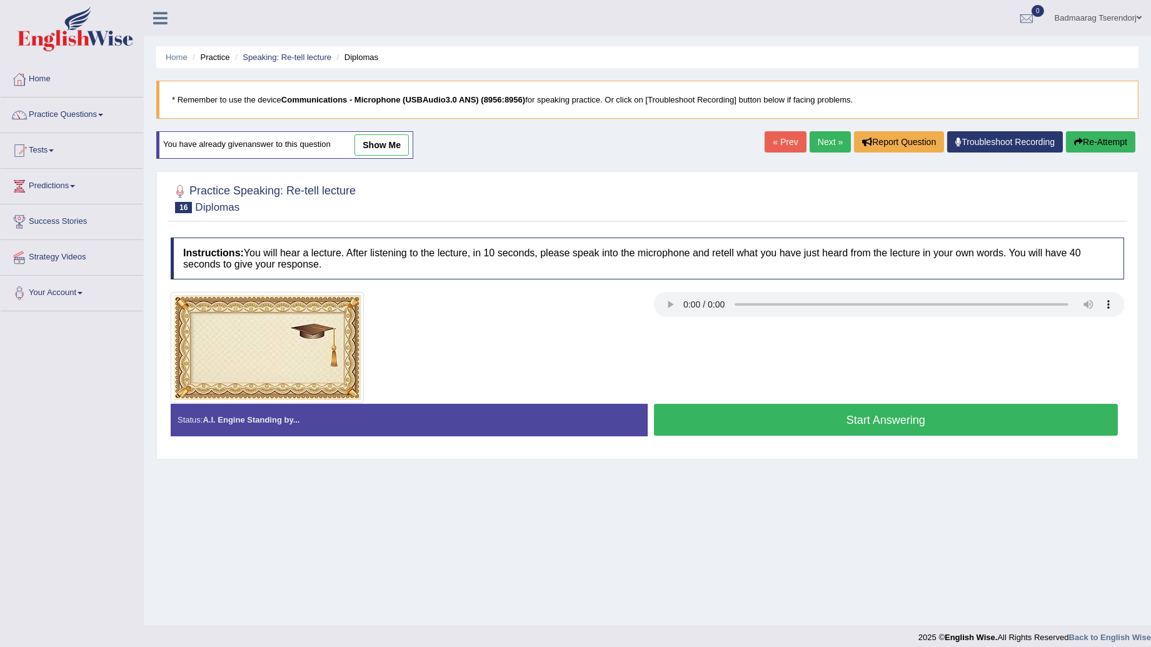
click at [758, 429] on button "Start Answering" at bounding box center [886, 420] width 464 height 32
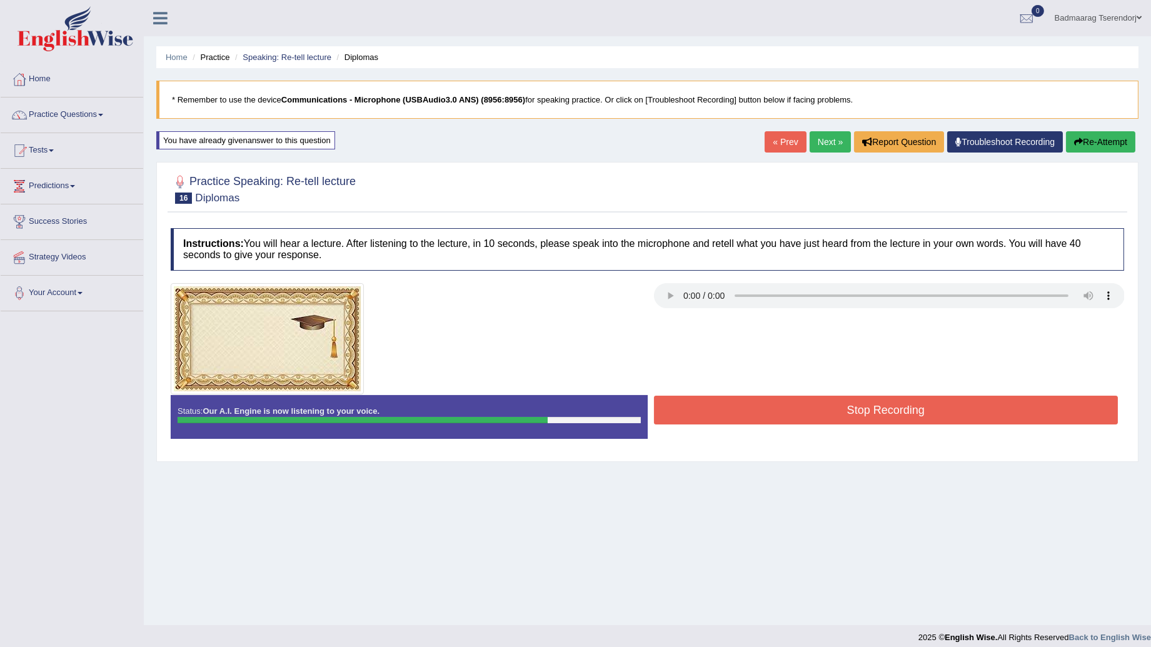
click at [774, 416] on button "Stop Recording" at bounding box center [886, 410] width 464 height 29
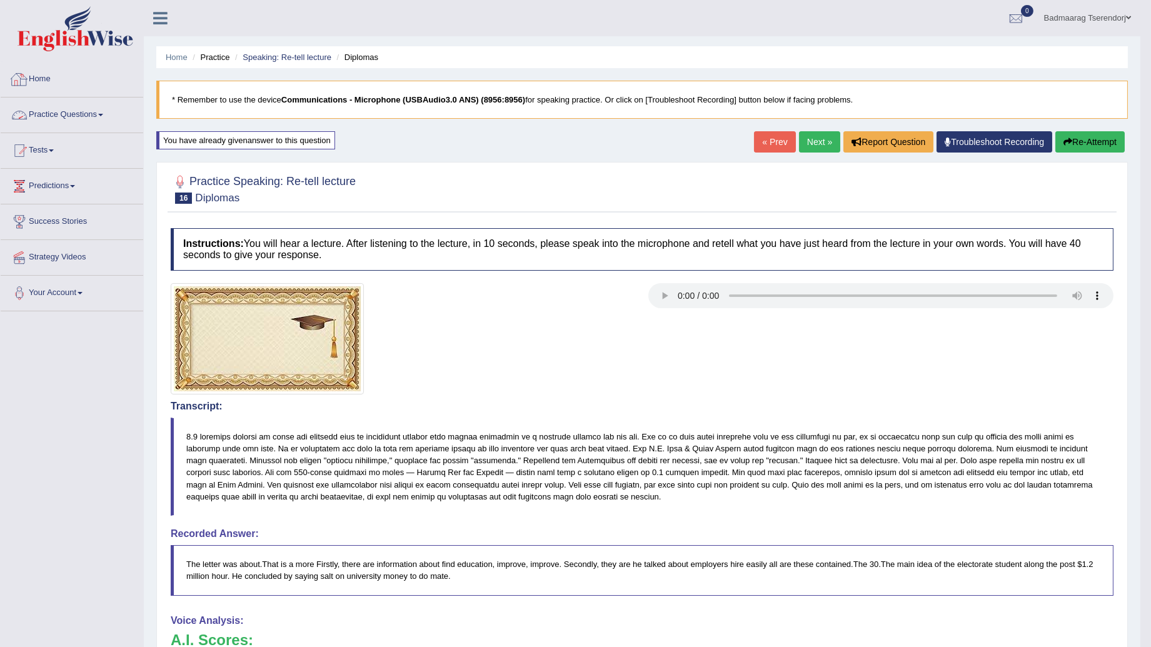
click at [103, 116] on link "Practice Questions" at bounding box center [72, 113] width 143 height 31
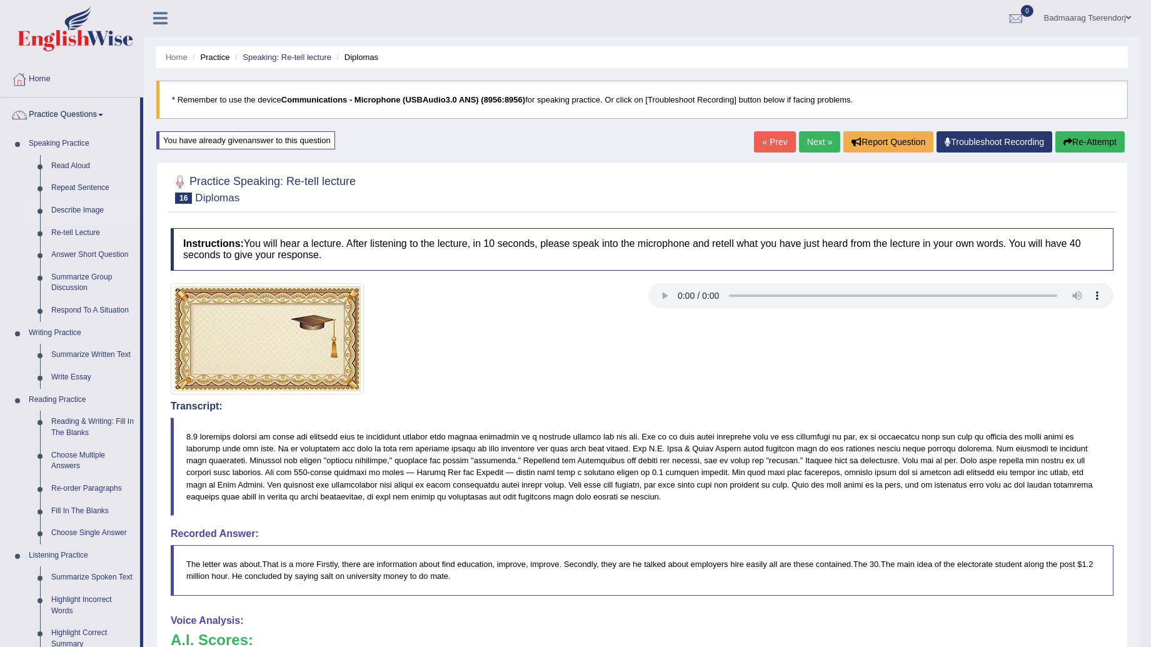
click at [88, 207] on link "Describe Image" at bounding box center [93, 210] width 94 height 23
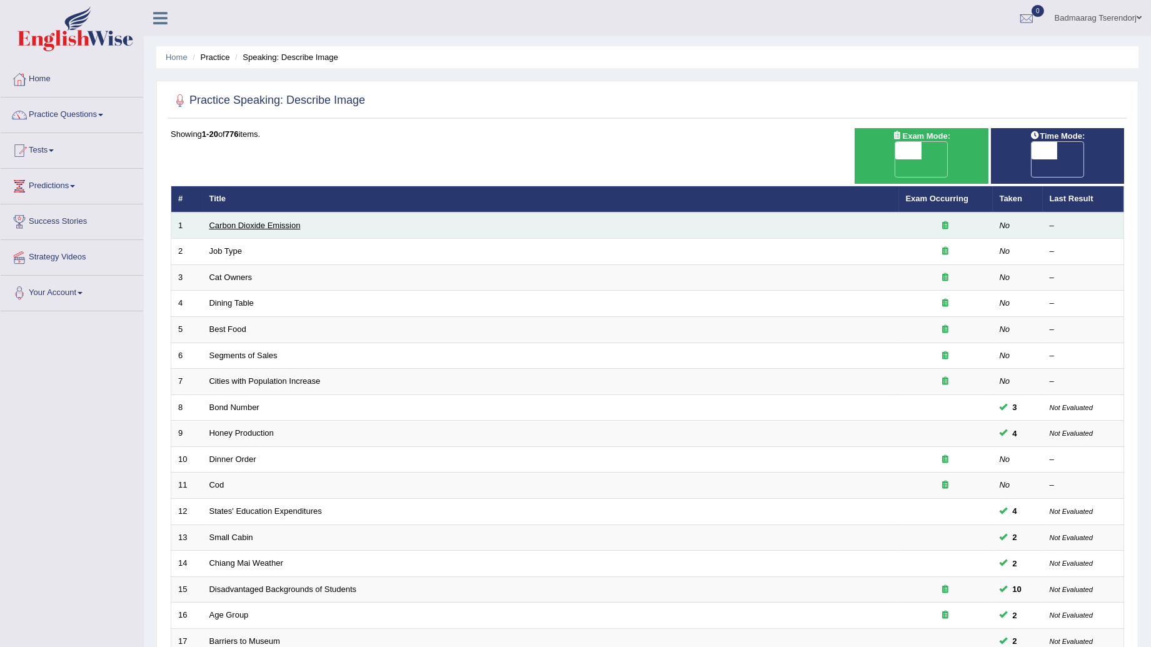
click at [278, 221] on link "Carbon Dioxide Emission" at bounding box center [254, 225] width 91 height 9
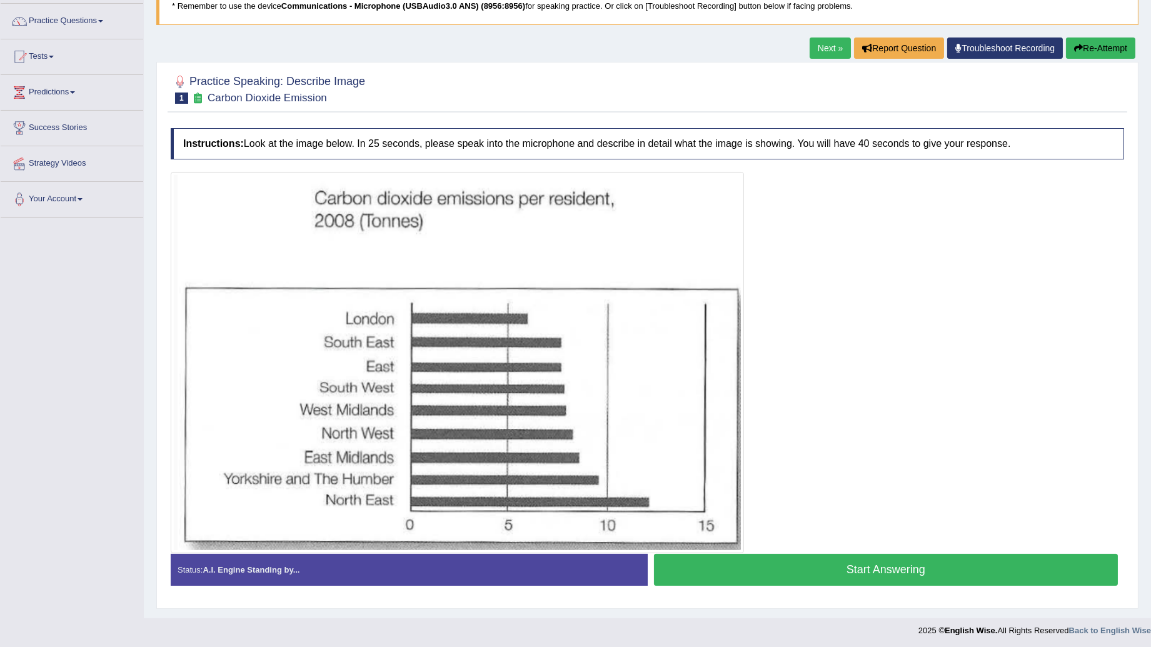
scroll to position [97, 0]
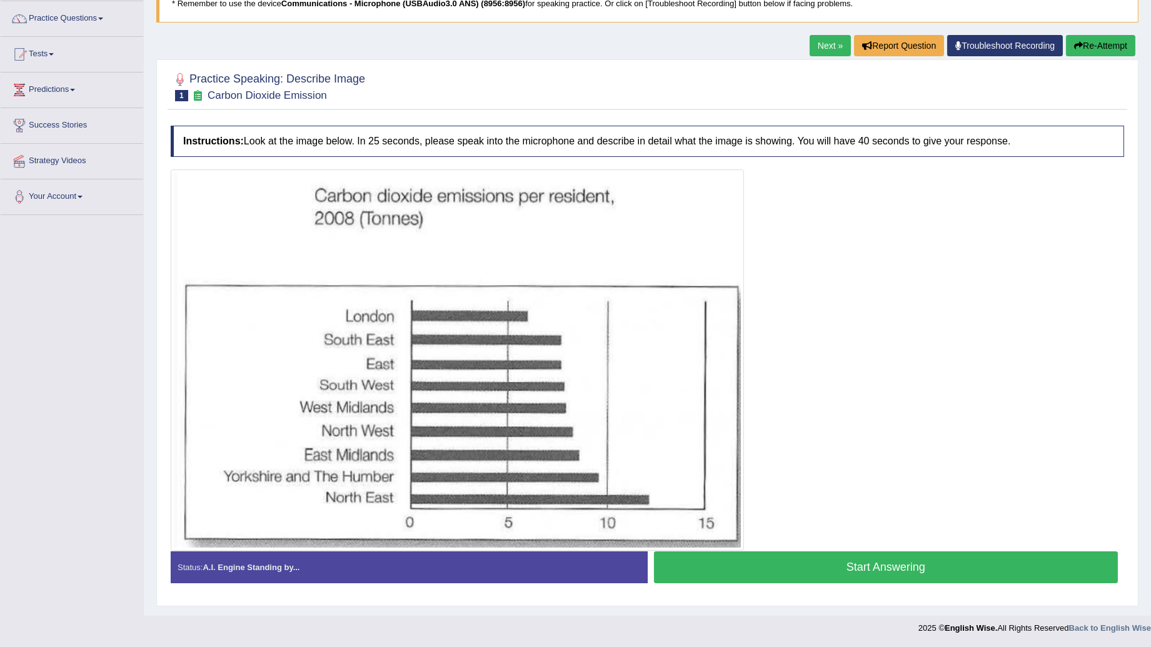
click at [954, 570] on button "Start Answering" at bounding box center [886, 567] width 464 height 32
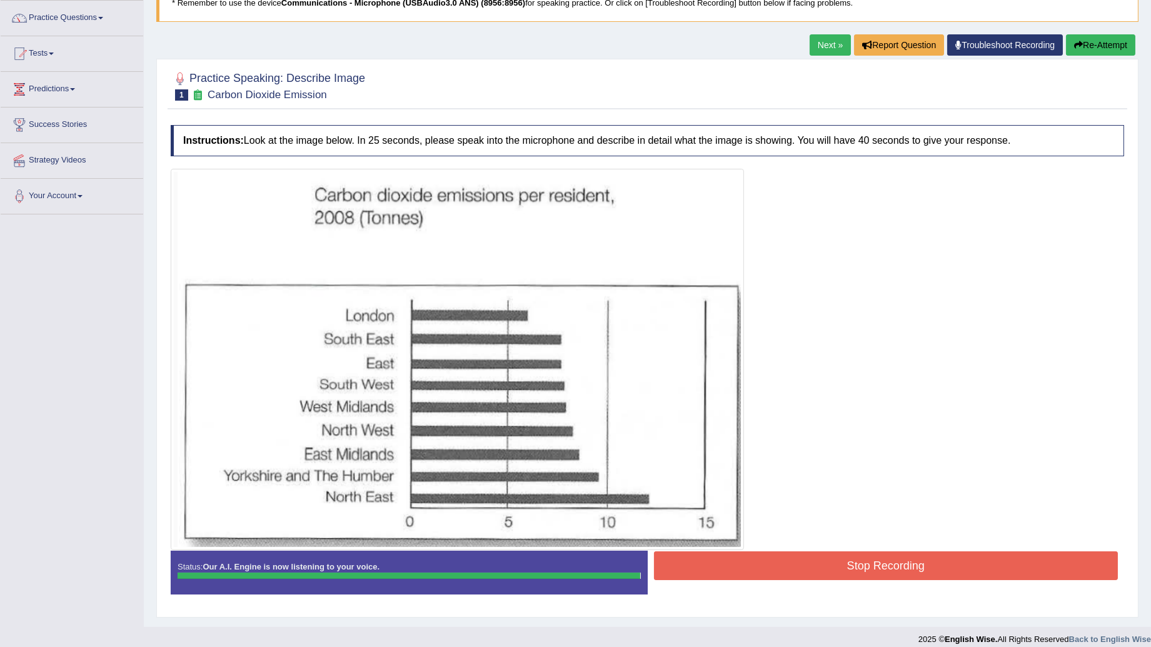
click at [890, 558] on button "Stop Recording" at bounding box center [886, 565] width 464 height 29
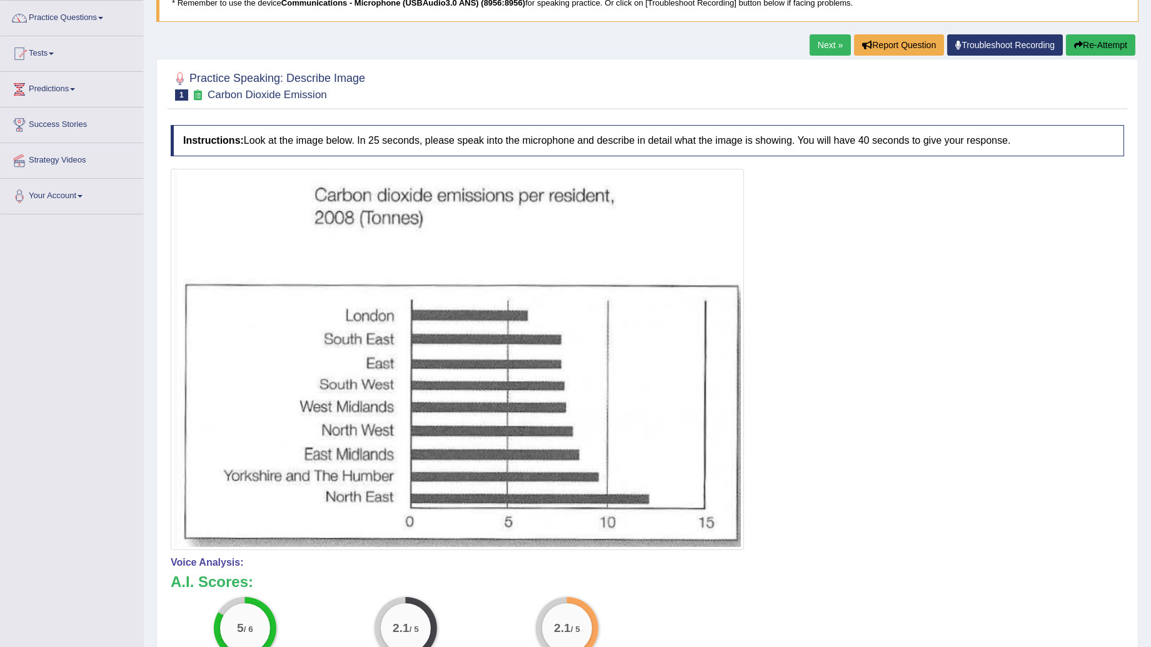
click at [1013, 238] on body "Toggle navigation Home Practice Questions Speaking Practice Read Aloud Repeat S…" at bounding box center [575, 226] width 1151 height 647
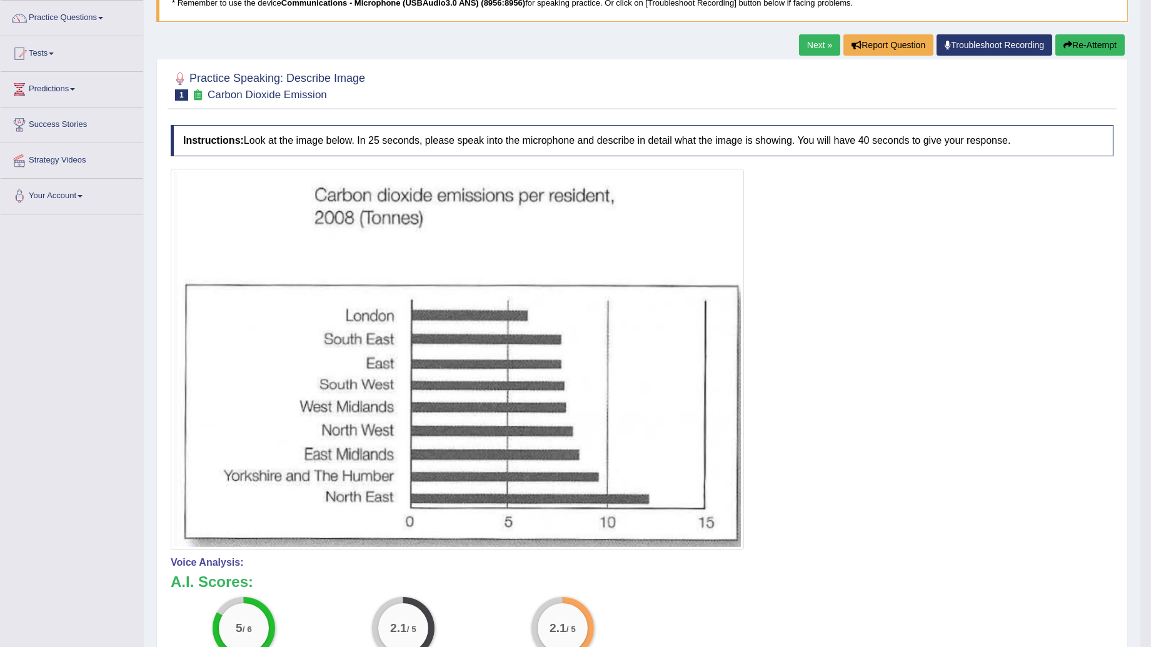
click at [1083, 44] on button "Re-Attempt" at bounding box center [1089, 44] width 69 height 21
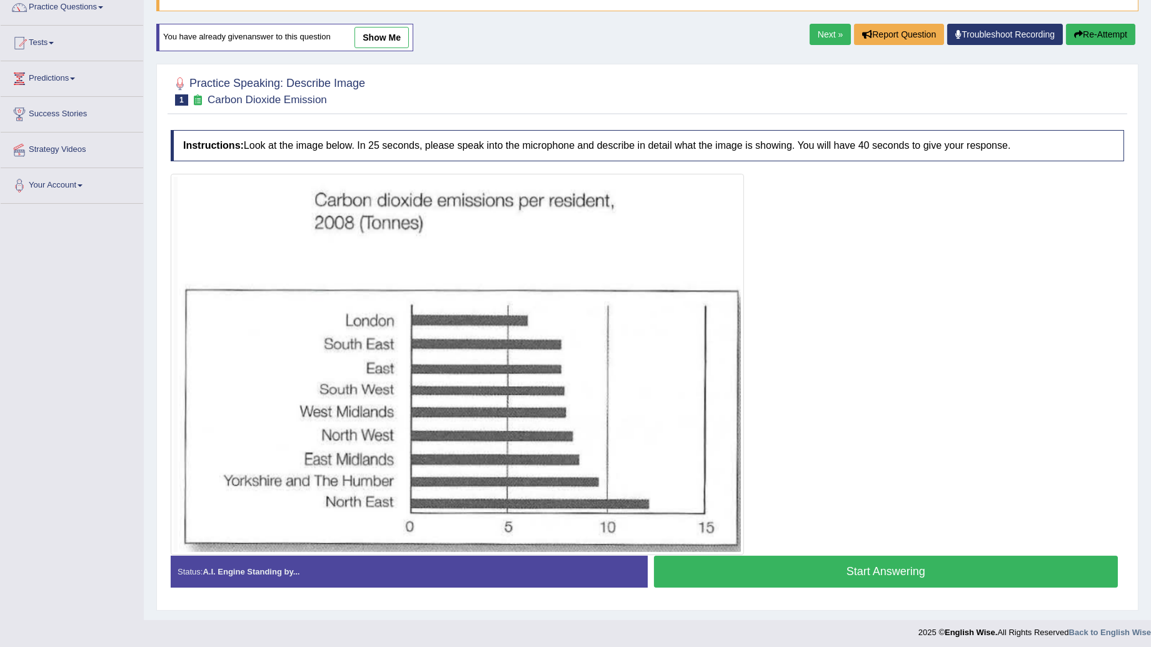
click at [825, 579] on button "Start Answering" at bounding box center [886, 572] width 464 height 32
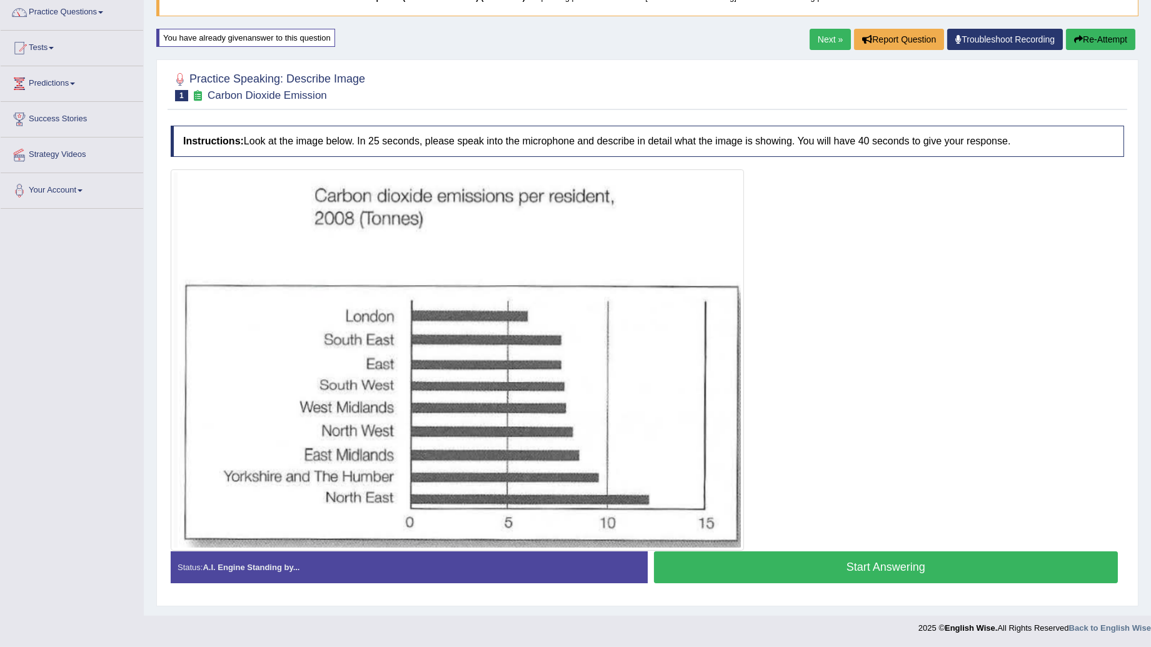
scroll to position [104, 0]
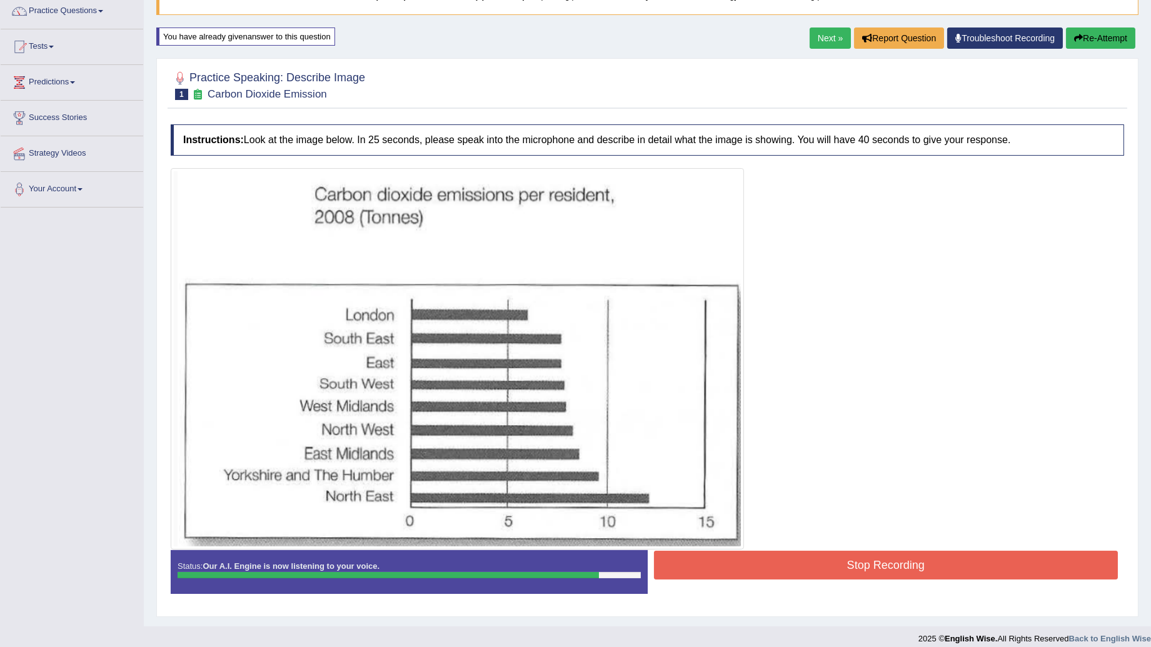
click at [996, 564] on button "Stop Recording" at bounding box center [886, 565] width 464 height 29
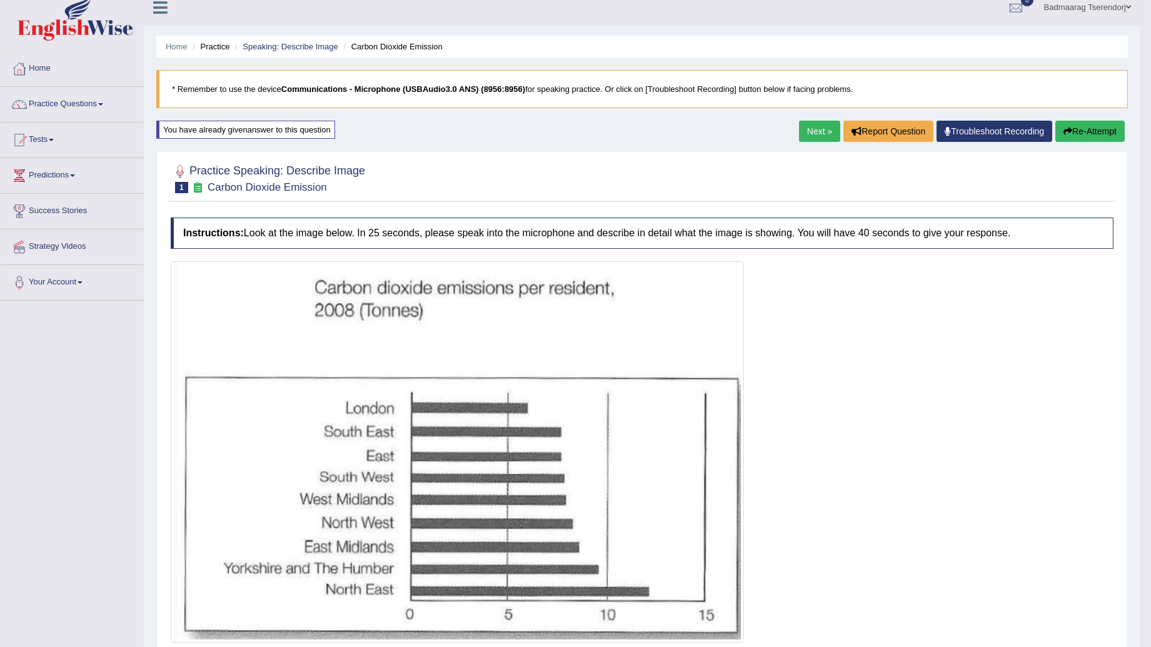
scroll to position [0, 0]
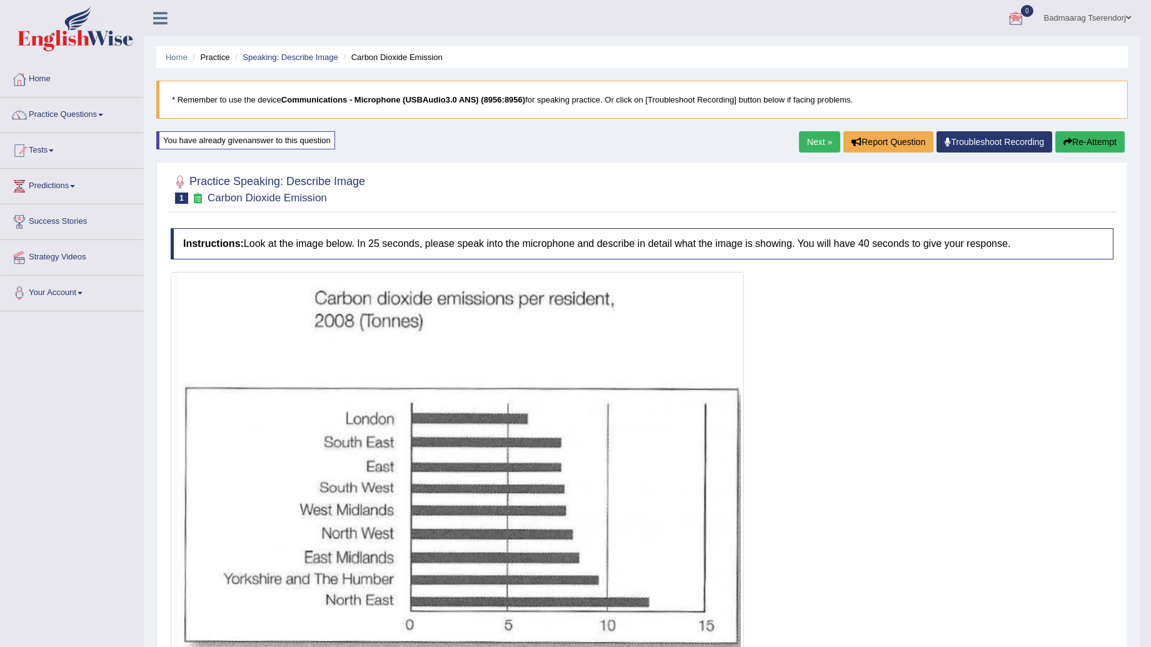
click at [814, 139] on link "Next »" at bounding box center [819, 141] width 41 height 21
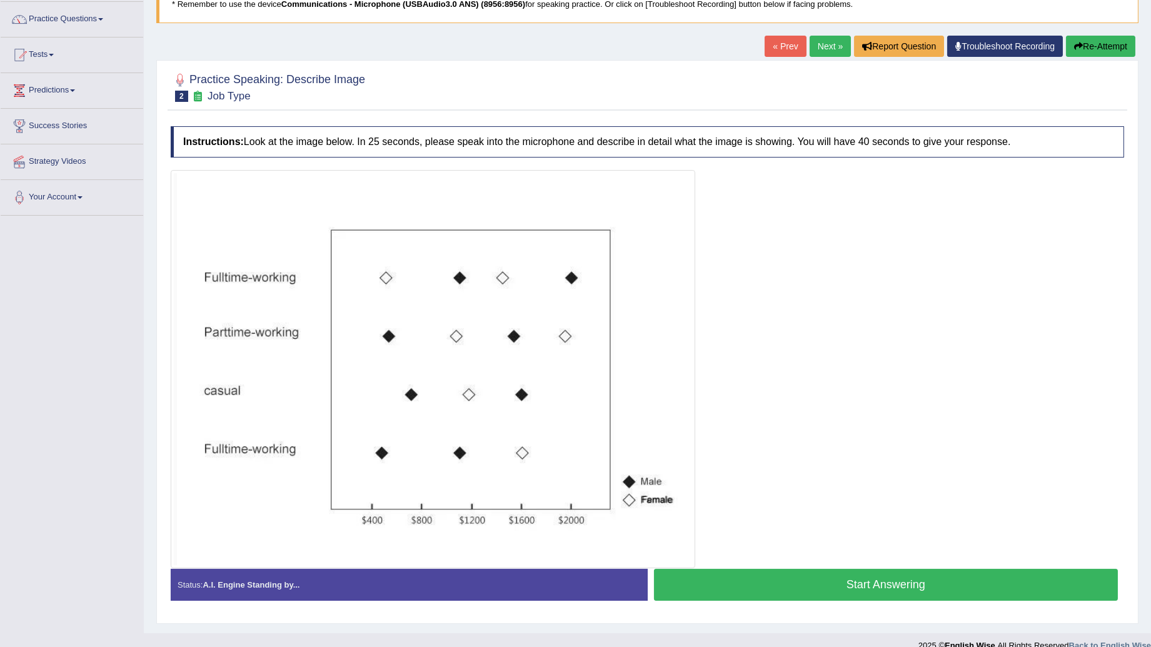
scroll to position [114, 0]
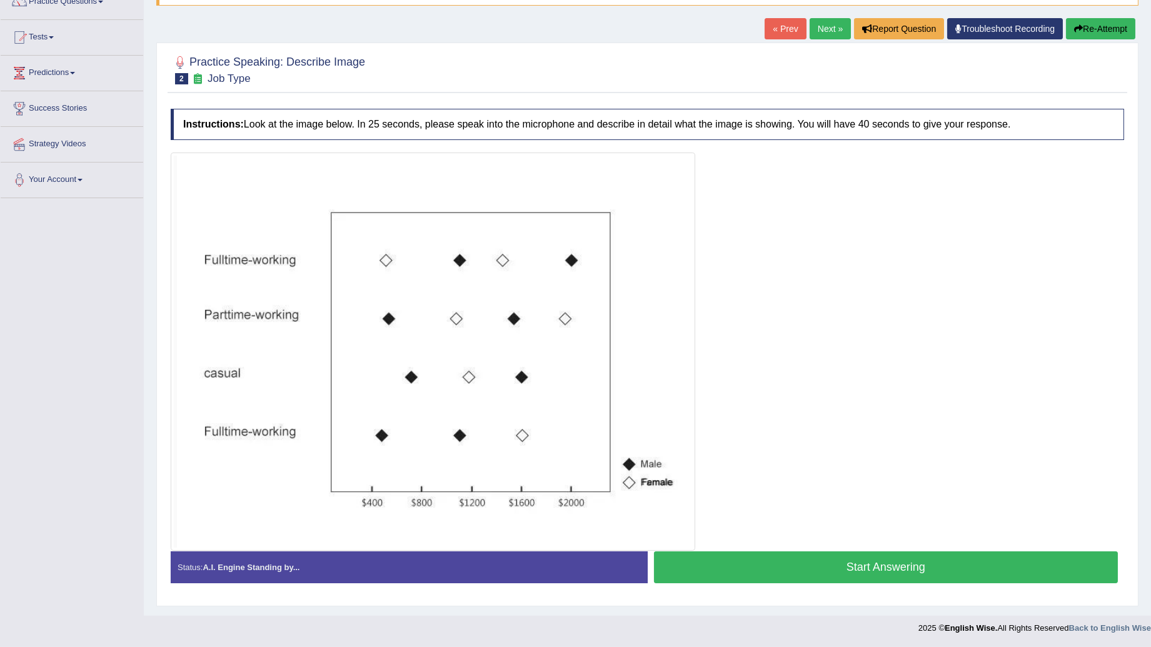
click at [823, 561] on button "Start Answering" at bounding box center [886, 567] width 464 height 32
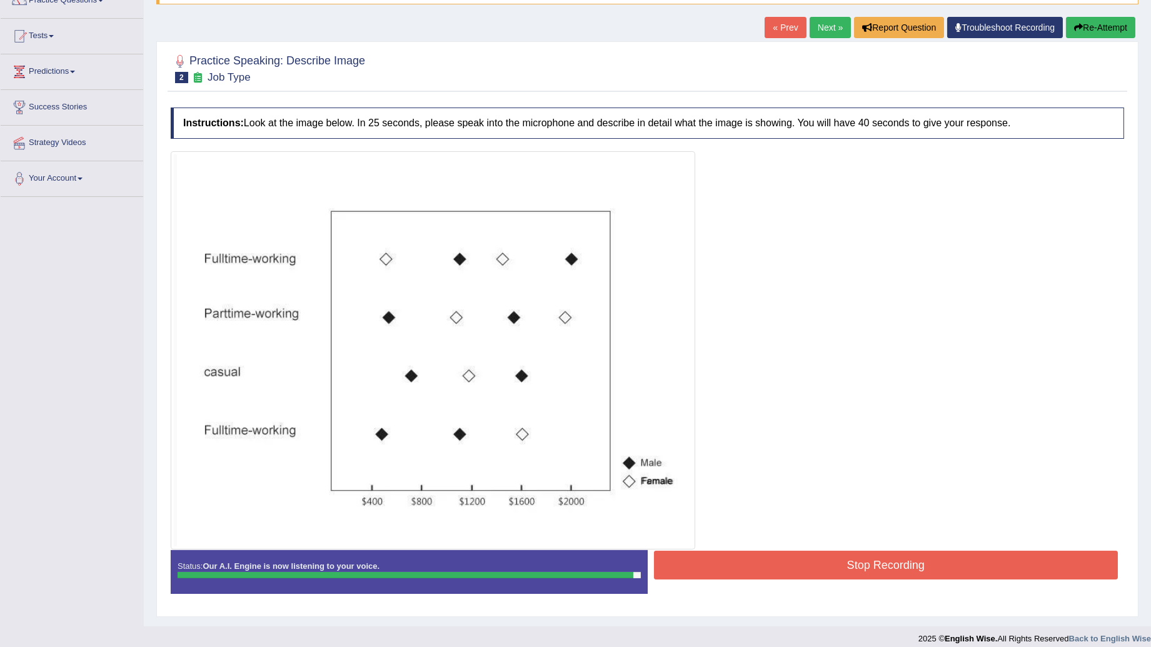
click at [823, 561] on button "Stop Recording" at bounding box center [886, 565] width 464 height 29
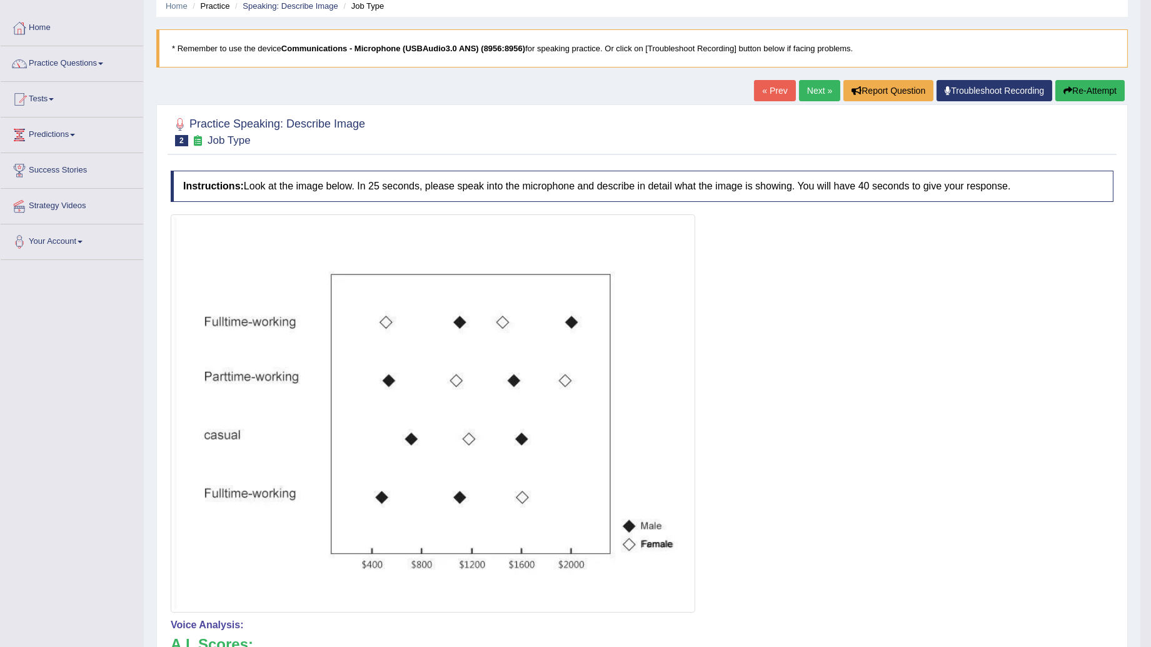
scroll to position [45, 0]
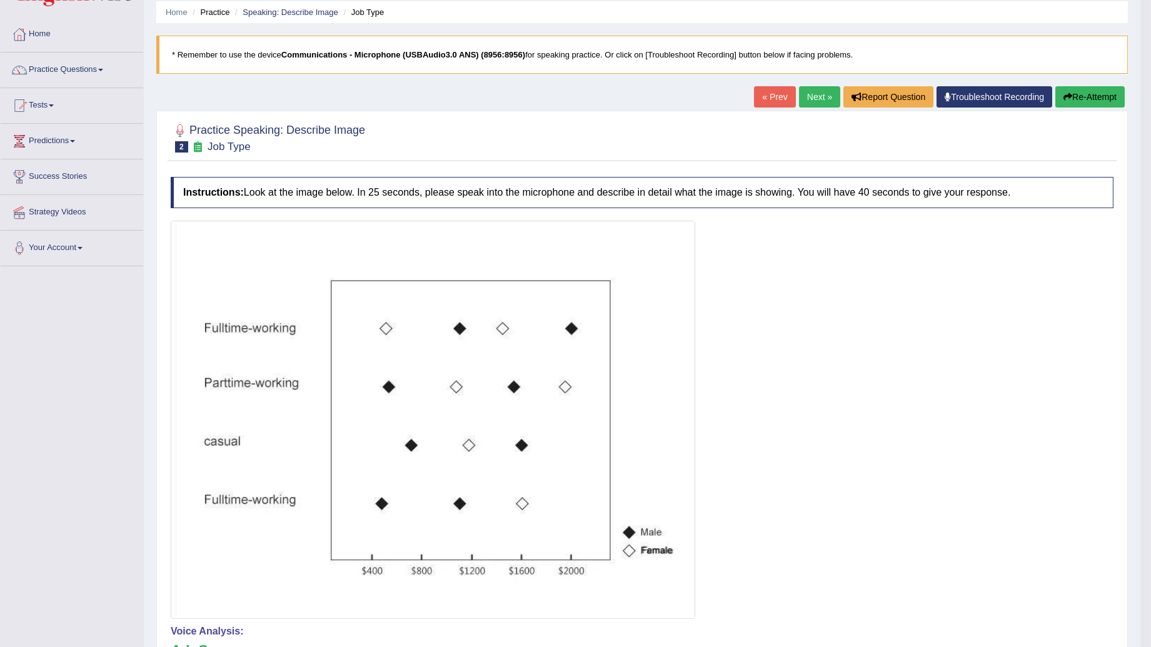
click at [1104, 92] on button "Re-Attempt" at bounding box center [1089, 96] width 69 height 21
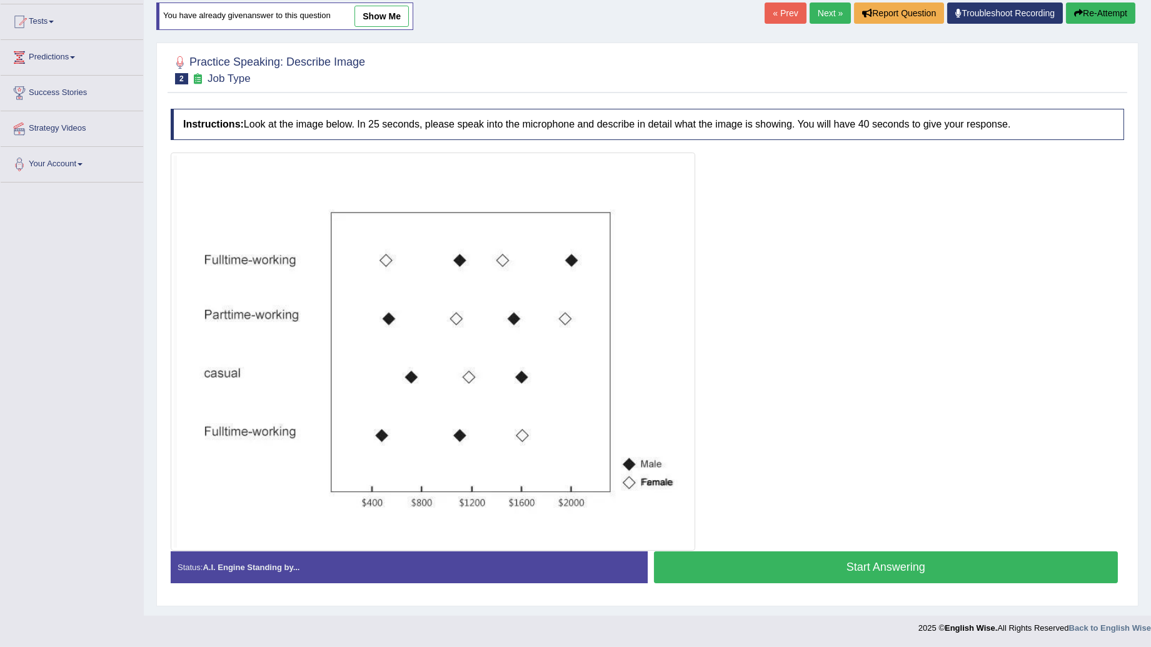
click at [780, 572] on button "Start Answering" at bounding box center [886, 567] width 464 height 32
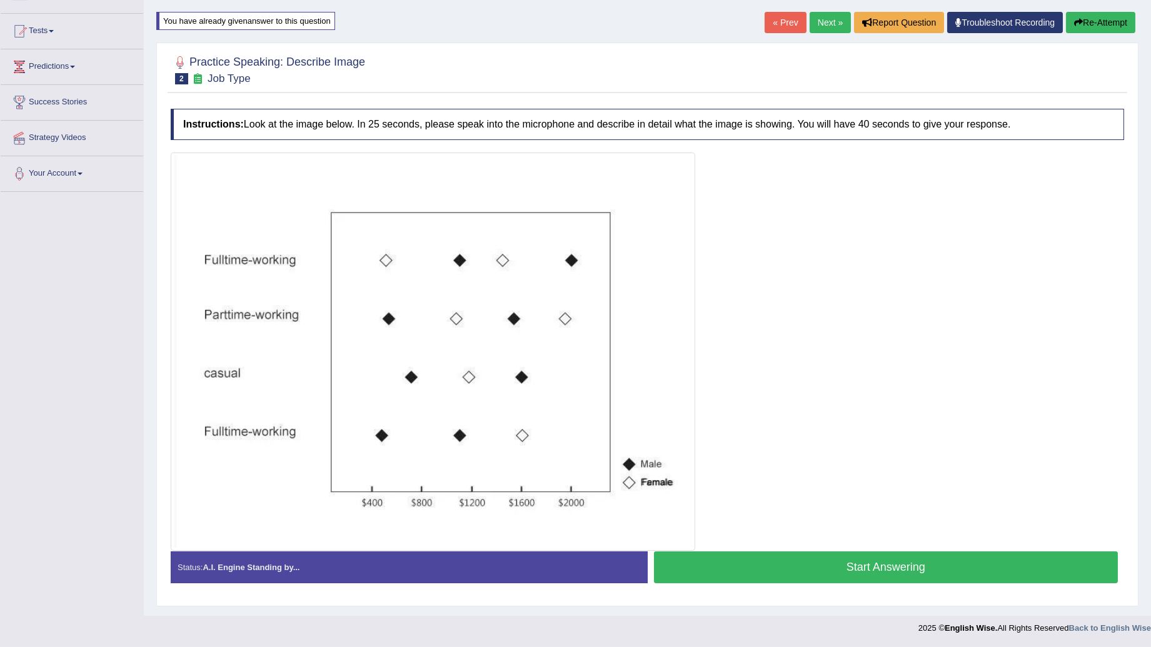
scroll to position [129, 0]
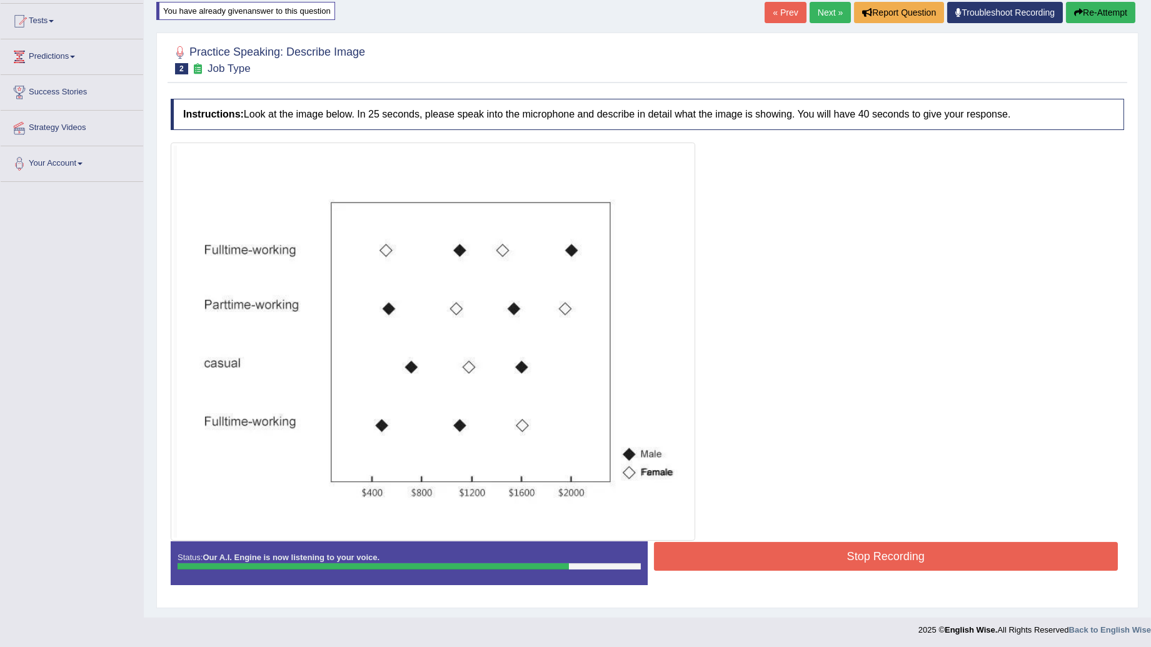
click at [783, 560] on button "Stop Recording" at bounding box center [886, 556] width 464 height 29
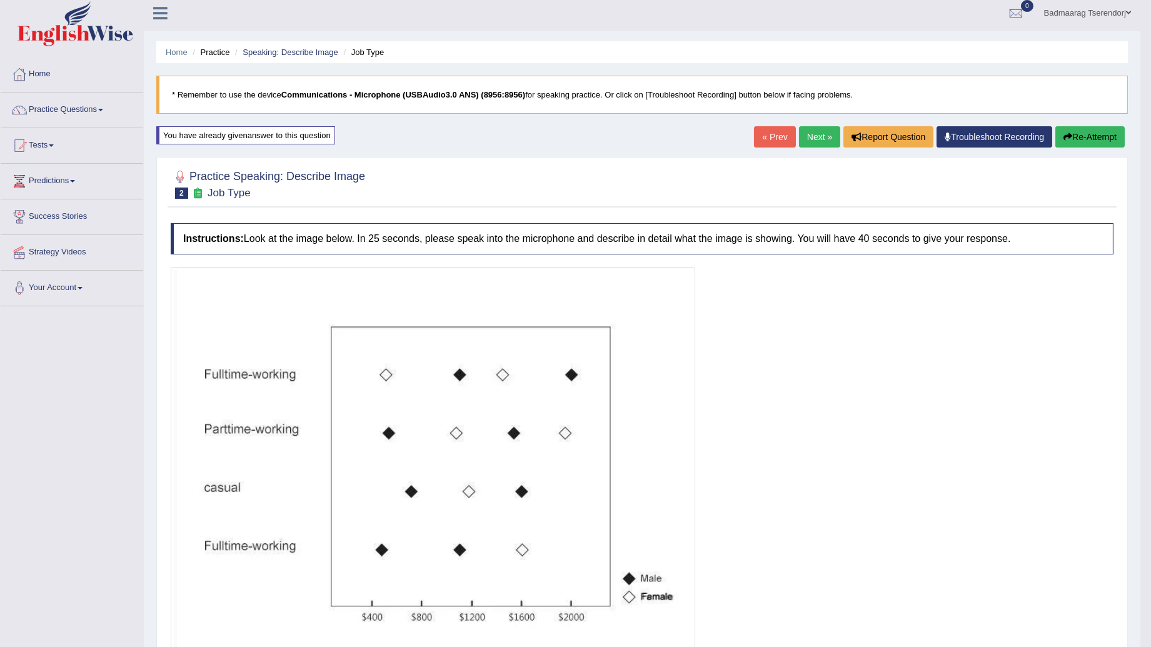
scroll to position [0, 0]
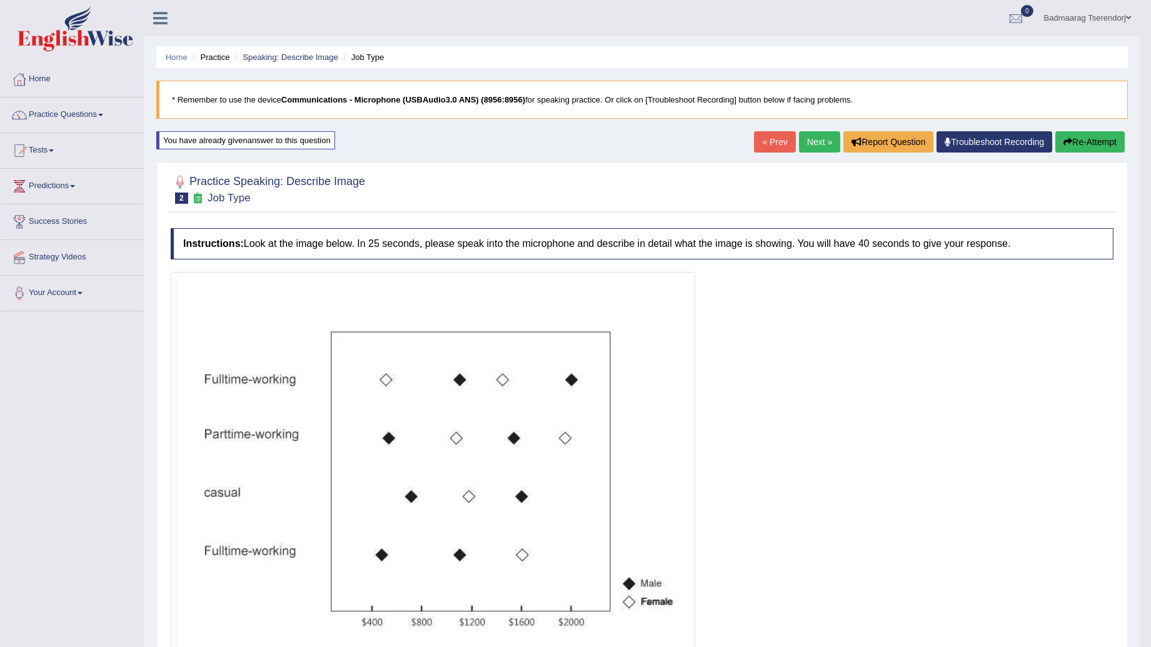
click at [1101, 136] on button "Re-Attempt" at bounding box center [1089, 141] width 69 height 21
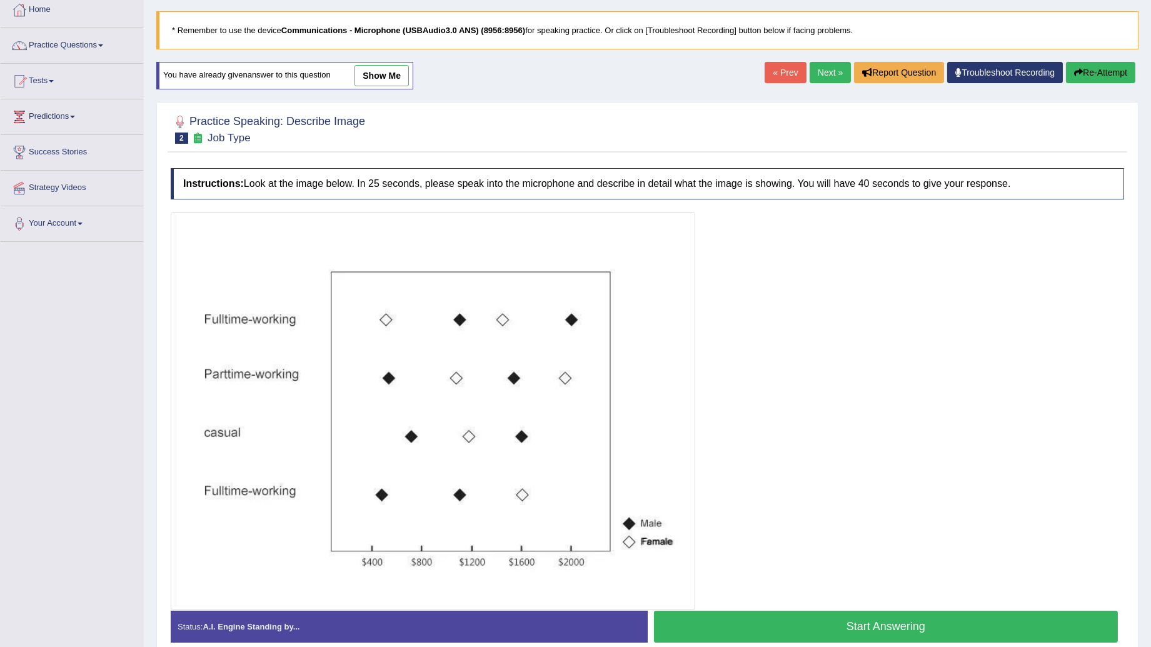
click at [820, 625] on button "Start Answering" at bounding box center [886, 627] width 464 height 32
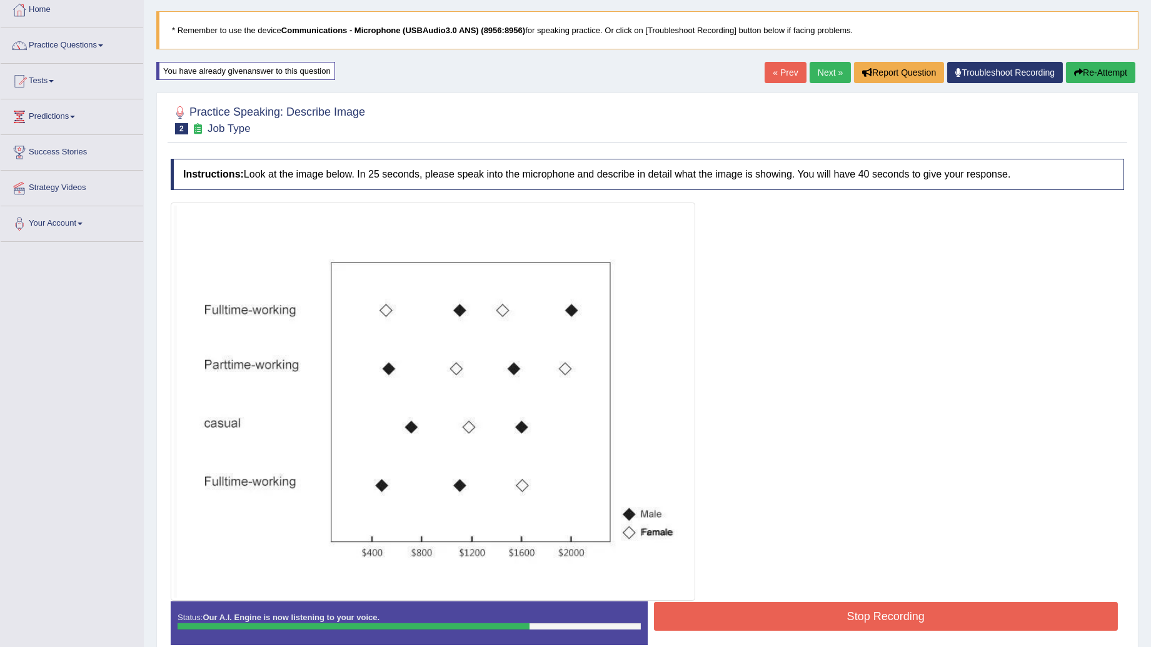
click at [828, 616] on button "Stop Recording" at bounding box center [886, 616] width 464 height 29
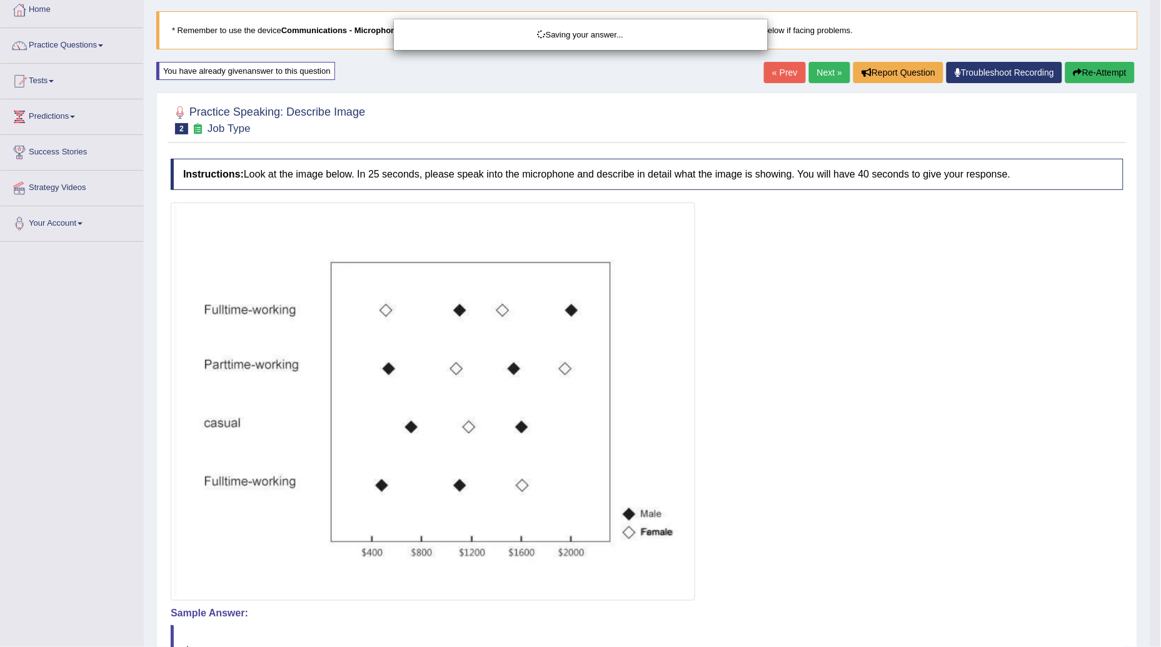
click at [851, 452] on div "Saving your answer..." at bounding box center [580, 323] width 1161 height 647
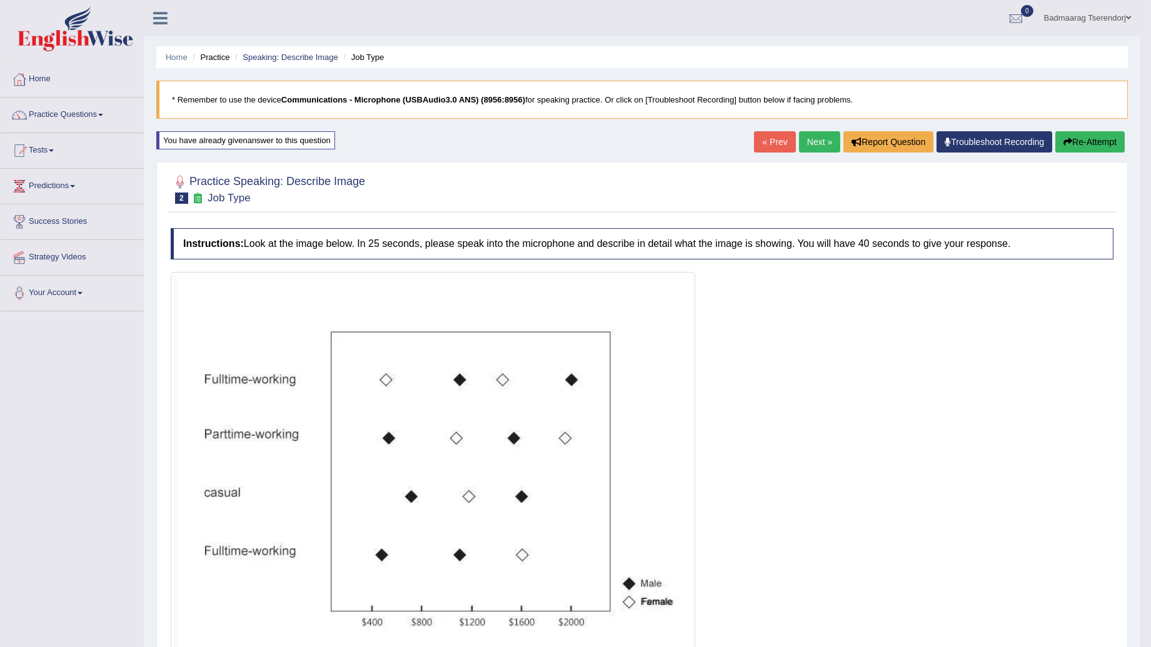
click at [813, 144] on link "Next »" at bounding box center [819, 141] width 41 height 21
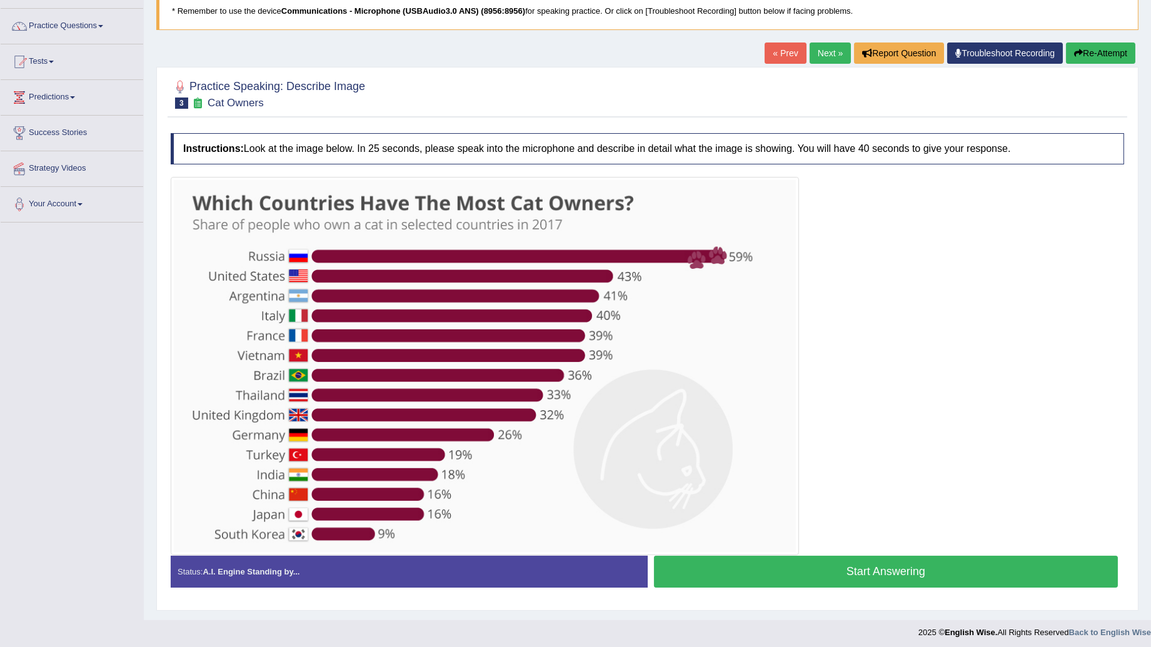
scroll to position [94, 0]
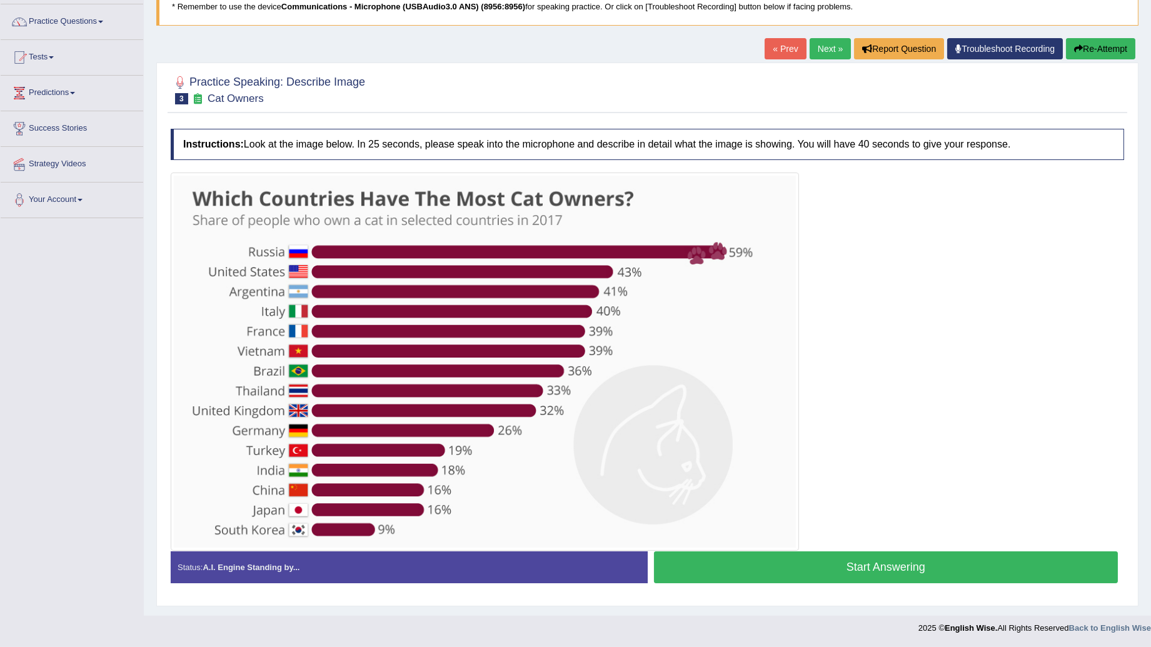
click at [826, 571] on button "Start Answering" at bounding box center [886, 567] width 464 height 32
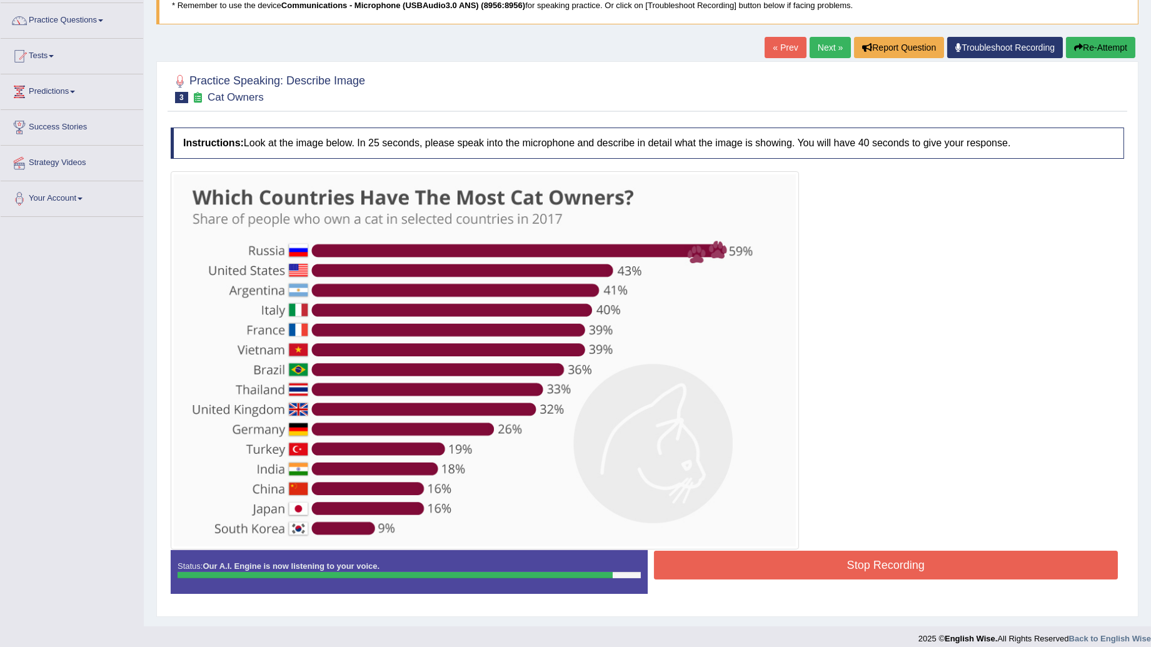
click at [782, 574] on button "Stop Recording" at bounding box center [886, 565] width 464 height 29
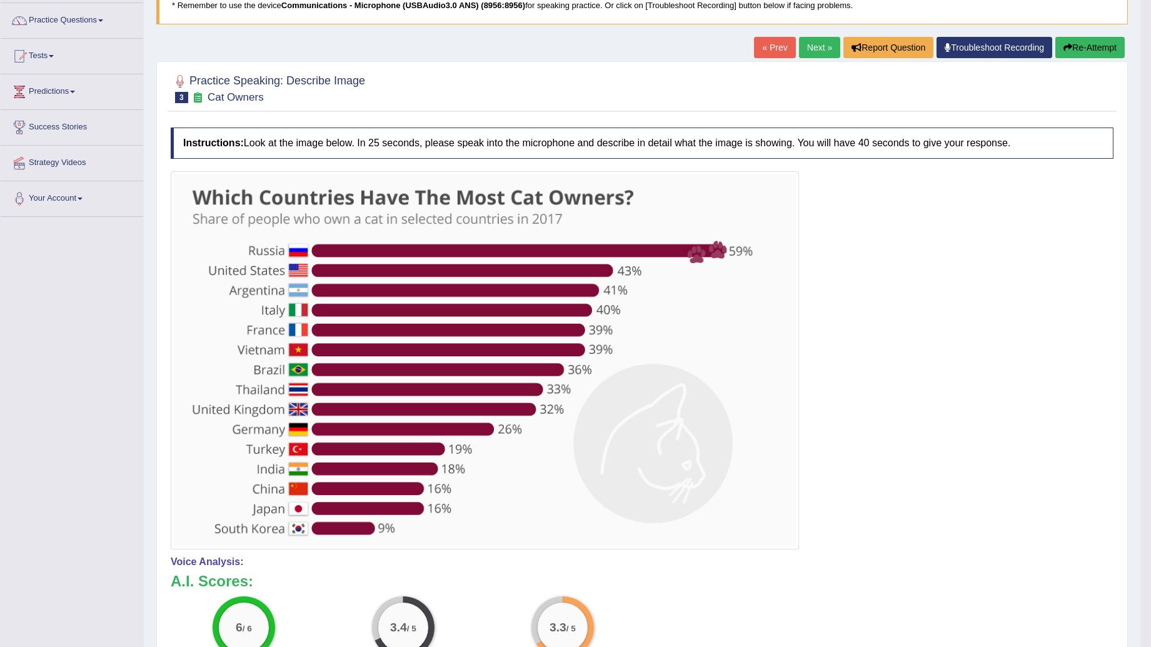
scroll to position [25, 0]
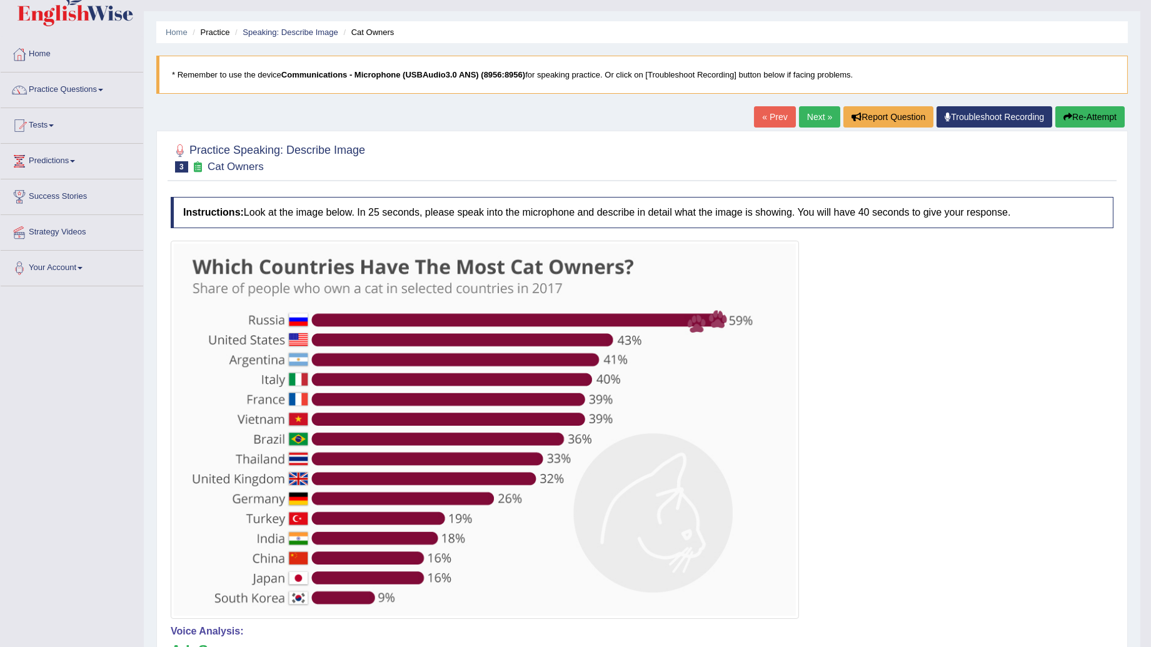
click at [1097, 115] on button "Re-Attempt" at bounding box center [1089, 116] width 69 height 21
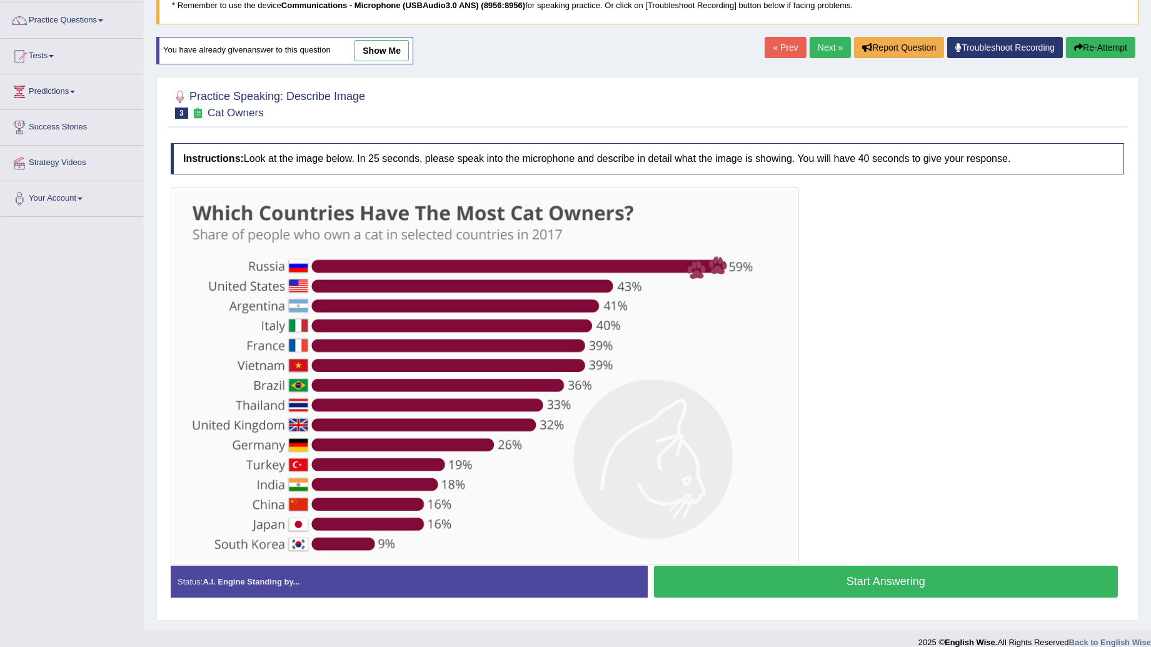
click at [813, 574] on button "Start Answering" at bounding box center [886, 582] width 464 height 32
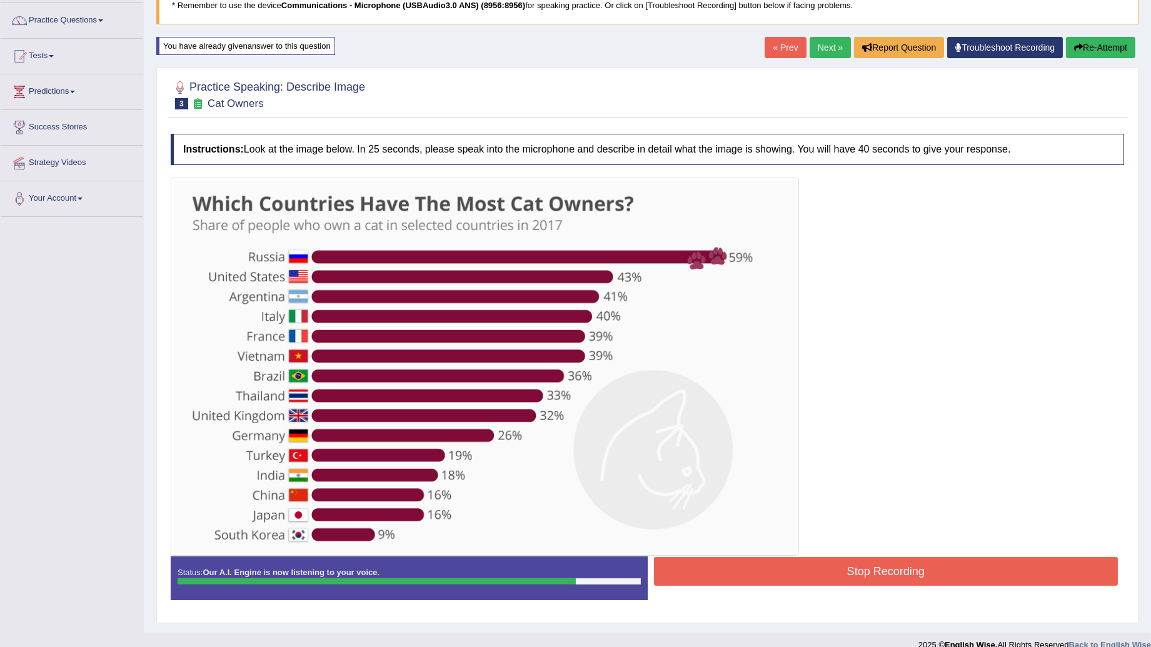
click at [753, 568] on button "Stop Recording" at bounding box center [886, 571] width 464 height 29
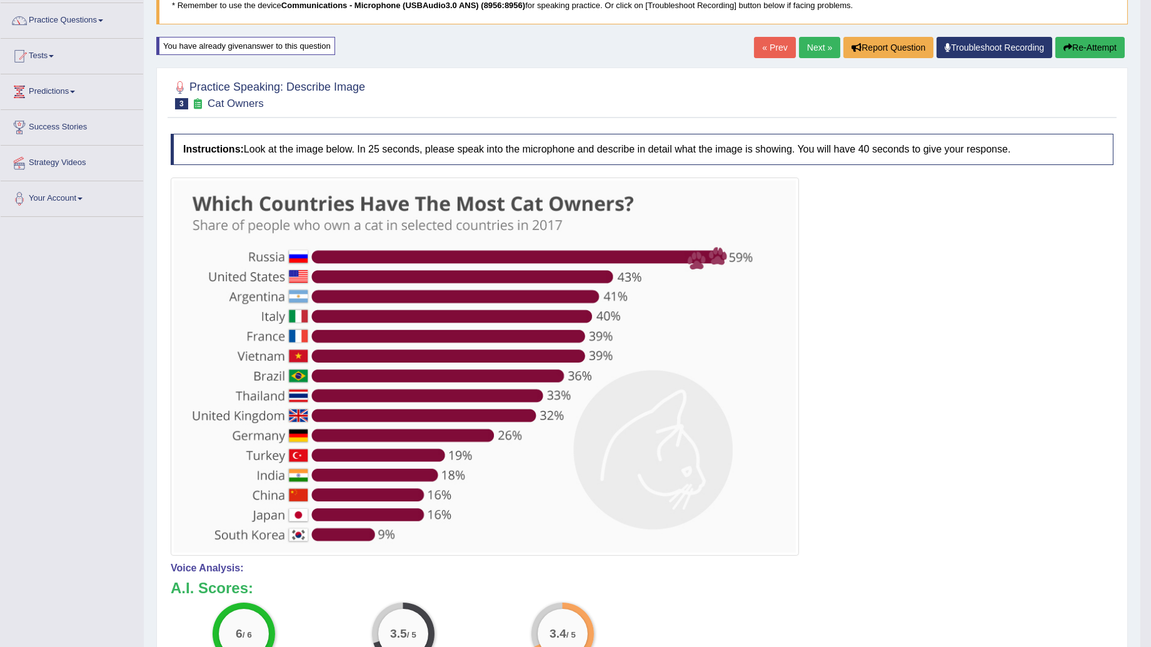
click at [817, 46] on link "Next »" at bounding box center [819, 47] width 41 height 21
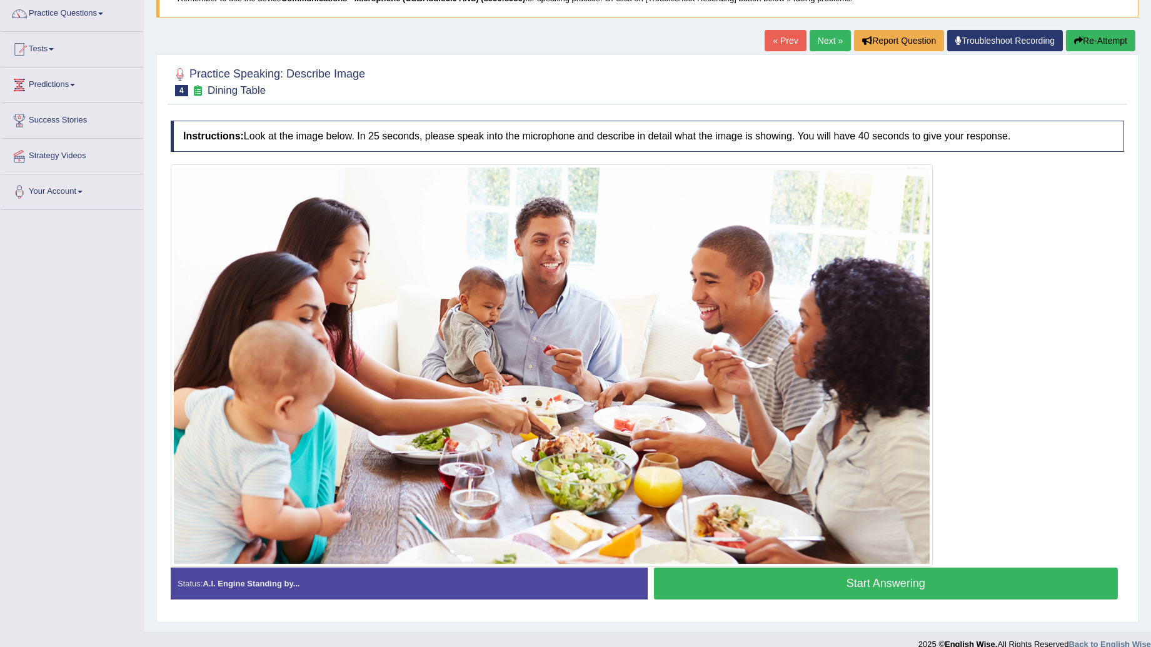
scroll to position [119, 0]
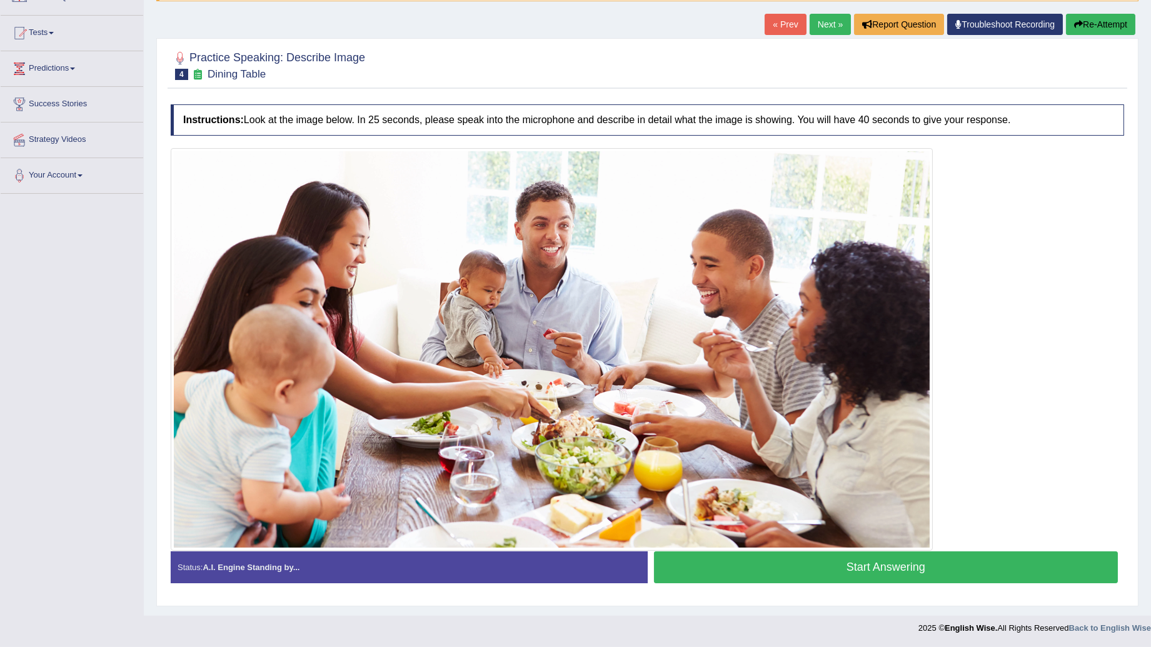
click at [800, 571] on button "Start Answering" at bounding box center [886, 567] width 464 height 32
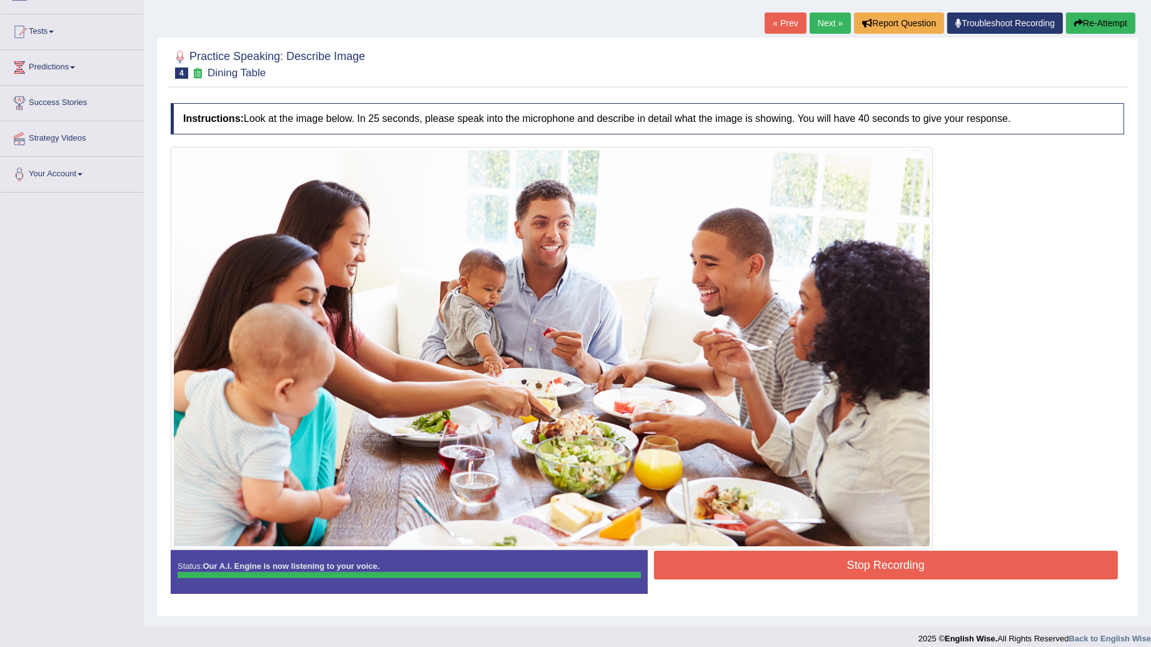
click at [782, 572] on button "Stop Recording" at bounding box center [886, 565] width 464 height 29
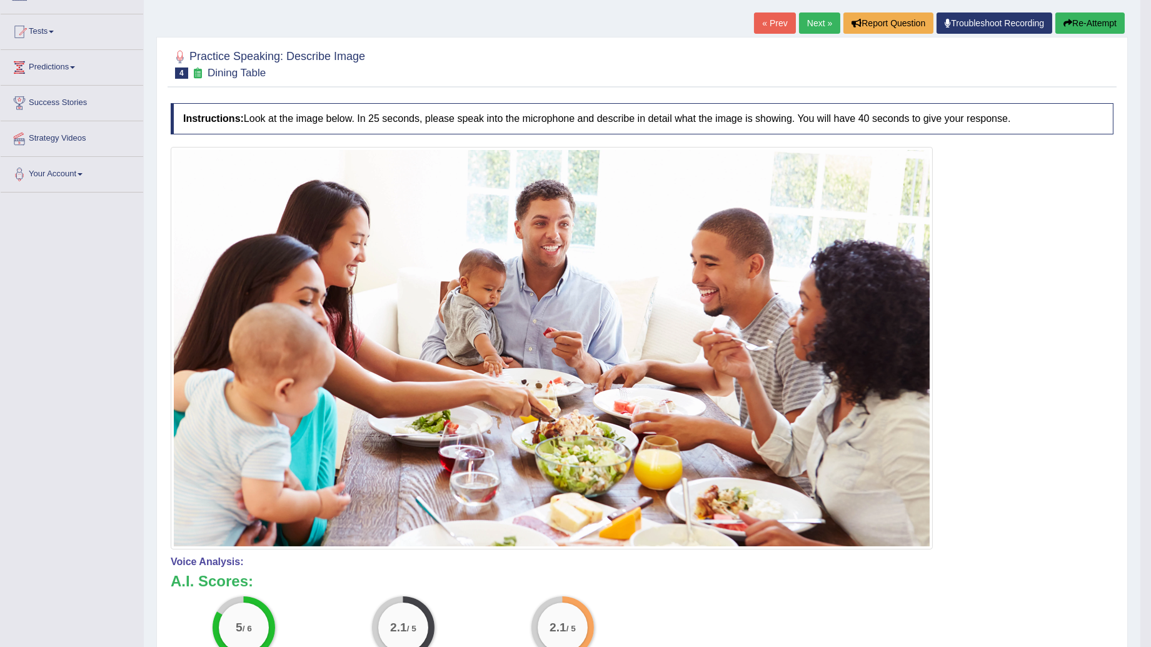
click at [1083, 26] on button "Re-Attempt" at bounding box center [1089, 23] width 69 height 21
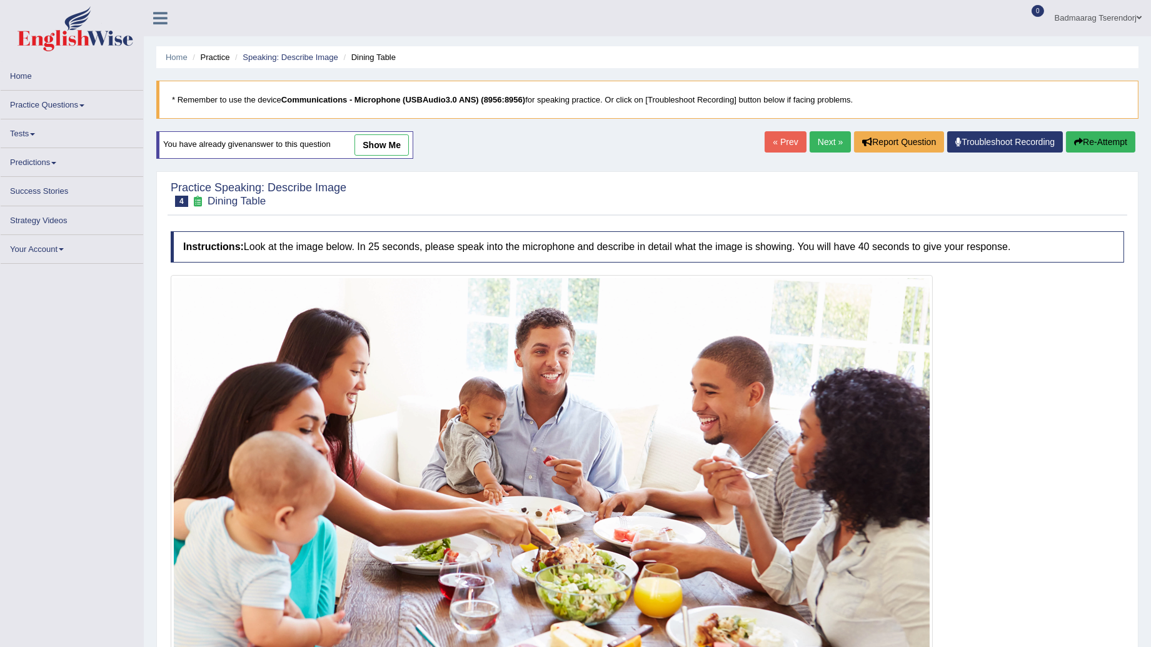
scroll to position [119, 0]
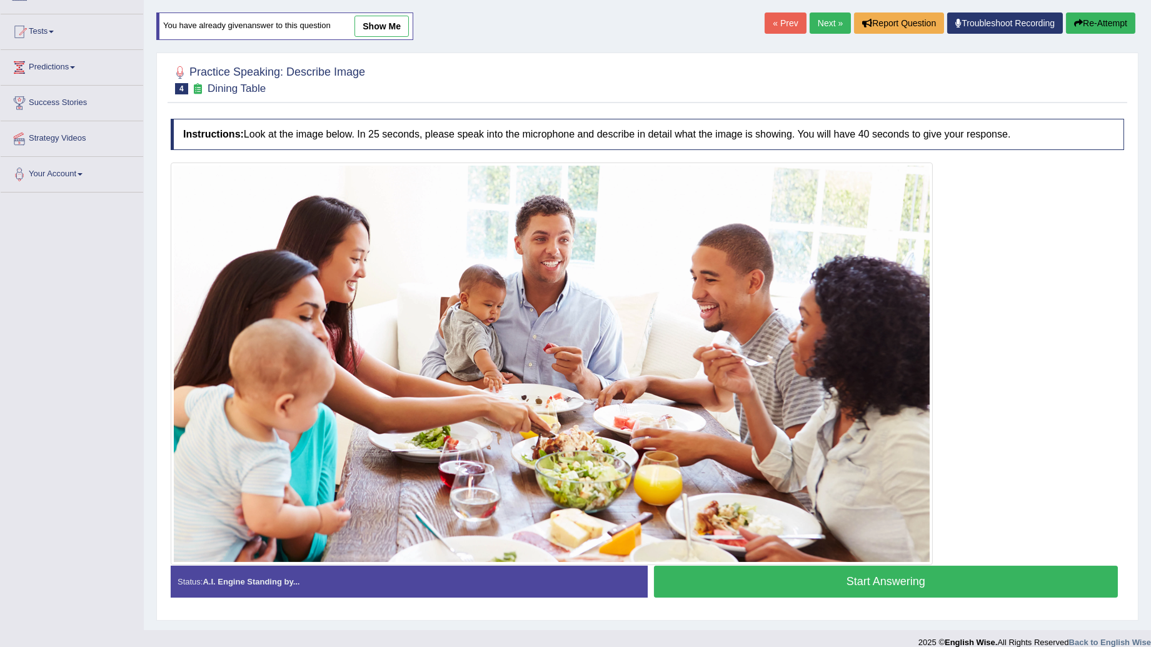
click at [967, 585] on button "Start Answering" at bounding box center [886, 582] width 464 height 32
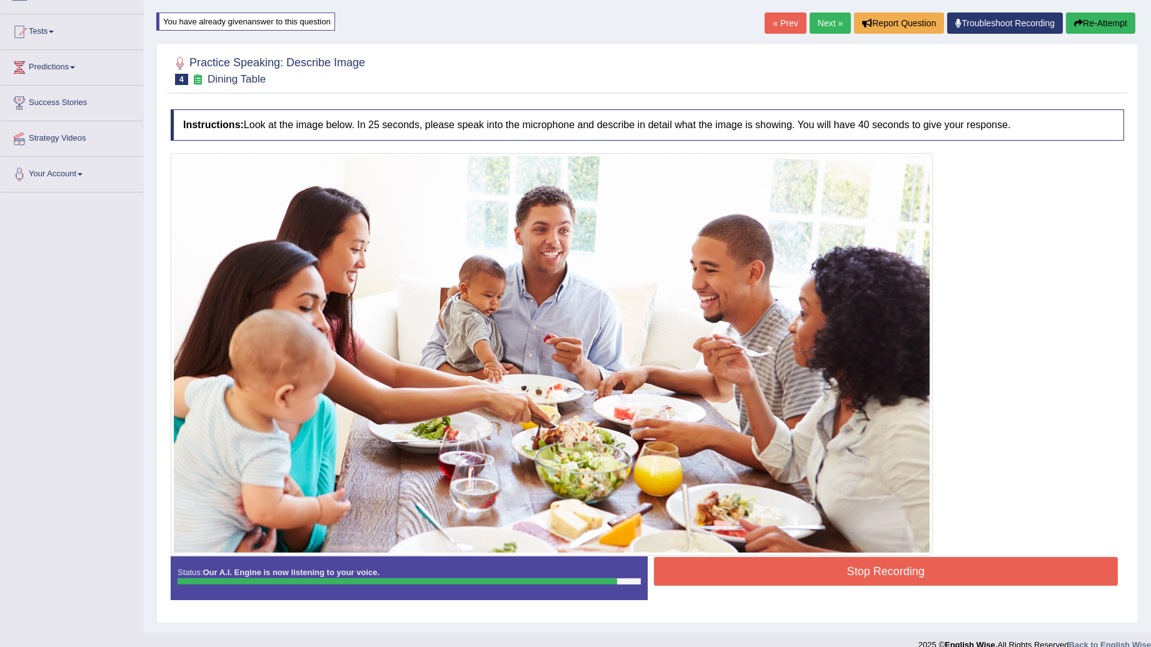
click at [796, 570] on button "Stop Recording" at bounding box center [886, 571] width 464 height 29
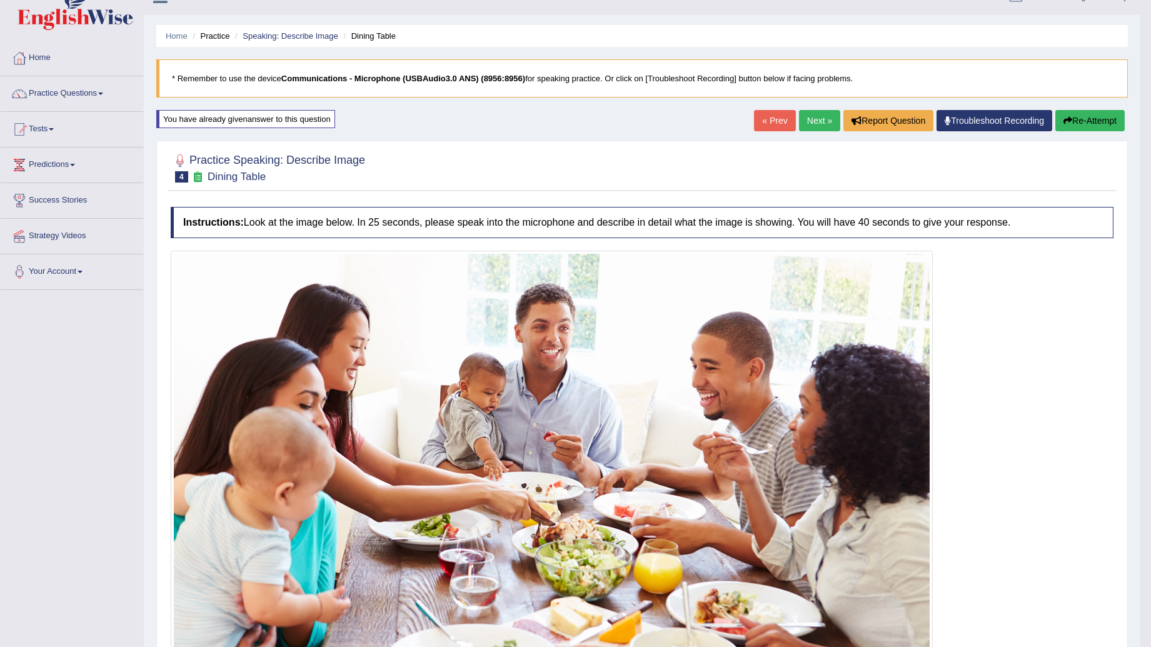
scroll to position [0, 0]
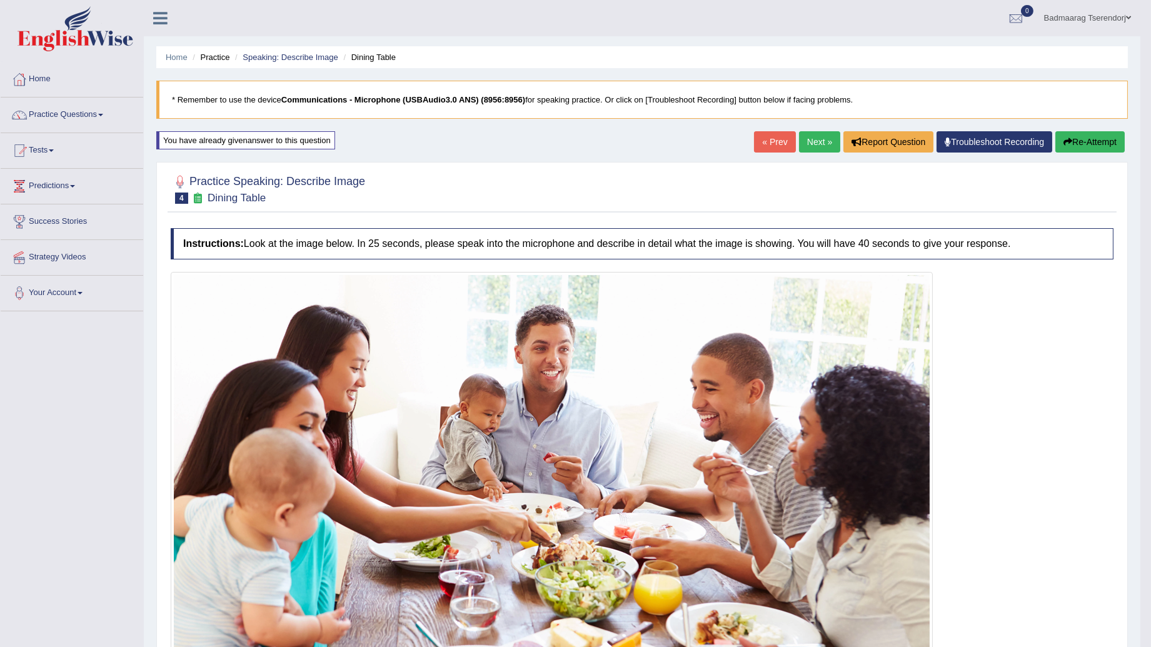
click at [819, 136] on link "Next »" at bounding box center [819, 141] width 41 height 21
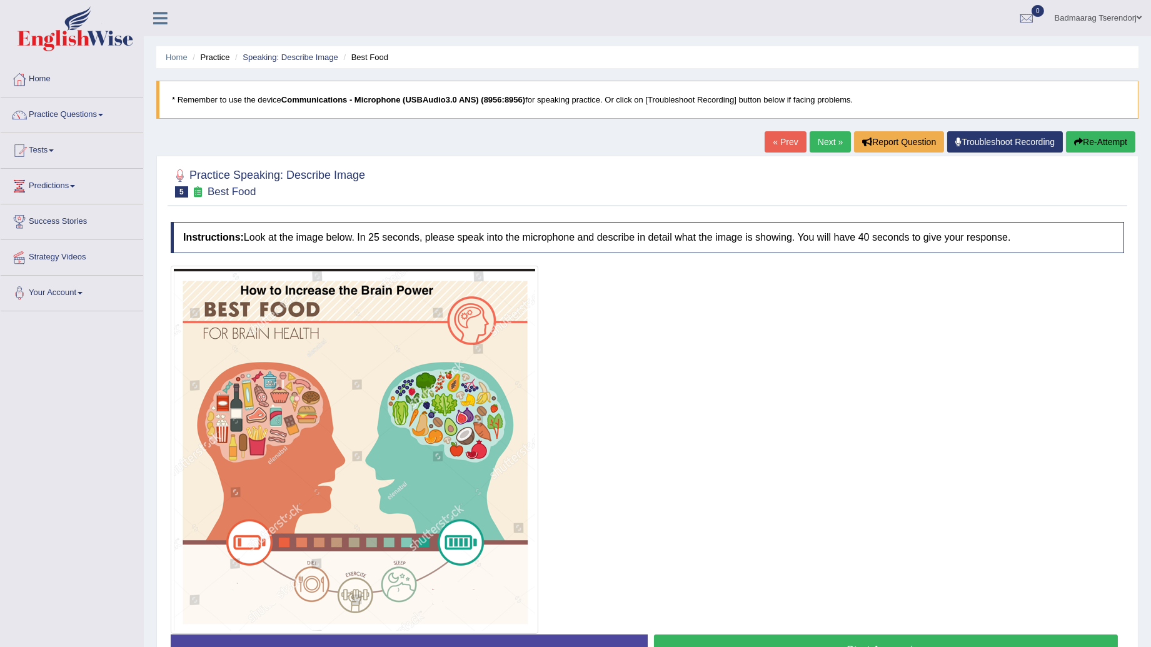
scroll to position [69, 0]
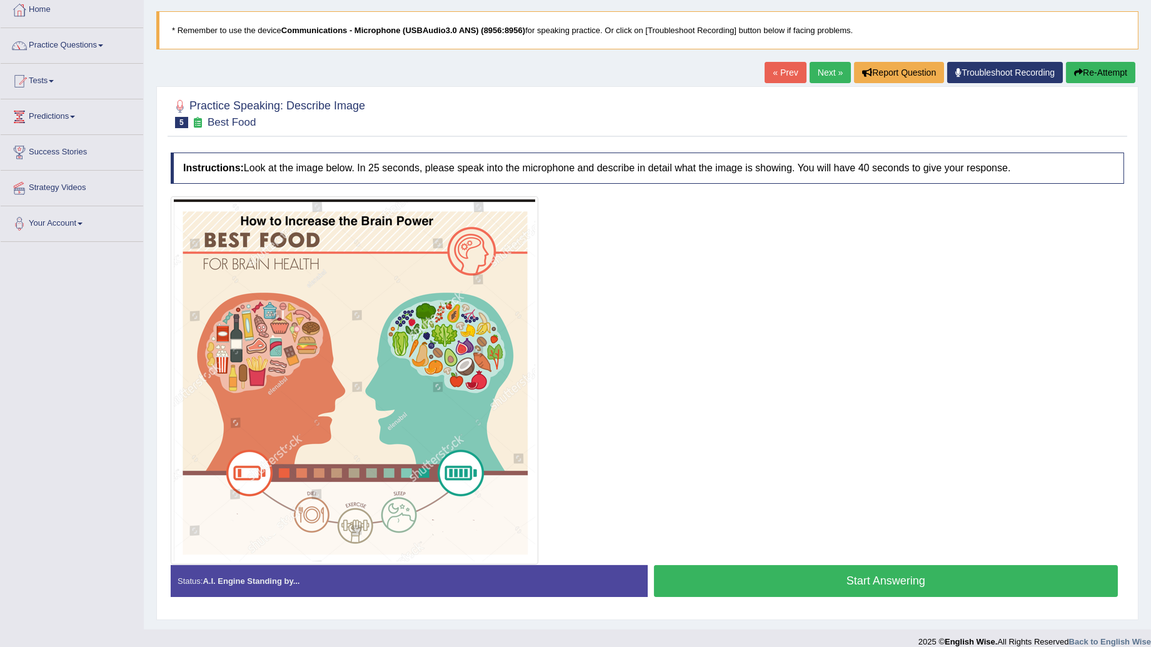
click at [693, 583] on button "Start Answering" at bounding box center [886, 581] width 464 height 32
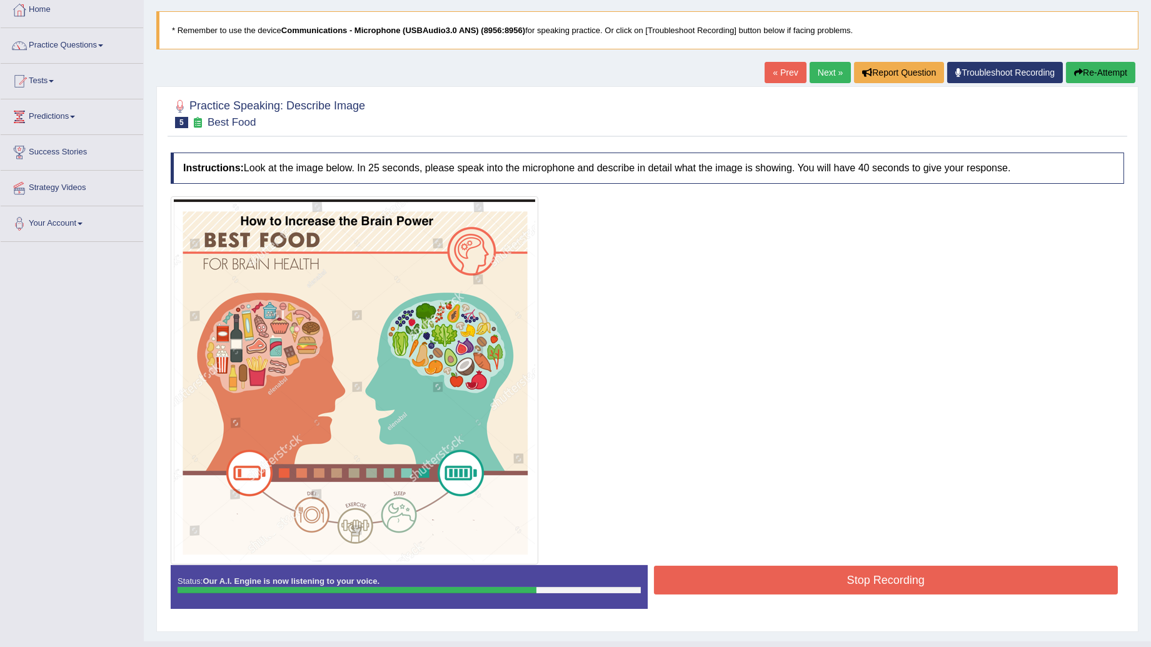
click at [753, 573] on button "Stop Recording" at bounding box center [886, 580] width 464 height 29
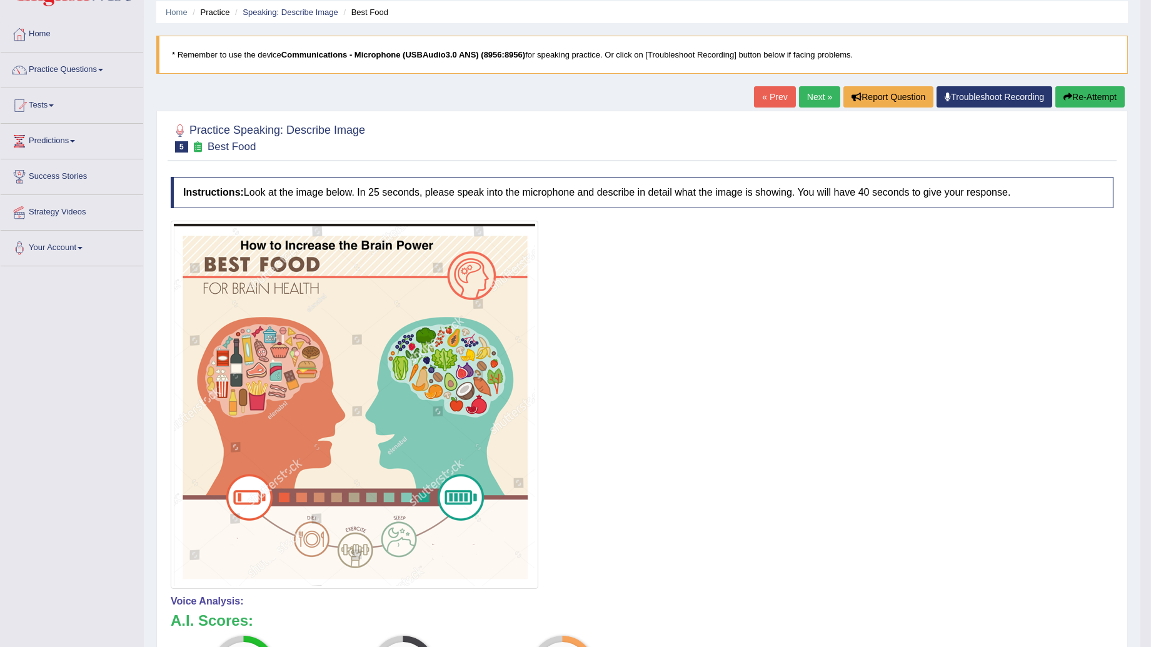
scroll to position [0, 0]
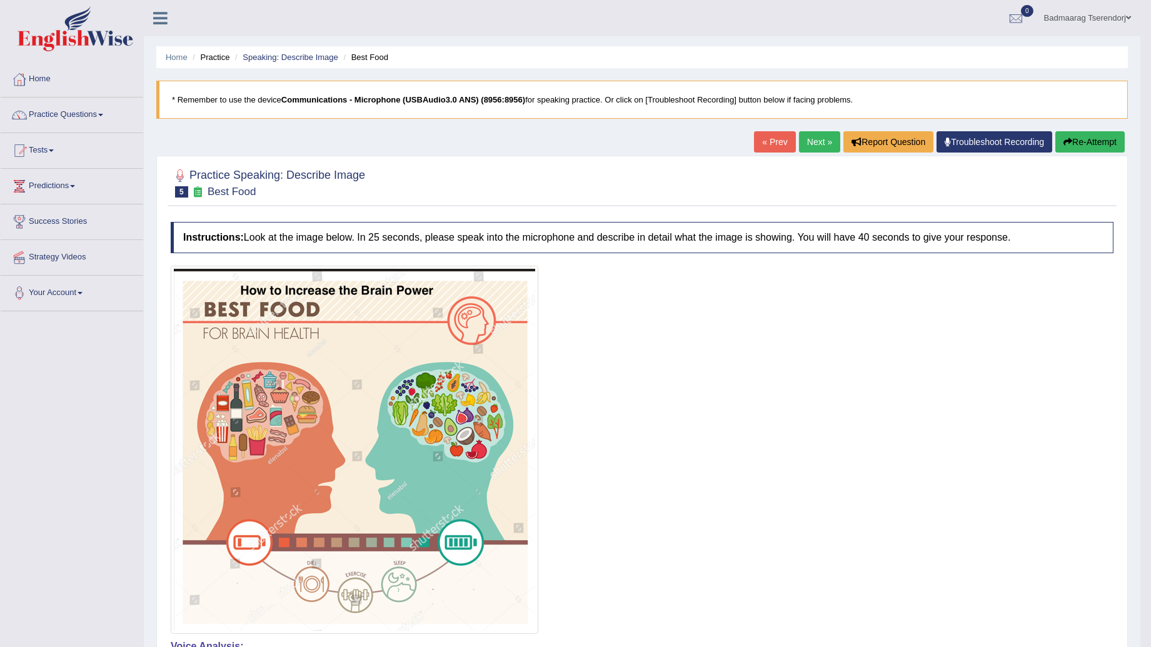
click at [1083, 134] on button "Re-Attempt" at bounding box center [1089, 141] width 69 height 21
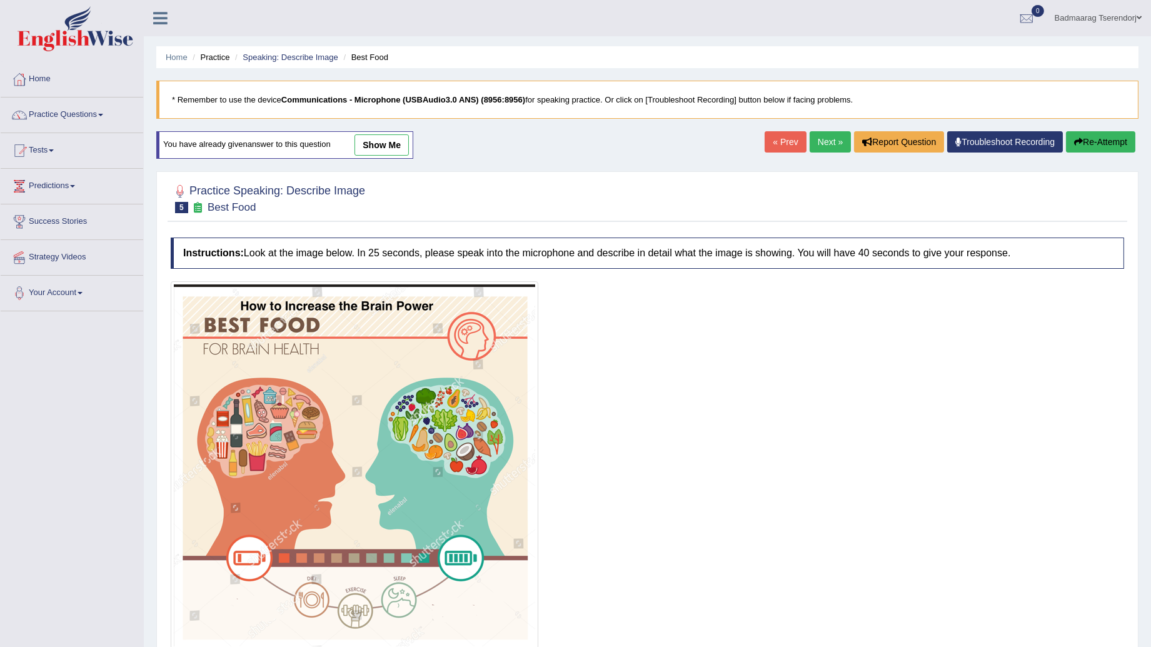
scroll to position [69, 0]
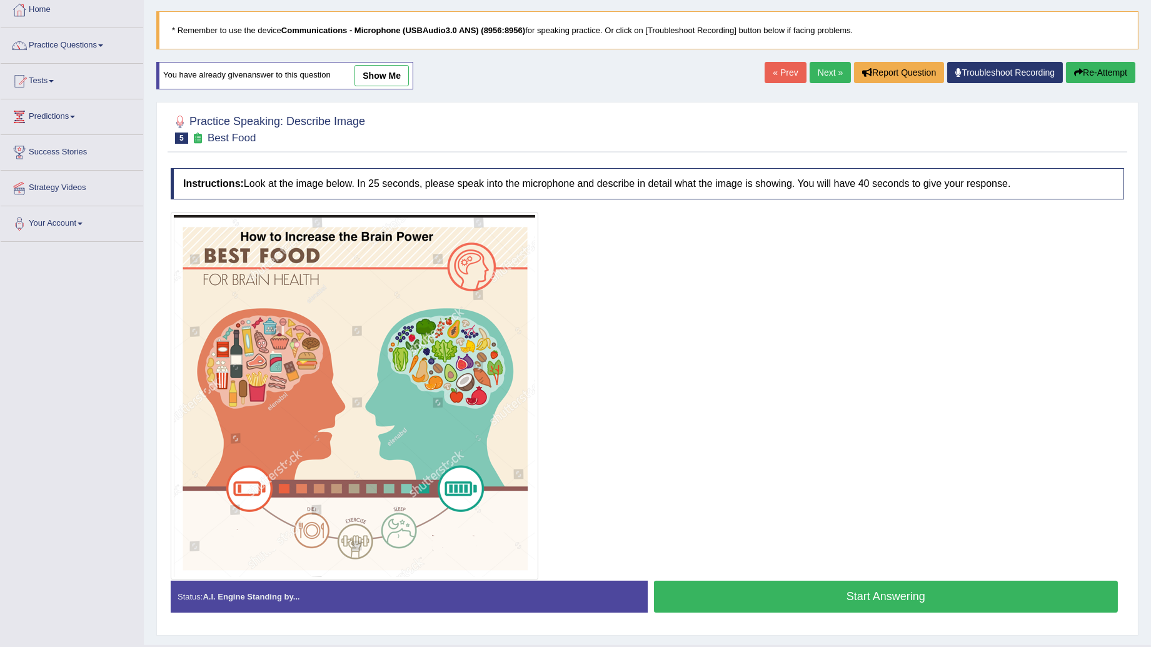
click at [785, 604] on button "Start Answering" at bounding box center [886, 597] width 464 height 32
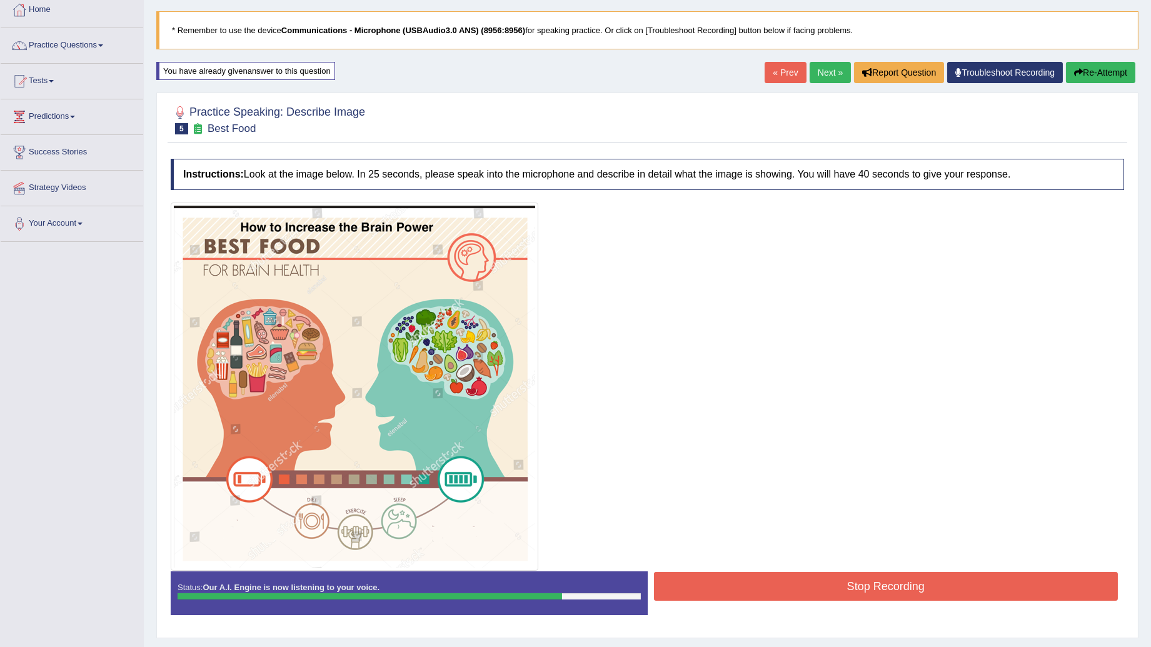
click at [793, 583] on button "Stop Recording" at bounding box center [886, 586] width 464 height 29
click at [793, 583] on div "Status: Our A.I. Engine is now listening to your voice. Start Answering Stop Re…" at bounding box center [647, 599] width 953 height 56
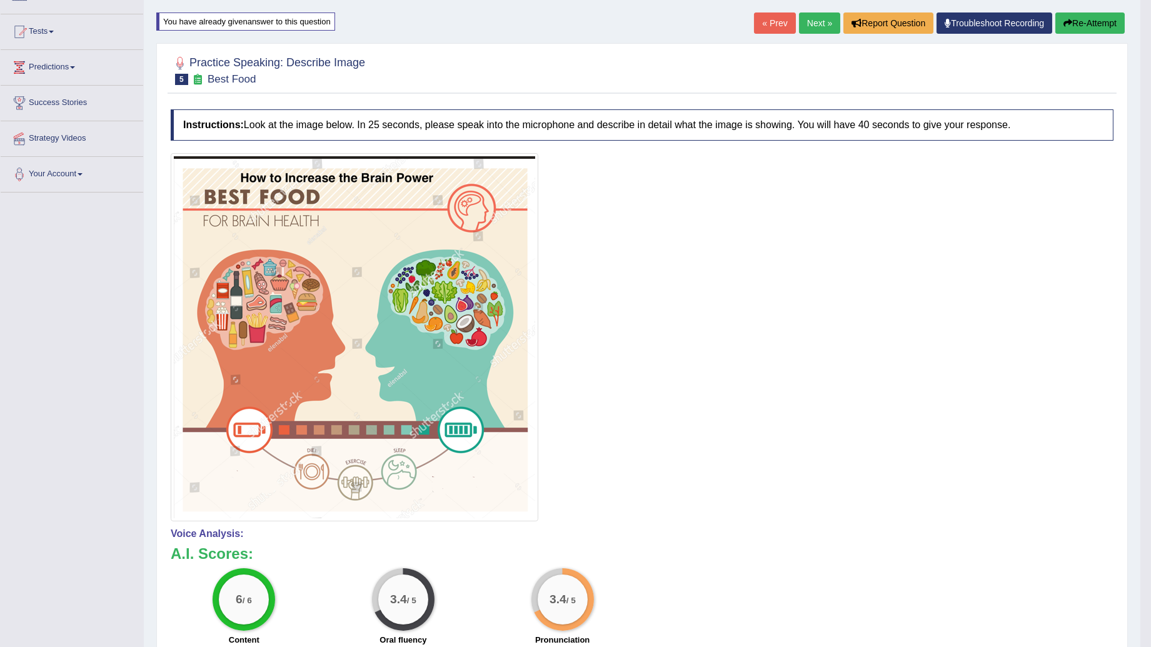
scroll to position [0, 0]
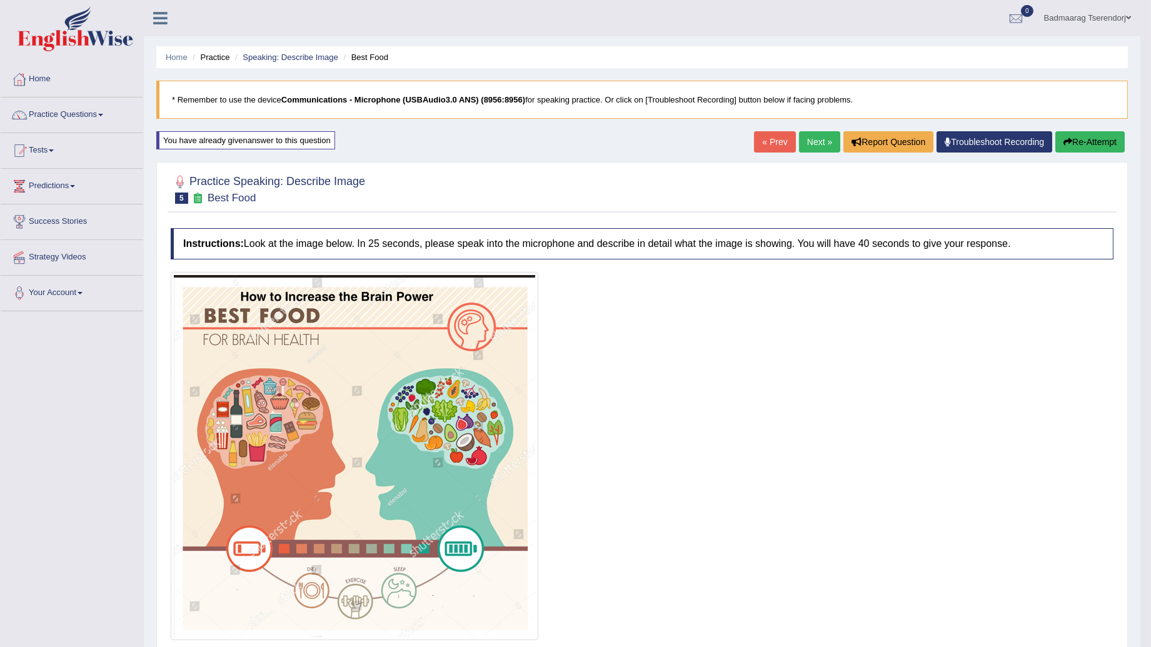
click at [824, 134] on link "Next »" at bounding box center [819, 141] width 41 height 21
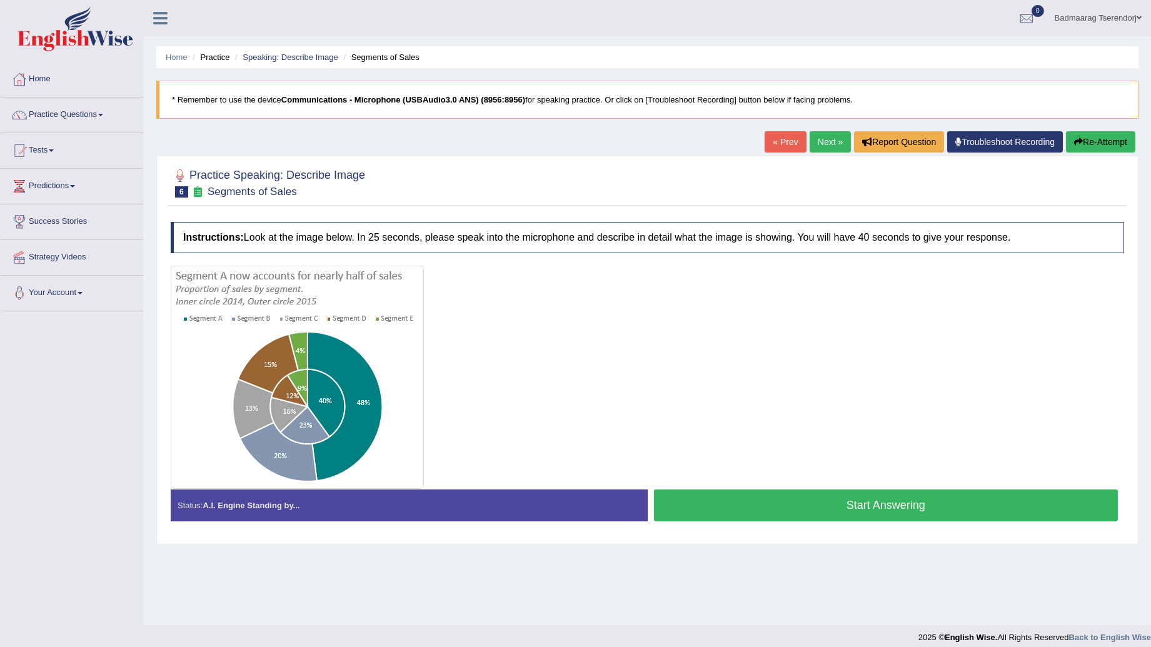
click at [824, 502] on button "Start Answering" at bounding box center [886, 506] width 464 height 32
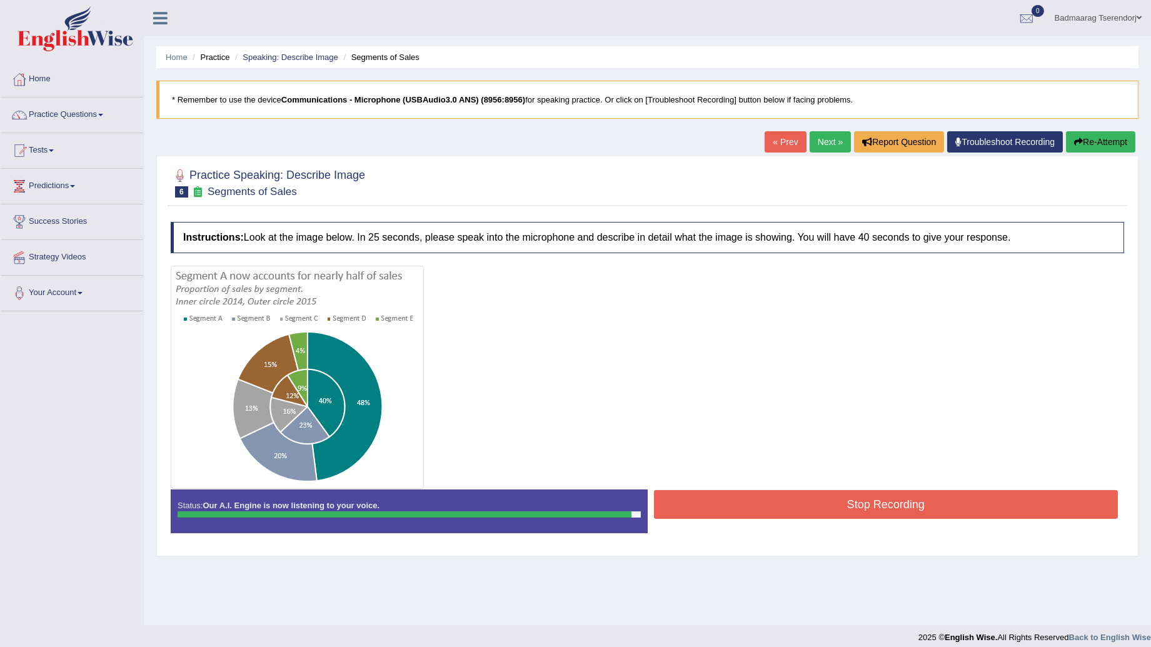
click at [763, 513] on button "Stop Recording" at bounding box center [886, 504] width 464 height 29
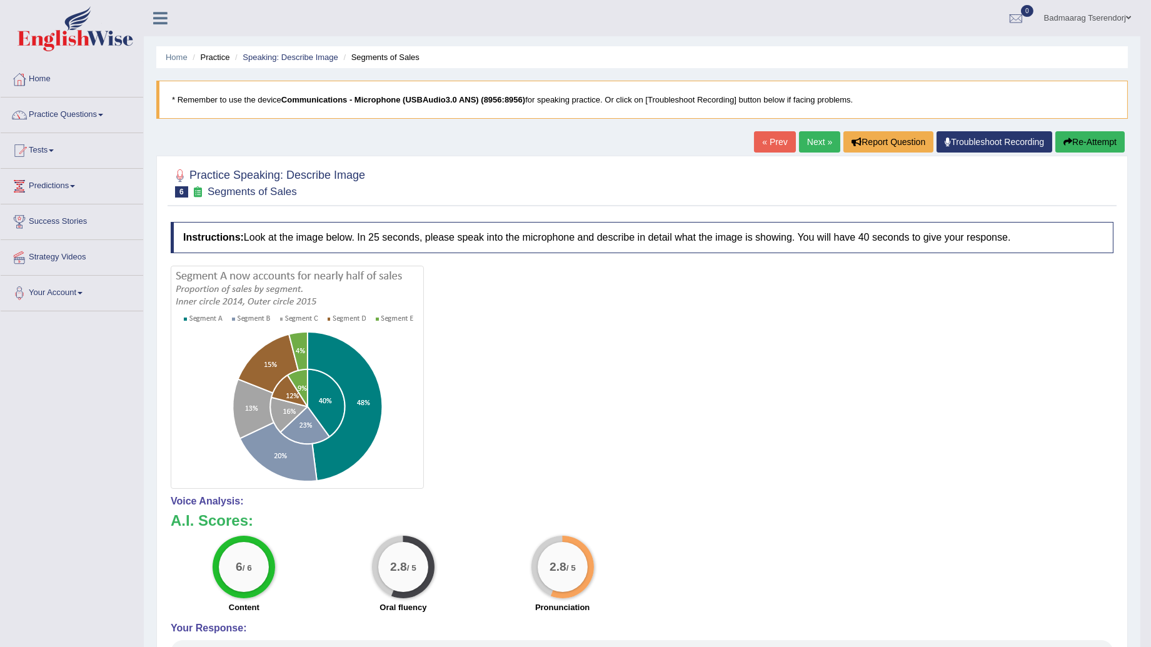
click at [1079, 136] on button "Re-Attempt" at bounding box center [1089, 141] width 69 height 21
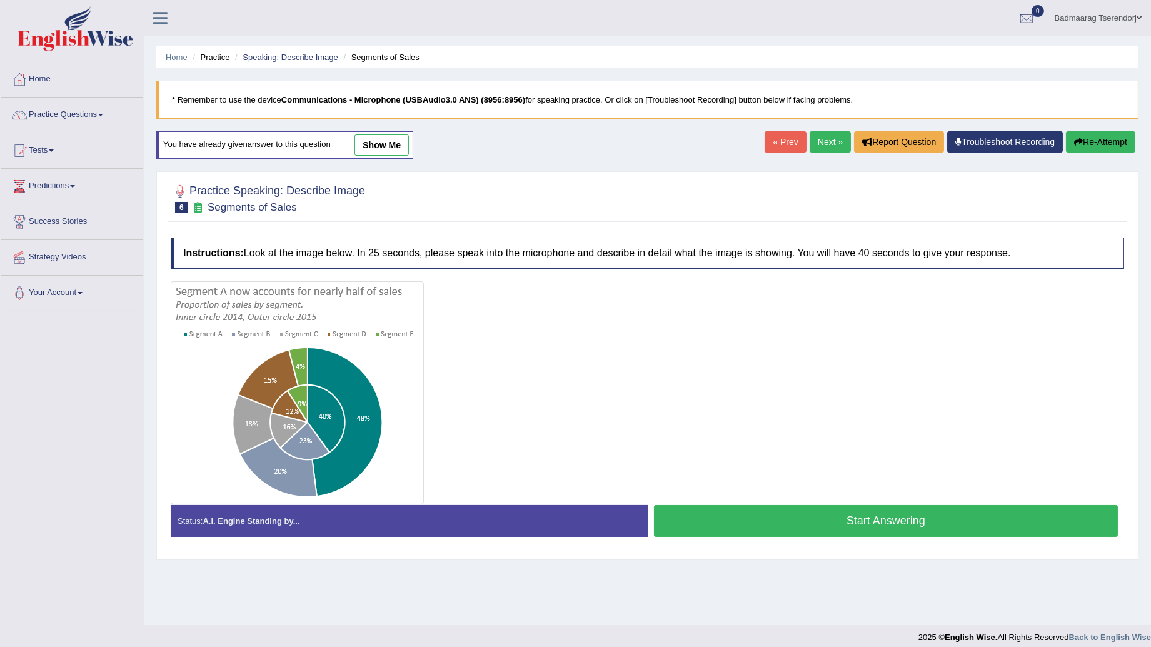
click at [827, 521] on button "Start Answering" at bounding box center [886, 521] width 464 height 32
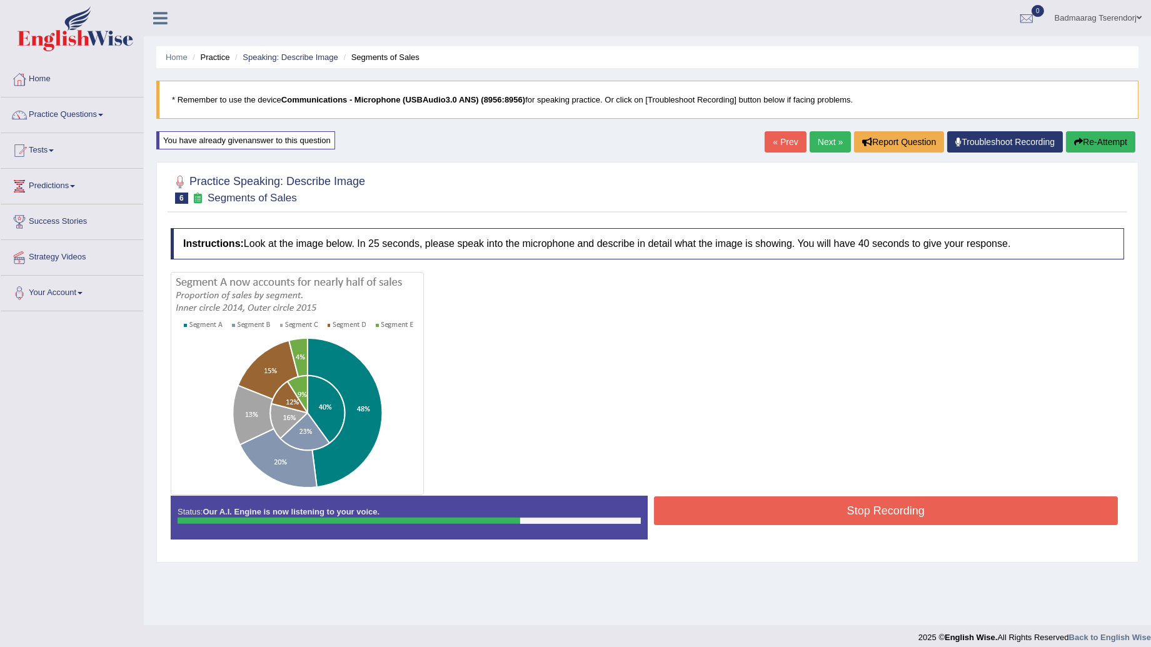
click at [760, 515] on button "Stop Recording" at bounding box center [886, 510] width 464 height 29
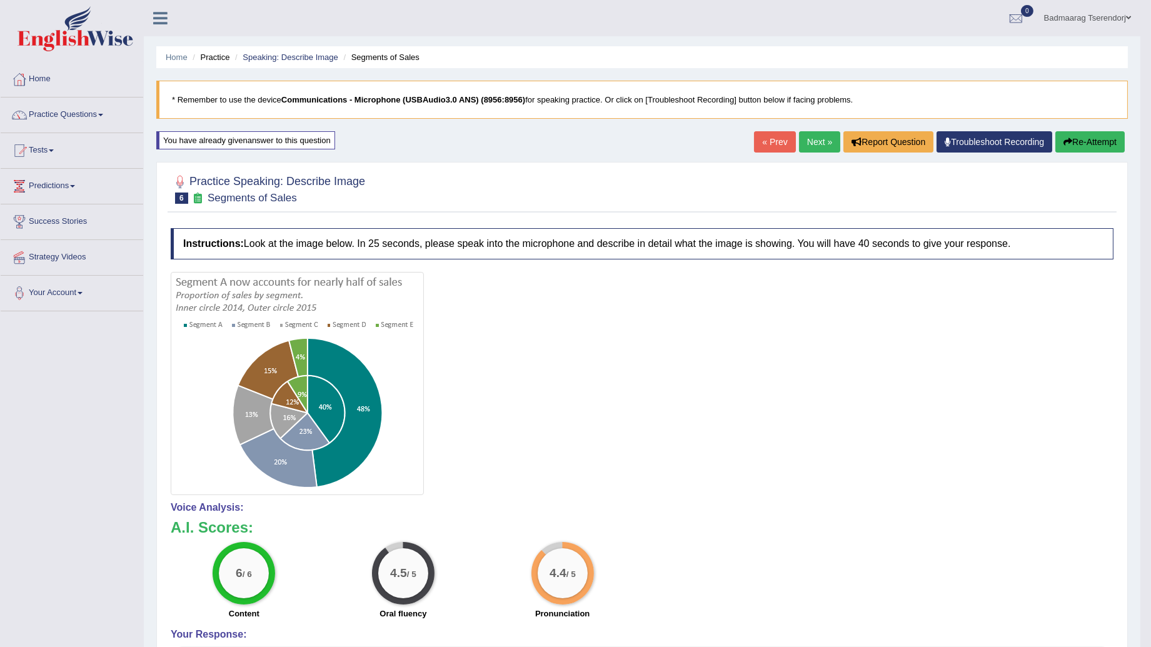
click at [813, 146] on link "Next »" at bounding box center [819, 141] width 41 height 21
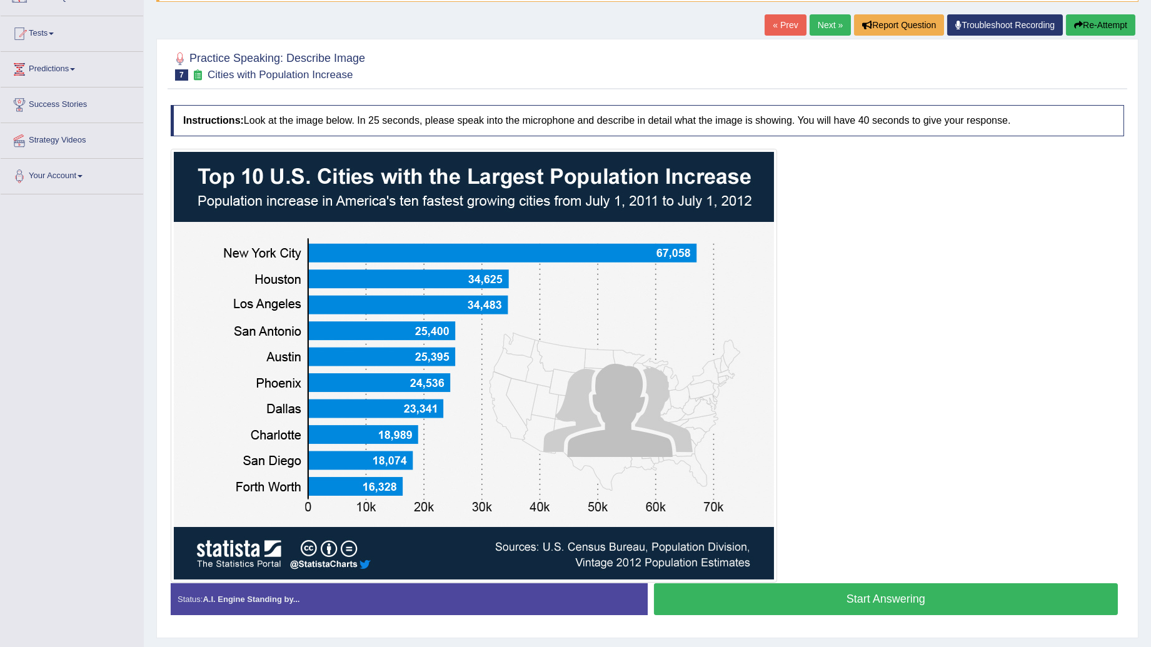
scroll to position [139, 0]
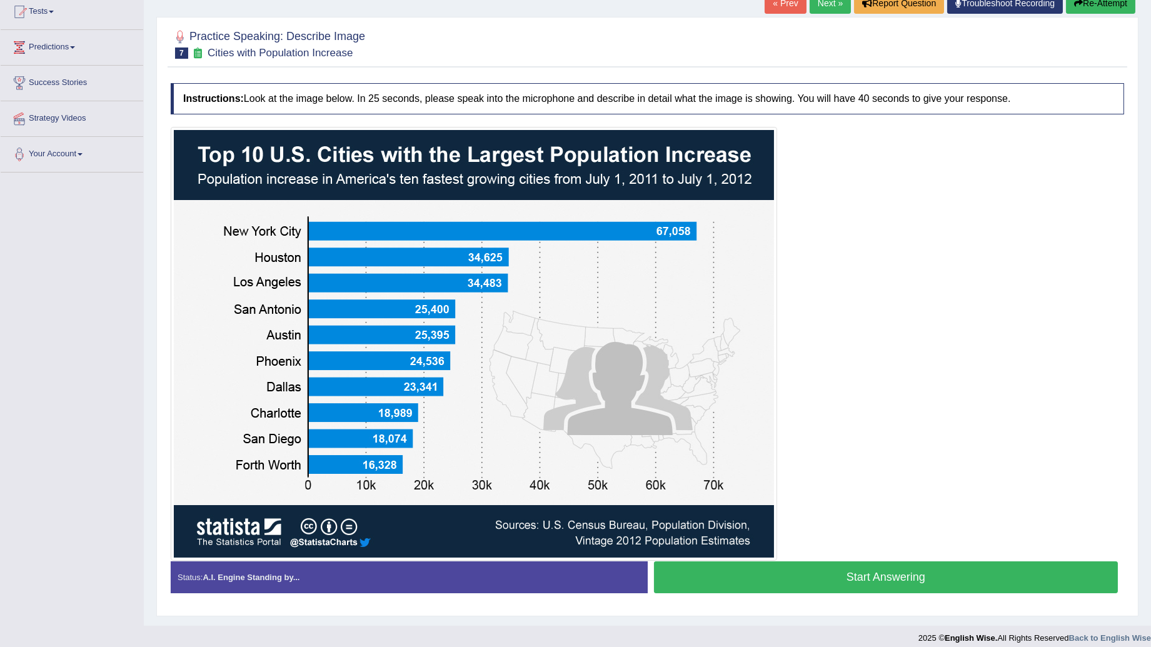
click at [951, 573] on button "Start Answering" at bounding box center [886, 577] width 464 height 32
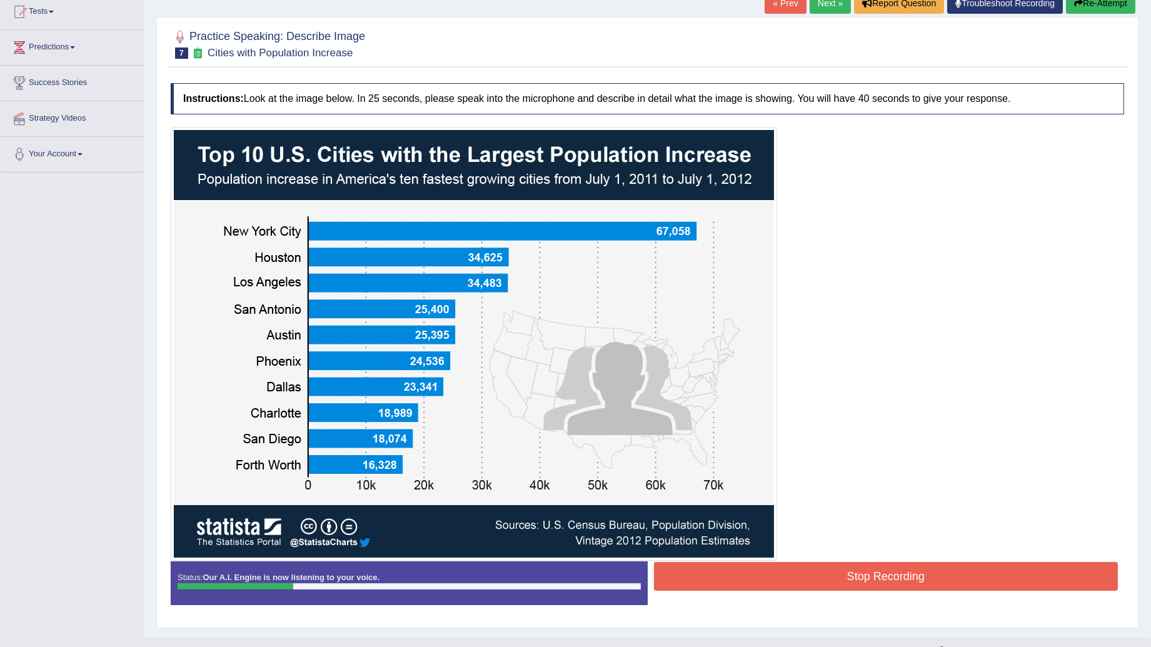
scroll to position [69, 0]
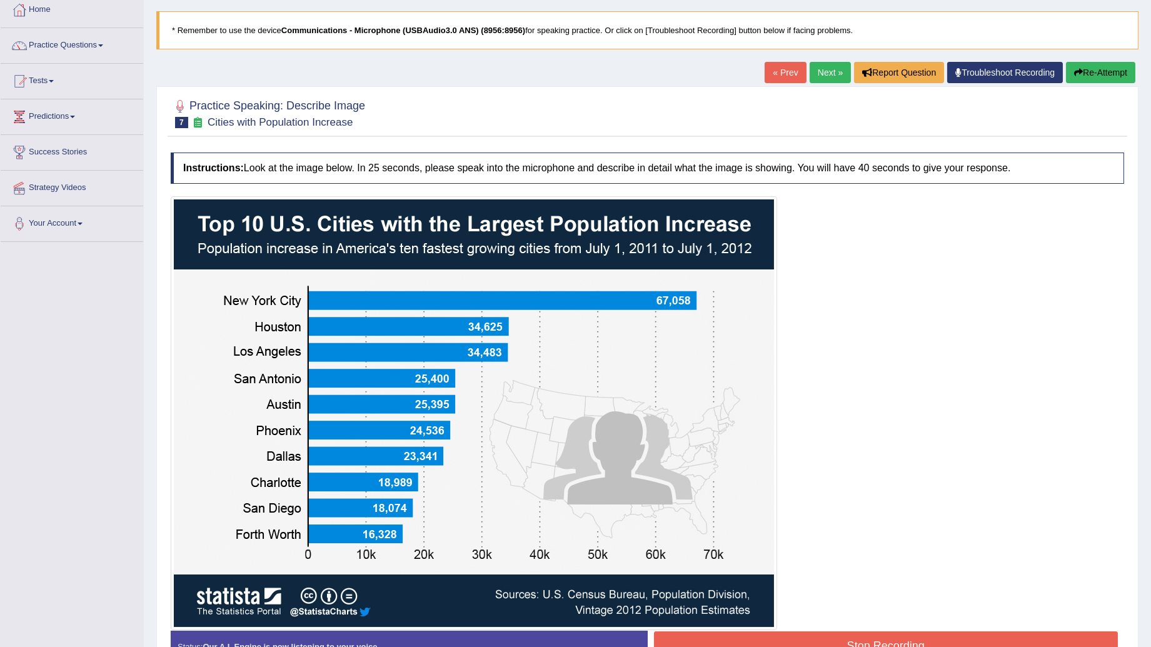
click at [1108, 66] on button "Re-Attempt" at bounding box center [1100, 72] width 69 height 21
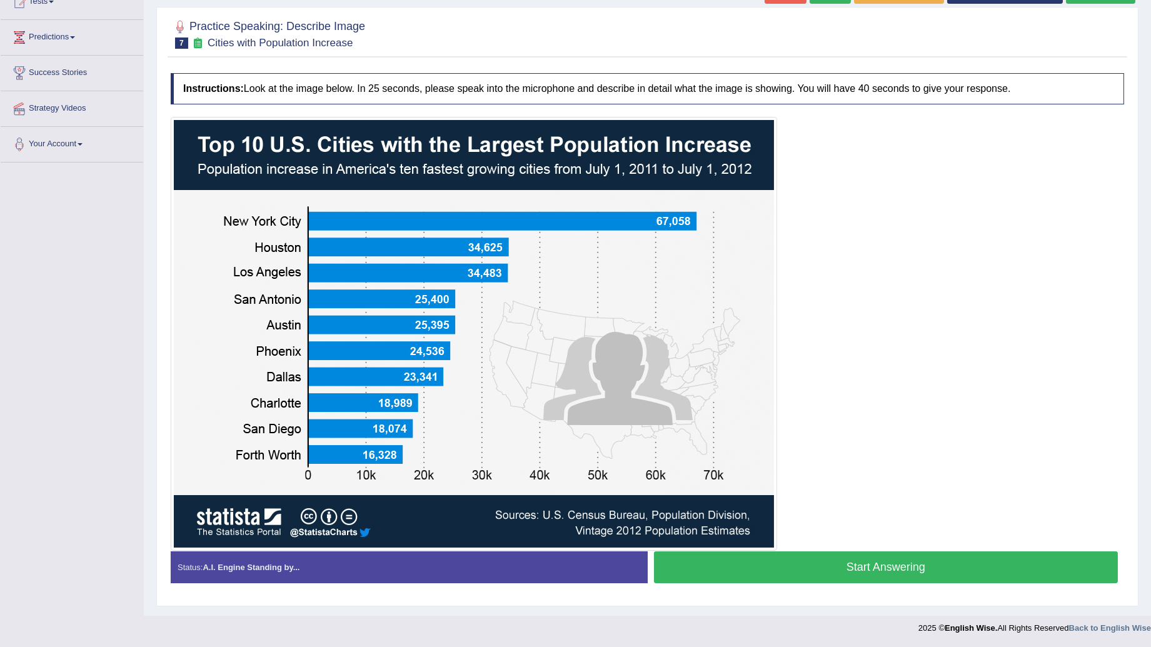
scroll to position [150, 0]
click at [1036, 563] on button "Start Answering" at bounding box center [886, 567] width 464 height 32
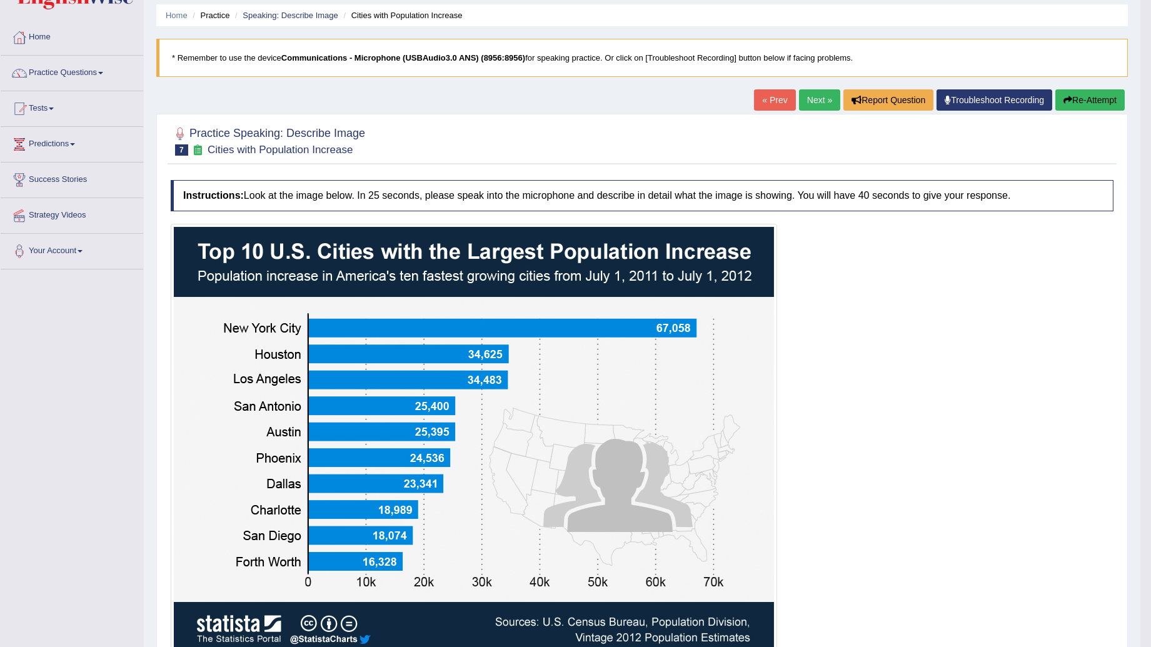
scroll to position [11, 0]
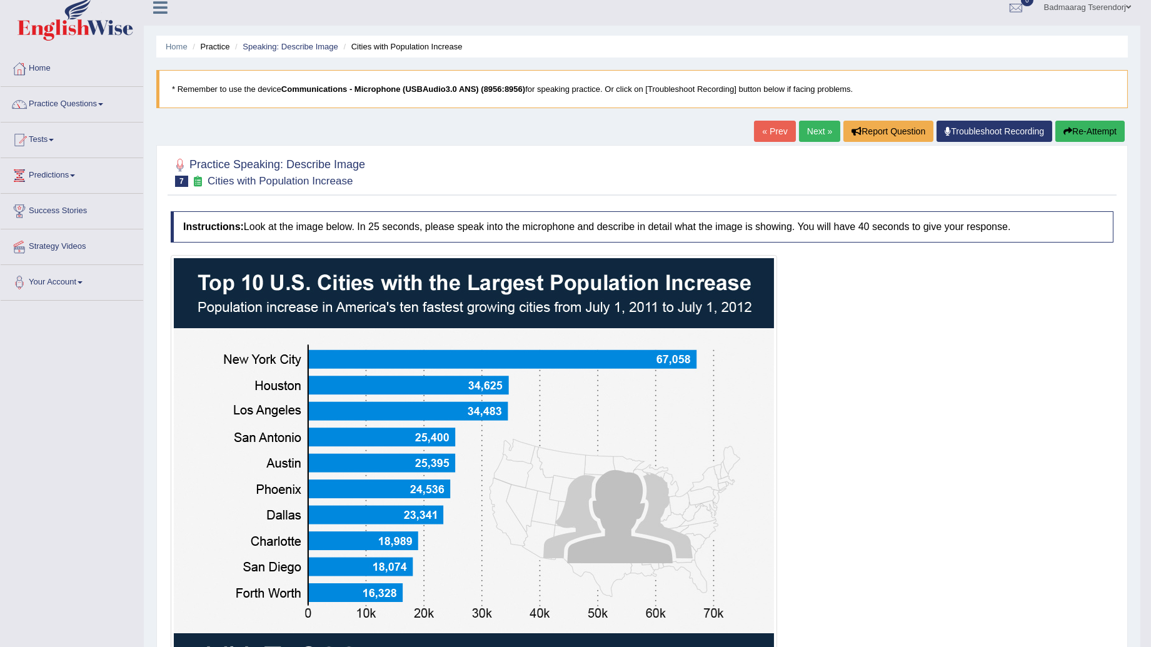
click at [1105, 126] on button "Re-Attempt" at bounding box center [1089, 131] width 69 height 21
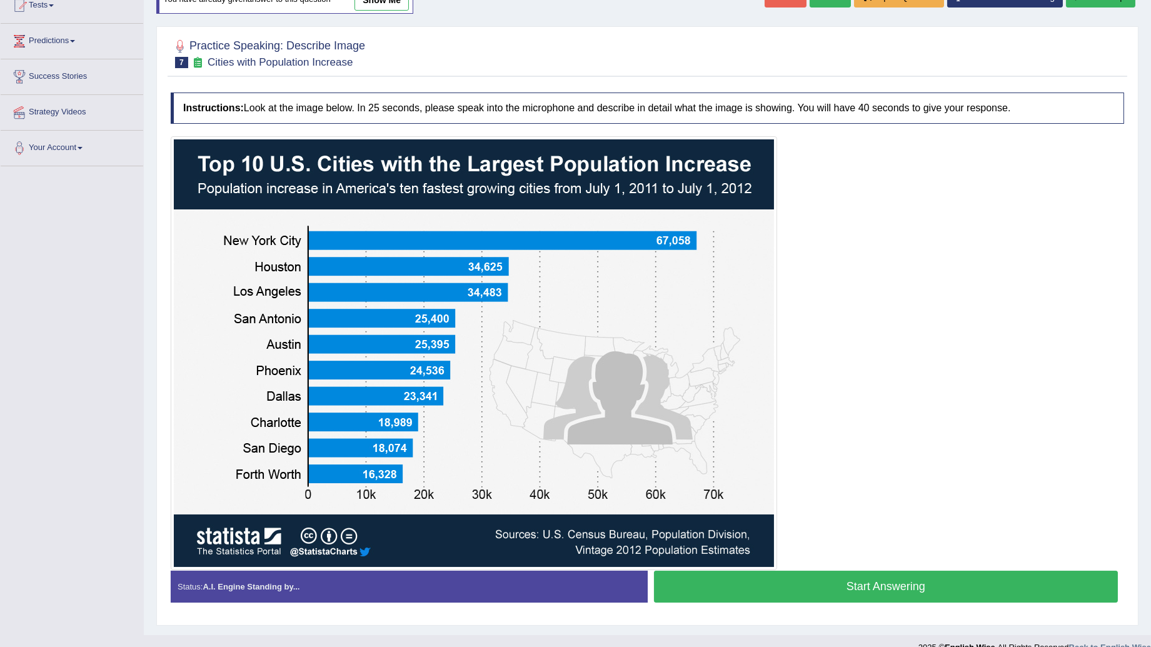
scroll to position [150, 0]
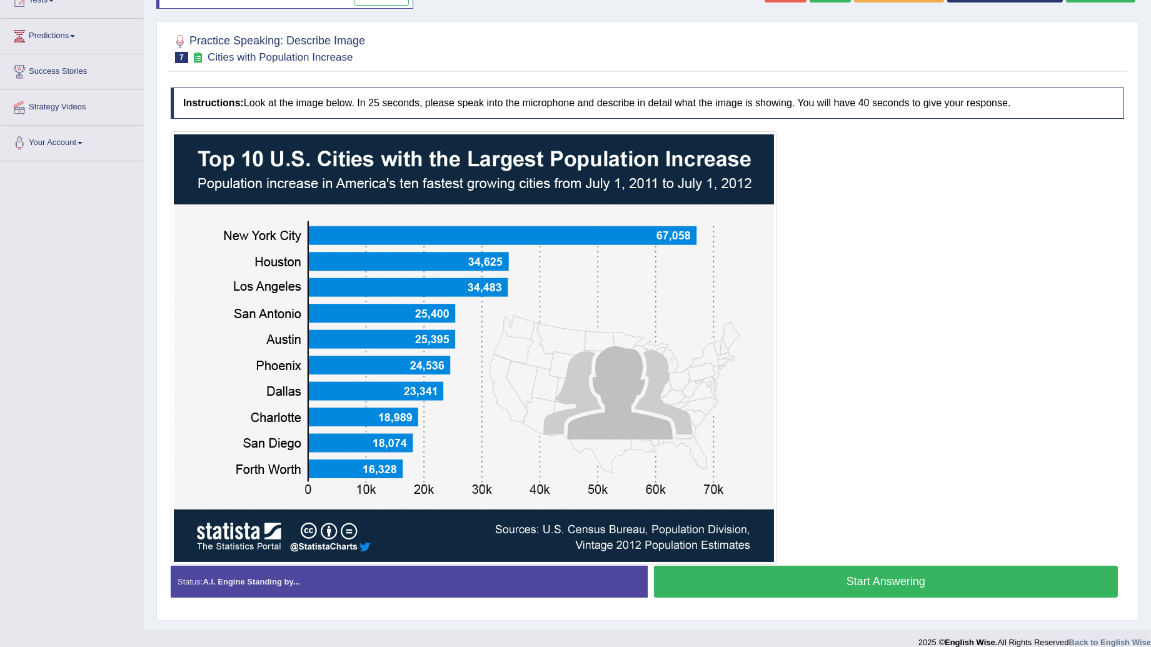
click at [827, 583] on button "Start Answering" at bounding box center [886, 582] width 464 height 32
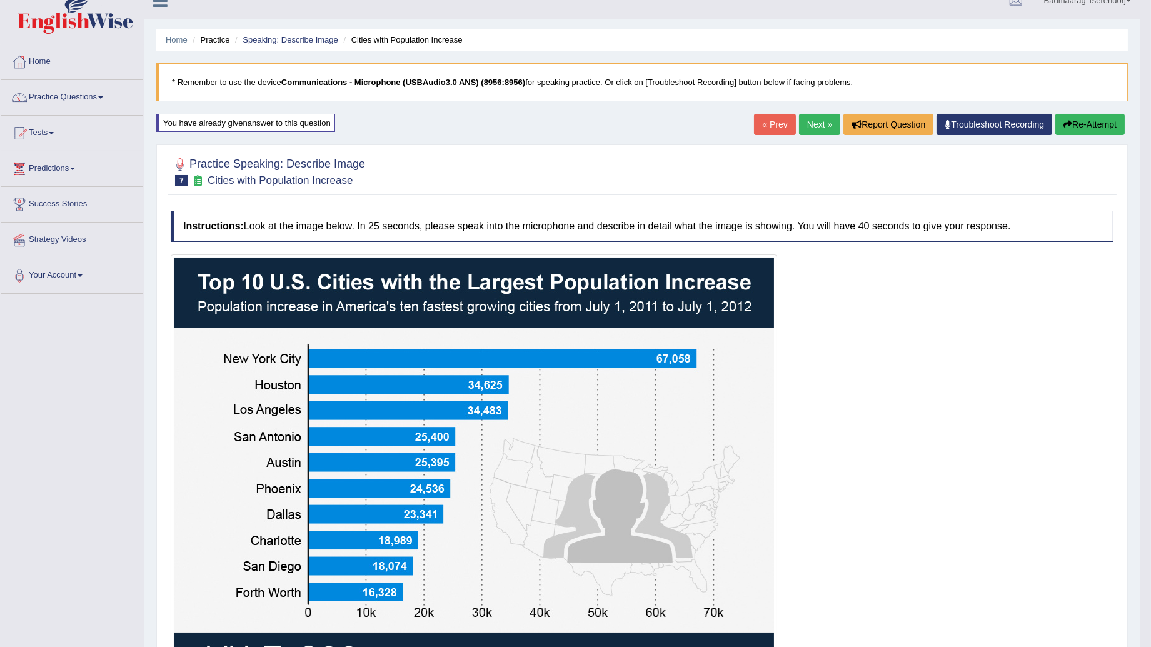
scroll to position [5, 0]
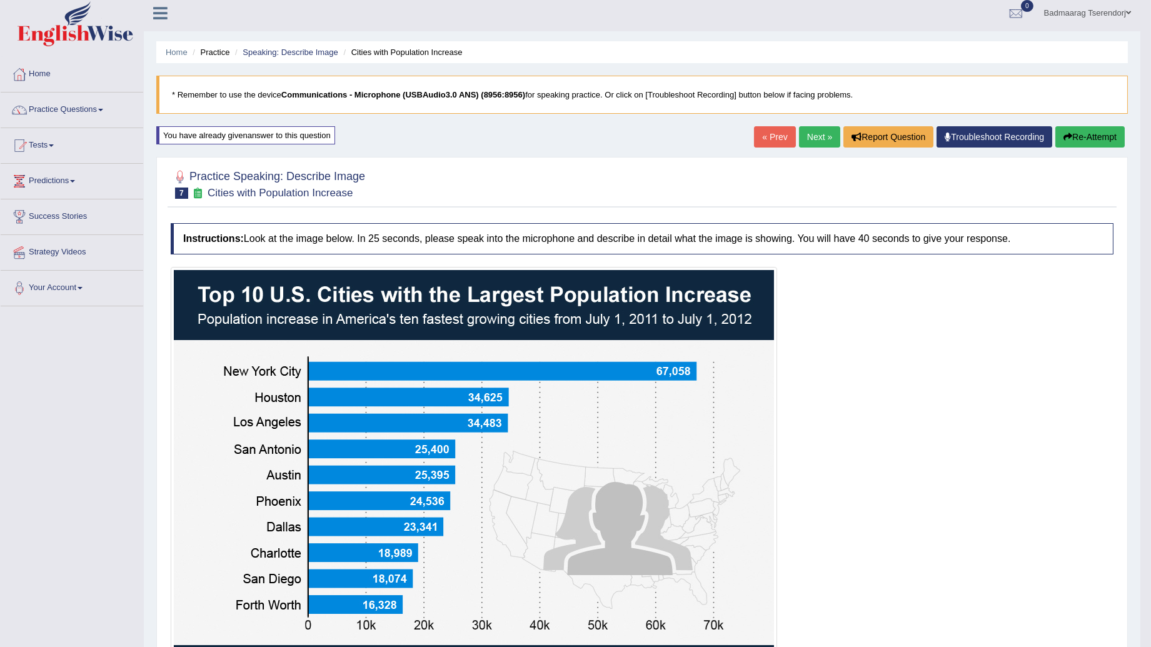
click at [815, 133] on link "Next »" at bounding box center [819, 136] width 41 height 21
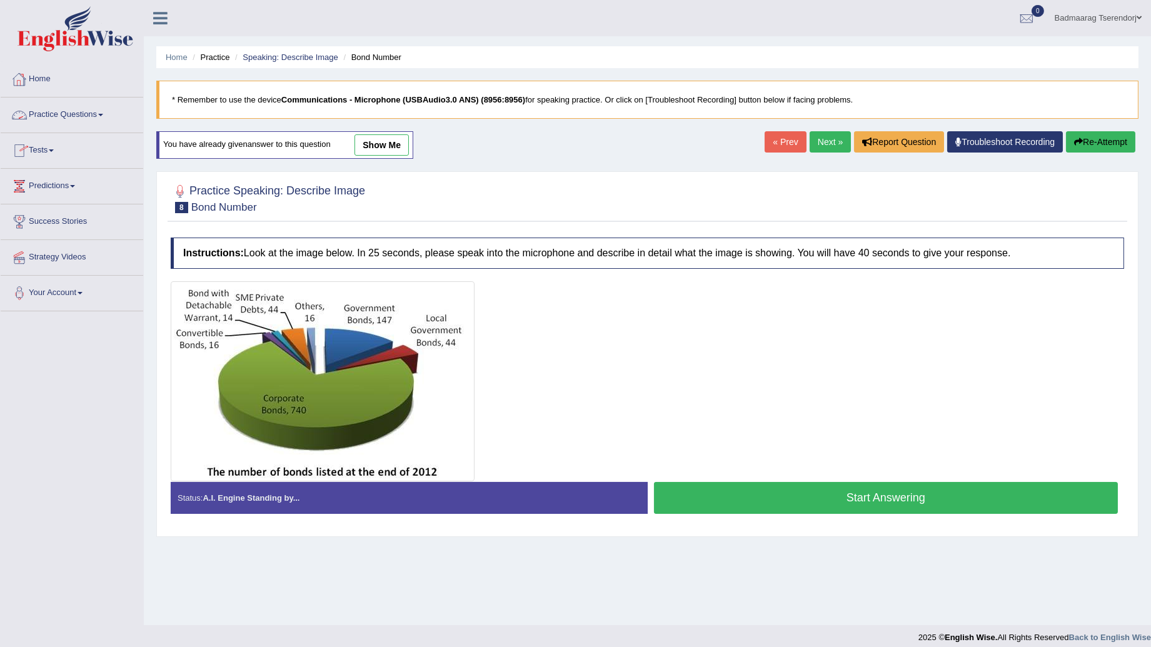
click at [36, 77] on link "Home" at bounding box center [72, 77] width 143 height 31
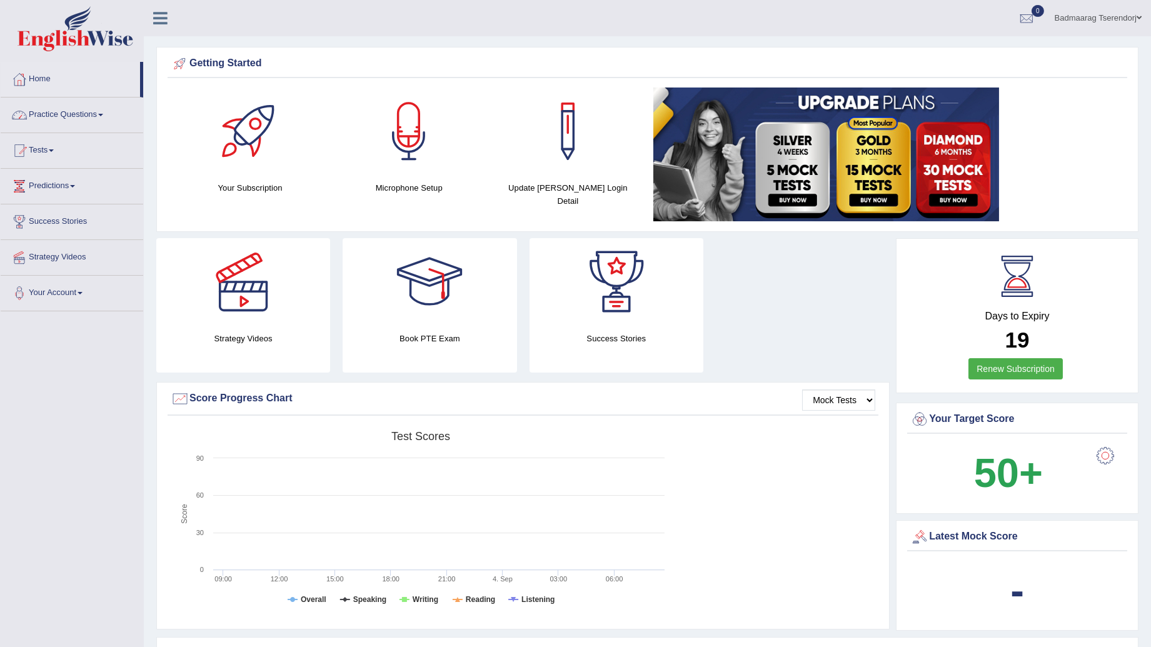
click at [92, 116] on link "Practice Questions" at bounding box center [72, 113] width 143 height 31
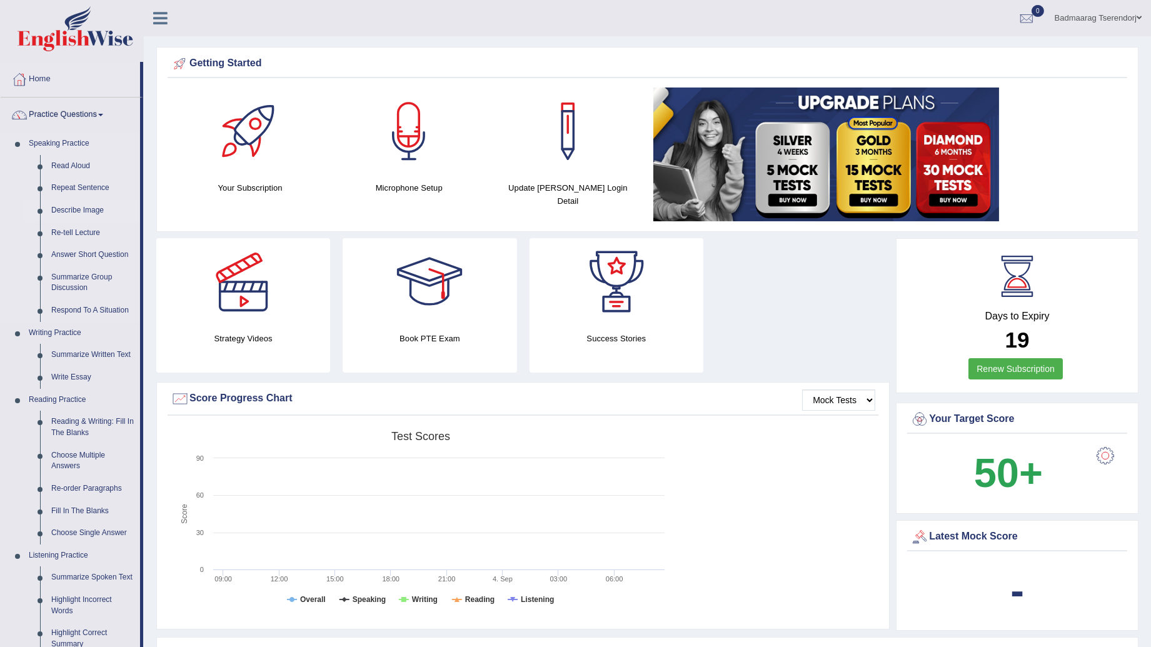
click at [80, 208] on link "Describe Image" at bounding box center [93, 210] width 94 height 23
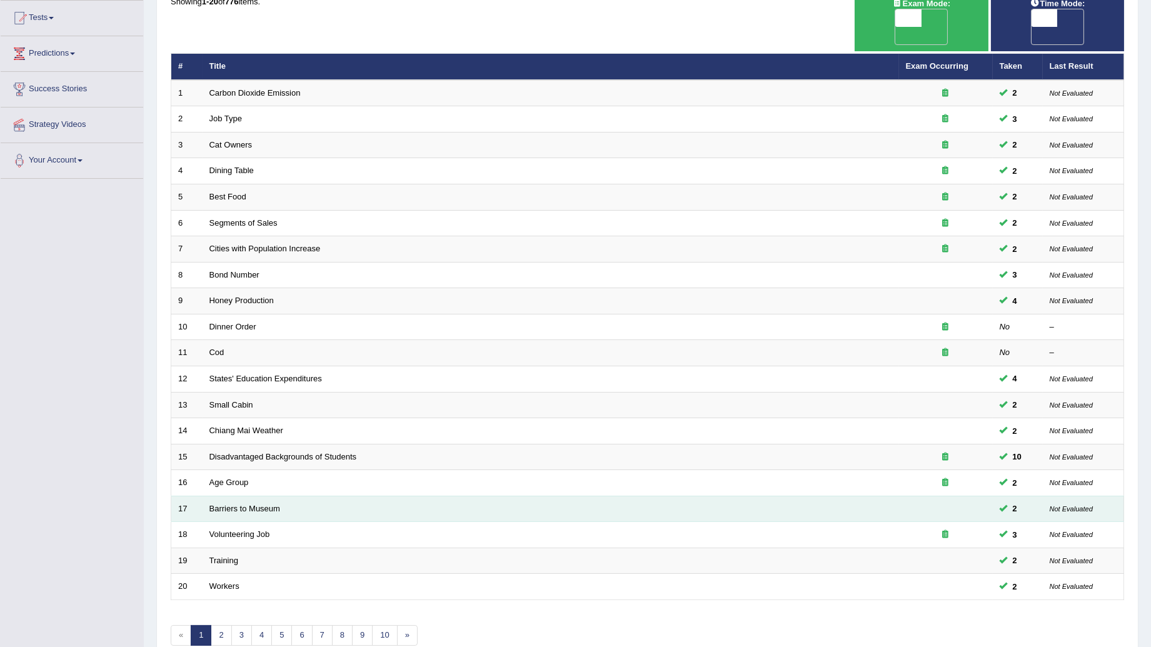
scroll to position [139, 0]
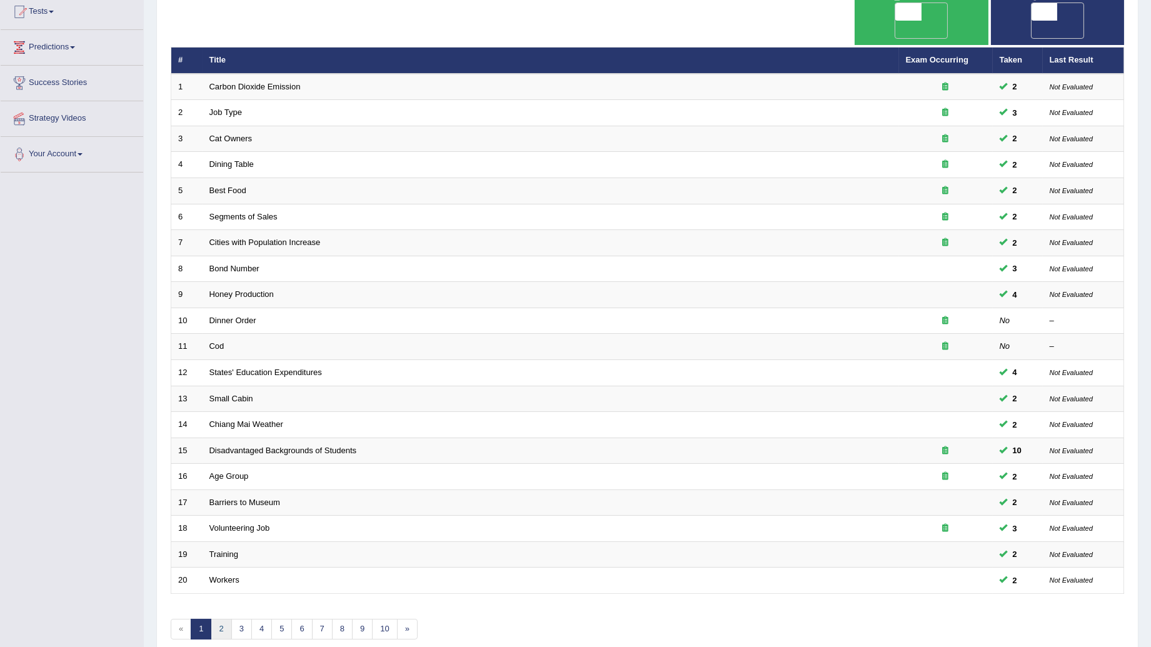
click at [214, 619] on link "2" at bounding box center [221, 629] width 21 height 21
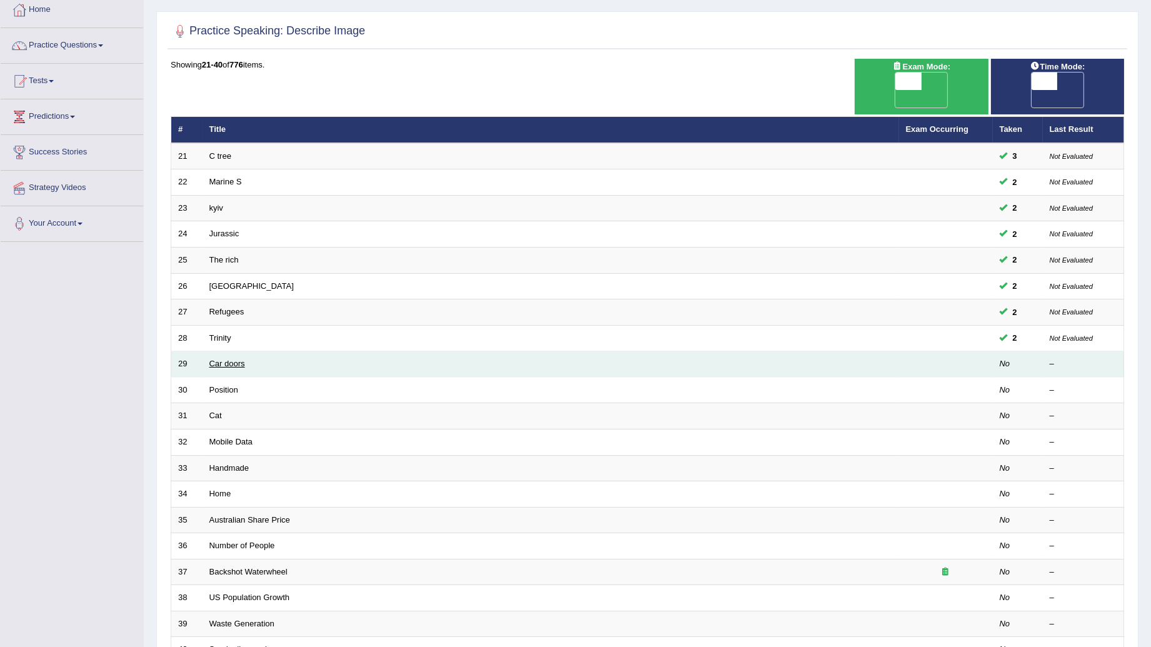
click at [216, 359] on link "Car doors" at bounding box center [227, 363] width 36 height 9
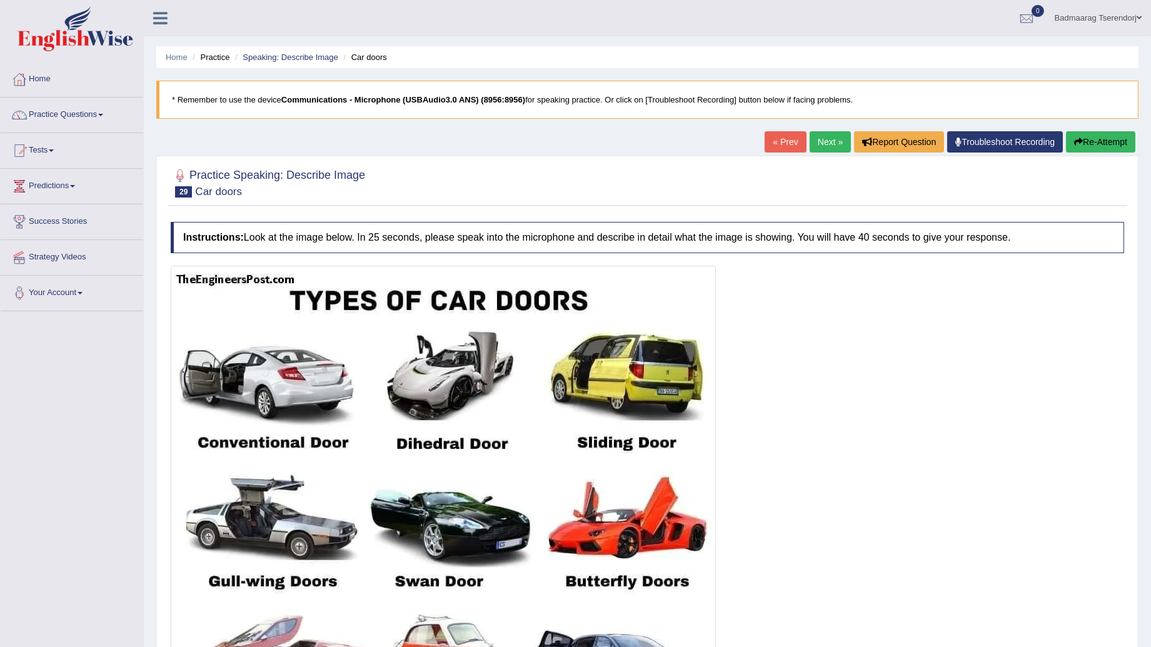
scroll to position [139, 0]
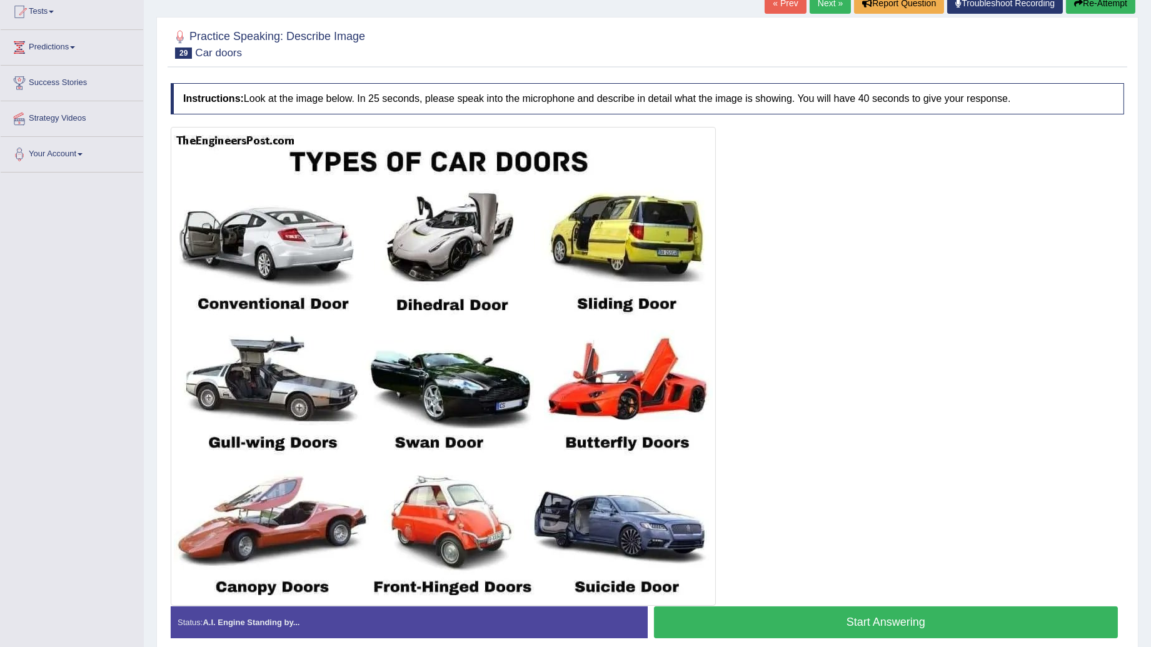
click at [828, 621] on button "Start Answering" at bounding box center [886, 622] width 464 height 32
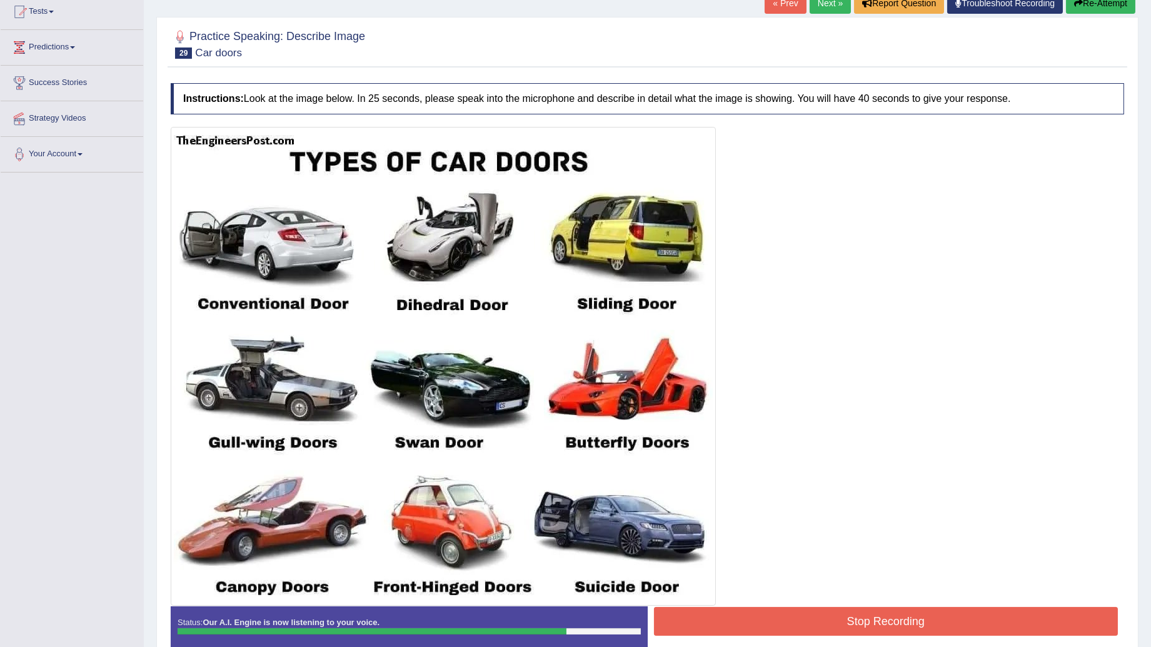
click at [809, 622] on button "Stop Recording" at bounding box center [886, 621] width 464 height 29
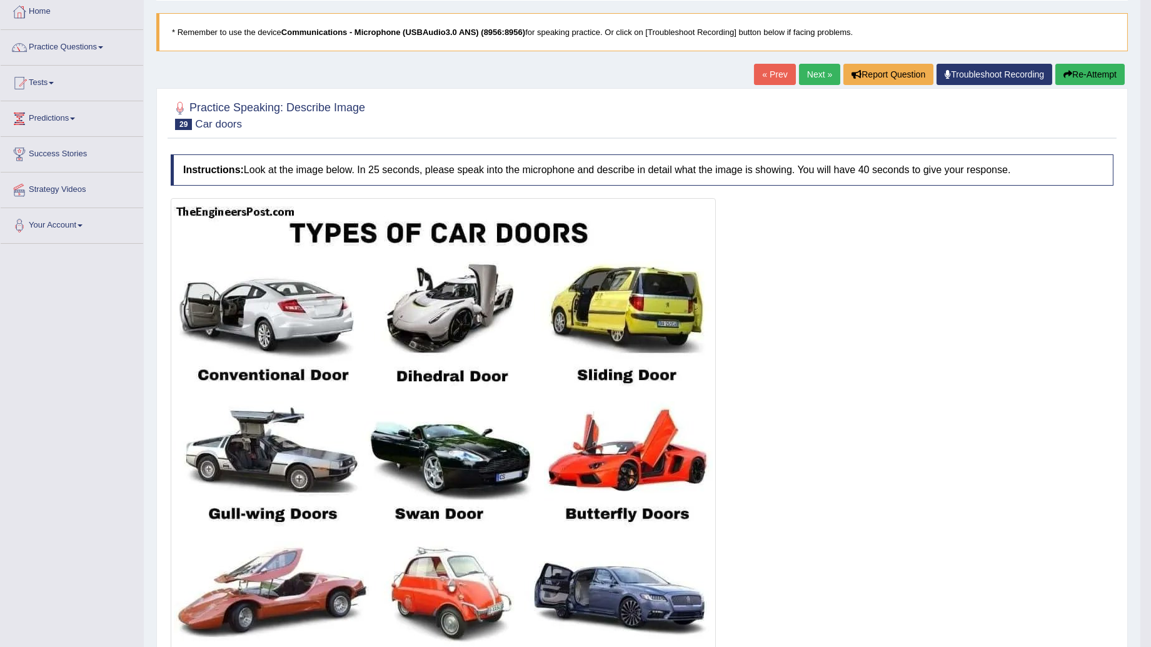
scroll to position [0, 0]
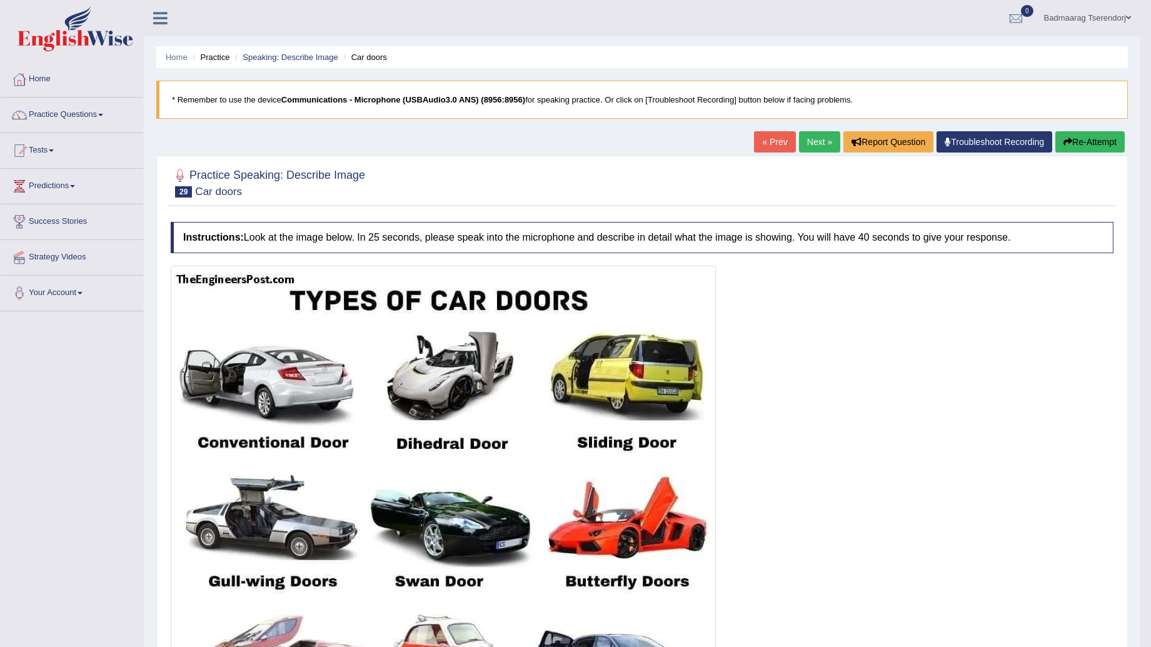
click at [1086, 139] on button "Re-Attempt" at bounding box center [1089, 141] width 69 height 21
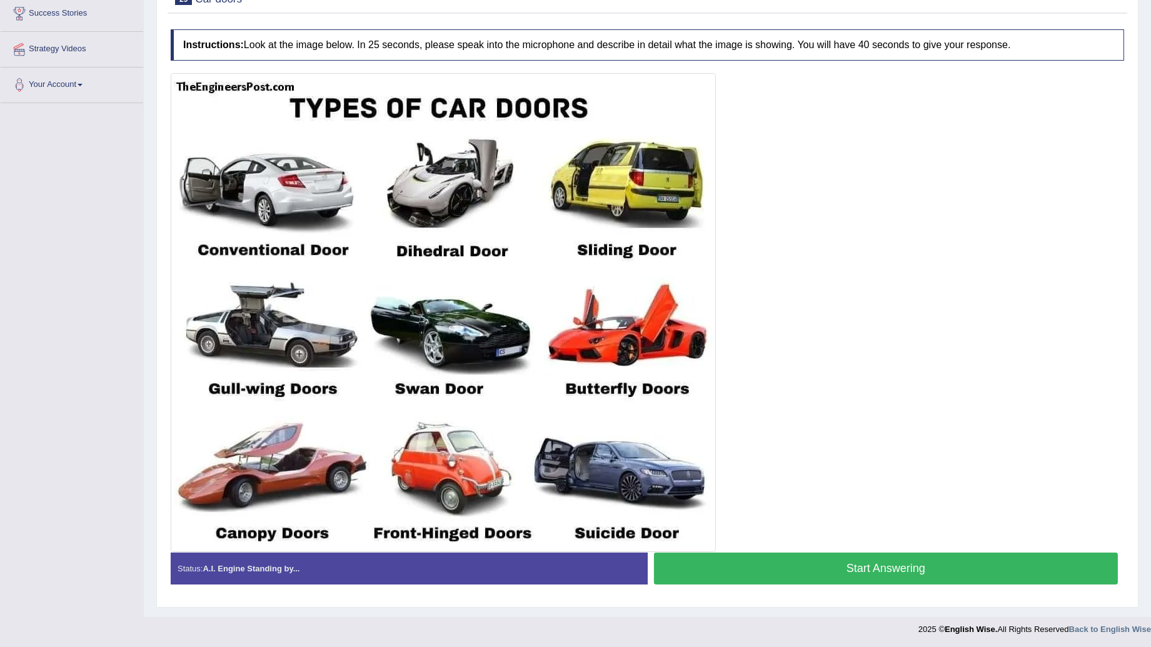
click at [983, 559] on button "Start Answering" at bounding box center [886, 569] width 464 height 32
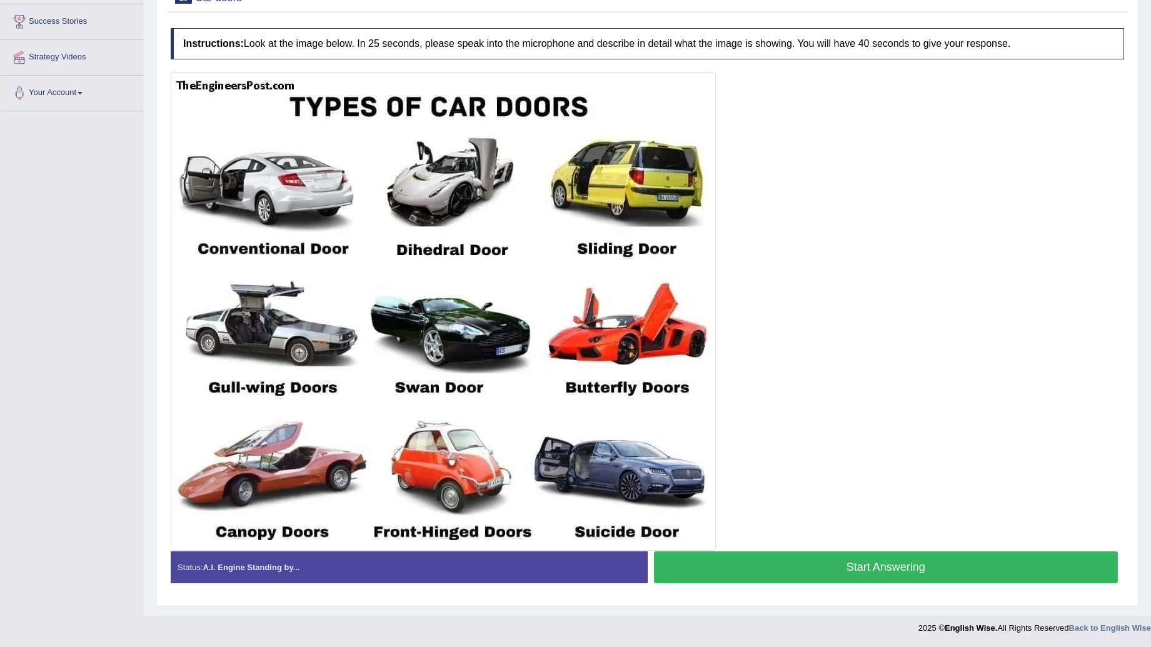
scroll to position [208, 0]
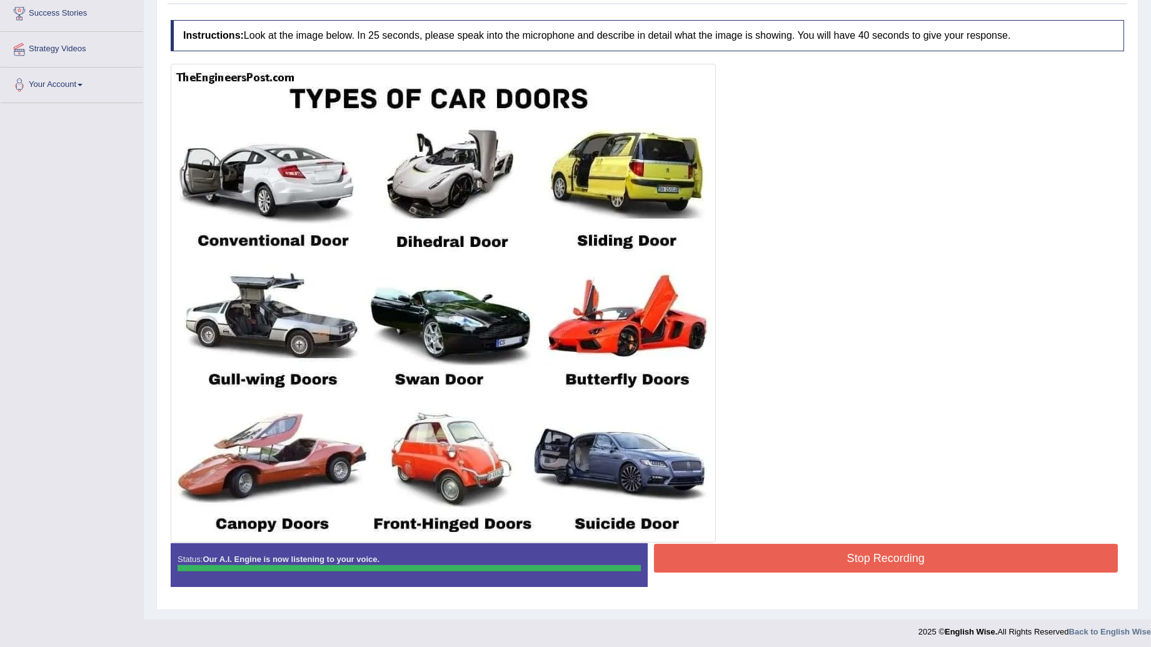
click at [828, 551] on button "Stop Recording" at bounding box center [886, 558] width 464 height 29
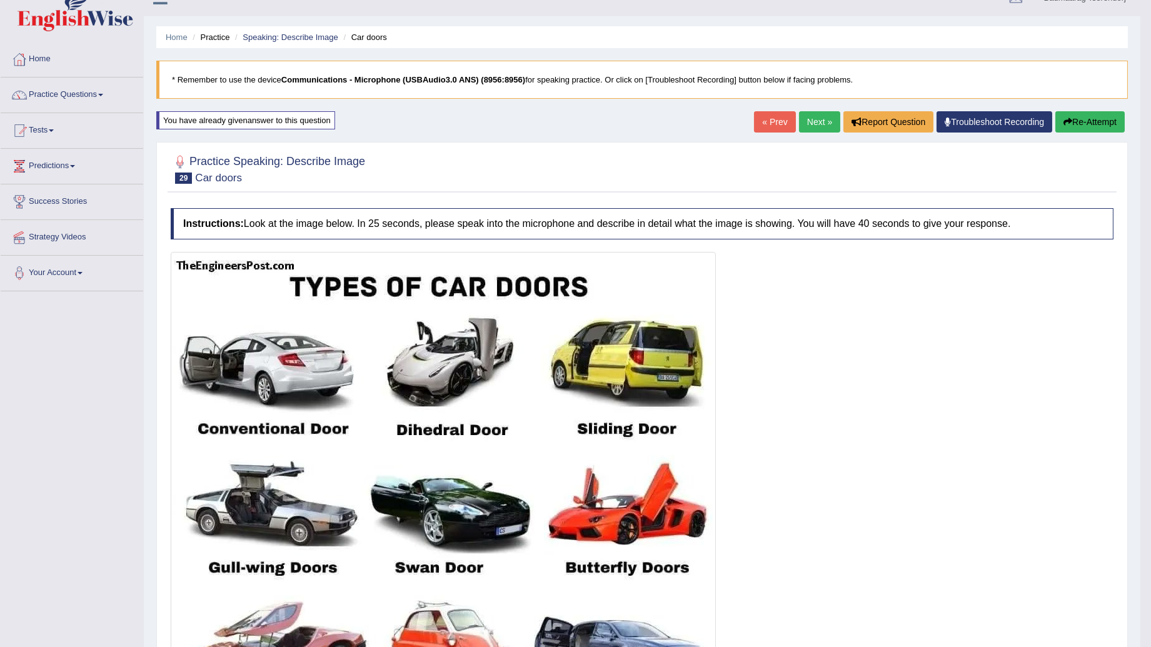
scroll to position [0, 0]
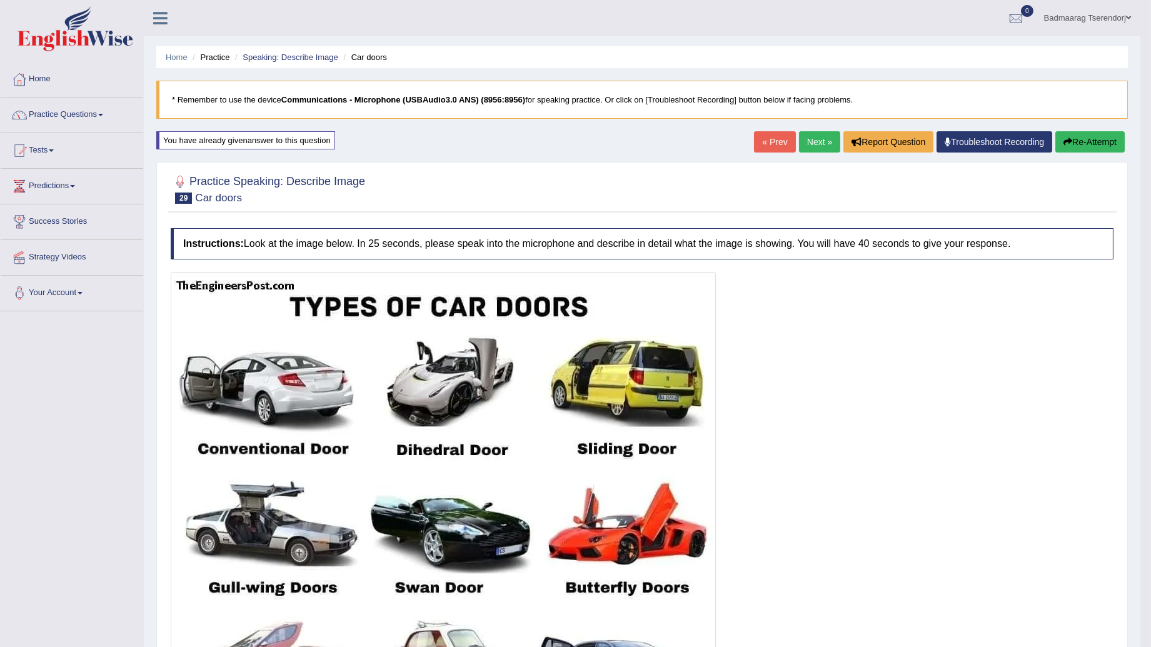
click at [40, 80] on link "Home" at bounding box center [72, 77] width 143 height 31
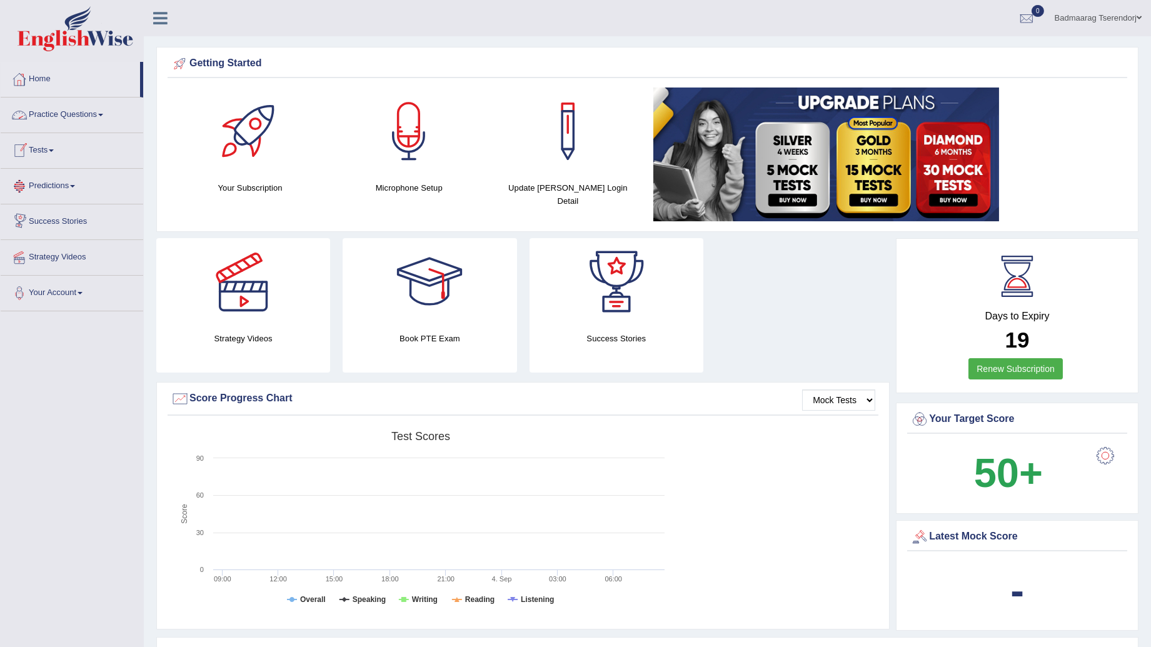
click at [91, 119] on link "Practice Questions" at bounding box center [72, 113] width 143 height 31
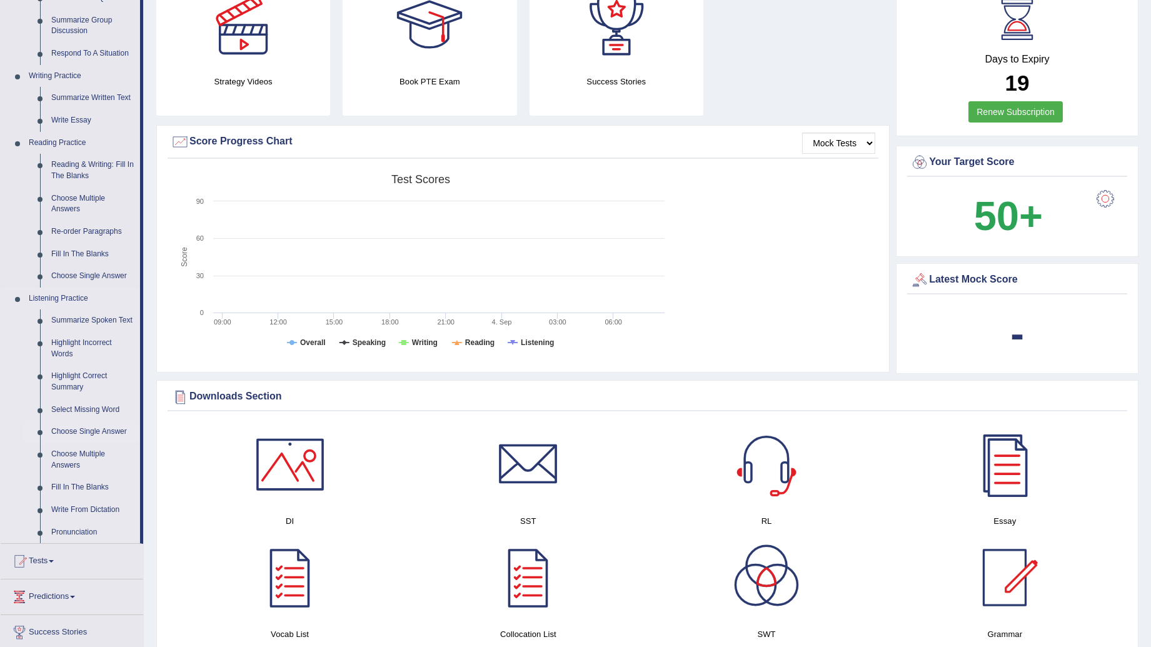
scroll to position [278, 0]
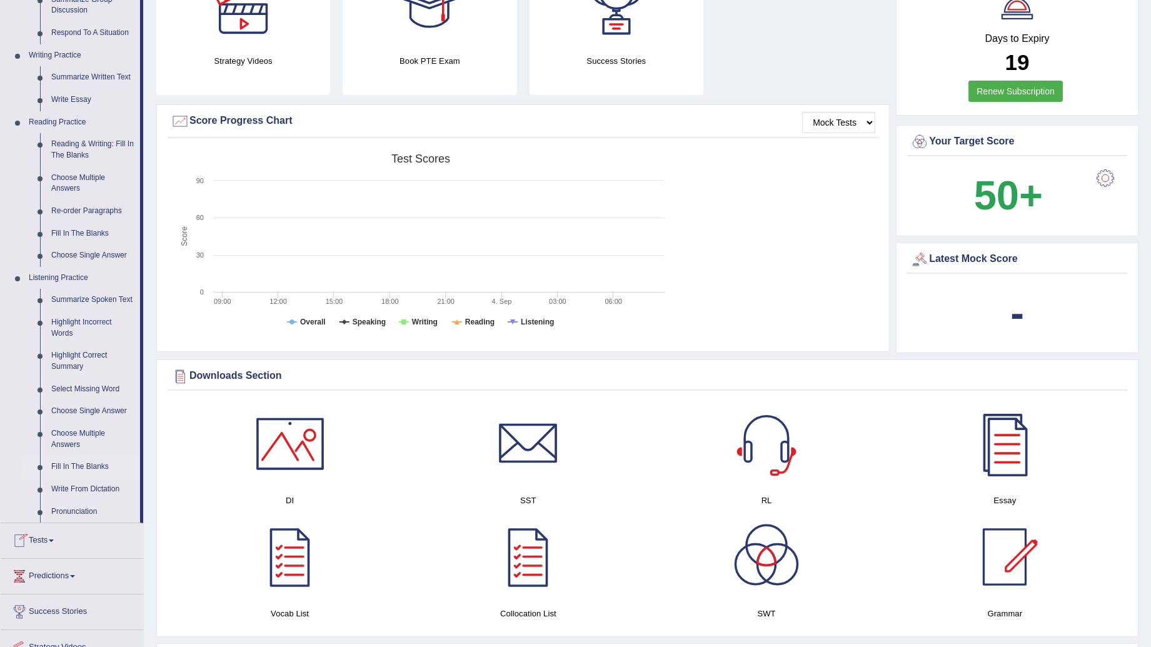
click at [91, 469] on link "Fill In The Blanks" at bounding box center [93, 467] width 94 height 23
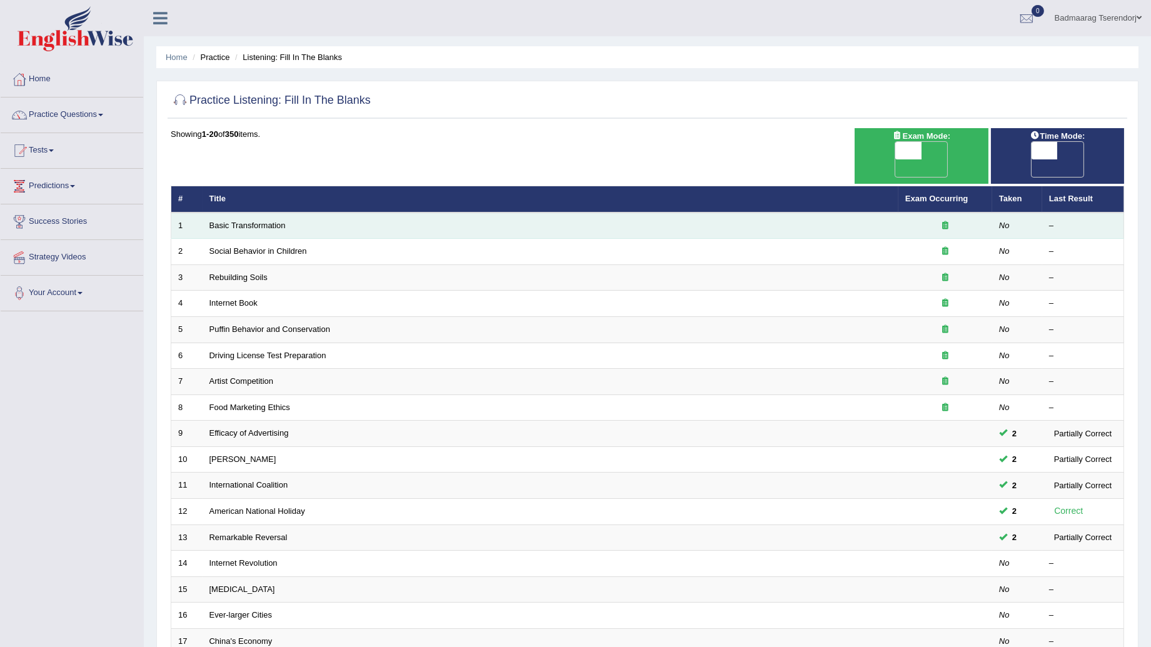
click at [229, 213] on td "Basic Transformation" at bounding box center [551, 226] width 696 height 26
click at [233, 221] on link "Basic Transformation" at bounding box center [247, 225] width 76 height 9
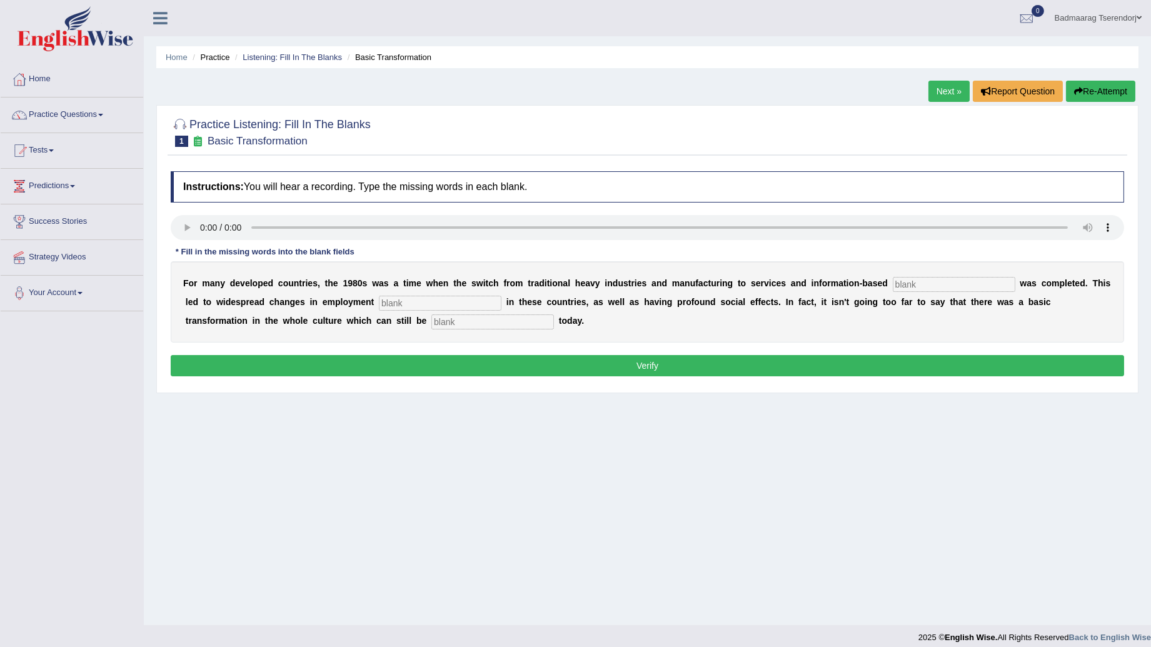
click at [906, 286] on input "text" at bounding box center [954, 284] width 123 height 15
type input "pricwe"
click at [379, 303] on input "text" at bounding box center [440, 303] width 123 height 15
type input "paret"
click at [431, 317] on input "text" at bounding box center [492, 321] width 123 height 15
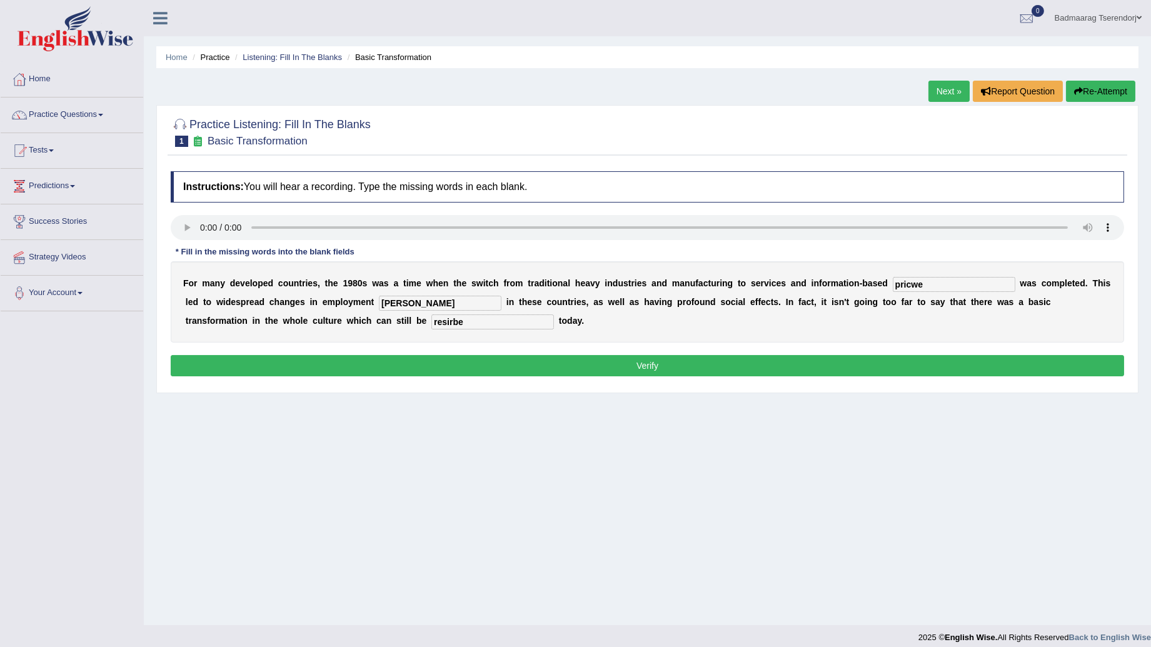
type input "resirbe"
click at [404, 304] on input "paret" at bounding box center [440, 303] width 123 height 15
type input "part"
click at [926, 284] on input "pricwe" at bounding box center [954, 284] width 123 height 15
type input "price"
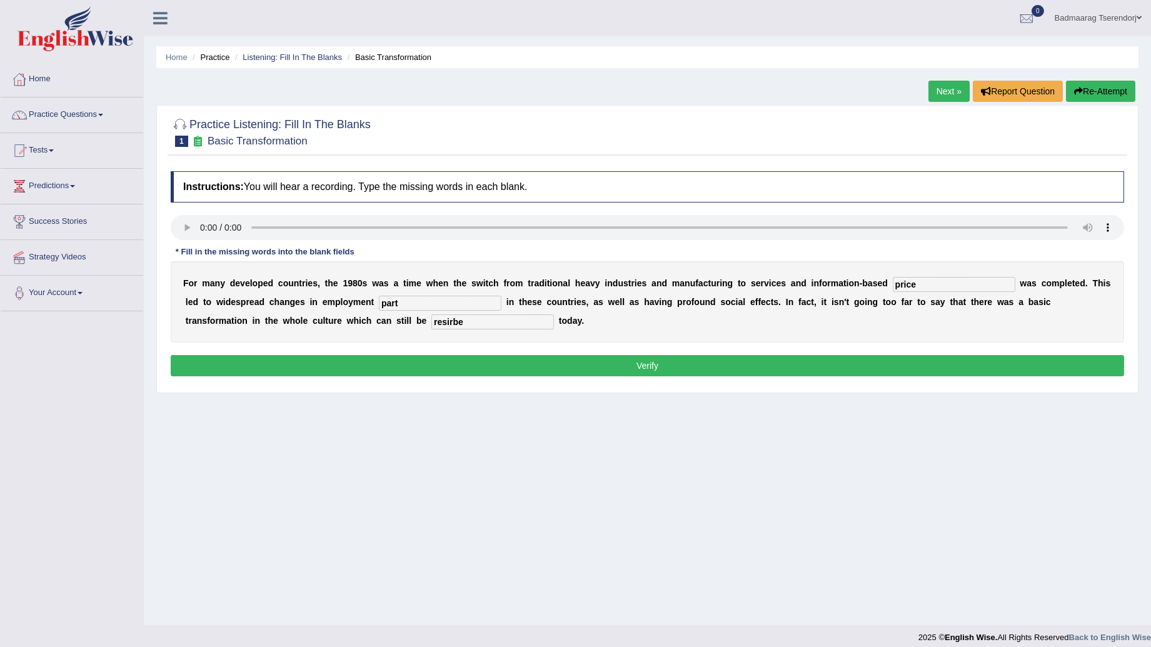
click at [871, 363] on button "Verify" at bounding box center [647, 365] width 953 height 21
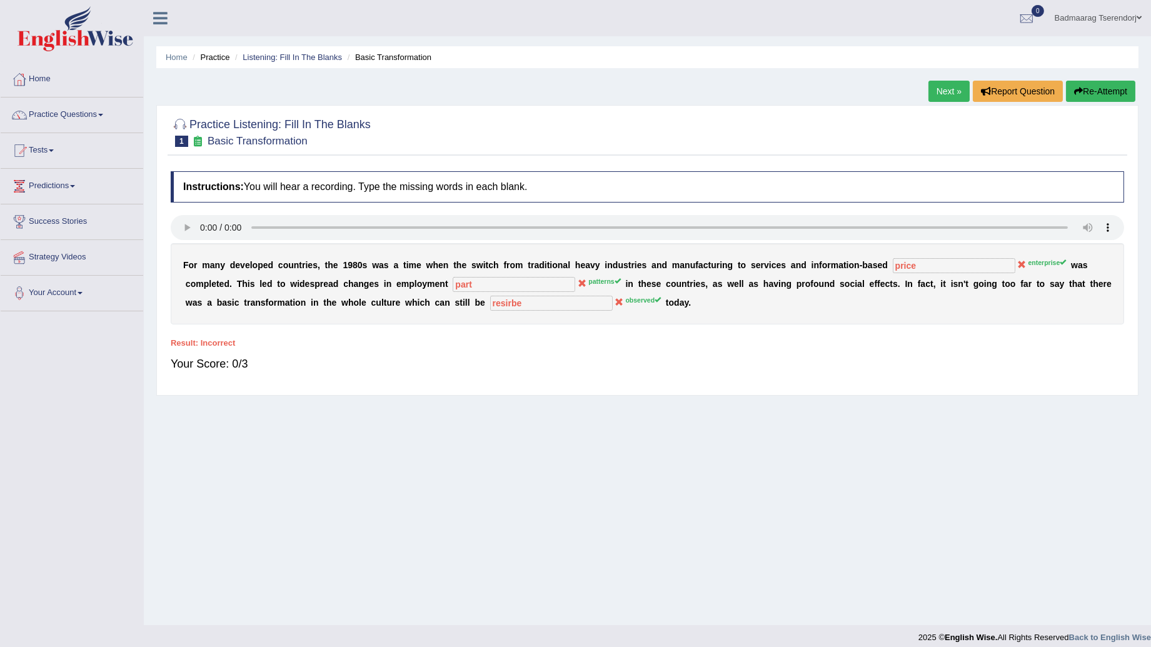
click at [1097, 84] on button "Re-Attempt" at bounding box center [1100, 91] width 69 height 21
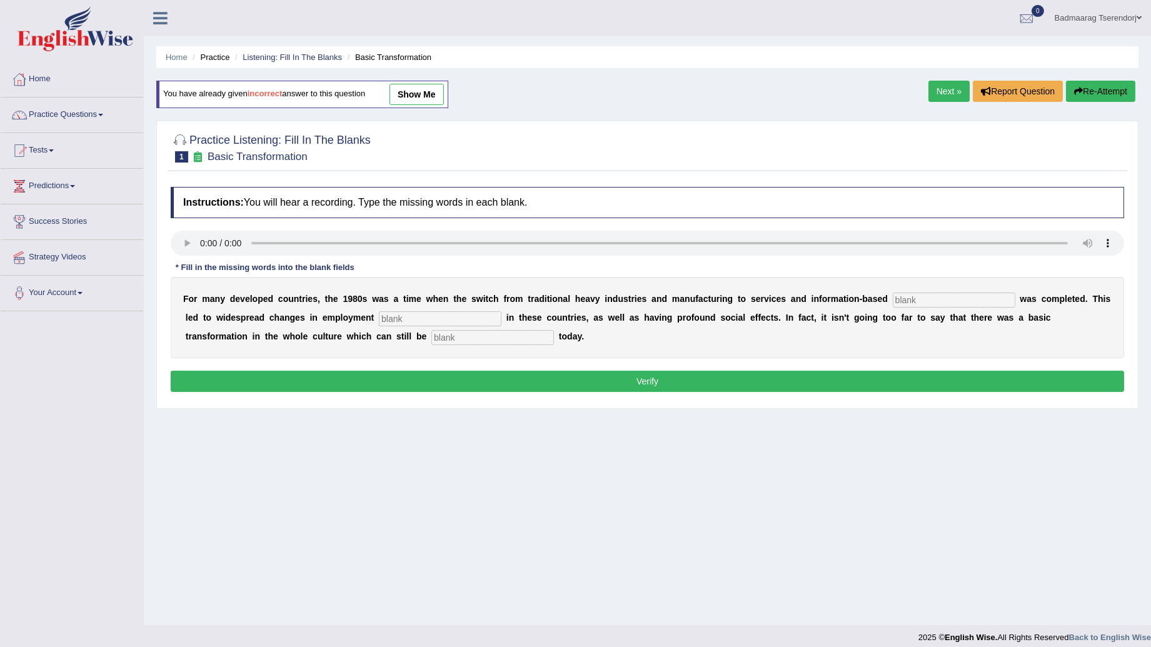
click at [904, 302] on input "text" at bounding box center [954, 300] width 123 height 15
click at [901, 302] on input "enterpraice" at bounding box center [954, 300] width 123 height 15
type input "enterprice"
click at [431, 340] on input "text" at bounding box center [492, 337] width 123 height 15
type input "e"
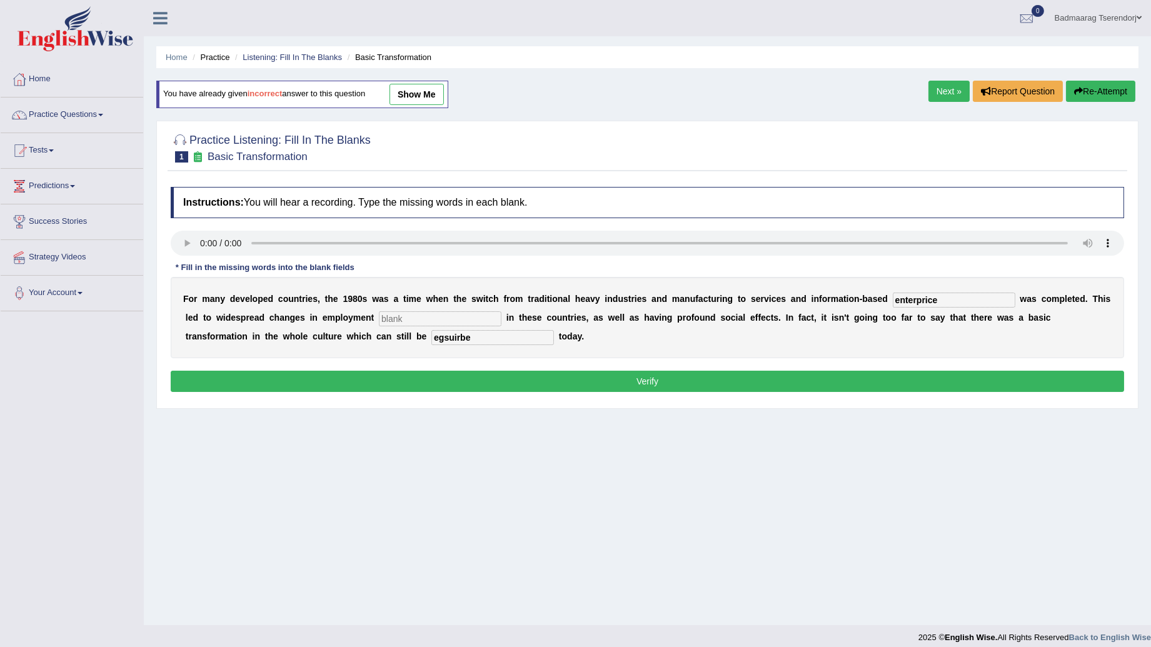
type input "egsuirbe"
click at [430, 378] on button "Verify" at bounding box center [647, 381] width 953 height 21
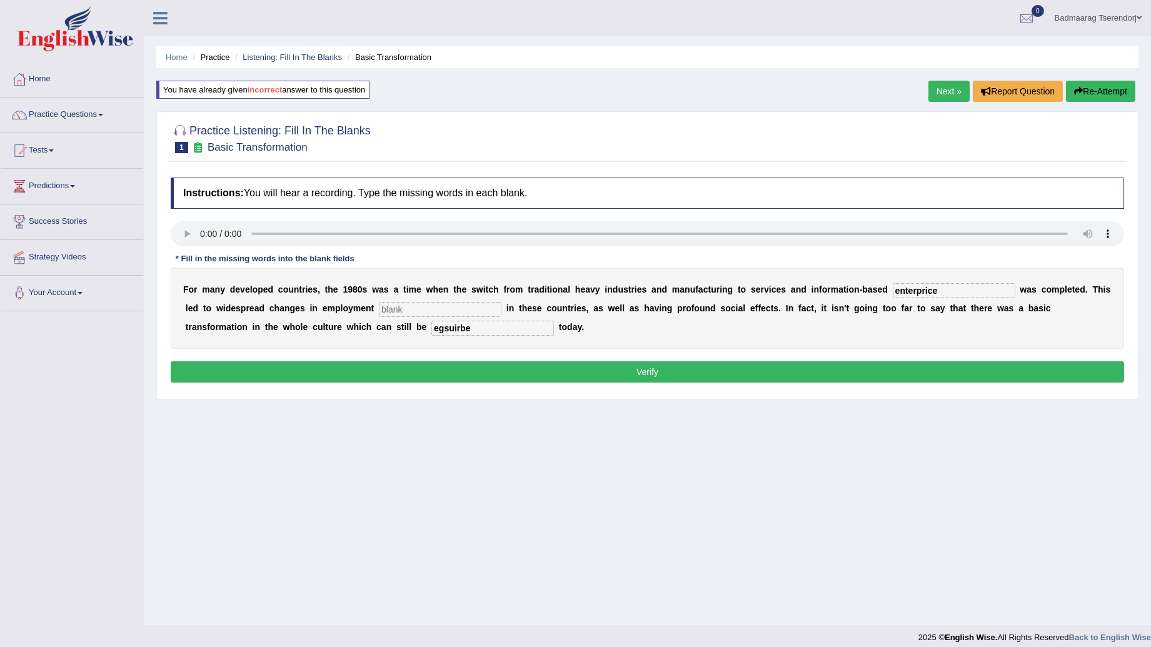
click at [430, 378] on button "Verify" at bounding box center [647, 371] width 953 height 21
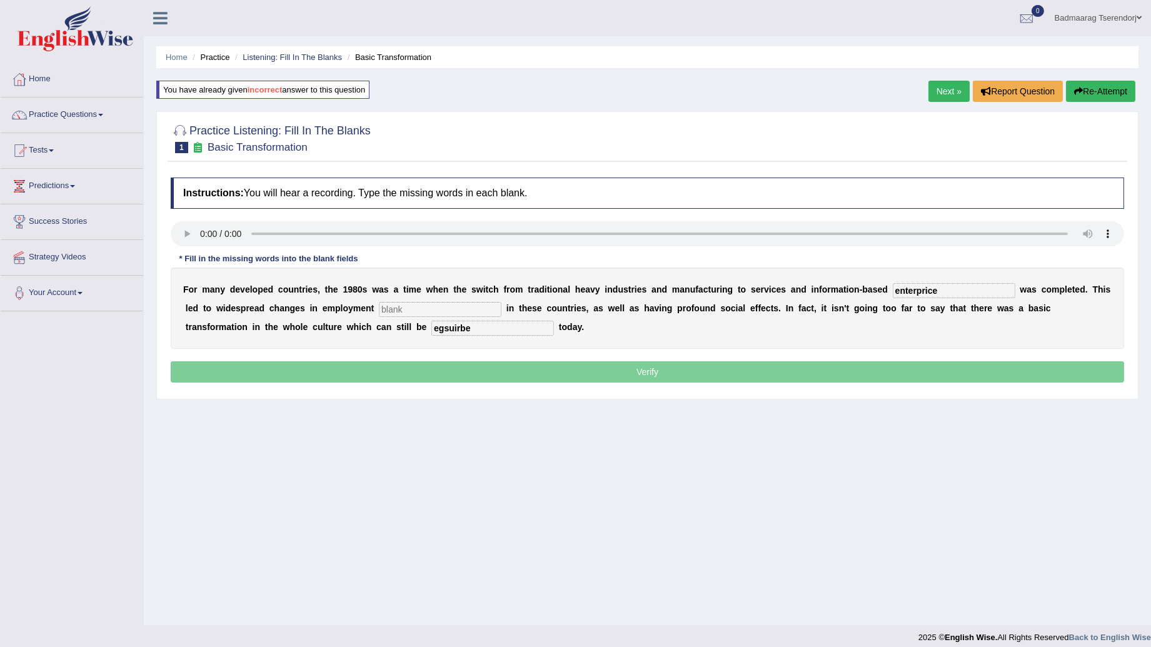
click at [392, 311] on input "text" at bounding box center [440, 309] width 123 height 15
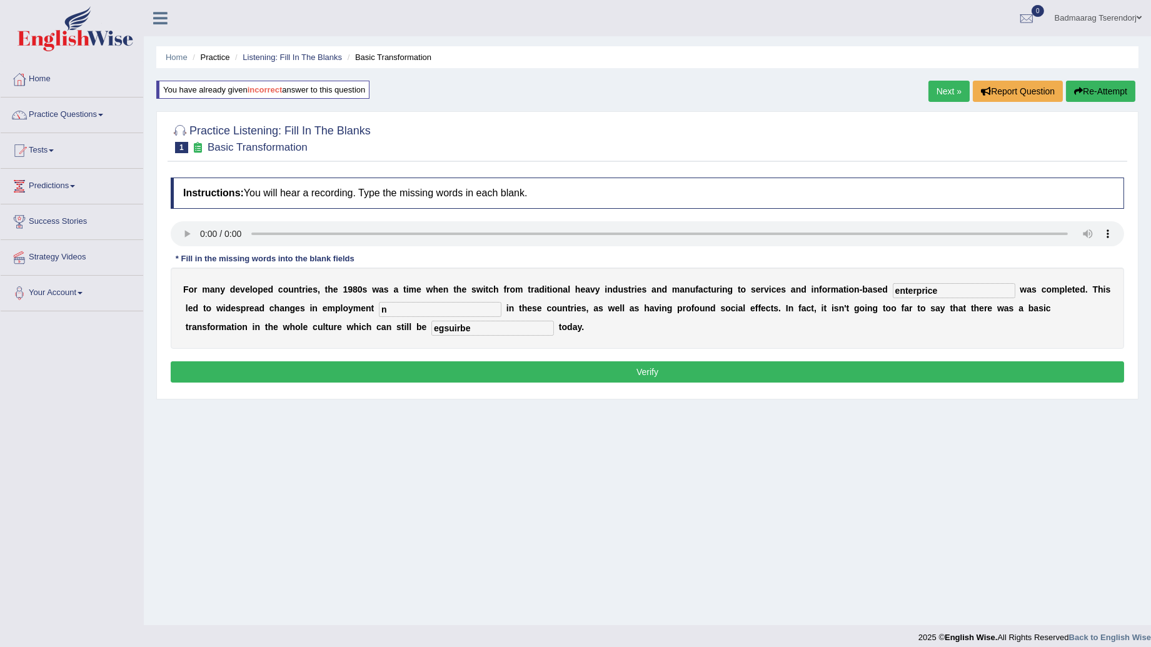
type input "n"
click at [411, 366] on button "Verify" at bounding box center [647, 371] width 953 height 21
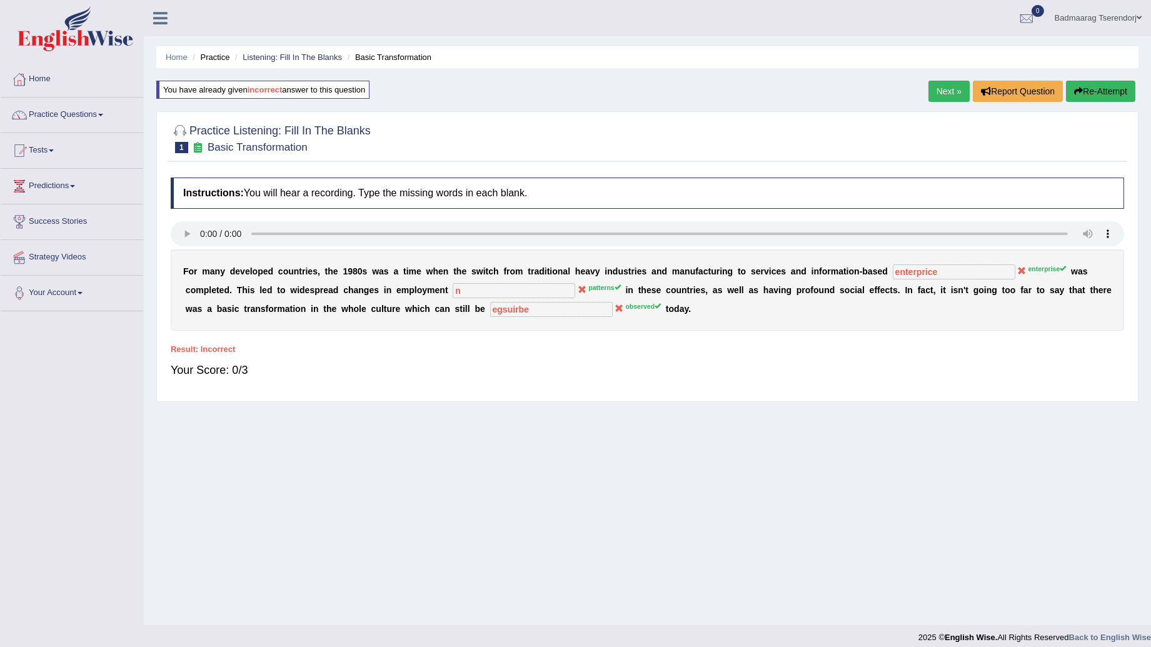
click at [948, 90] on link "Next »" at bounding box center [948, 91] width 41 height 21
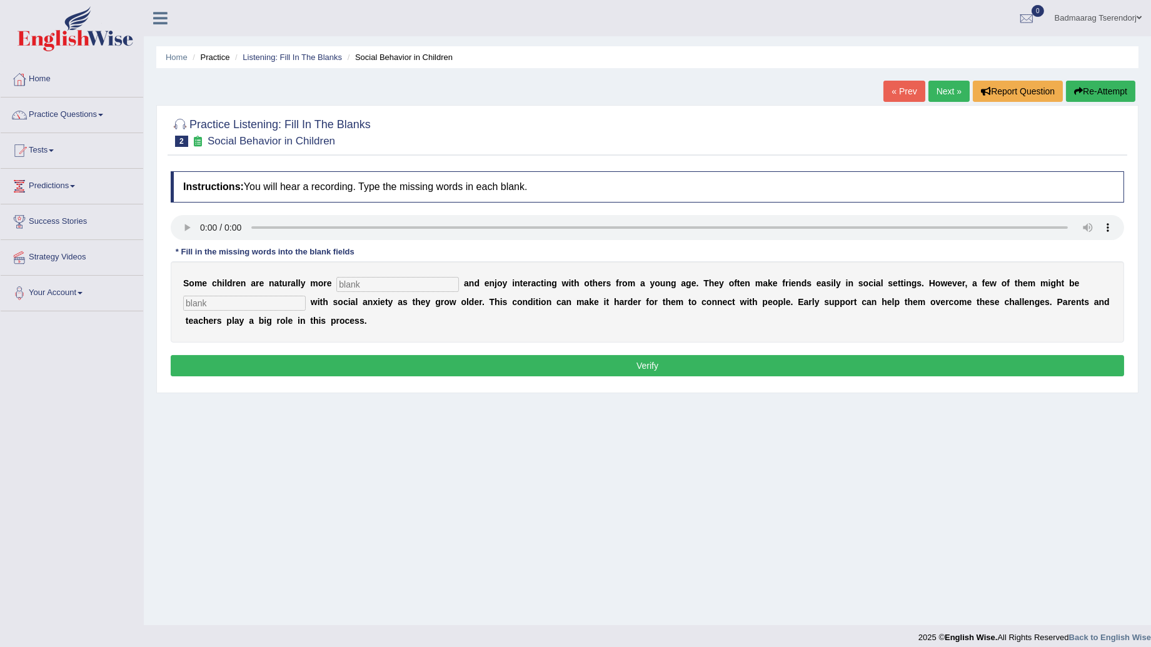
click at [340, 292] on input "text" at bounding box center [397, 284] width 123 height 15
type input "sociable"
click at [259, 301] on input "text" at bounding box center [244, 303] width 123 height 15
type input "died"
click at [359, 367] on button "Verify" at bounding box center [647, 365] width 953 height 21
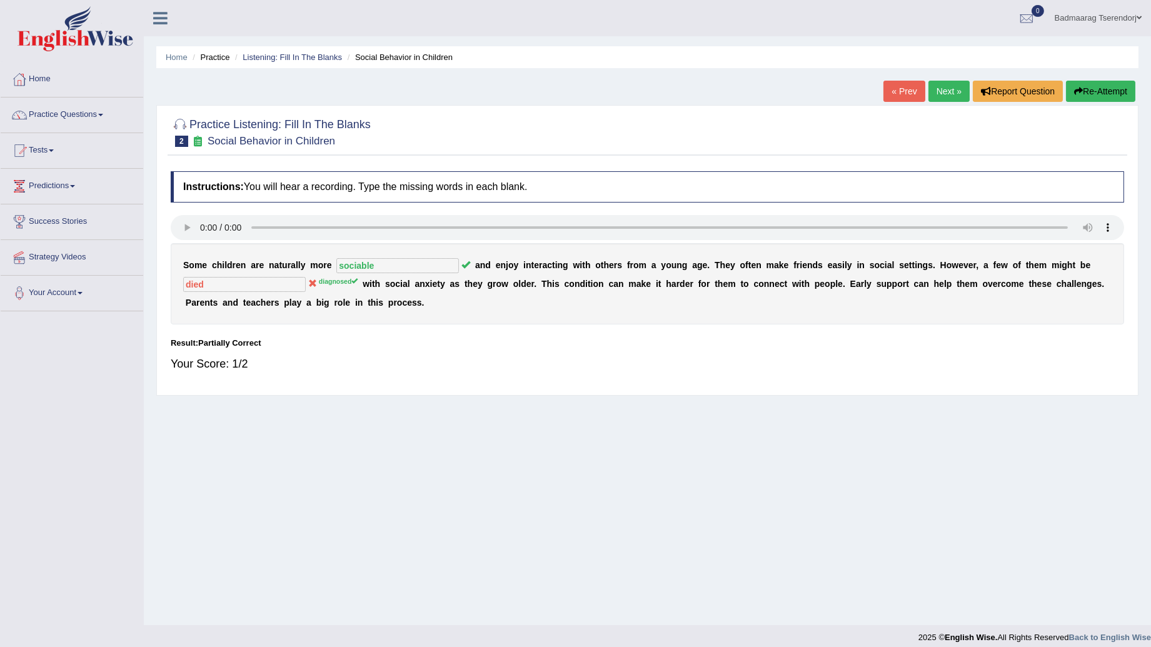
click at [944, 94] on link "Next »" at bounding box center [948, 91] width 41 height 21
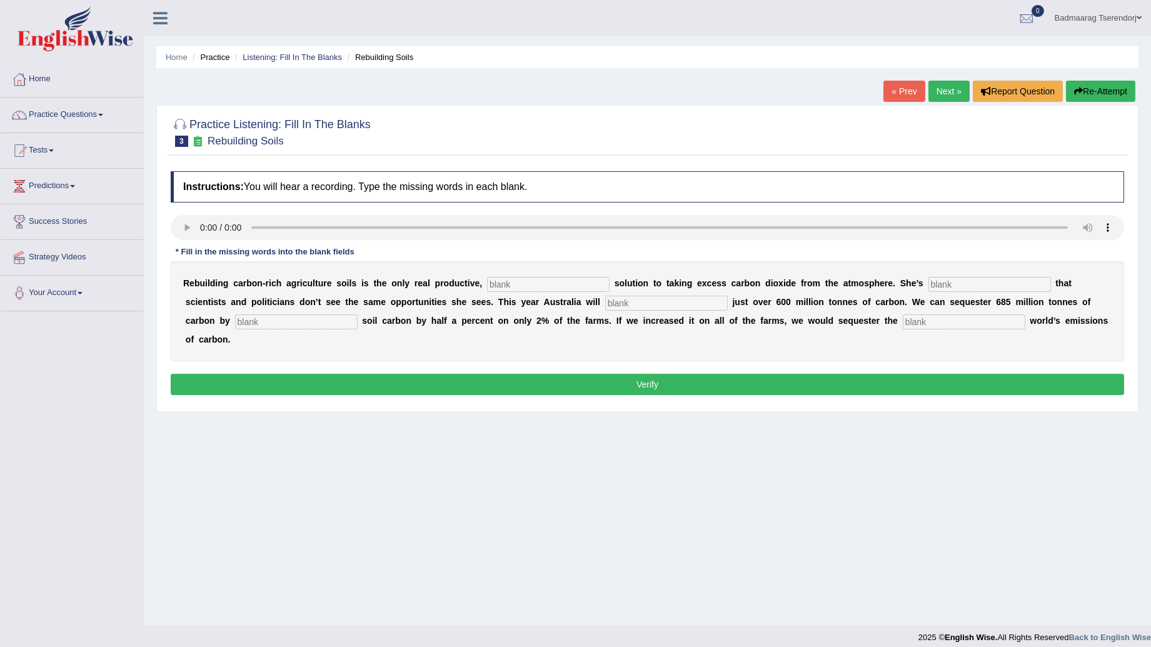
click at [494, 284] on input "text" at bounding box center [548, 284] width 123 height 15
type input "preminent"
click at [928, 288] on input "text" at bounding box center [989, 284] width 123 height 15
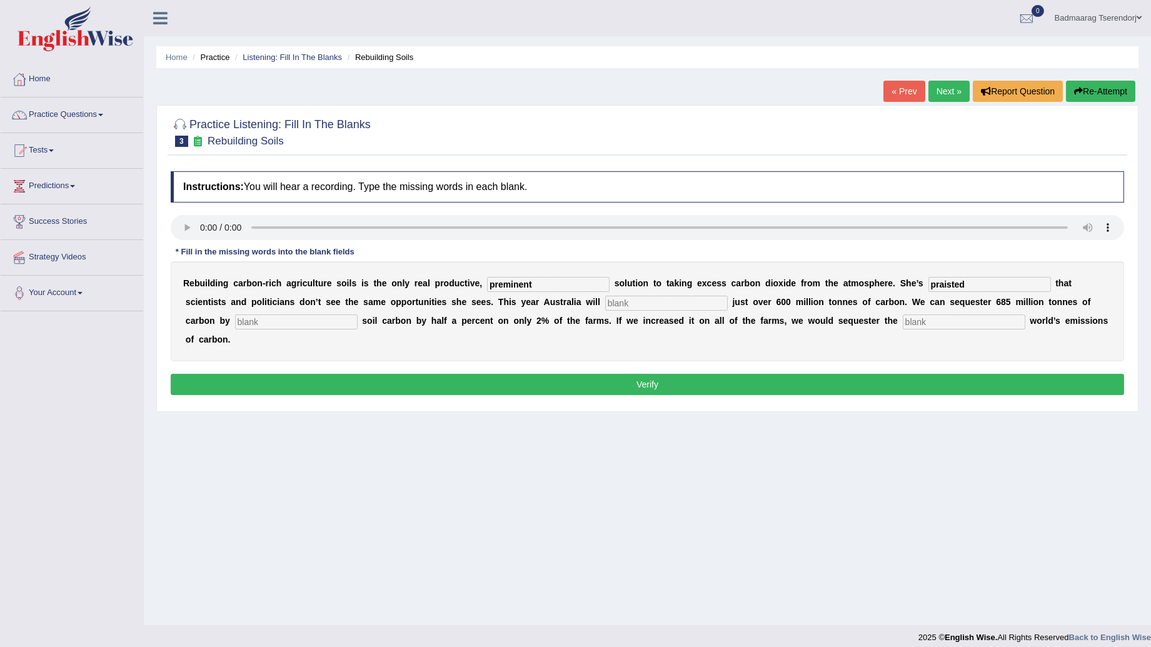
type input "praisted"
click at [358, 314] on input "text" at bounding box center [296, 321] width 123 height 15
type input "carbon"
click at [903, 321] on input "text" at bounding box center [964, 321] width 123 height 15
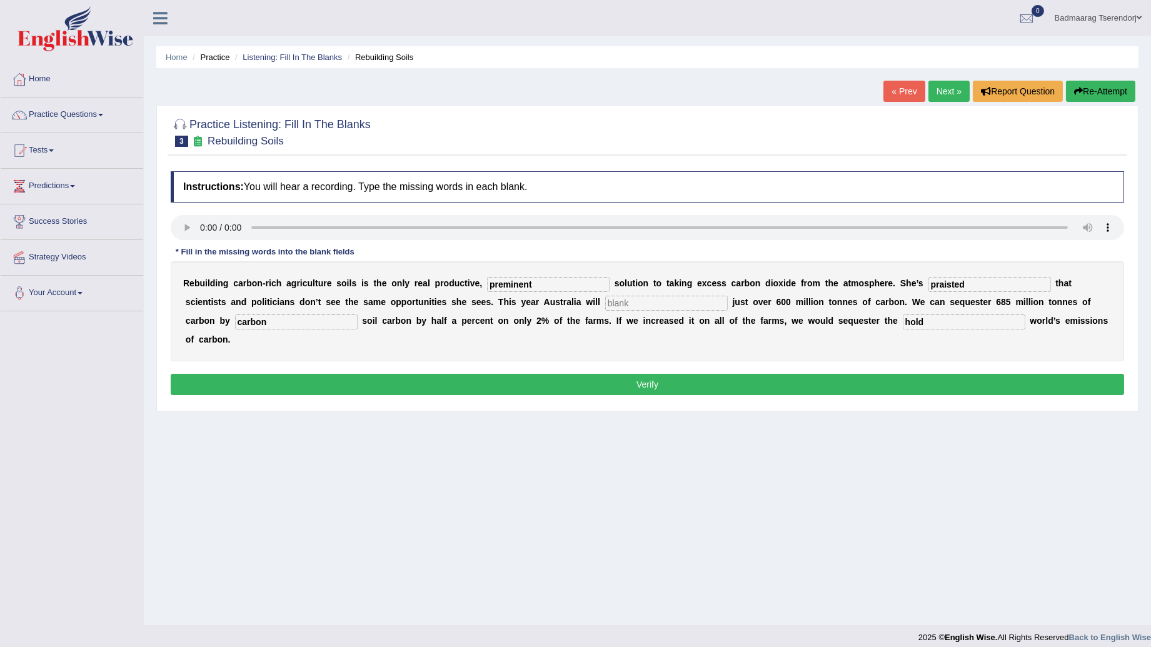
type input "hold"
click at [605, 305] on input "text" at bounding box center [666, 303] width 123 height 15
type input "carbon"
click at [589, 374] on button "Verify" at bounding box center [647, 384] width 953 height 21
click at [589, 364] on div "Instructions: You will hear a recording. Type the missing words in each blank. …" at bounding box center [648, 285] width 960 height 240
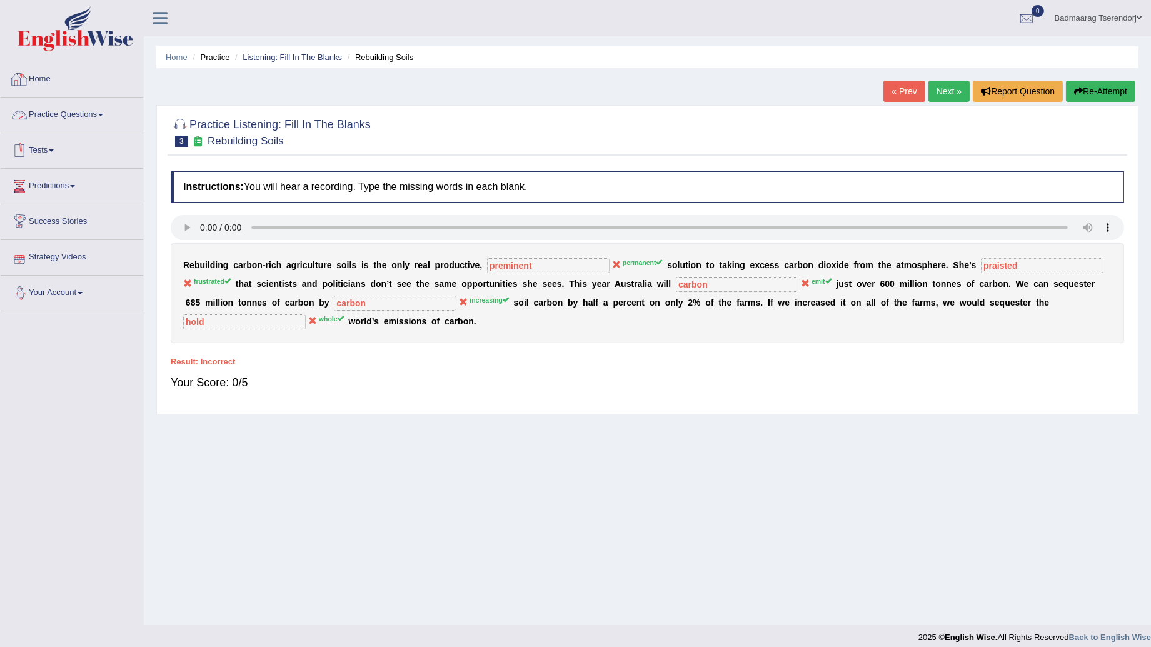
click at [96, 117] on link "Practice Questions" at bounding box center [72, 113] width 143 height 31
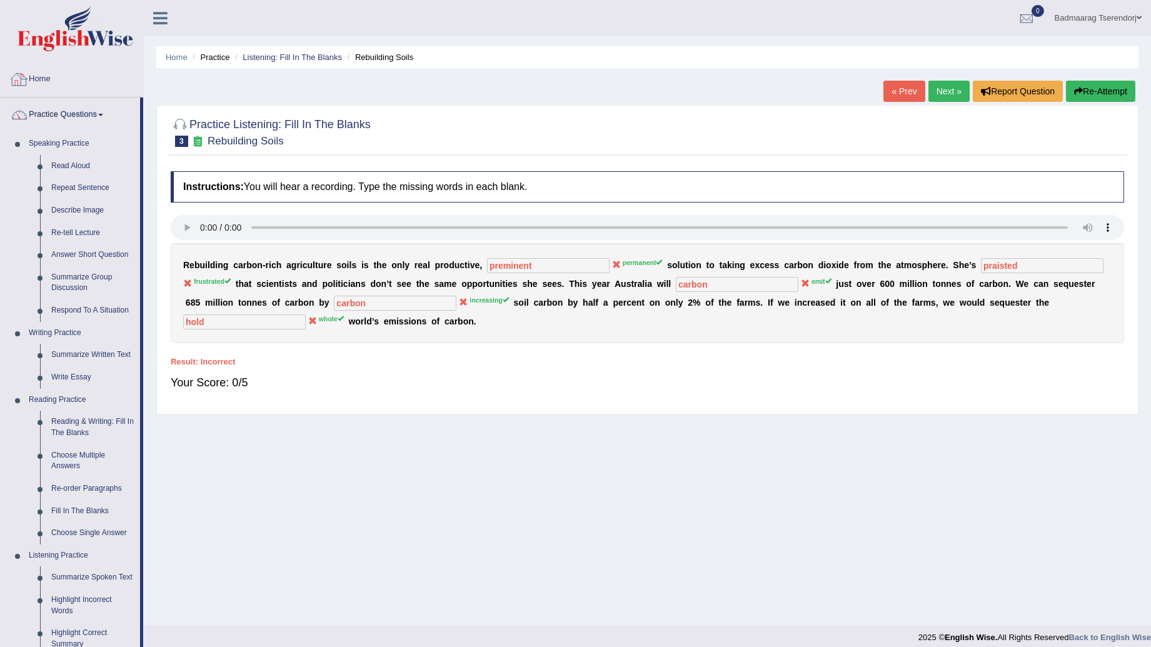
click at [44, 76] on link "Home" at bounding box center [72, 77] width 143 height 31
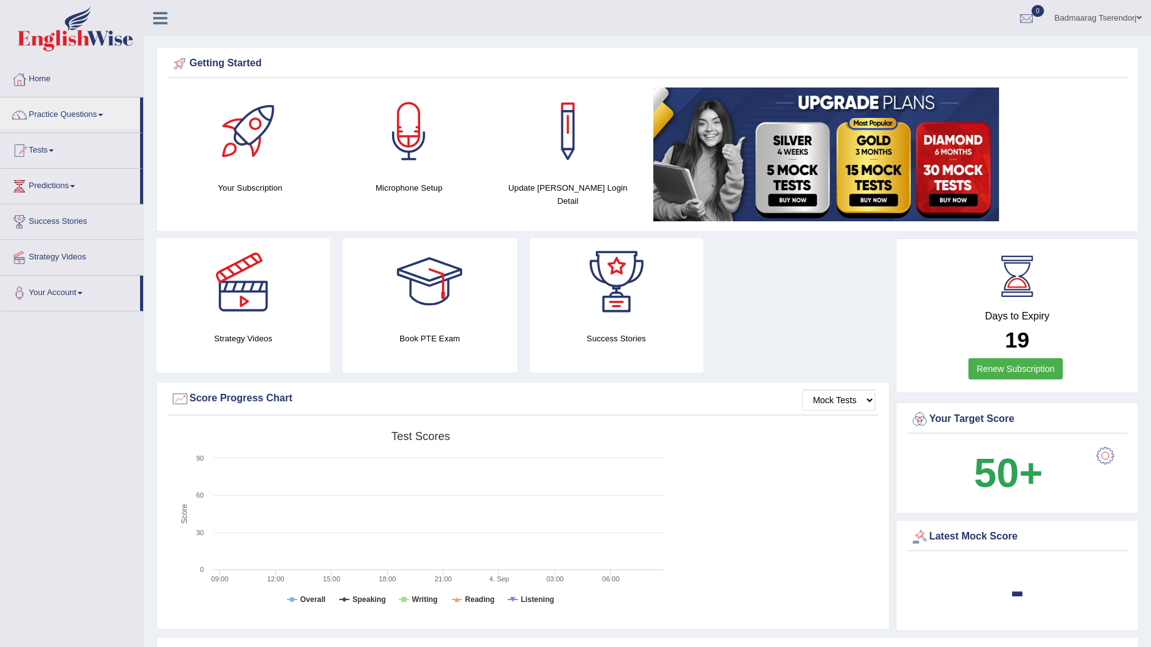
click at [94, 114] on link "Practice Questions" at bounding box center [70, 113] width 139 height 31
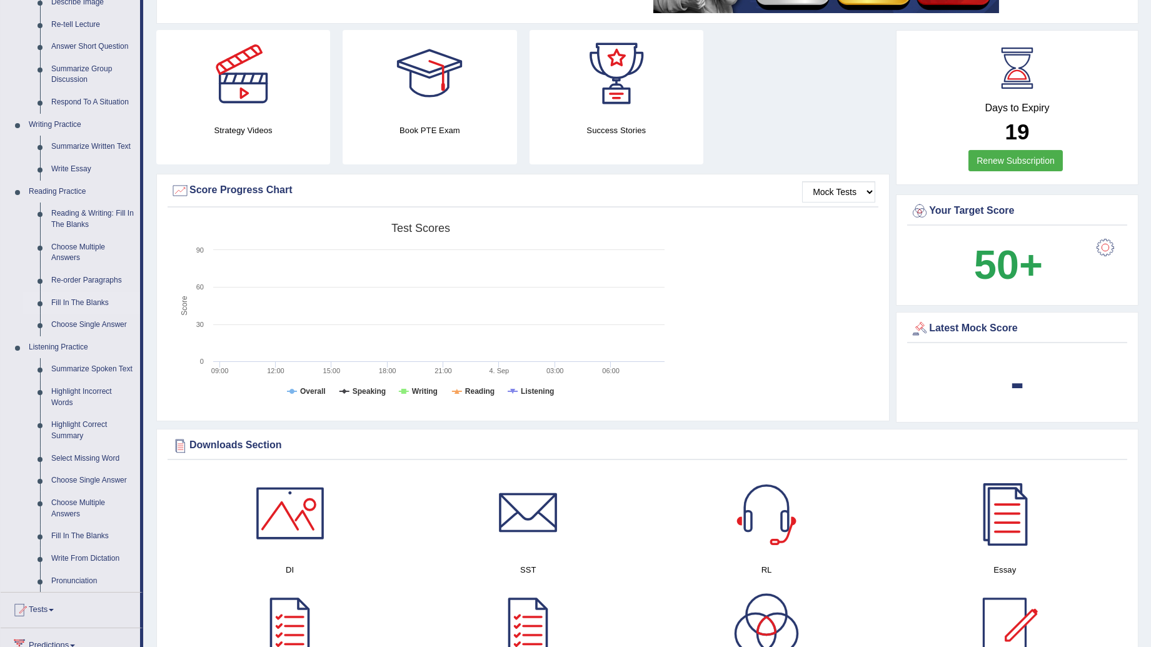
scroll to position [278, 0]
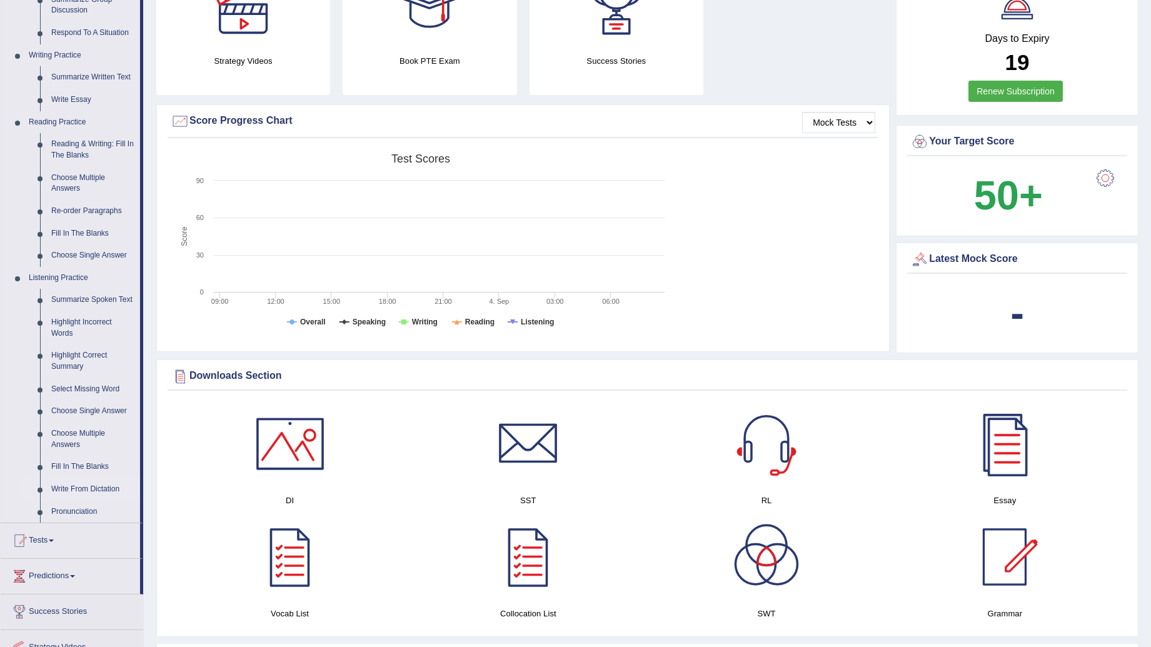
click at [94, 484] on link "Write From Dictation" at bounding box center [93, 489] width 94 height 23
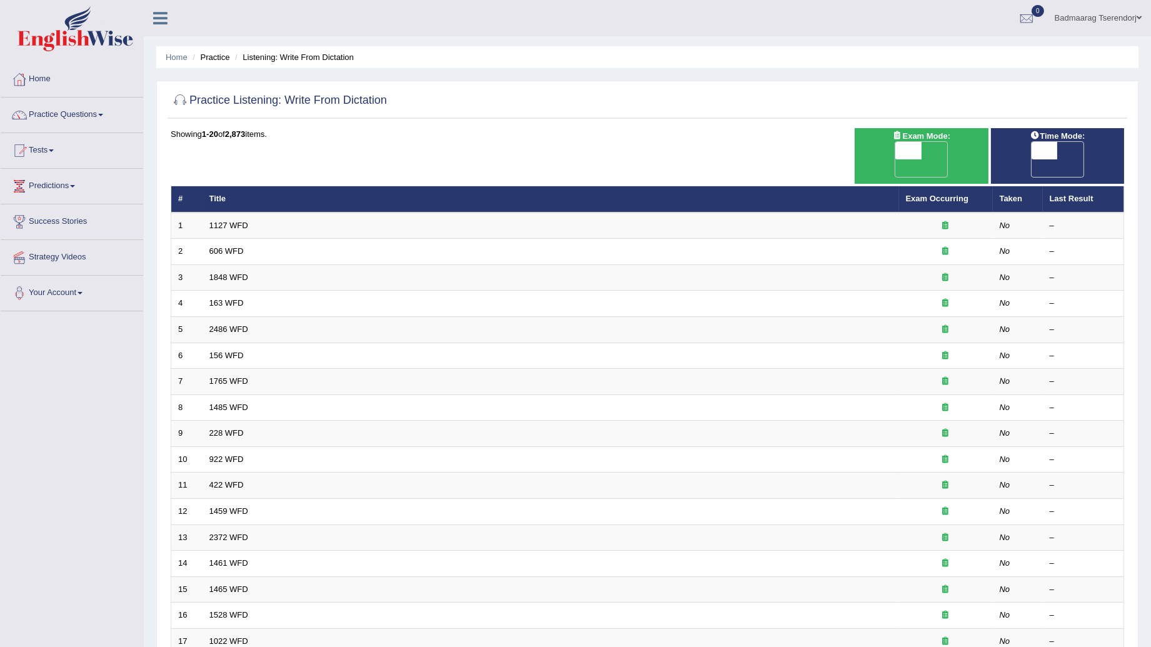
click at [901, 148] on span at bounding box center [908, 151] width 26 height 18
click at [896, 159] on span "OFF" at bounding box center [883, 168] width 26 height 18
checkbox input "true"
click at [1032, 159] on span "OFF" at bounding box center [1018, 168] width 26 height 18
checkbox input "true"
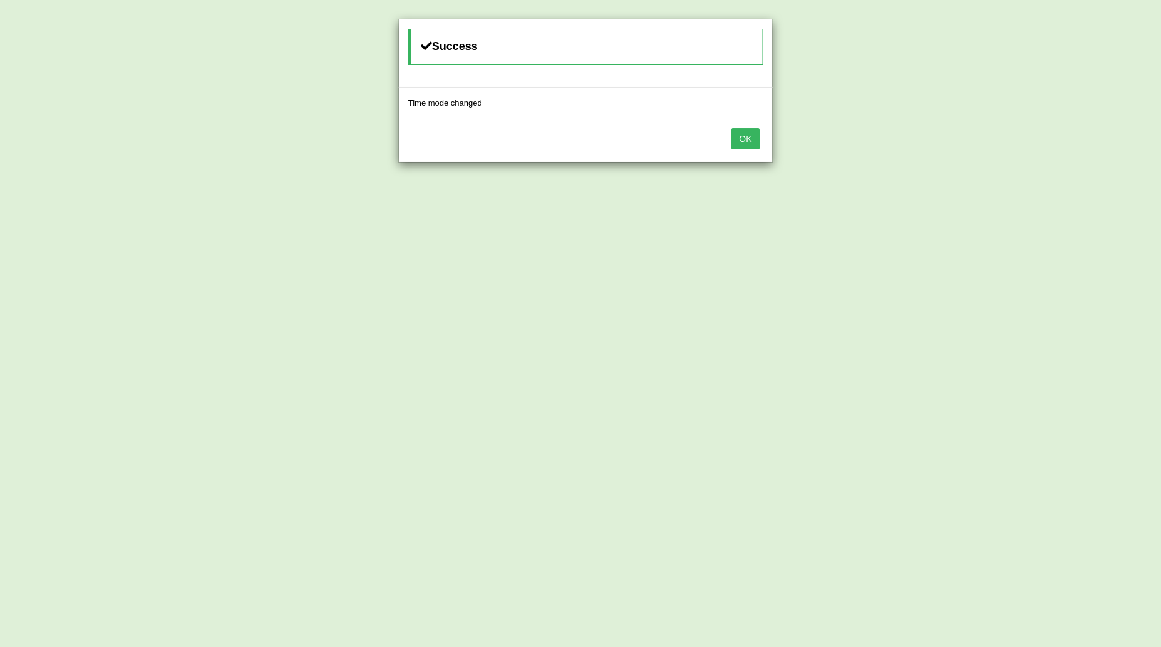
click at [743, 138] on button "OK" at bounding box center [745, 138] width 29 height 21
click at [743, 138] on button "OK" at bounding box center [735, 138] width 29 height 21
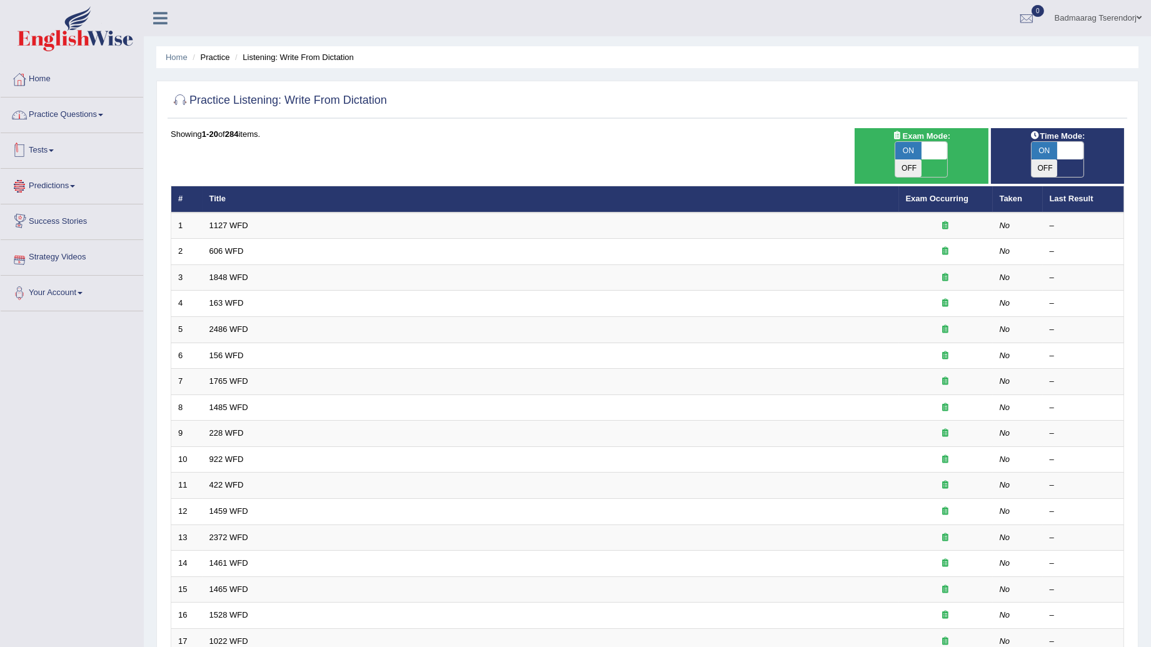
click at [100, 124] on link "Practice Questions" at bounding box center [72, 113] width 143 height 31
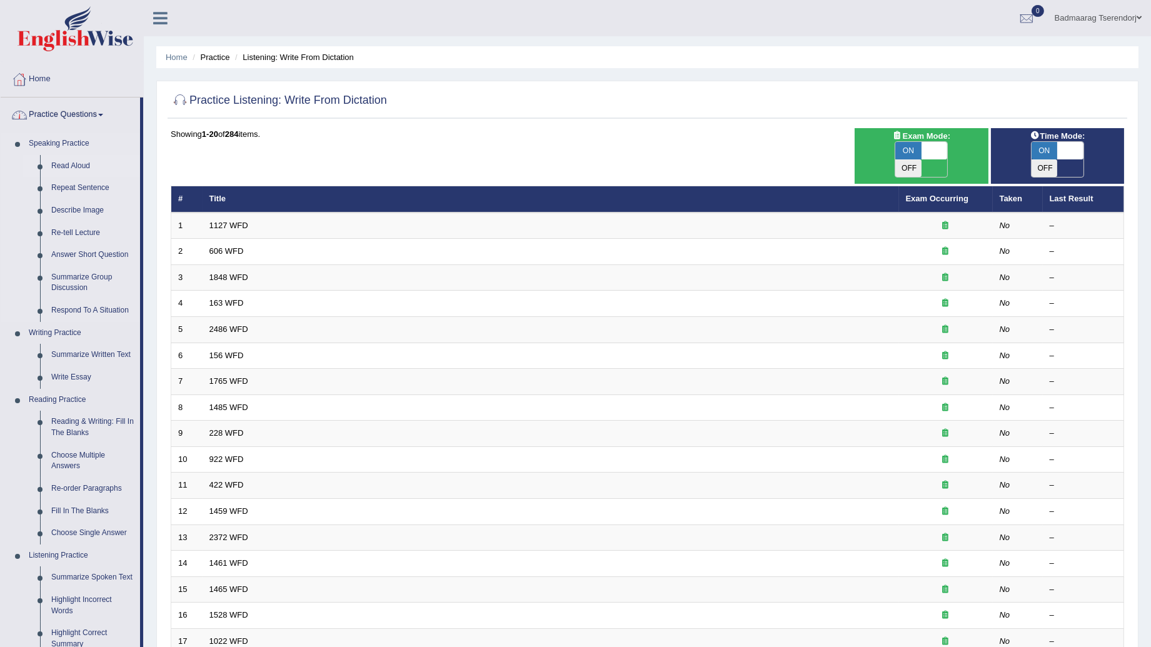
click at [84, 168] on link "Read Aloud" at bounding box center [93, 166] width 94 height 23
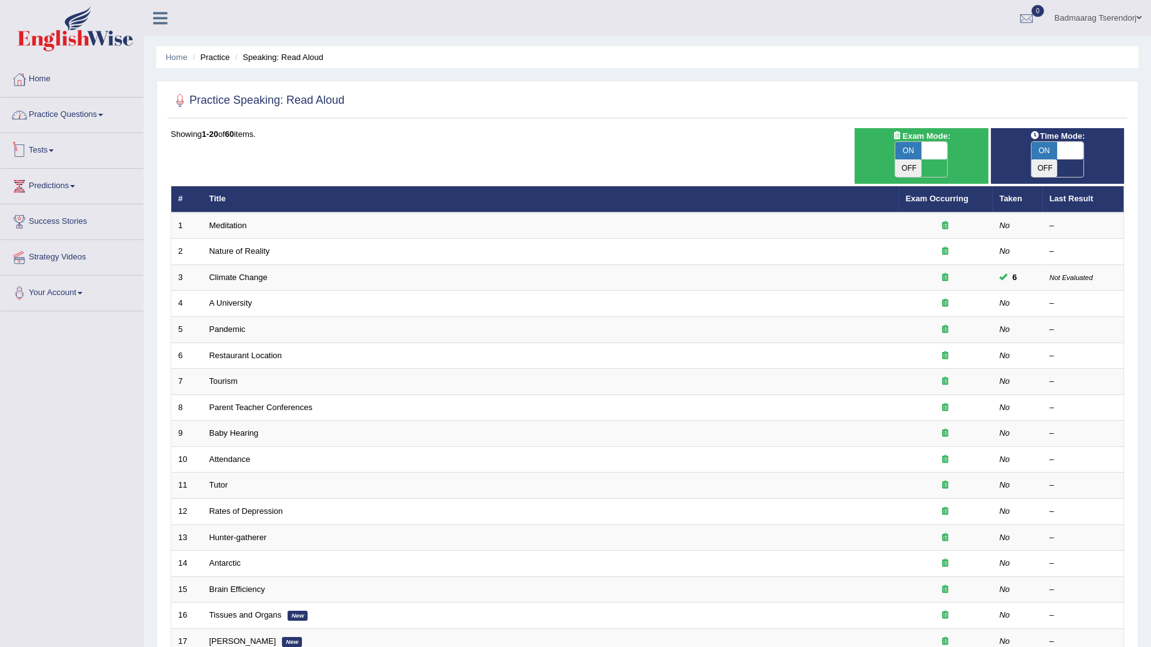
click at [98, 114] on link "Practice Questions" at bounding box center [72, 113] width 143 height 31
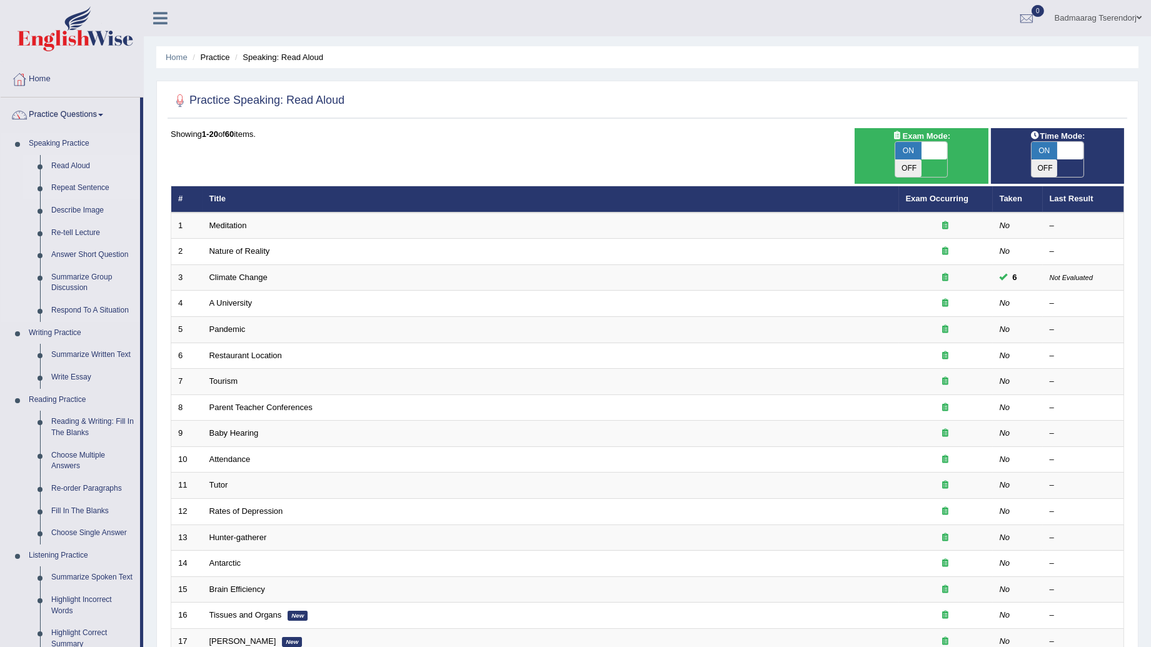
click at [72, 184] on link "Repeat Sentence" at bounding box center [93, 188] width 94 height 23
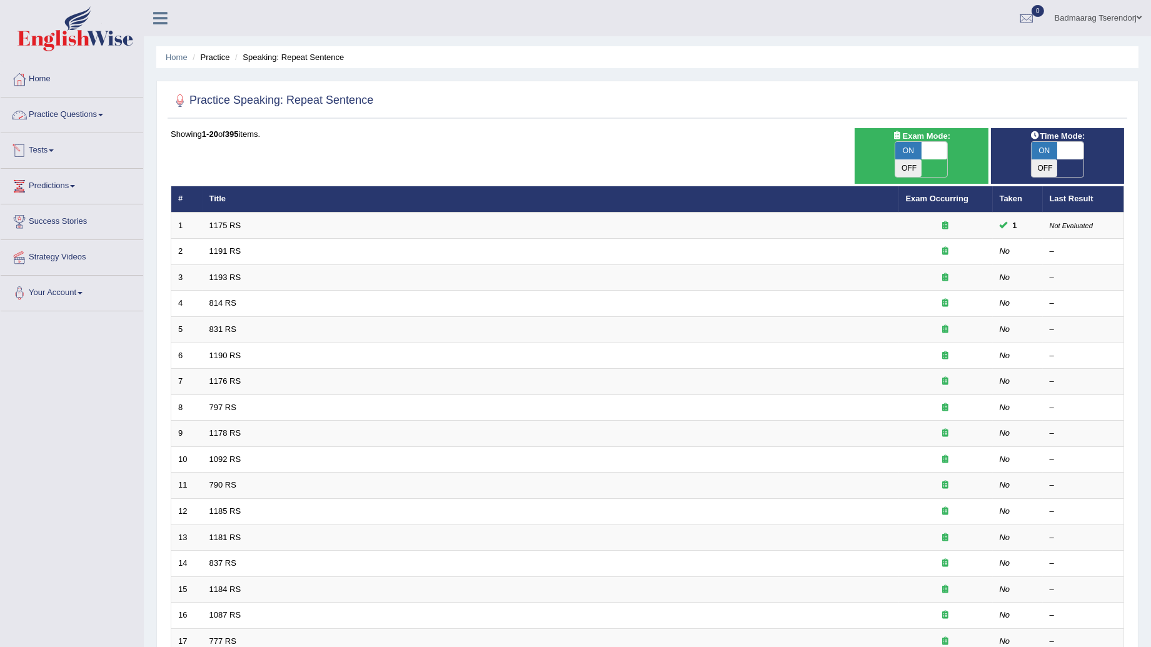
click at [102, 116] on span at bounding box center [100, 115] width 5 height 3
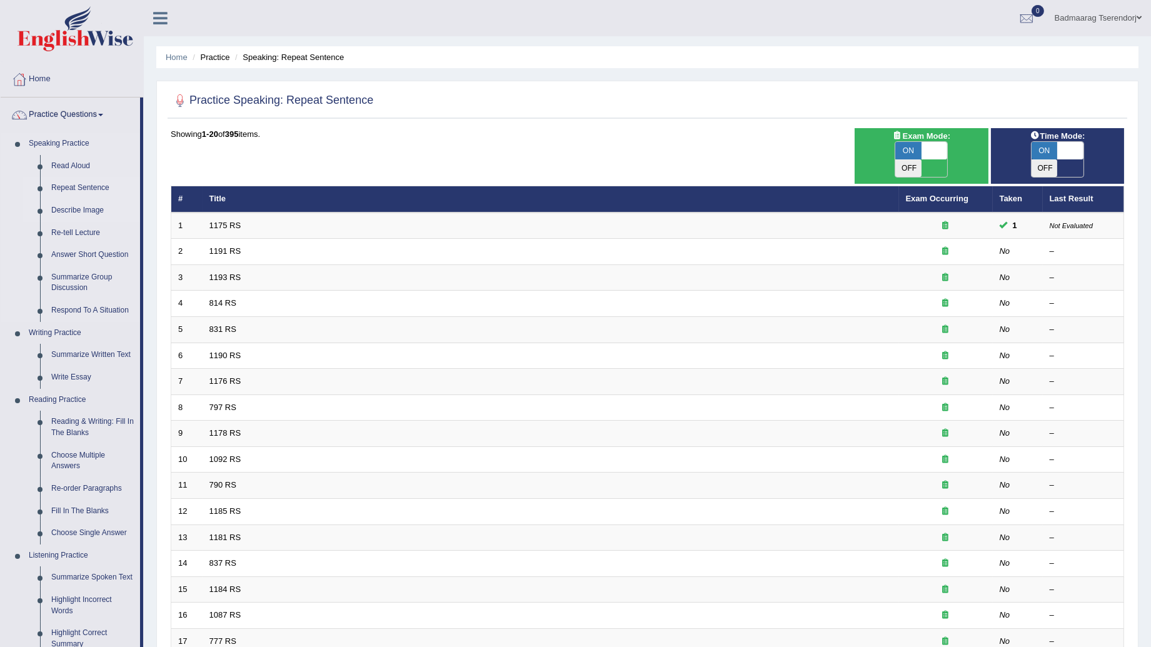
click at [84, 208] on link "Describe Image" at bounding box center [93, 210] width 94 height 23
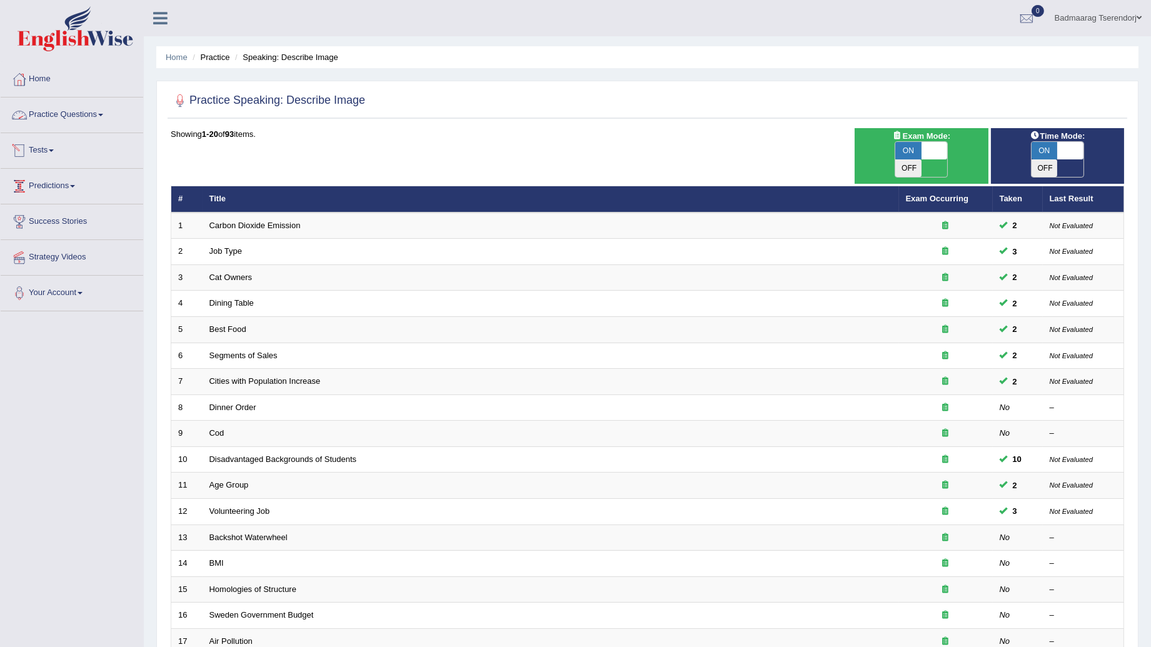
click at [103, 116] on span at bounding box center [100, 115] width 5 height 3
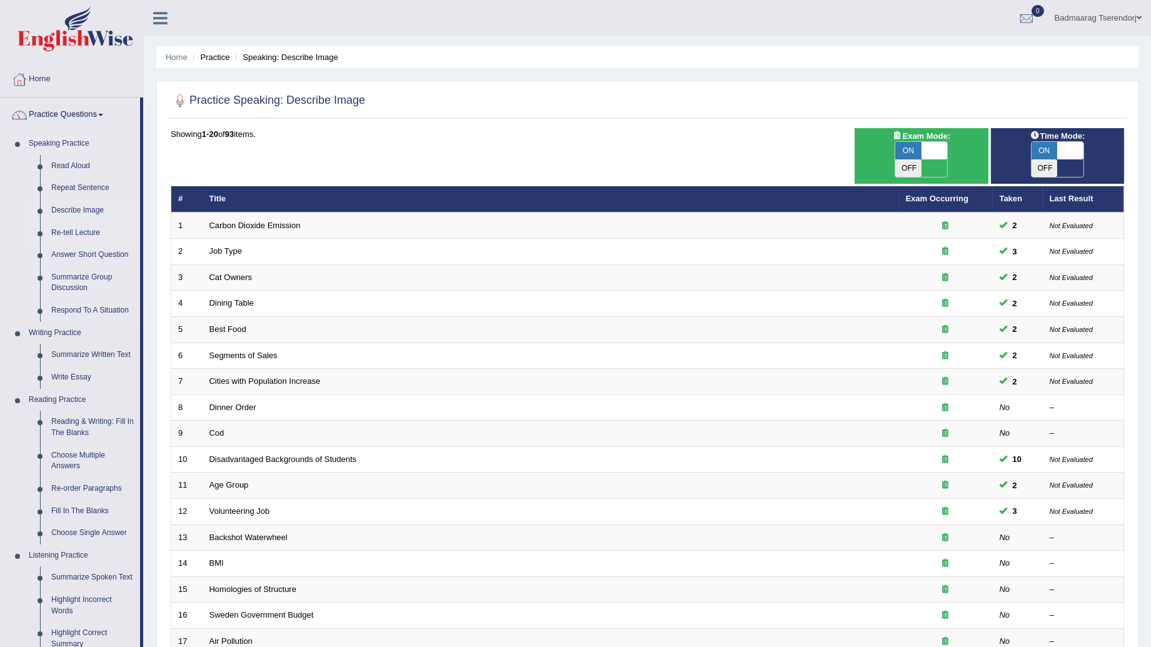
click at [76, 230] on link "Re-tell Lecture" at bounding box center [93, 233] width 94 height 23
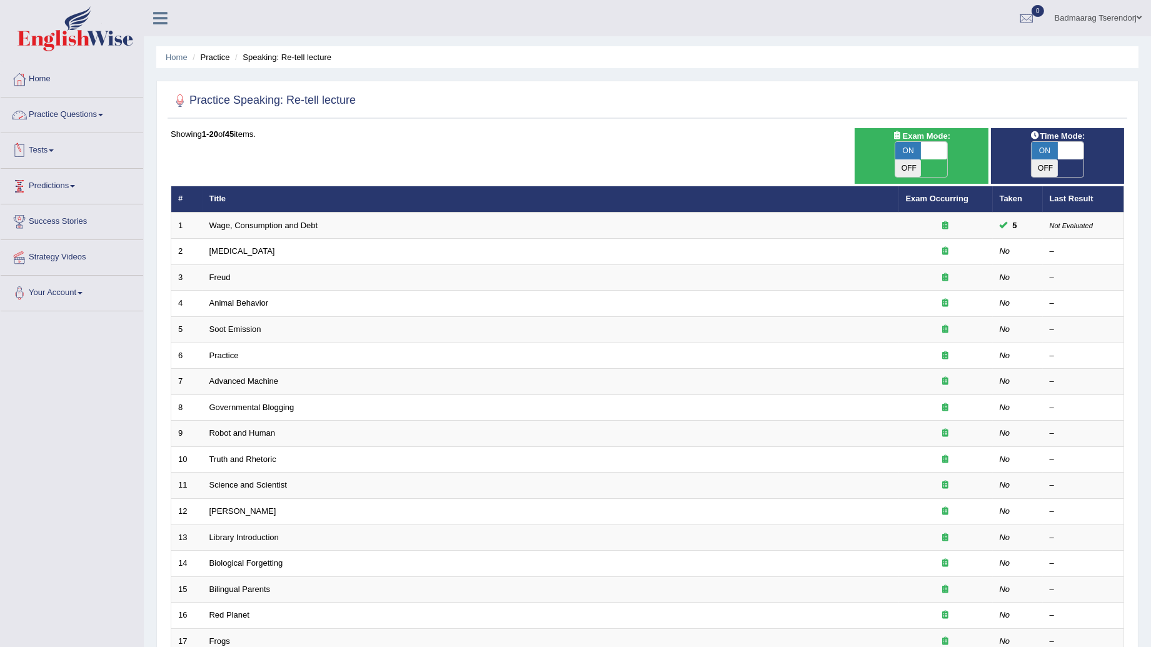
click at [89, 113] on link "Practice Questions" at bounding box center [72, 113] width 143 height 31
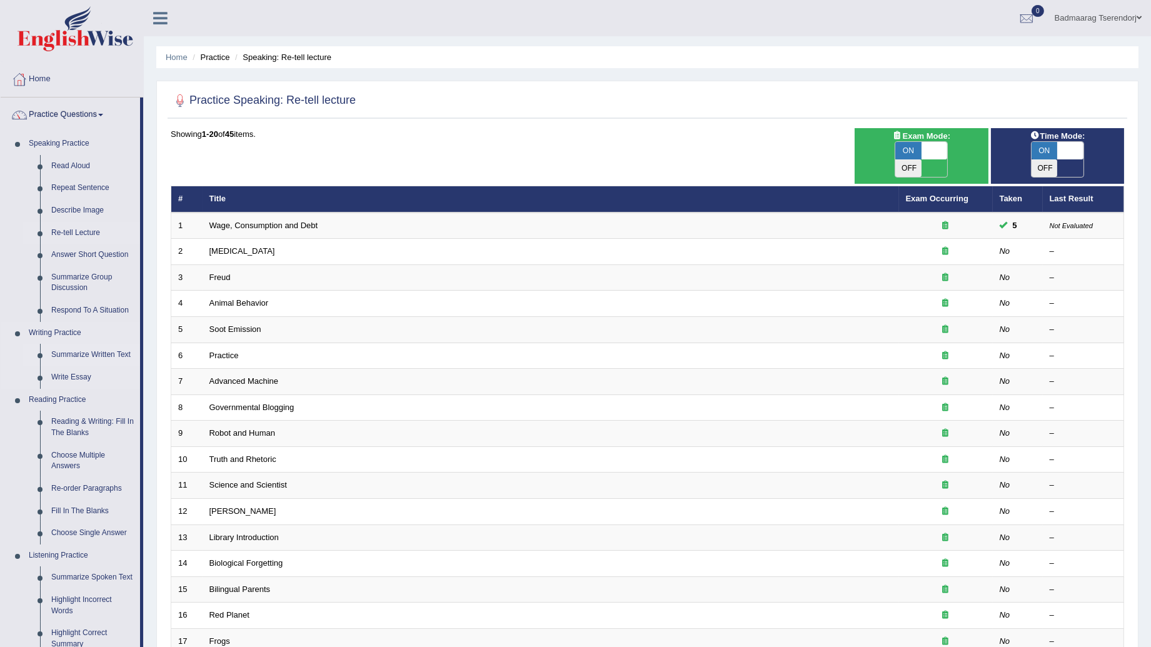
click at [97, 353] on link "Summarize Written Text" at bounding box center [93, 355] width 94 height 23
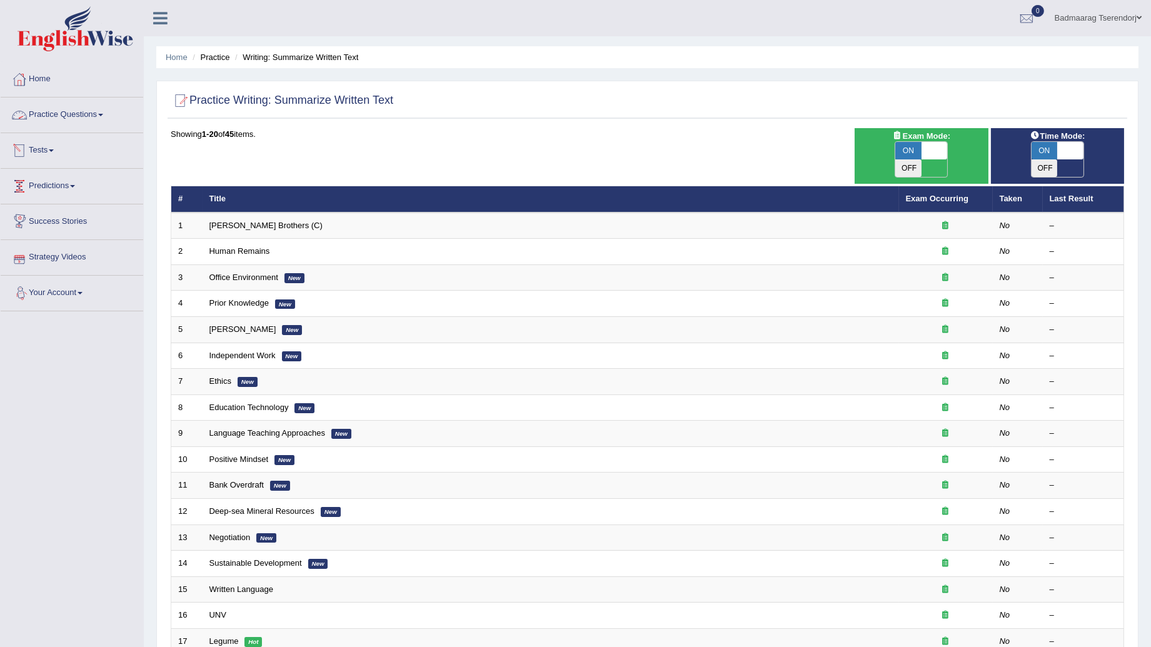
click at [94, 111] on link "Practice Questions" at bounding box center [72, 113] width 143 height 31
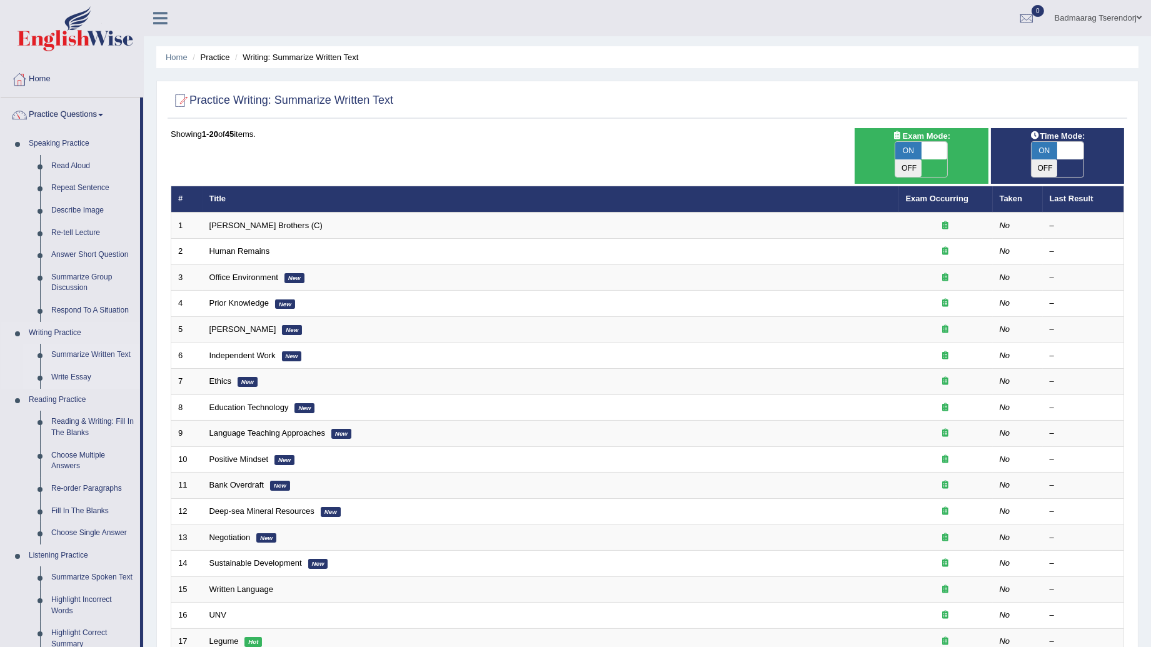
click at [75, 377] on link "Write Essay" at bounding box center [93, 377] width 94 height 23
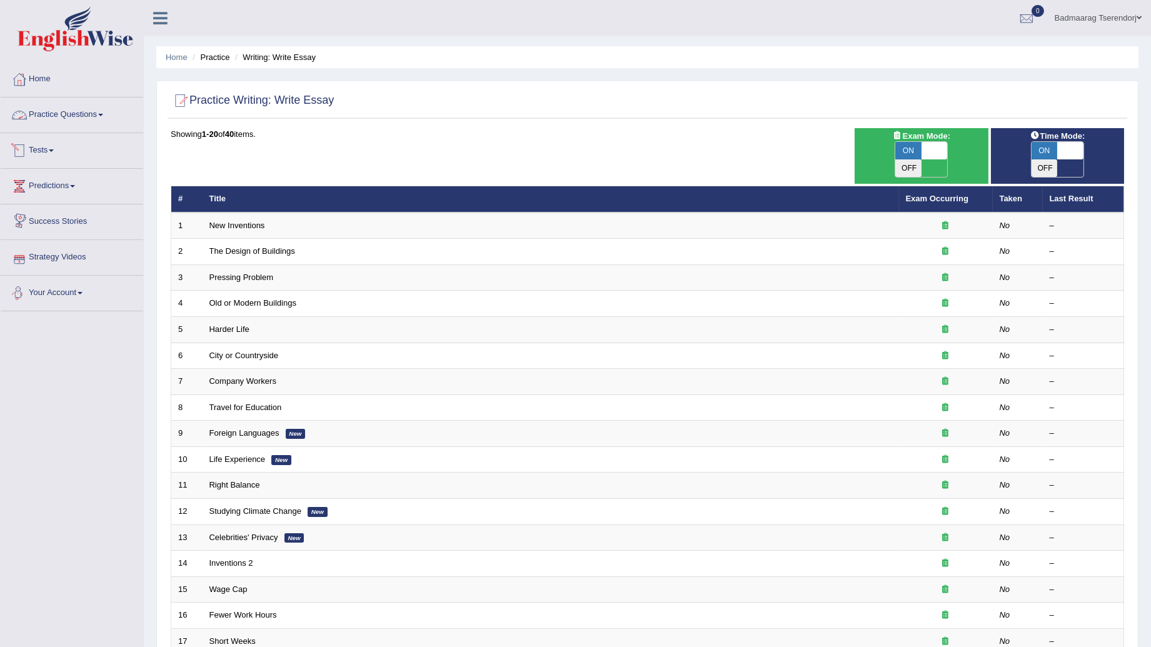
click at [94, 113] on link "Practice Questions" at bounding box center [72, 113] width 143 height 31
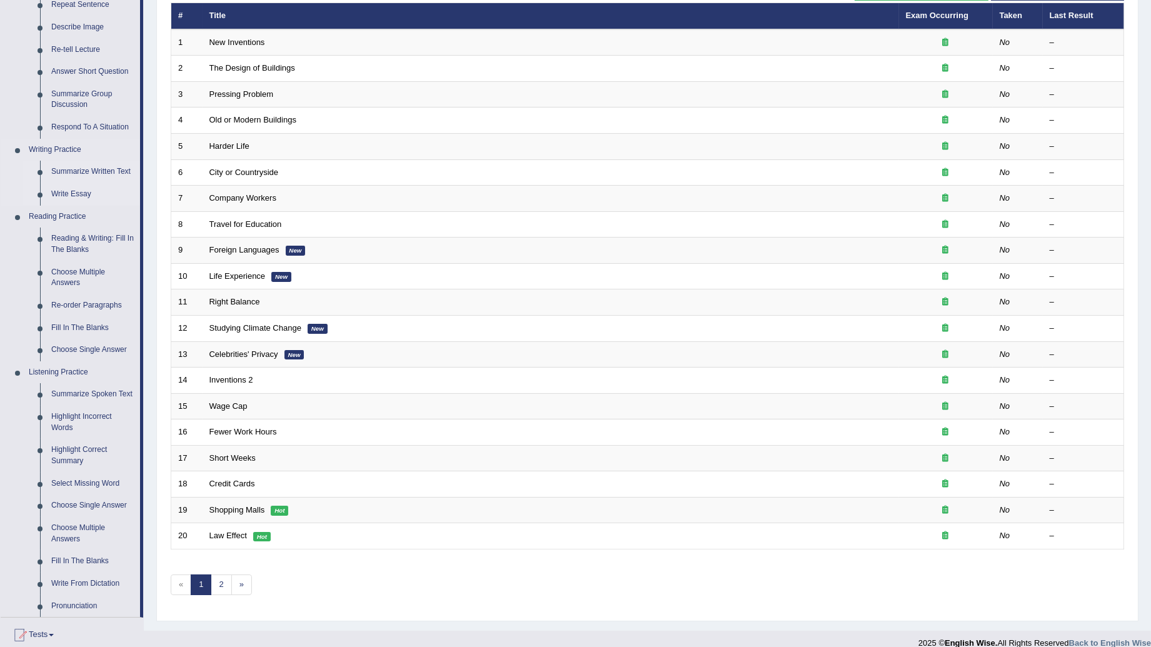
scroll to position [208, 0]
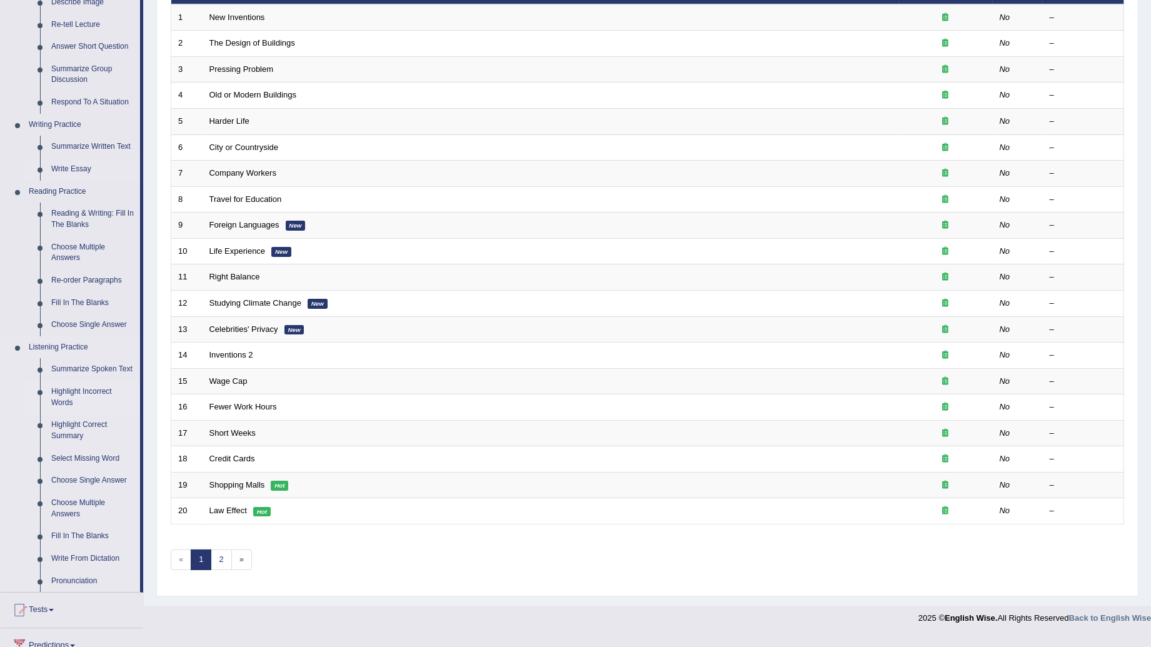
click at [76, 389] on link "Highlight Incorrect Words" at bounding box center [93, 397] width 94 height 33
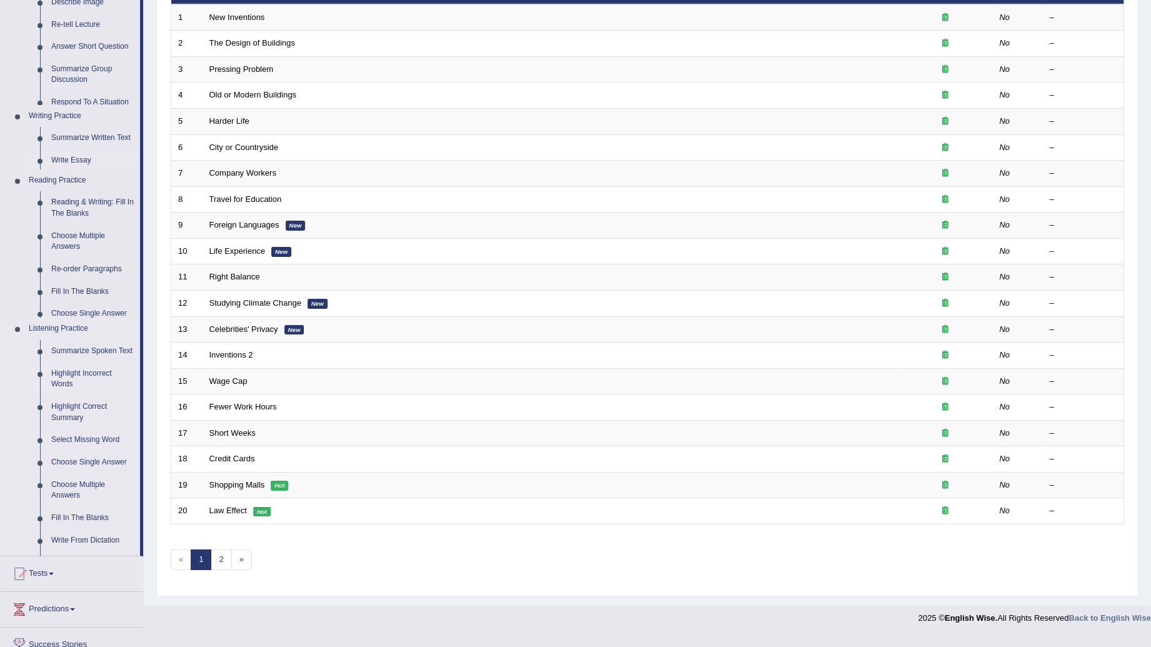
scroll to position [182, 0]
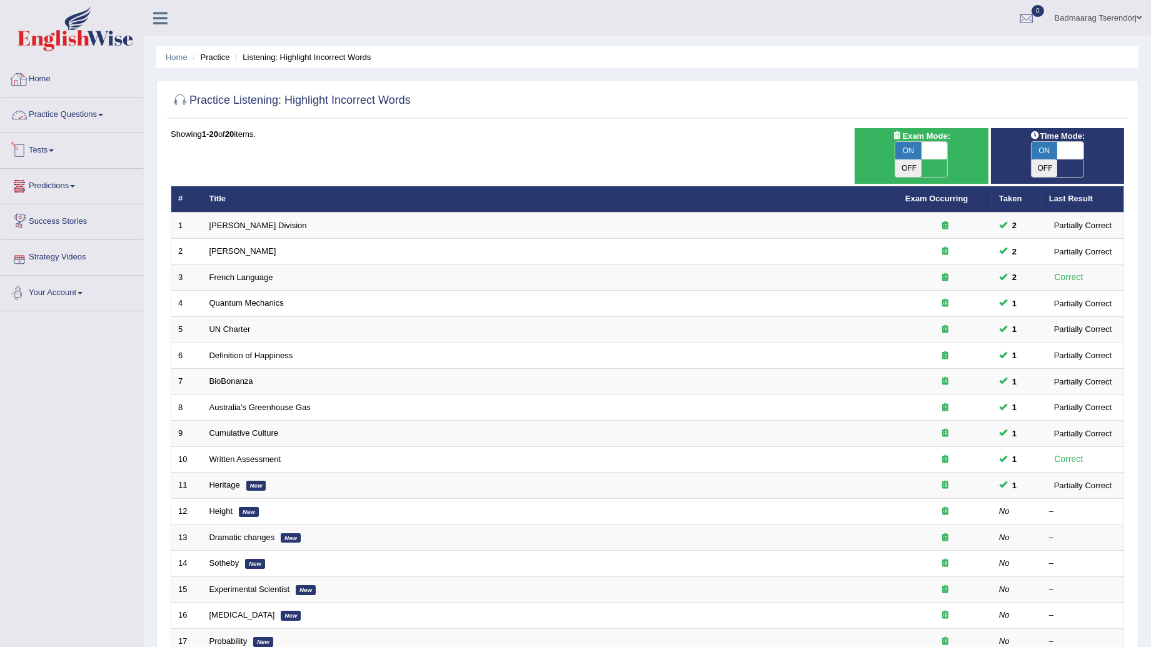
click at [94, 113] on link "Practice Questions" at bounding box center [72, 113] width 143 height 31
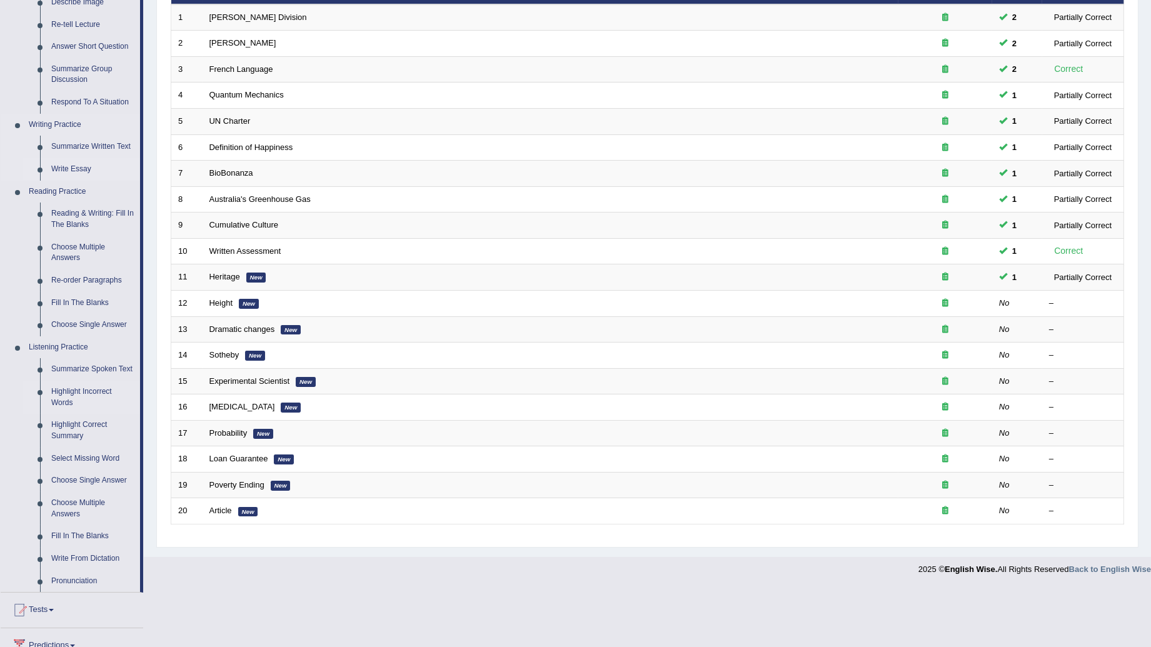
scroll to position [278, 0]
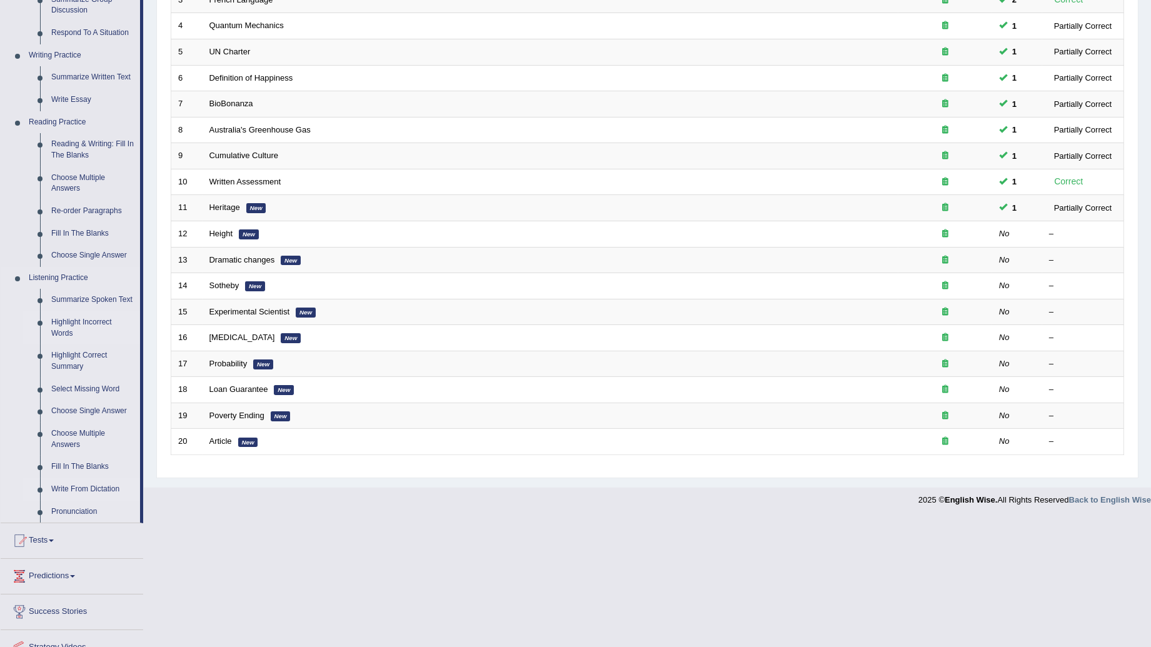
click at [80, 486] on link "Write From Dictation" at bounding box center [93, 489] width 94 height 23
click at [80, 486] on ul "Home Practice Questions Speaking Practice Read Aloud Repeat Sentence Describe I…" at bounding box center [72, 242] width 143 height 917
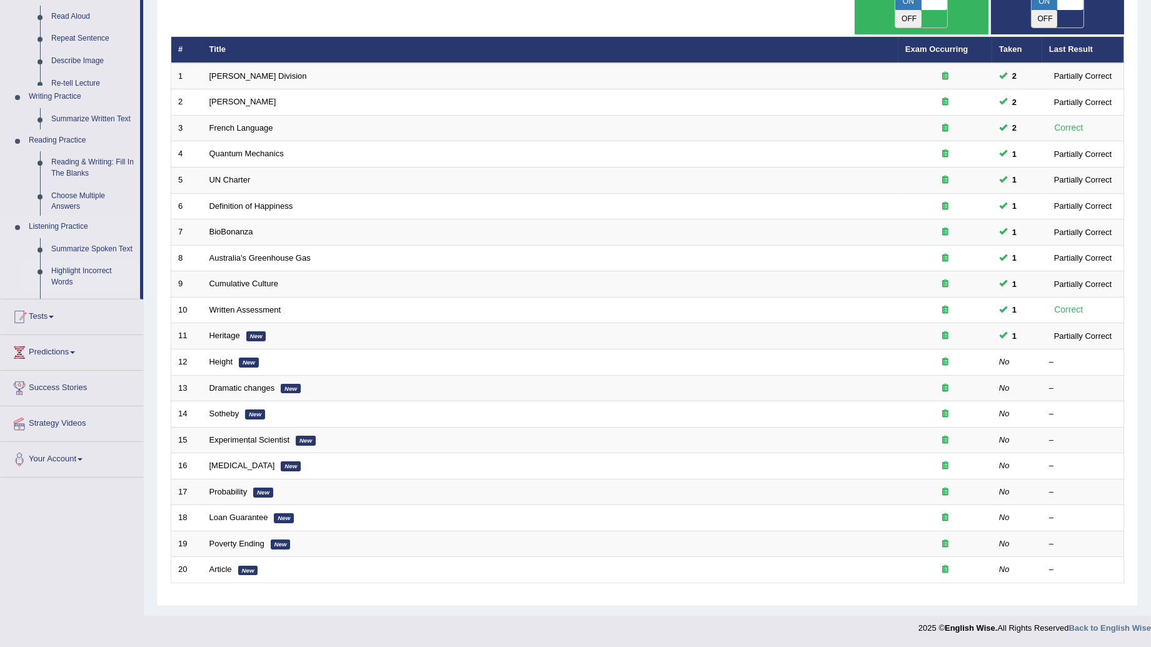
scroll to position [133, 0]
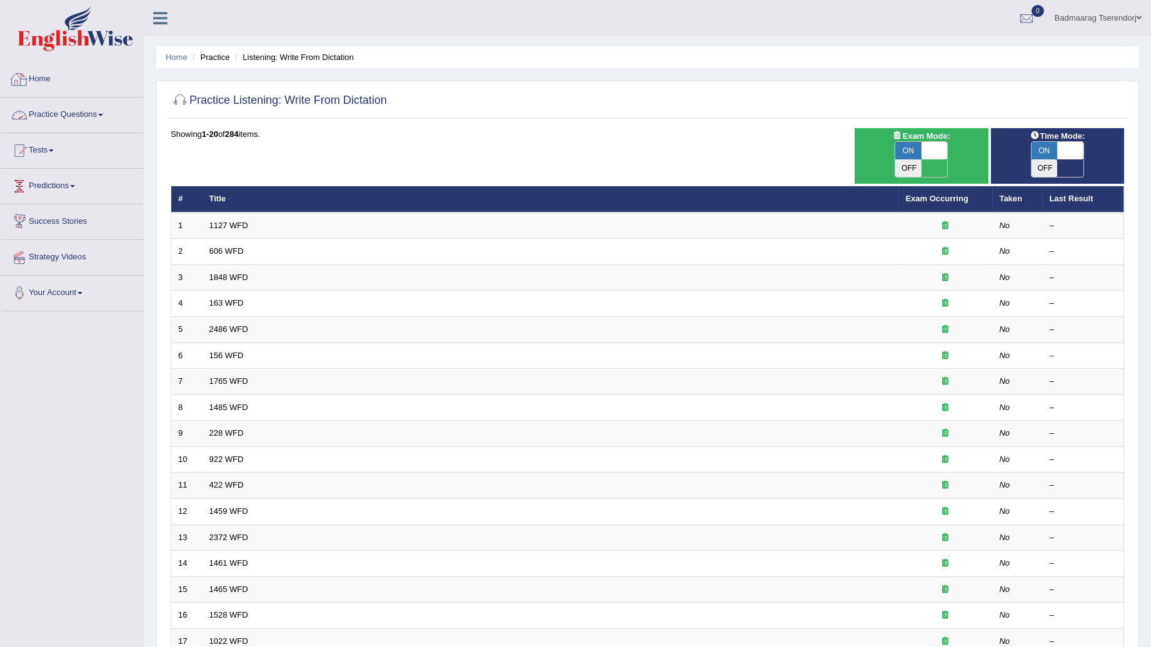
click at [58, 116] on link "Practice Questions" at bounding box center [72, 113] width 143 height 31
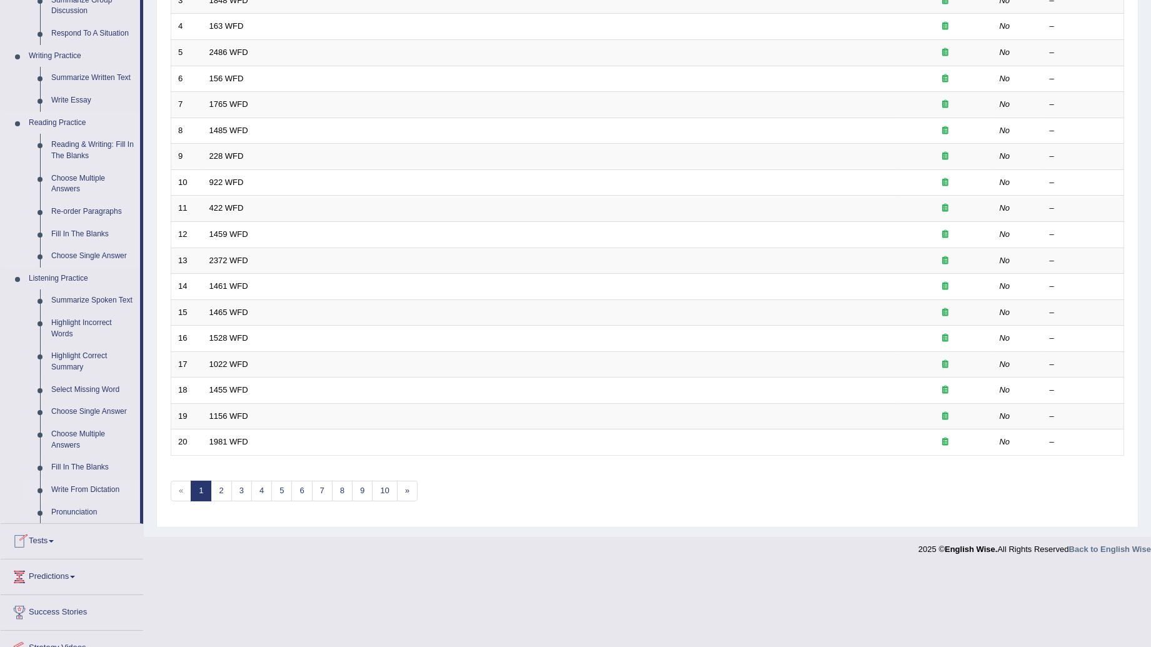
scroll to position [278, 0]
click at [88, 463] on link "Fill In The Blanks" at bounding box center [93, 467] width 94 height 23
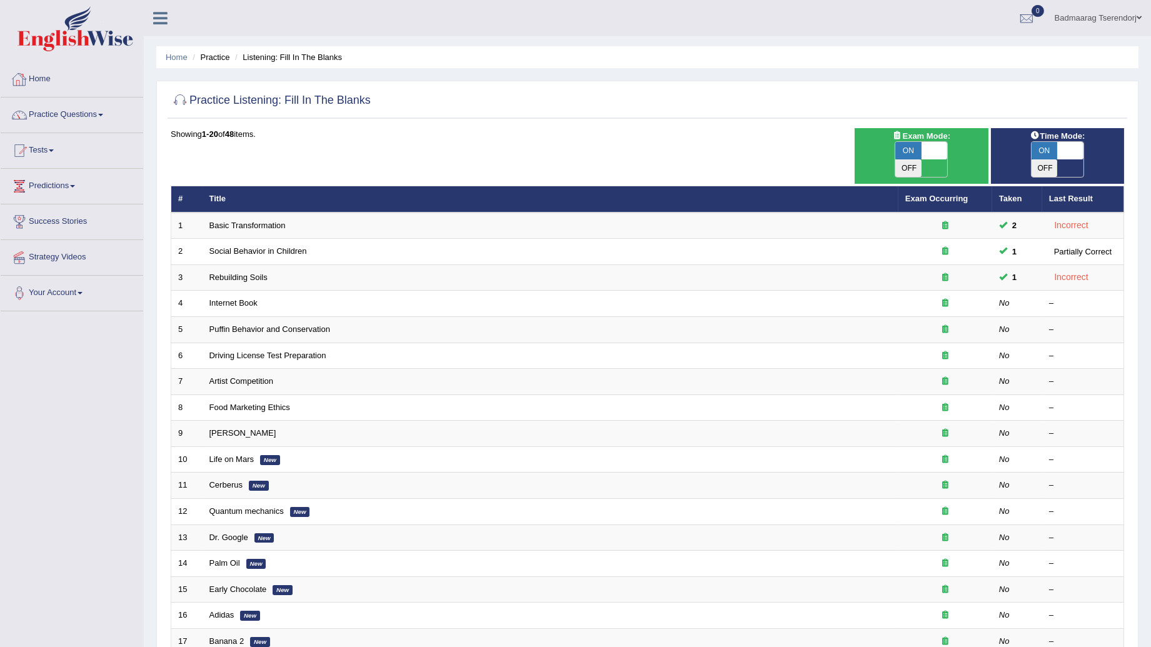
click at [36, 81] on link "Home" at bounding box center [72, 77] width 143 height 31
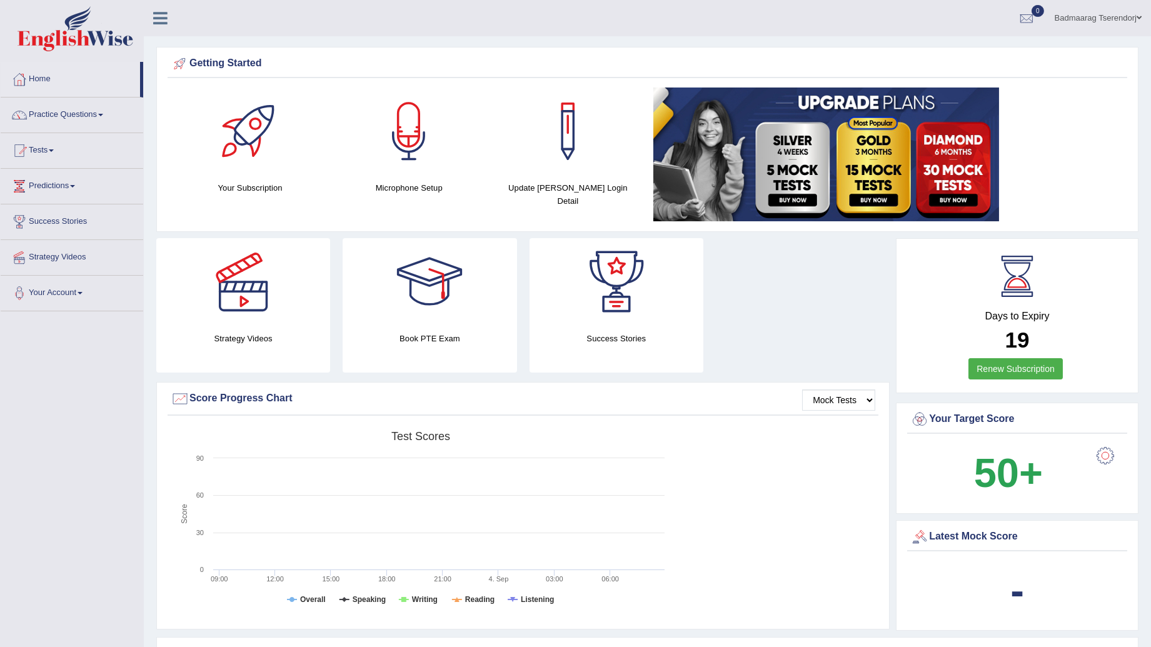
click at [1133, 11] on link "Badmaarag Tserendorj" at bounding box center [1098, 16] width 106 height 33
click at [1070, 161] on link "Log out" at bounding box center [1082, 175] width 135 height 29
